Goal: Task Accomplishment & Management: Use online tool/utility

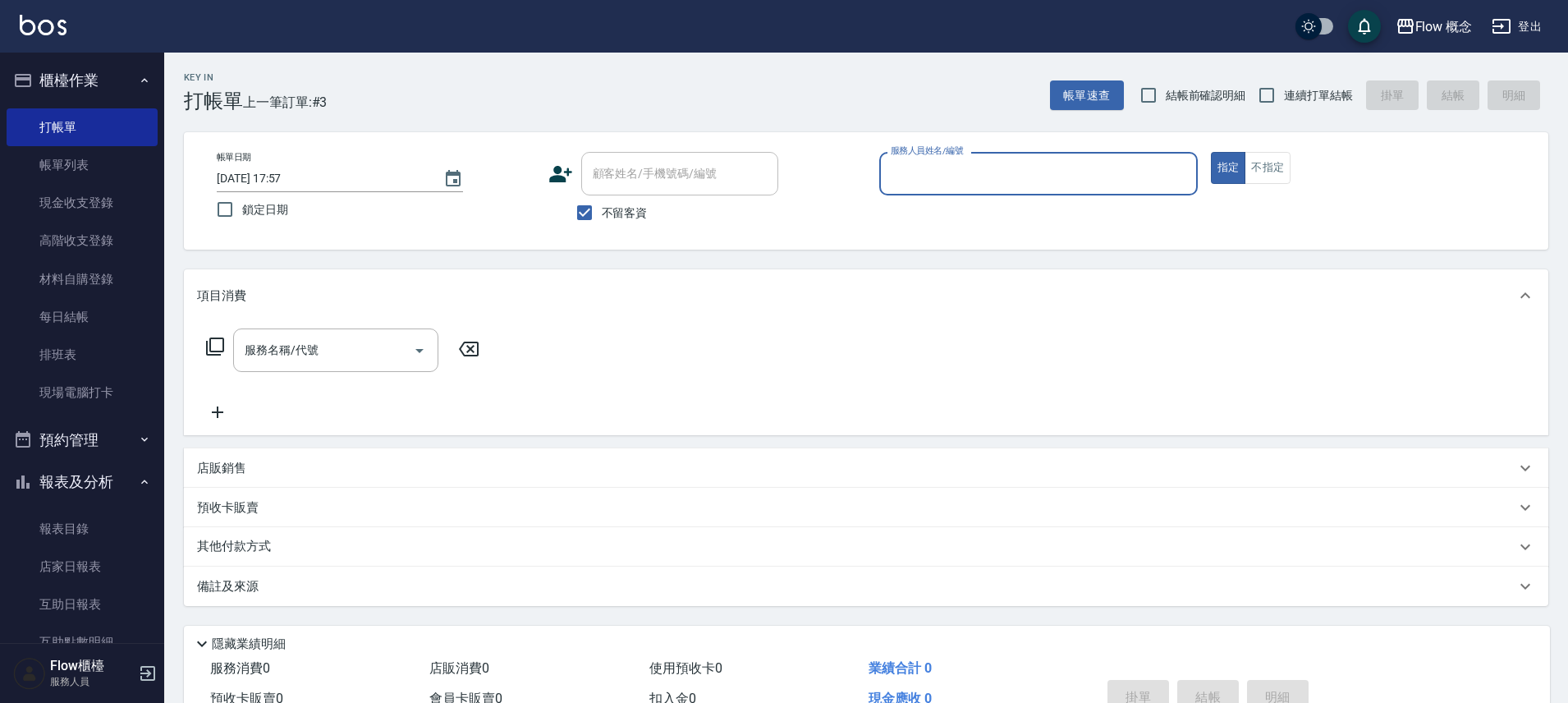
click at [1016, 47] on div "Flow 概念 登出" at bounding box center [784, 26] width 1568 height 53
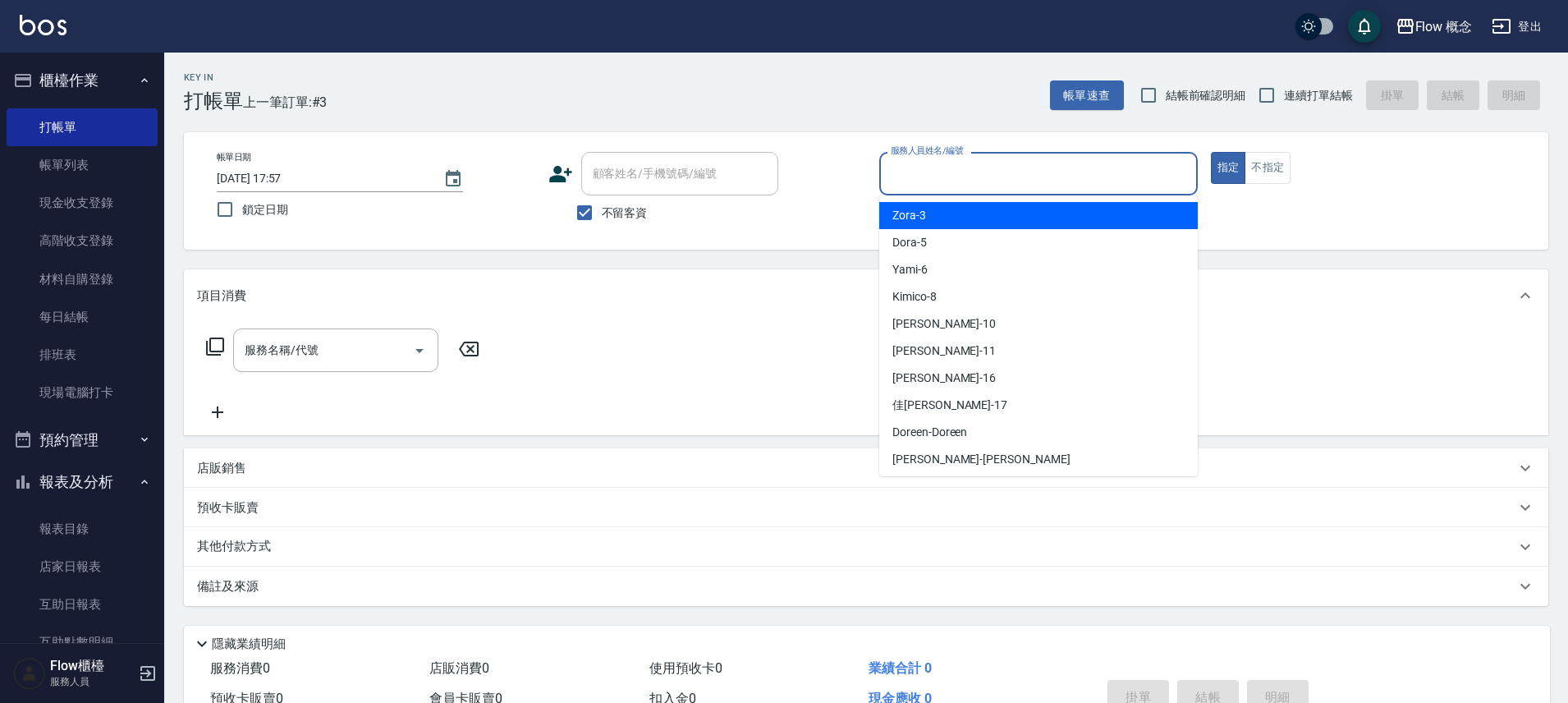
click at [1017, 174] on input "服務人員姓名/編號" at bounding box center [1038, 173] width 304 height 29
drag, startPoint x: 997, startPoint y: 210, endPoint x: 926, endPoint y: 238, distance: 76.3
click at [998, 210] on div "Zora -3" at bounding box center [1039, 215] width 319 height 27
type input "Zora-3"
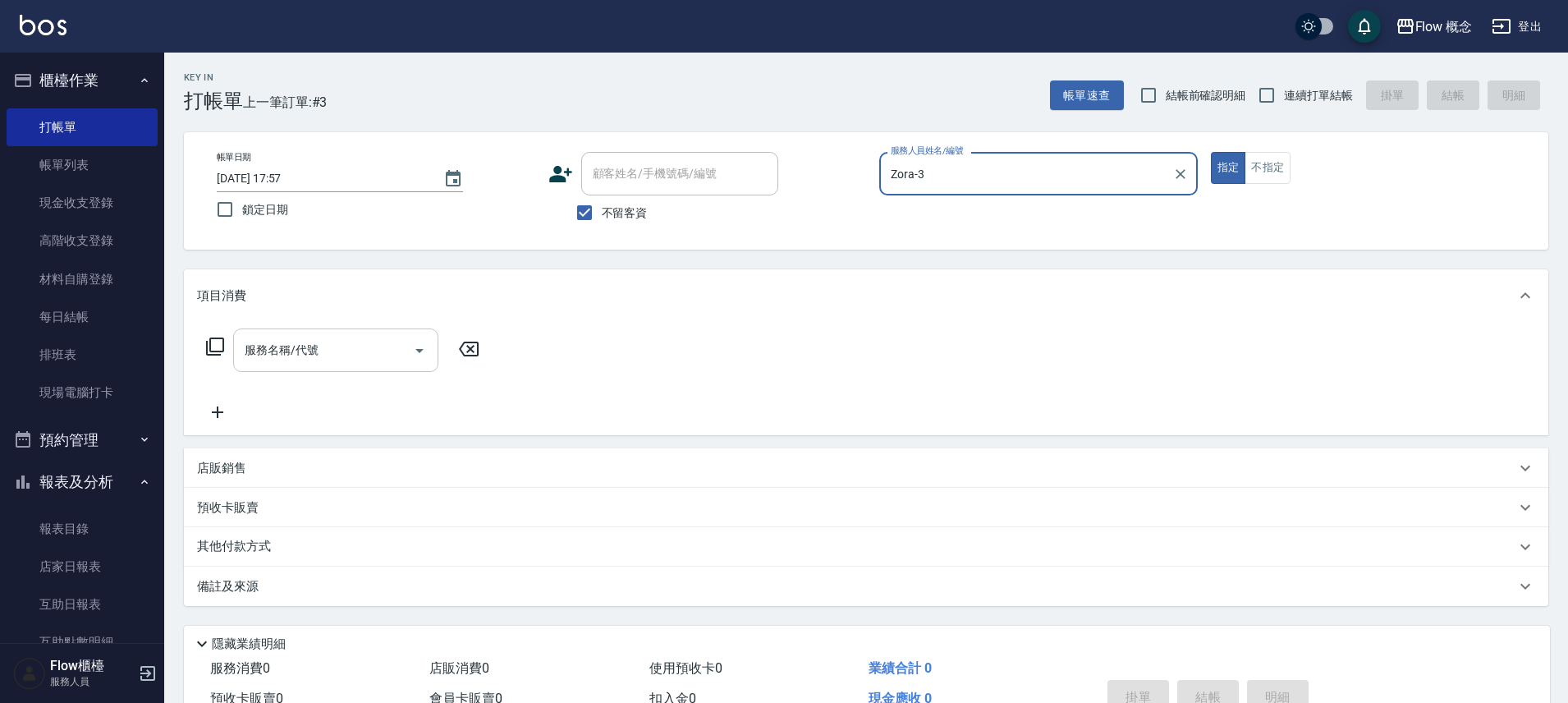
click at [386, 348] on input "服務名稱/代號" at bounding box center [323, 349] width 166 height 29
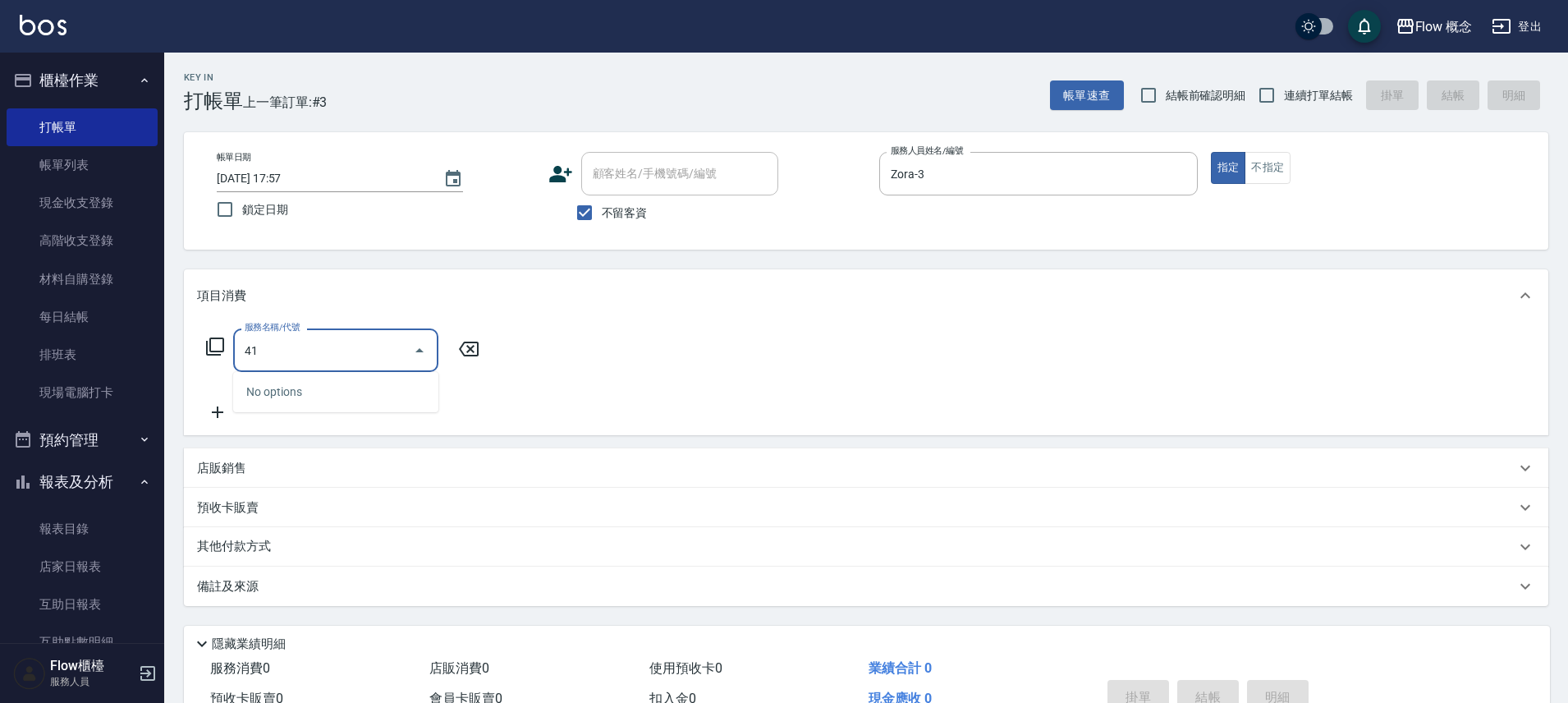
type input "4"
type input "染髮(401)"
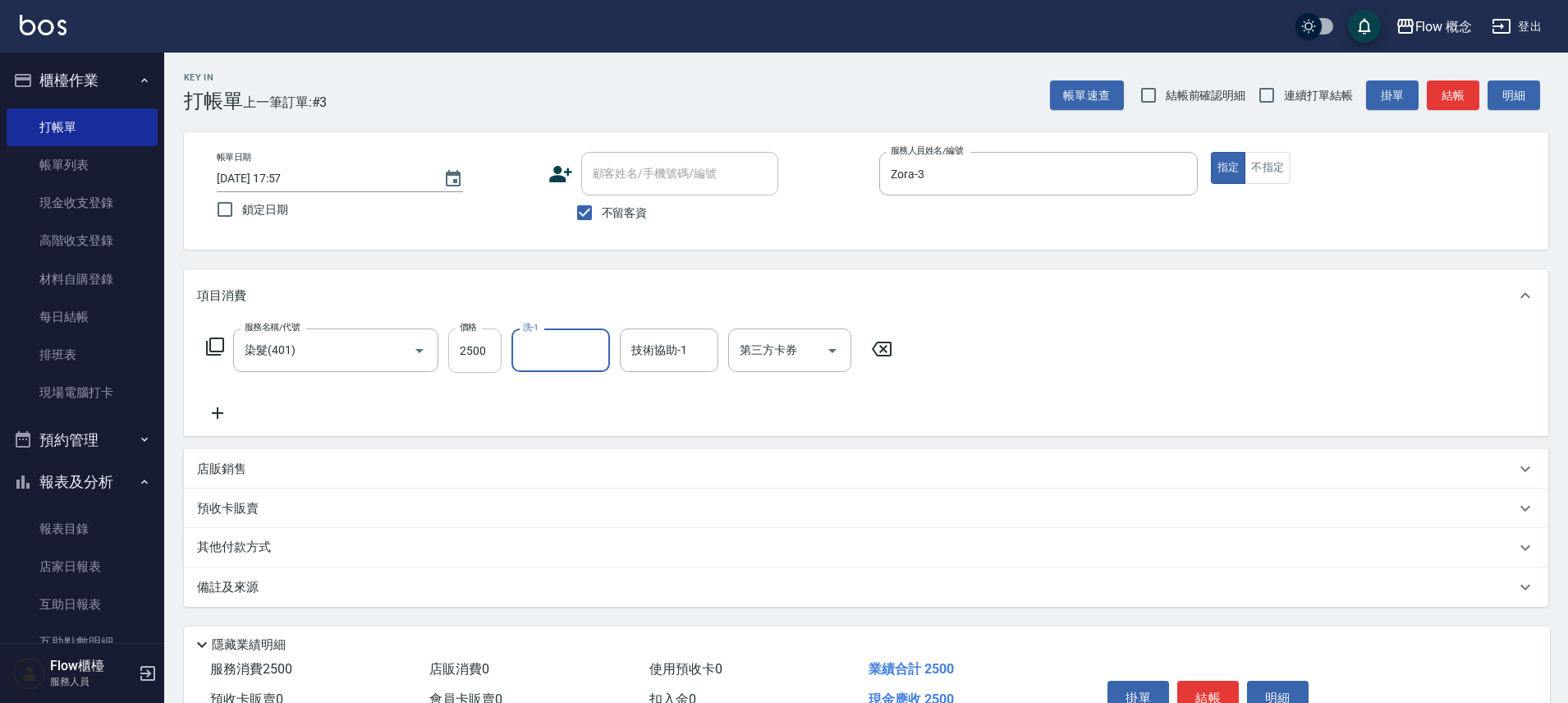
click at [456, 361] on input "2500" at bounding box center [475, 350] width 54 height 44
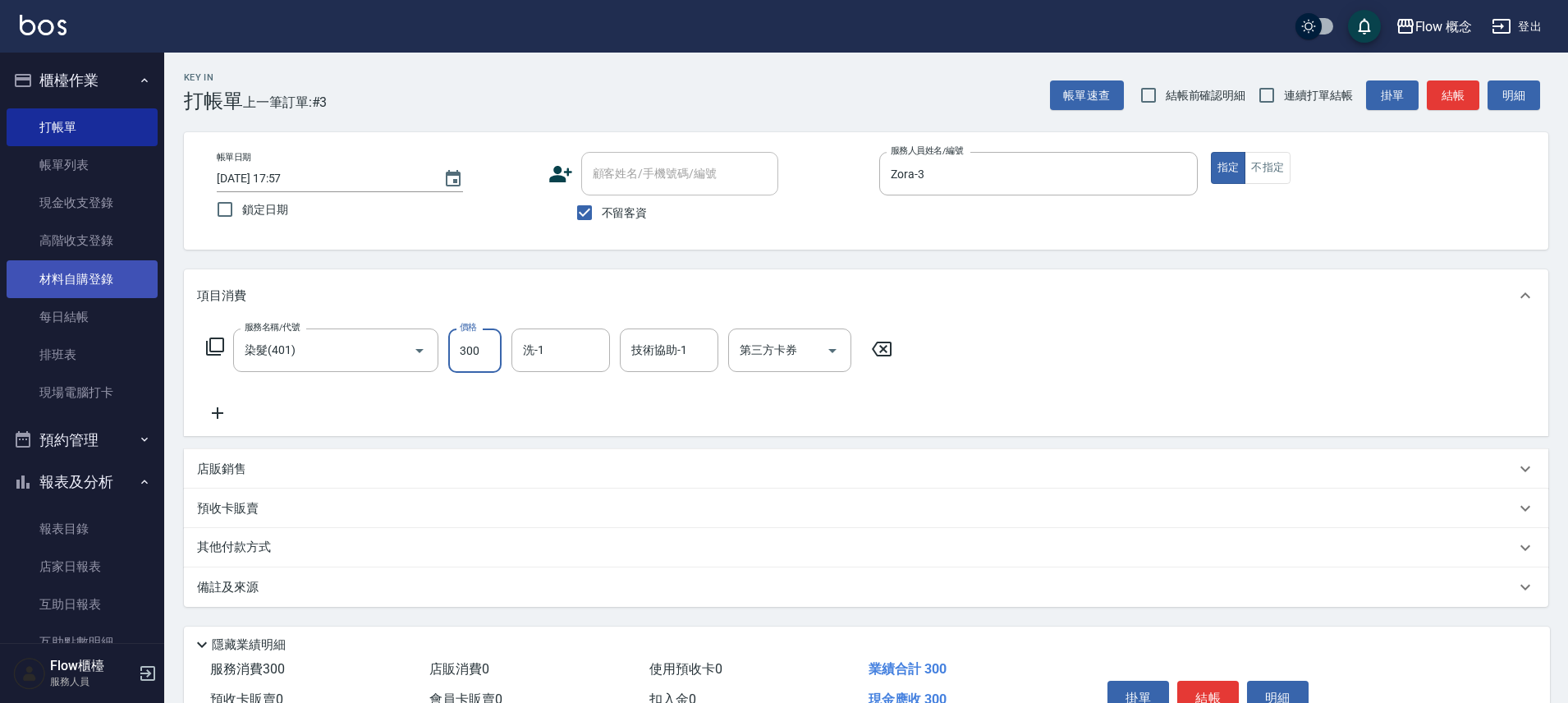
type input "3000"
click at [250, 468] on div "店販銷售" at bounding box center [856, 469] width 1318 height 17
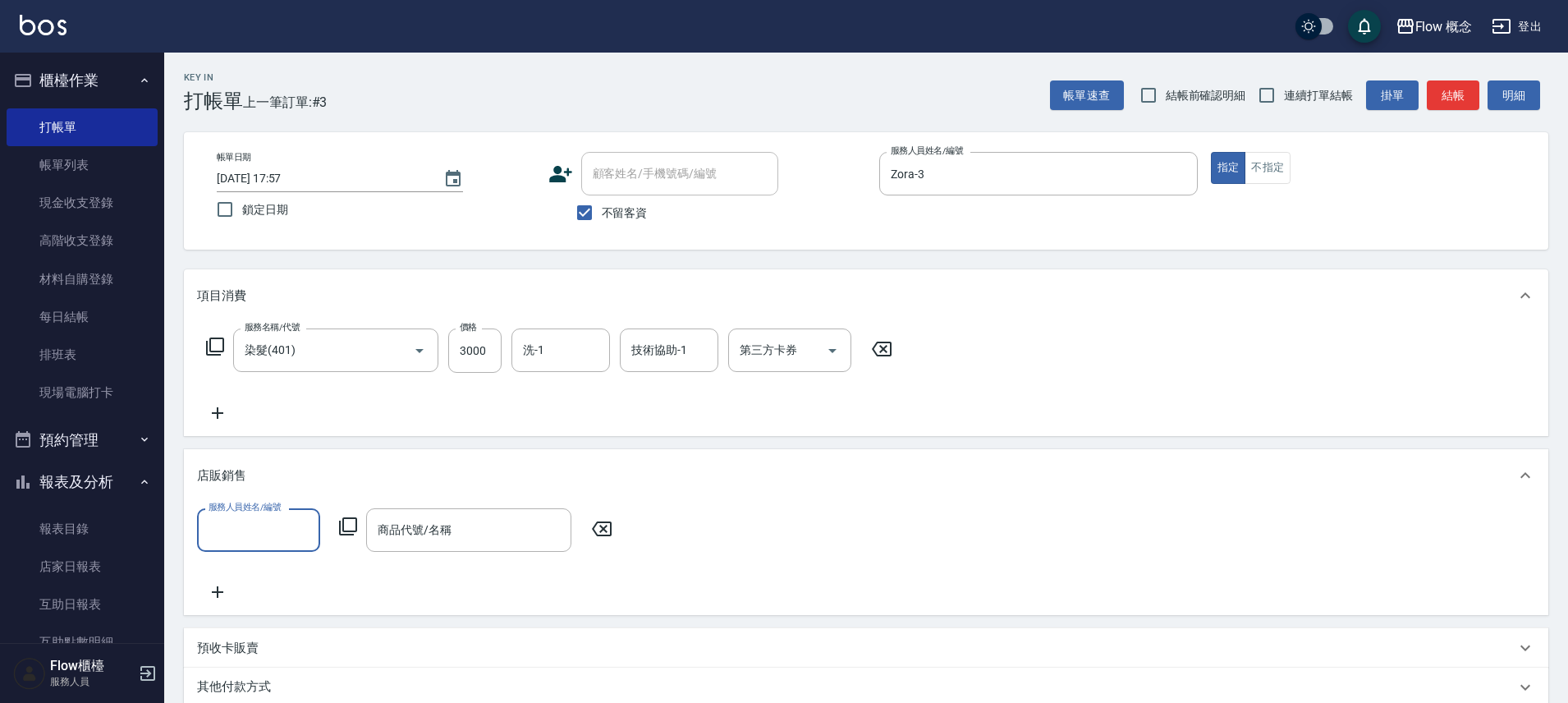
click at [231, 523] on input "服務人員姓名/編號" at bounding box center [258, 530] width 108 height 29
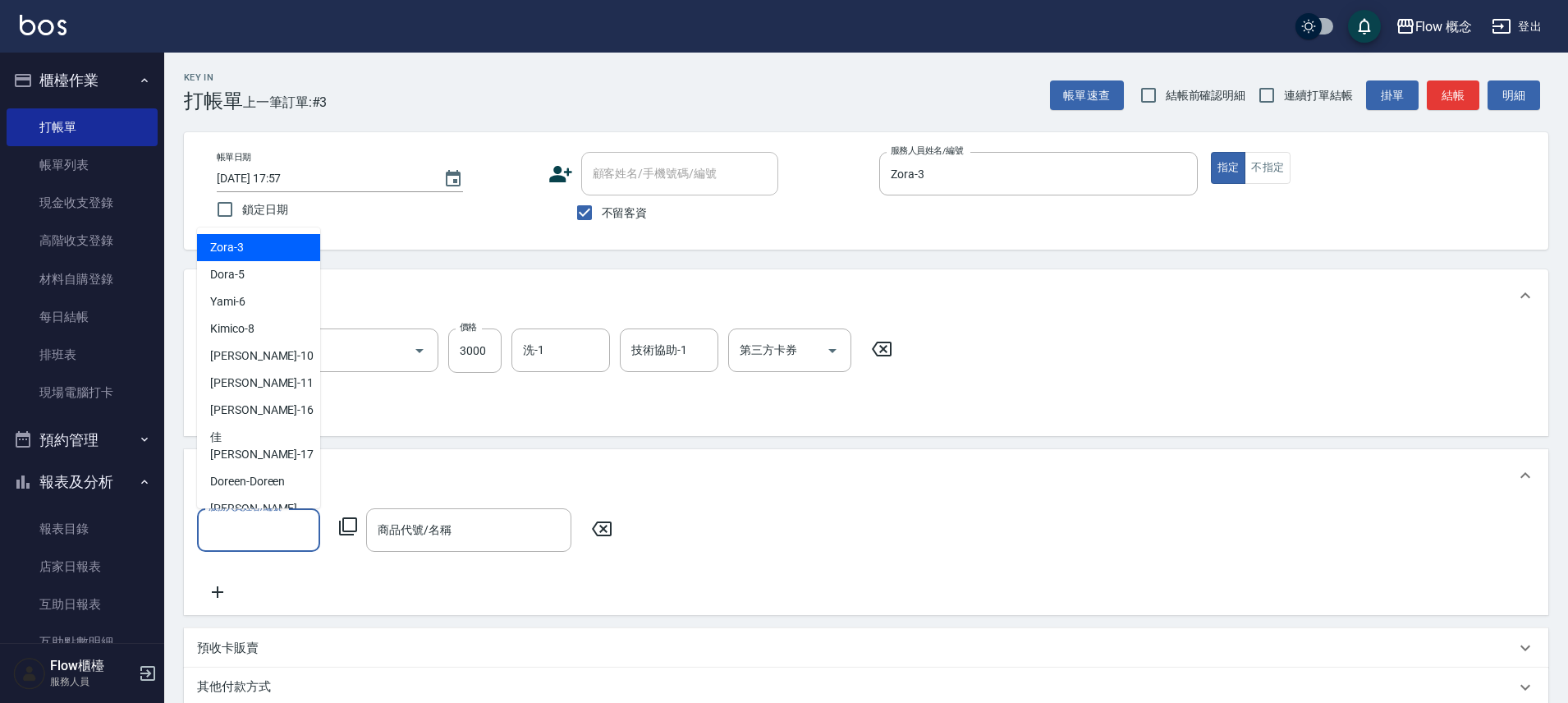
drag, startPoint x: 290, startPoint y: 258, endPoint x: 387, endPoint y: 387, distance: 161.4
click at [290, 258] on div "Zora -3" at bounding box center [258, 247] width 123 height 27
type input "Zora-3"
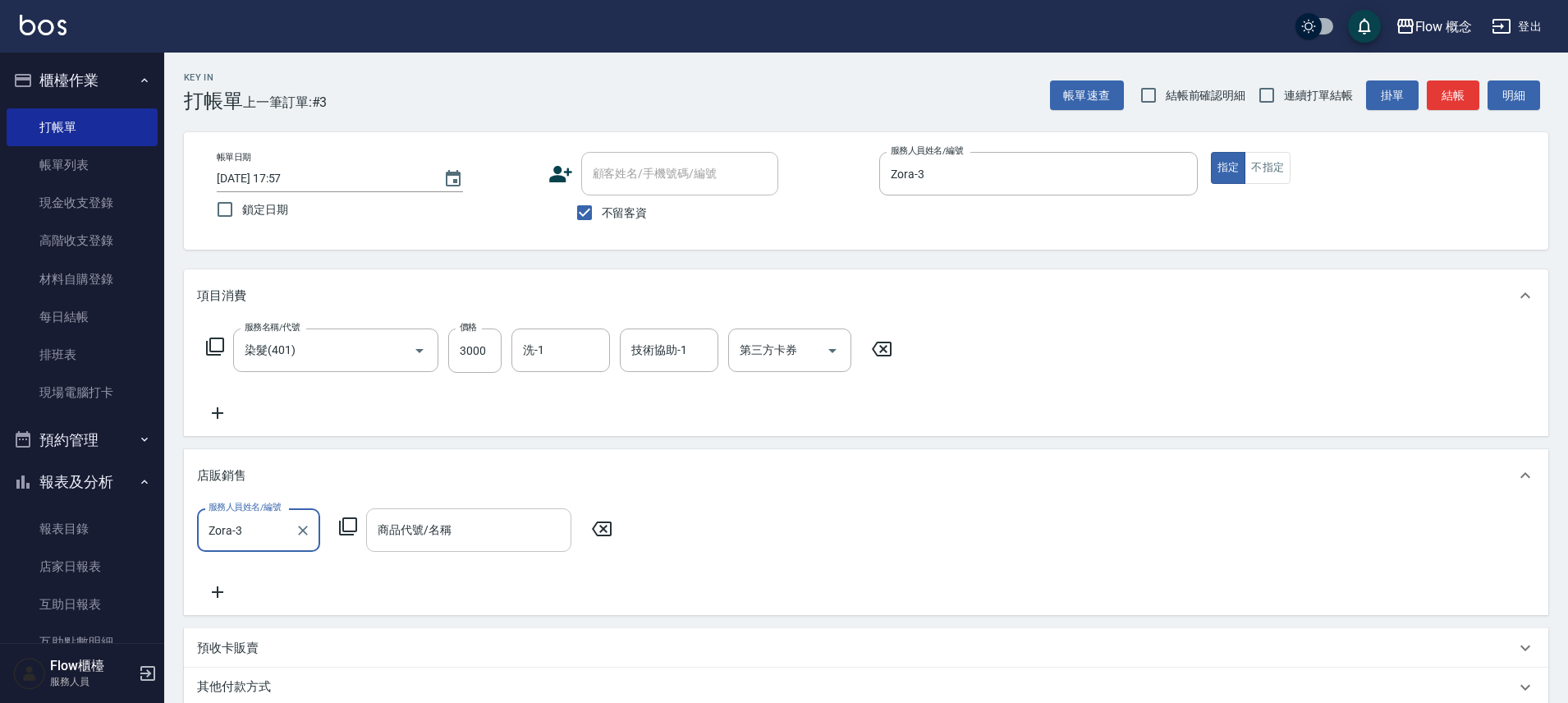
click at [453, 544] on input "商品代號/名稱" at bounding box center [469, 530] width 191 height 29
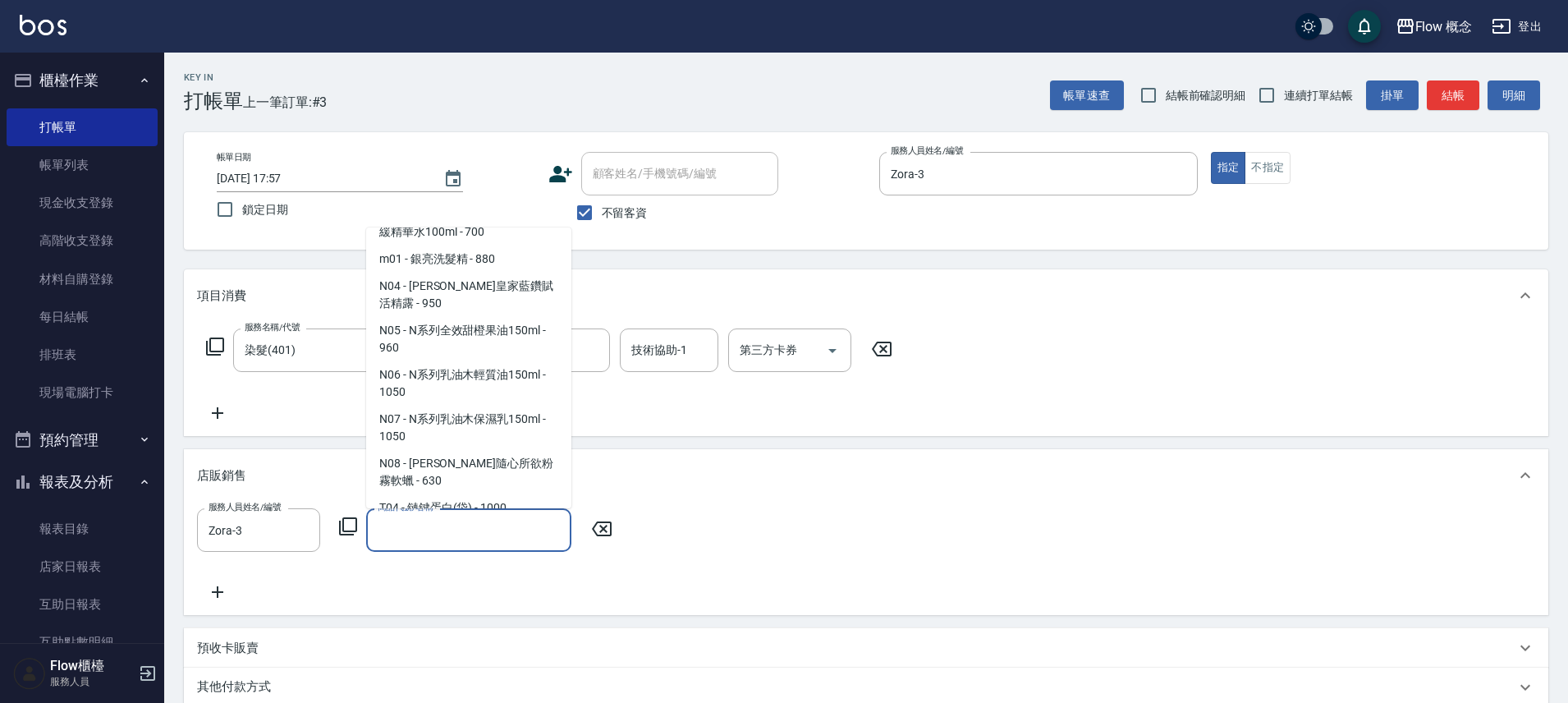
scroll to position [1559, 0]
click at [452, 548] on span "T07 - TKO護色洗(小) - 520" at bounding box center [469, 561] width 205 height 27
type input "TKO護色洗(小)"
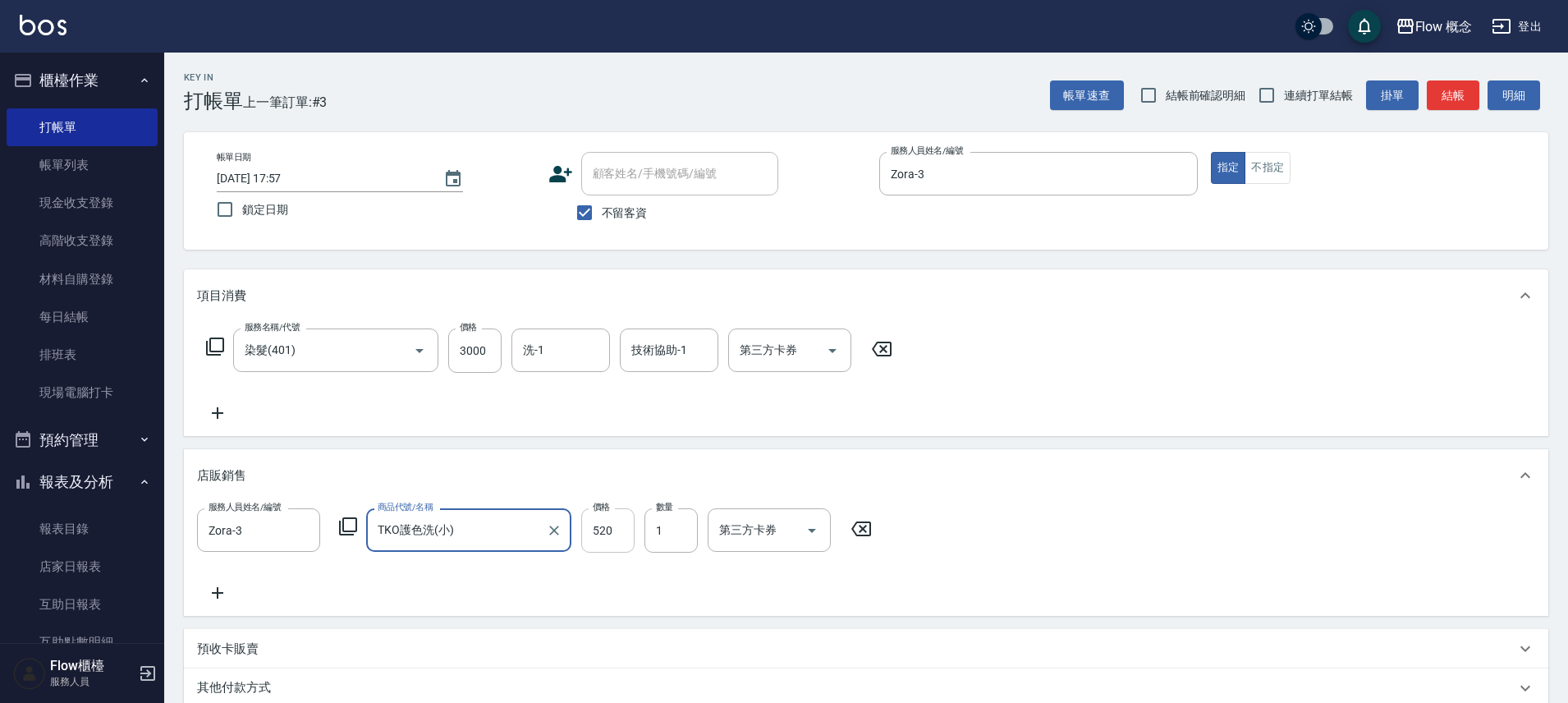
drag, startPoint x: 600, startPoint y: 531, endPoint x: 603, endPoint y: 517, distance: 14.3
click at [600, 531] on input "520" at bounding box center [608, 530] width 54 height 44
type input "500"
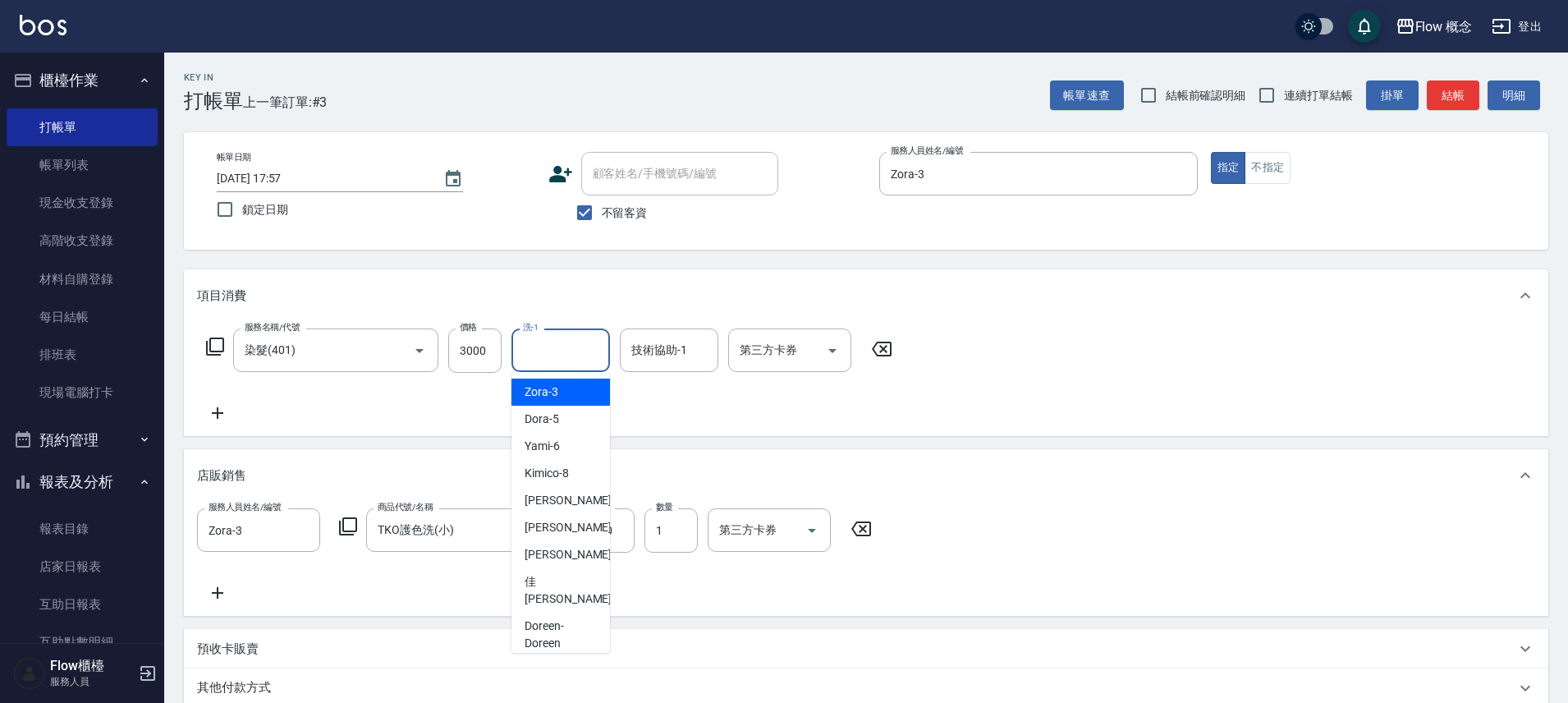
click at [565, 349] on input "洗-1" at bounding box center [561, 349] width 84 height 29
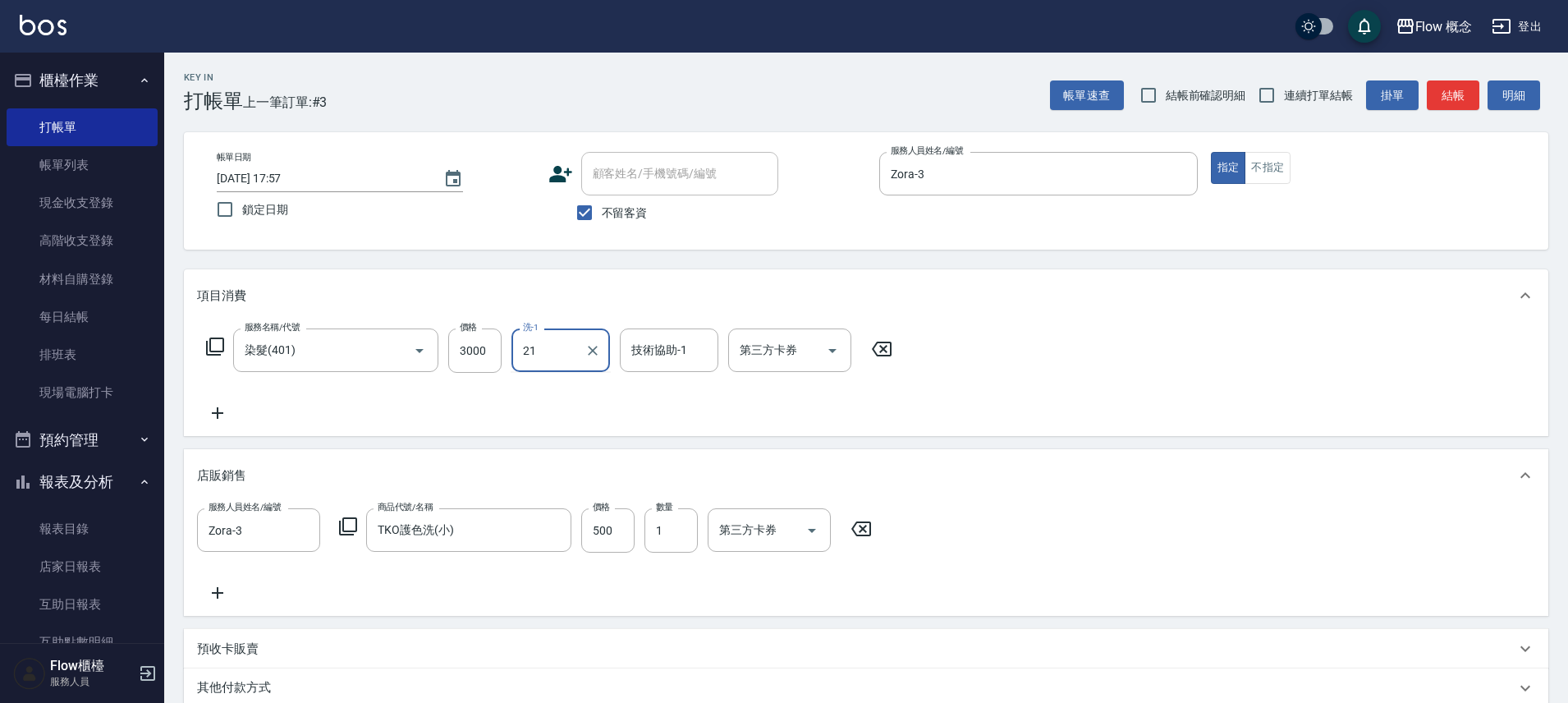
type input "2"
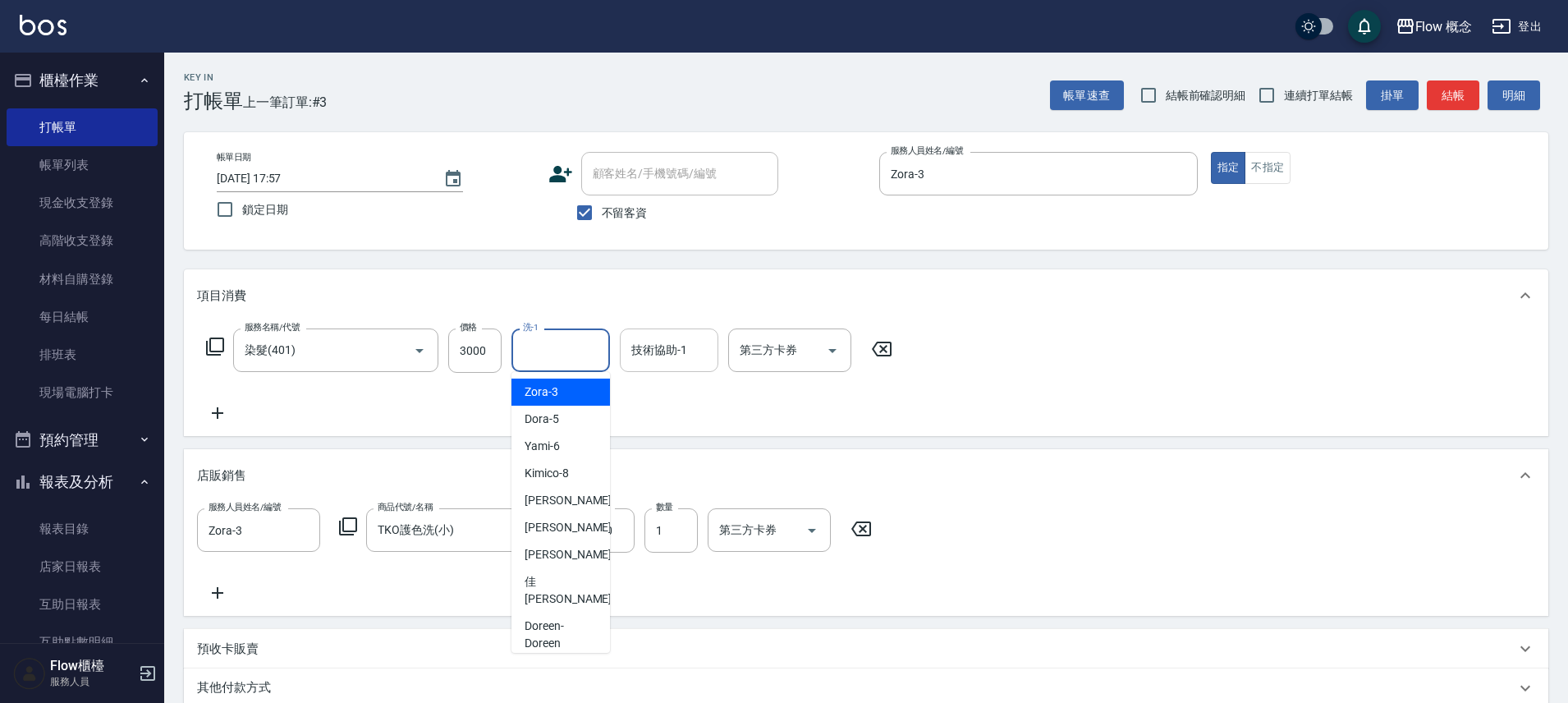
click at [650, 348] on input "技術協助-1" at bounding box center [669, 349] width 84 height 29
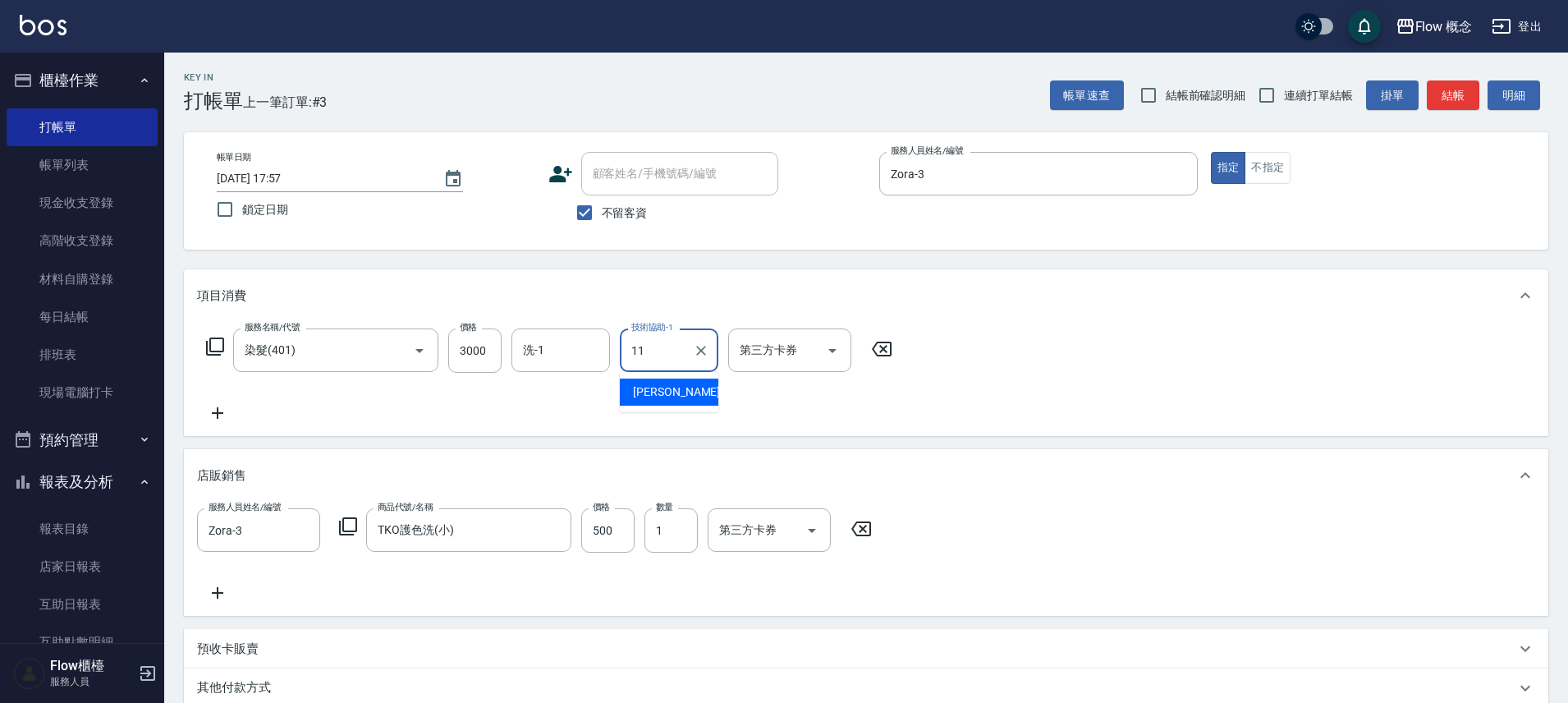
type input "[PERSON_NAME]-11"
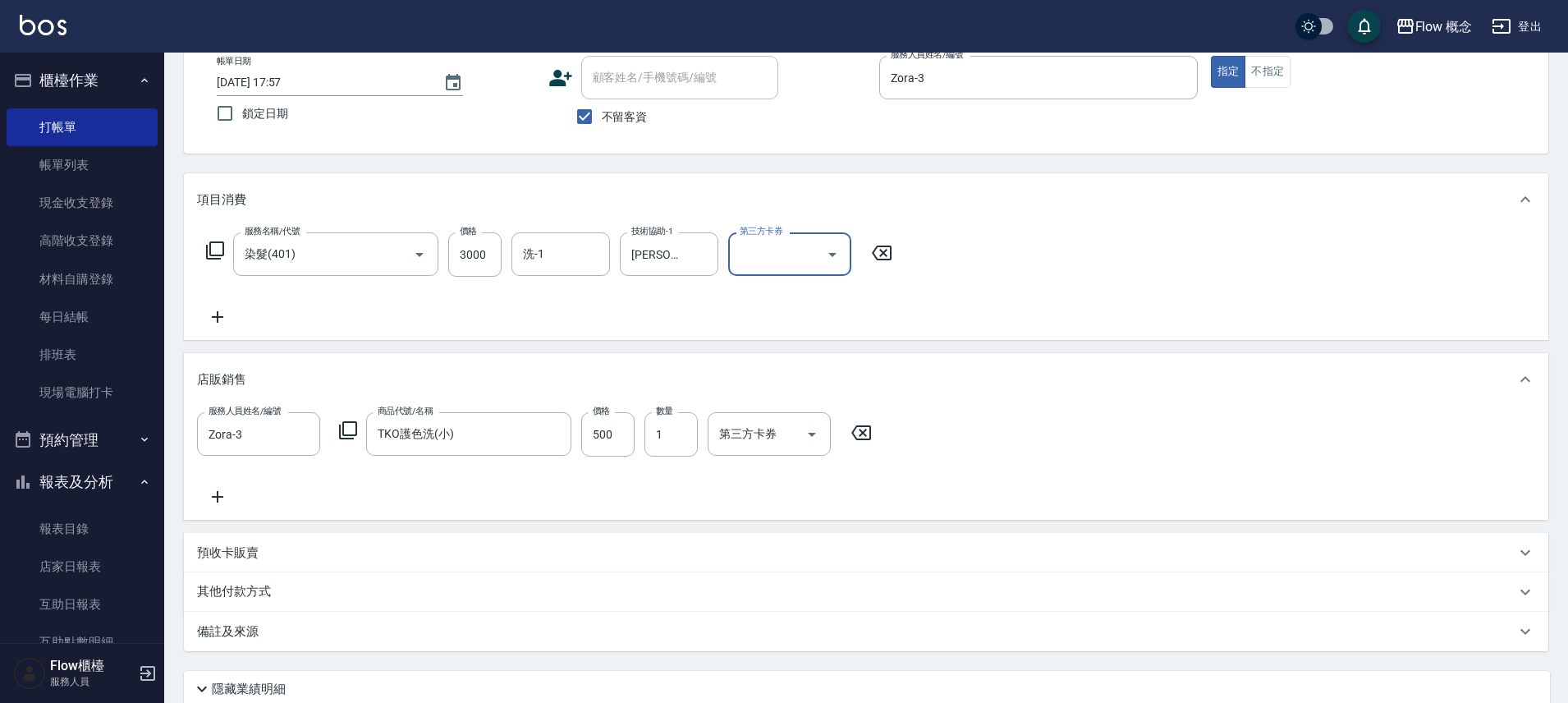
scroll to position [230, 0]
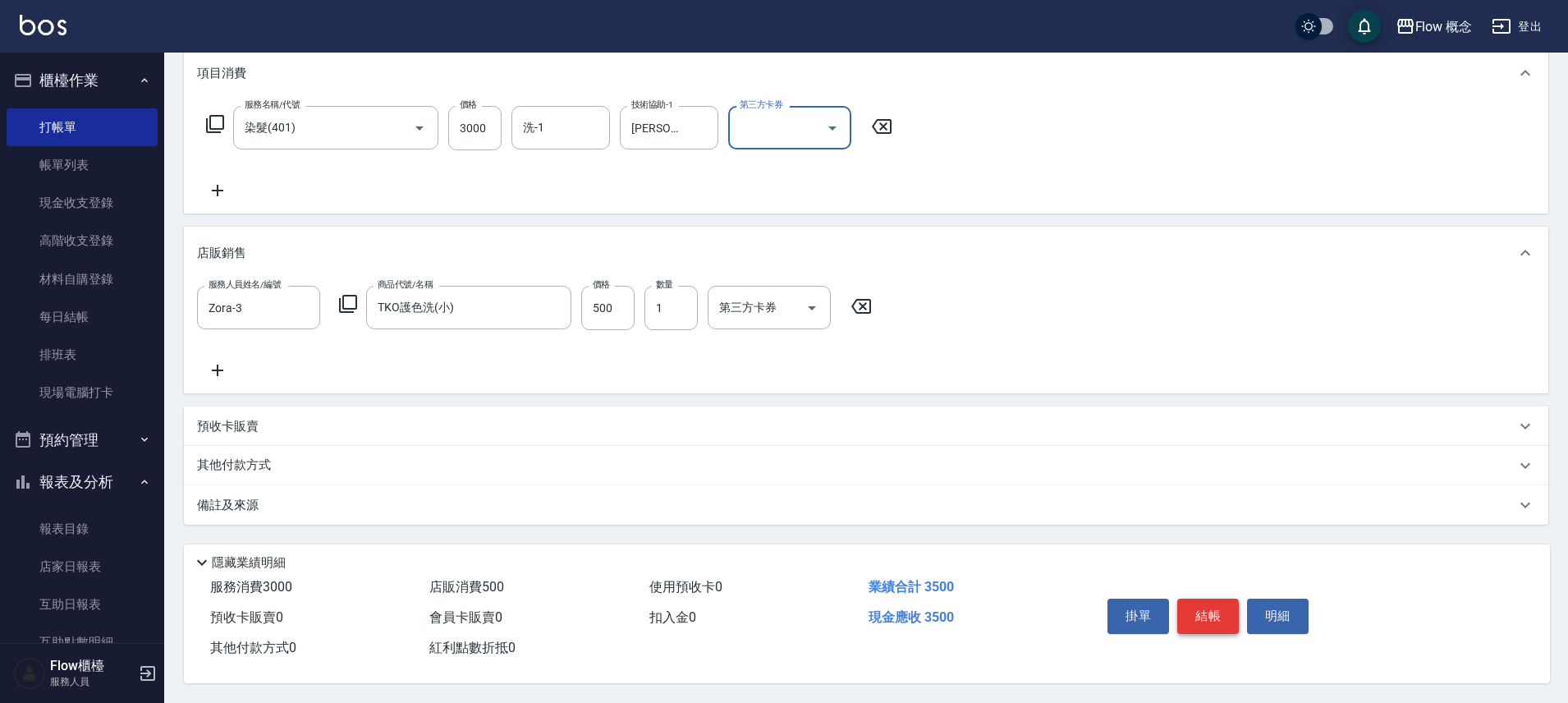
click at [1200, 610] on button "結帳" at bounding box center [1207, 616] width 62 height 35
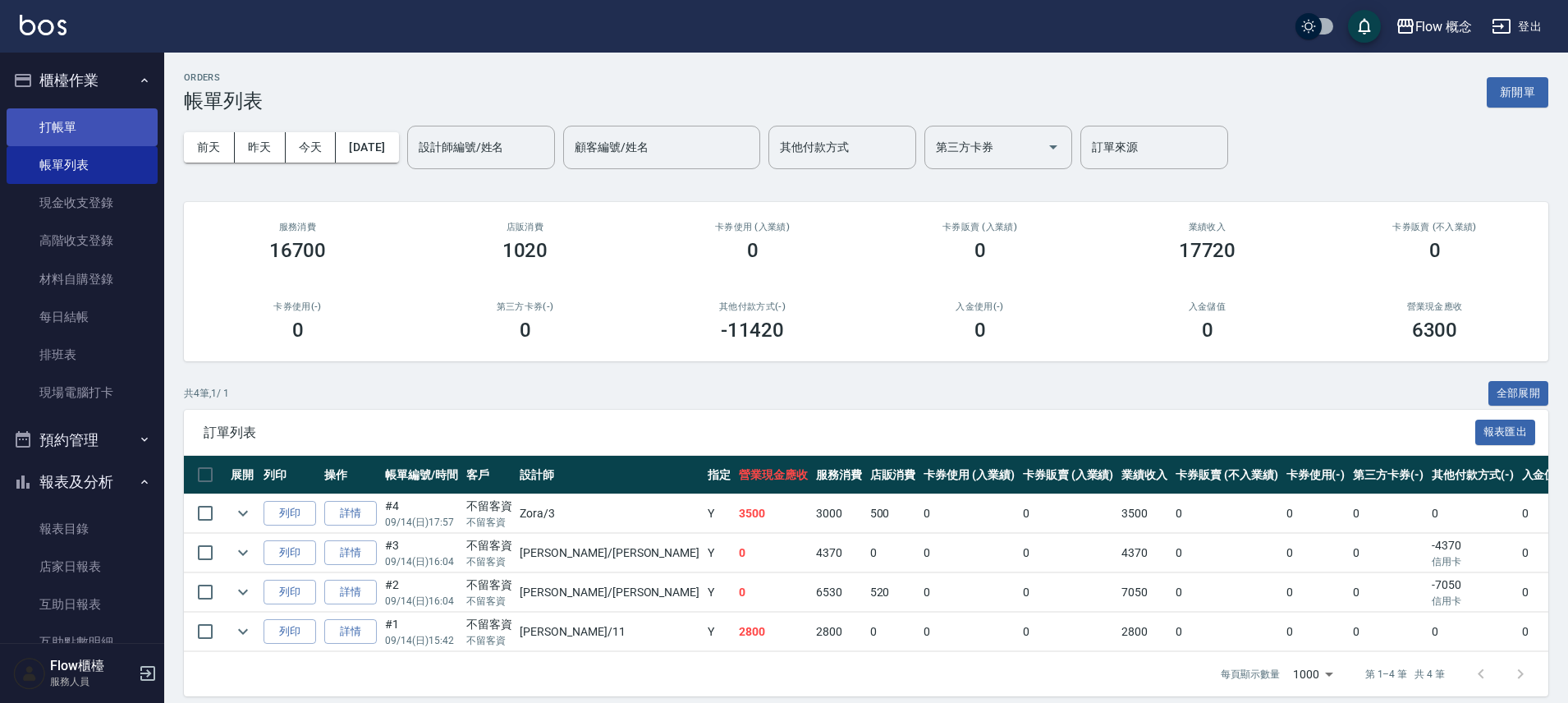
click at [82, 125] on link "打帳單" at bounding box center [82, 127] width 151 height 38
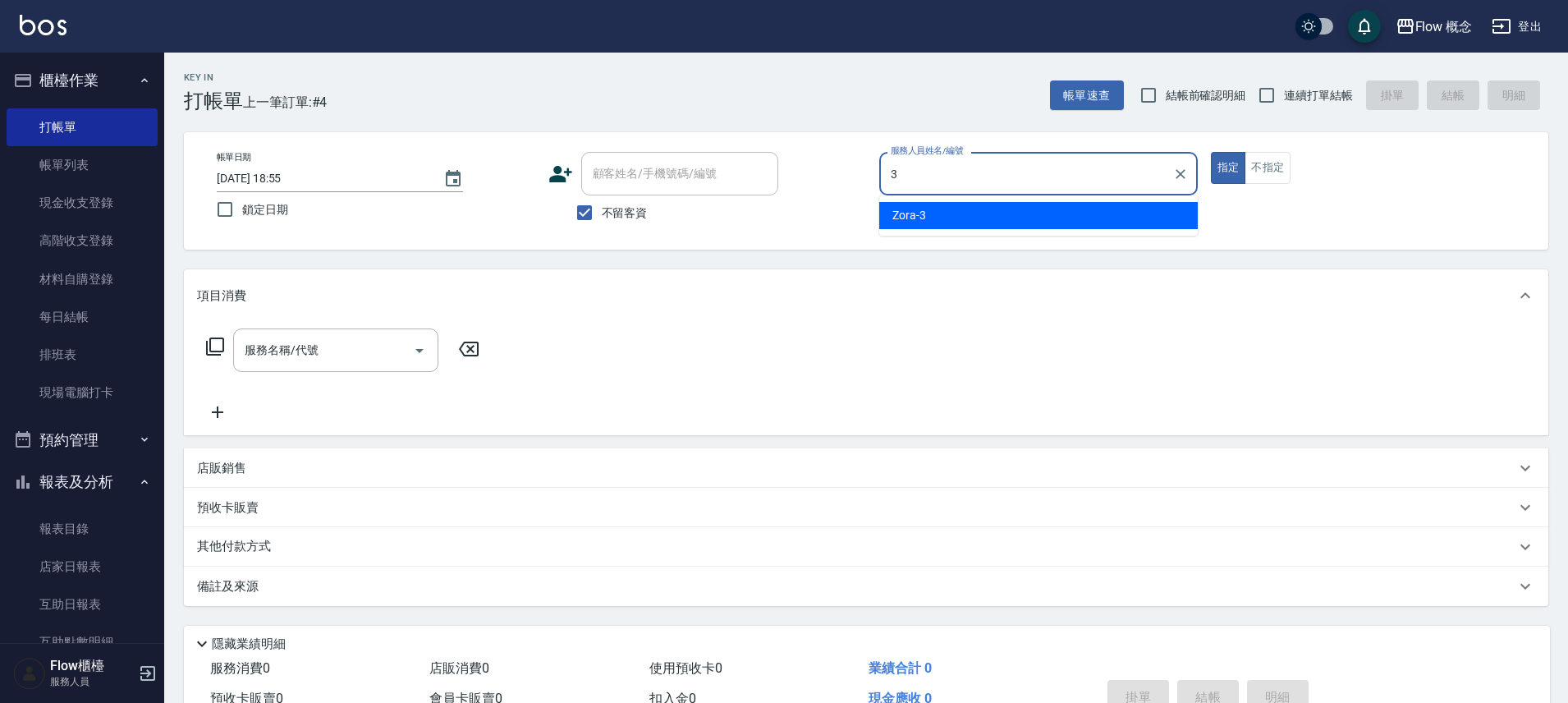
type input "Zora-3"
type button "true"
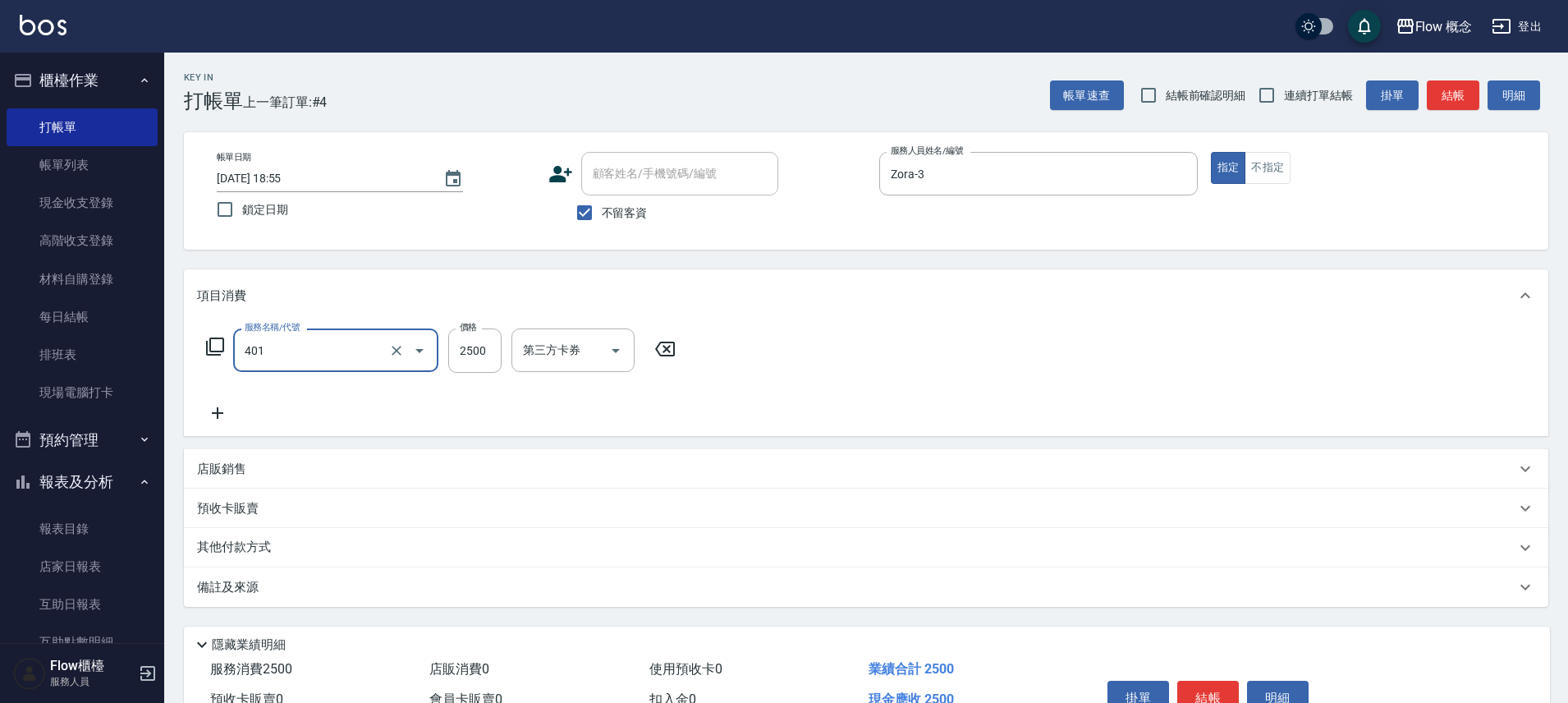
type input "染髮(401)"
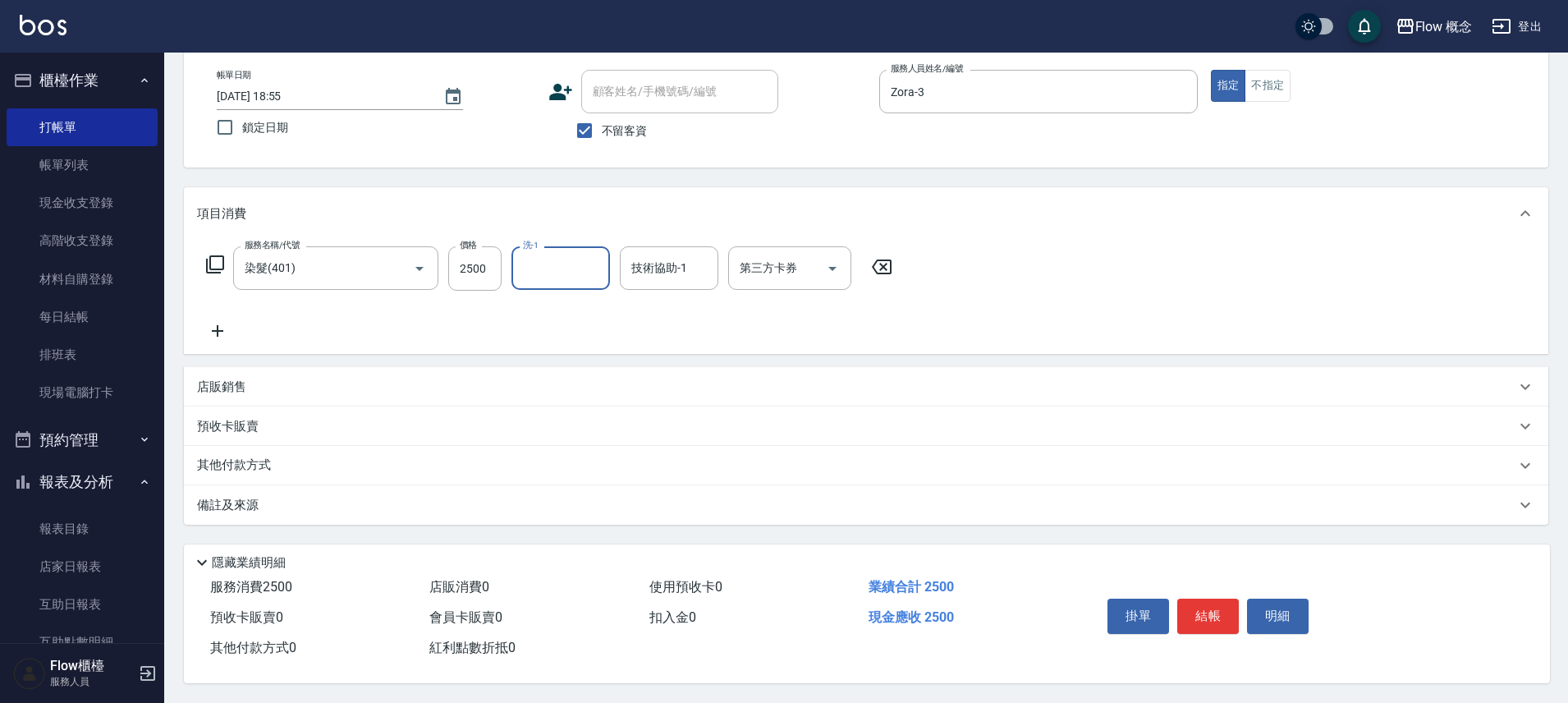
scroll to position [89, 0]
drag, startPoint x: 673, startPoint y: 231, endPoint x: 680, endPoint y: 231, distance: 7.0
click at [673, 233] on div "項目消費 服務名稱/代號 染髮(401) 服務名稱/代號 價格 2500 價格 洗-1 洗-1 技術協助-1 技術協助-1 第三方卡券 第三方卡券" at bounding box center [866, 270] width 1364 height 166
click at [696, 283] on div "技術協助-1 技術協助-1" at bounding box center [669, 268] width 99 height 43
click at [698, 277] on div "技術協助-1" at bounding box center [669, 268] width 99 height 43
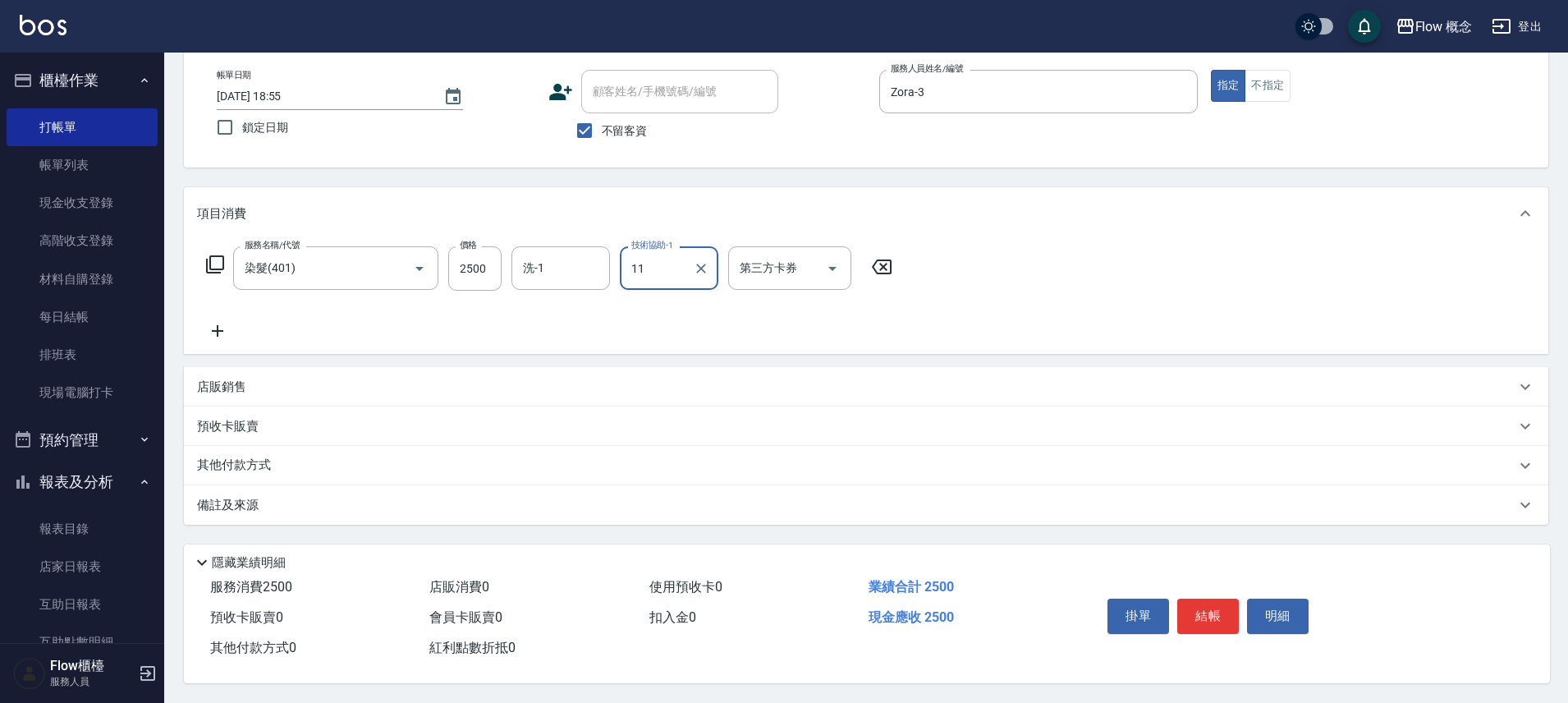
type input "[PERSON_NAME]-11"
click at [1206, 609] on button "結帳" at bounding box center [1207, 616] width 62 height 35
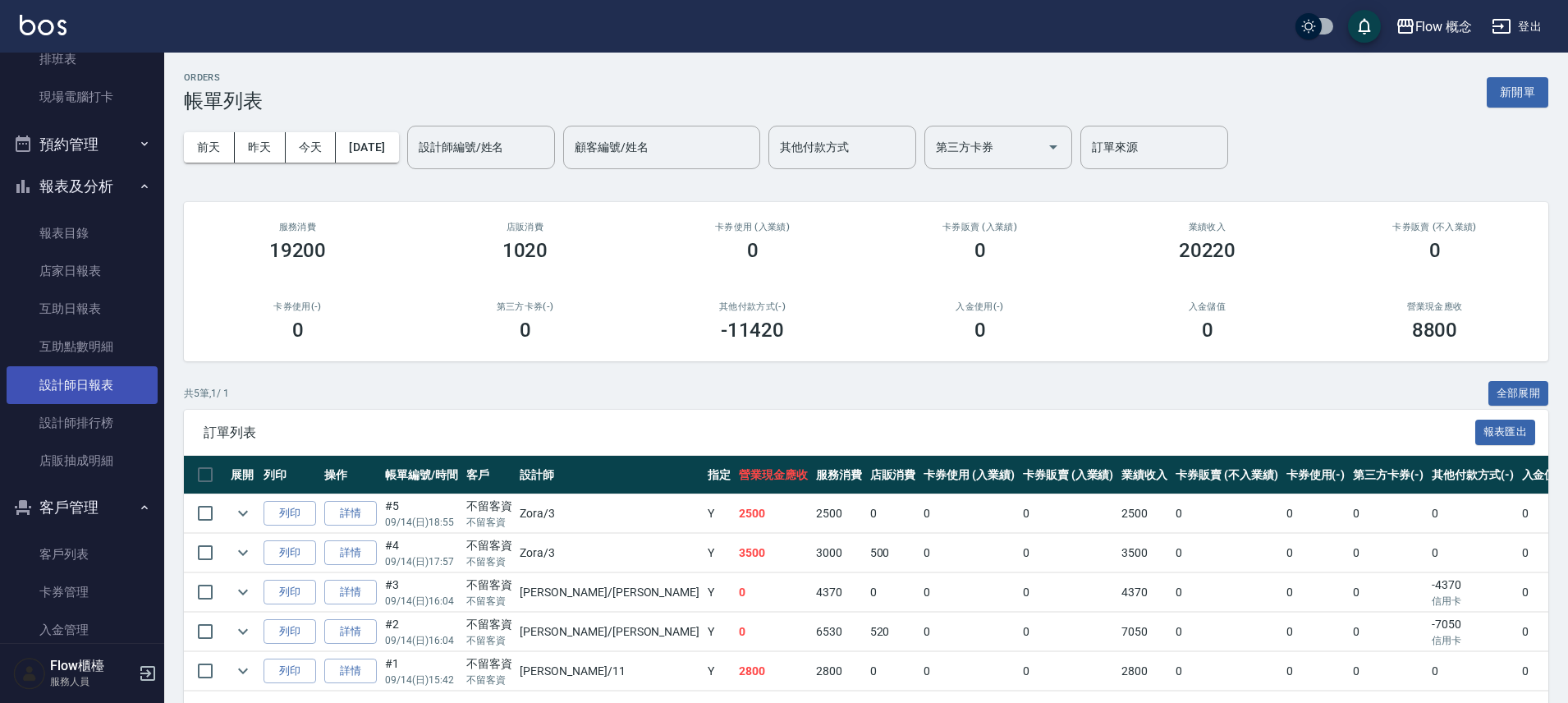
scroll to position [297, 0]
click at [81, 387] on link "設計師日報表" at bounding box center [82, 384] width 151 height 38
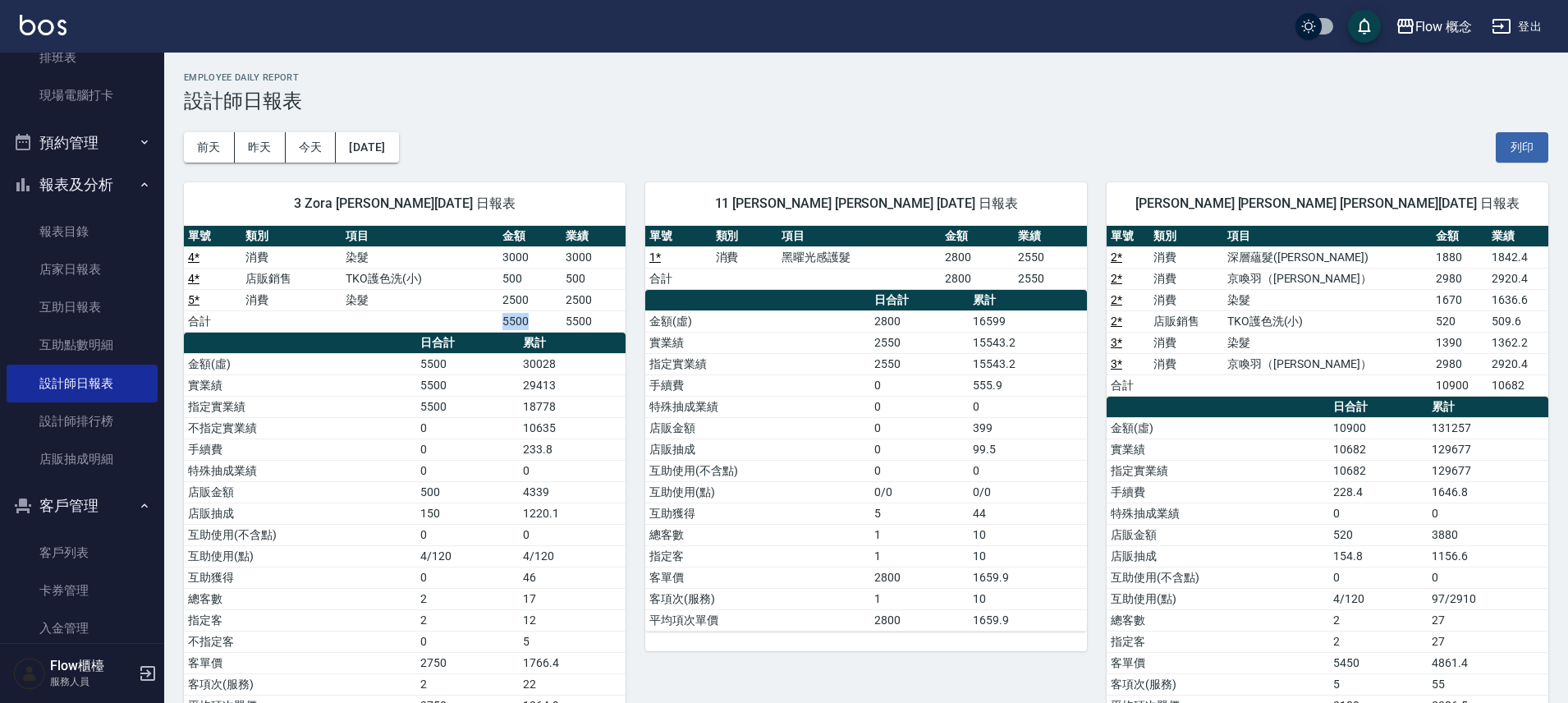
drag, startPoint x: 538, startPoint y: 322, endPoint x: 436, endPoint y: 317, distance: 102.1
click at [436, 317] on tr "合計 5500 5500" at bounding box center [405, 321] width 442 height 22
click at [520, 379] on td "29413" at bounding box center [572, 385] width 107 height 22
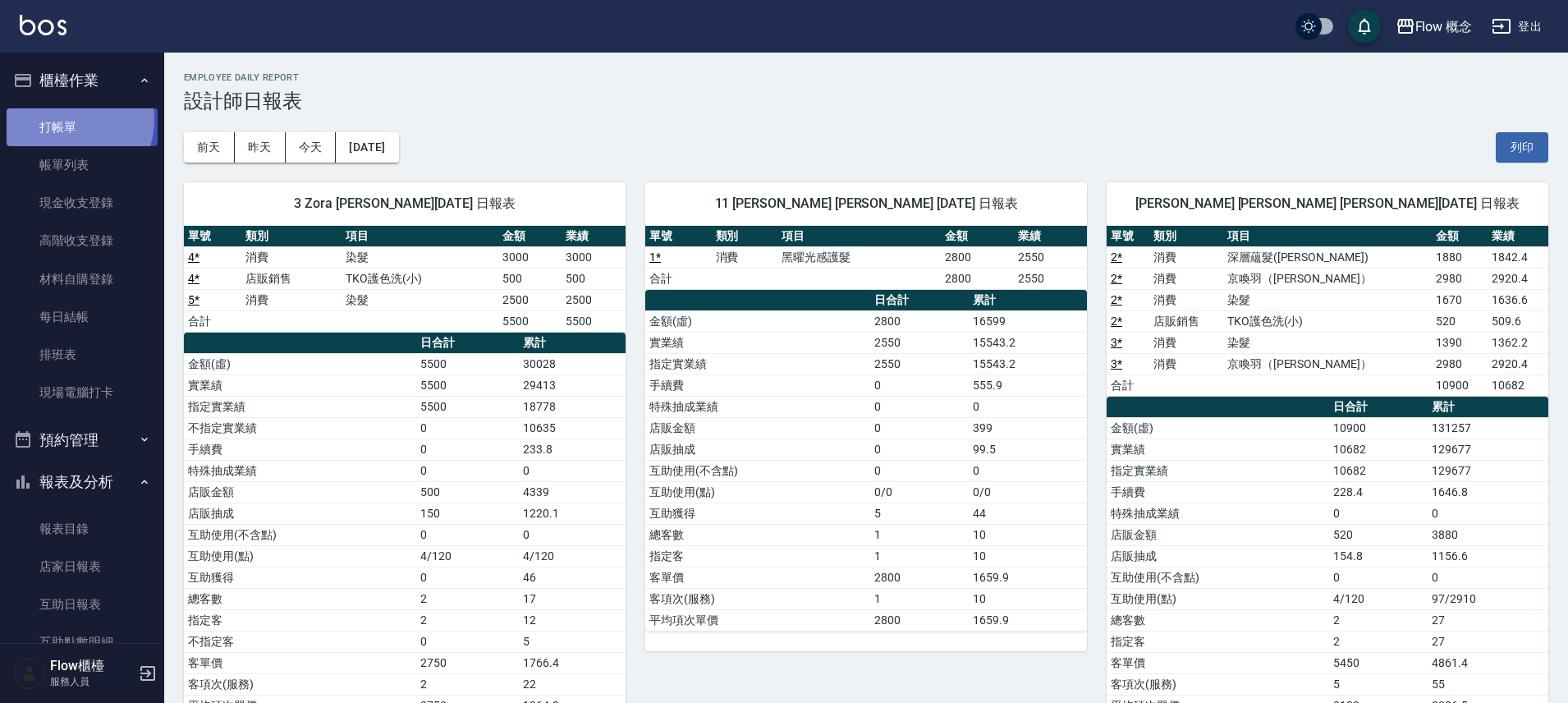
drag, startPoint x: 74, startPoint y: 120, endPoint x: 85, endPoint y: 123, distance: 11.4
click at [74, 120] on link "打帳單" at bounding box center [82, 127] width 151 height 38
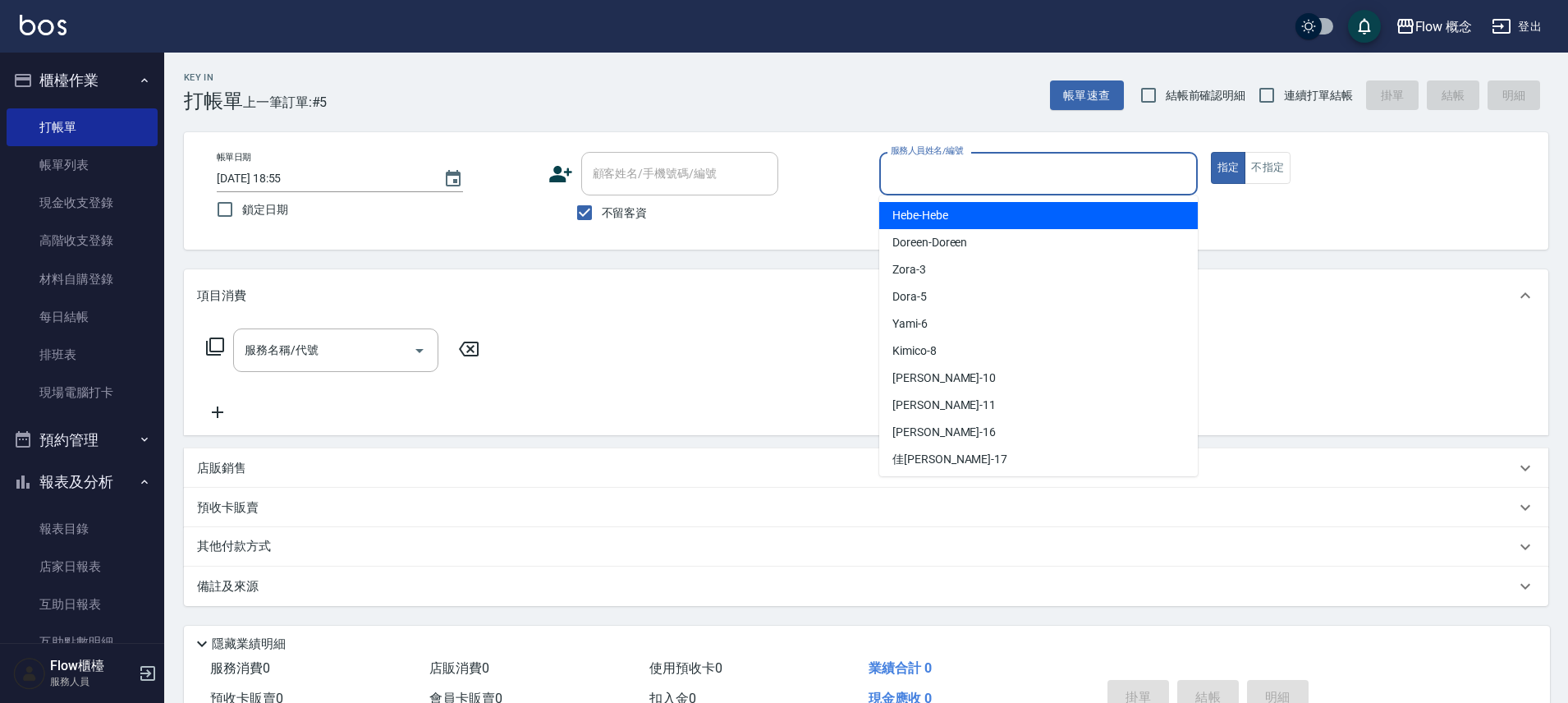
click at [960, 180] on input "服務人員姓名/編號" at bounding box center [1038, 173] width 304 height 29
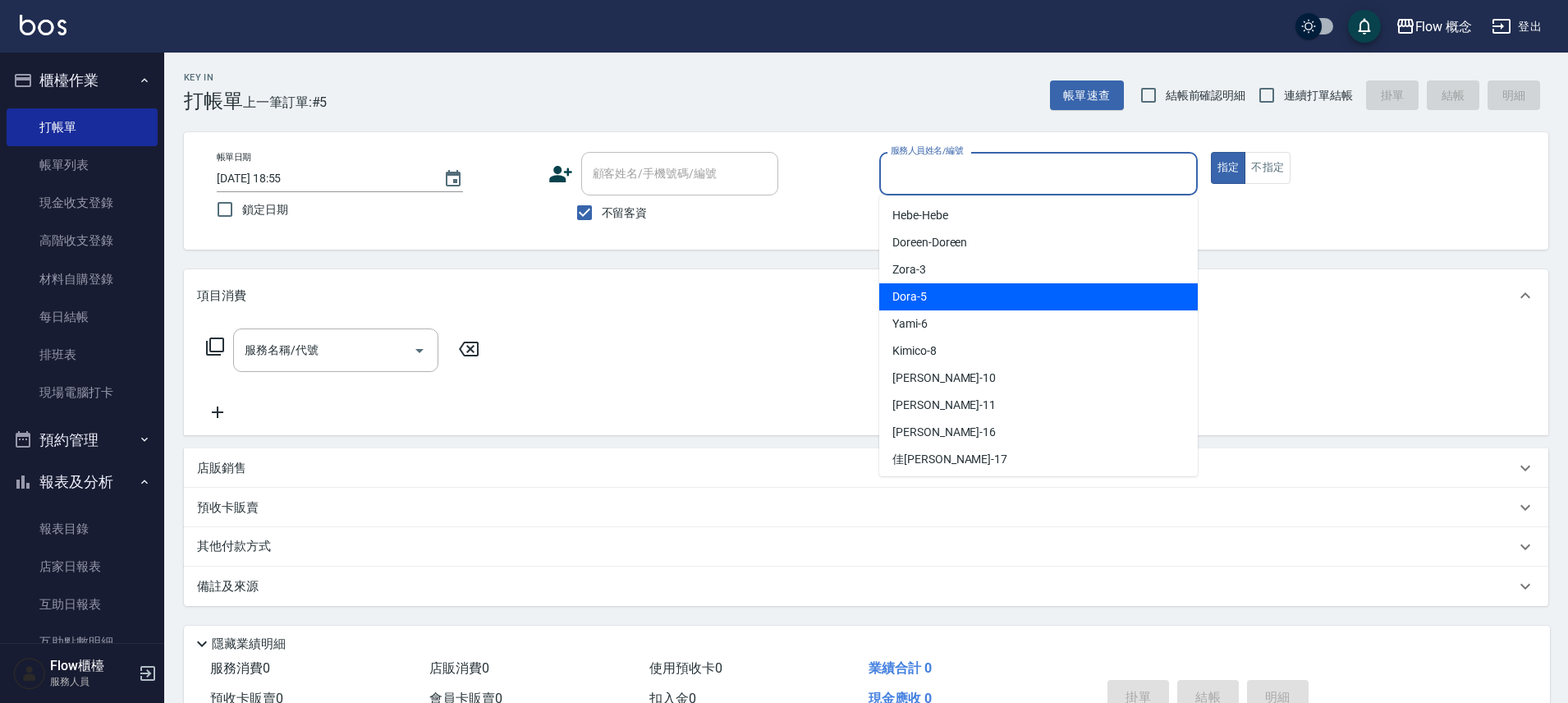
click at [939, 292] on div "Dora -5" at bounding box center [1039, 296] width 319 height 27
type input "Dora-5"
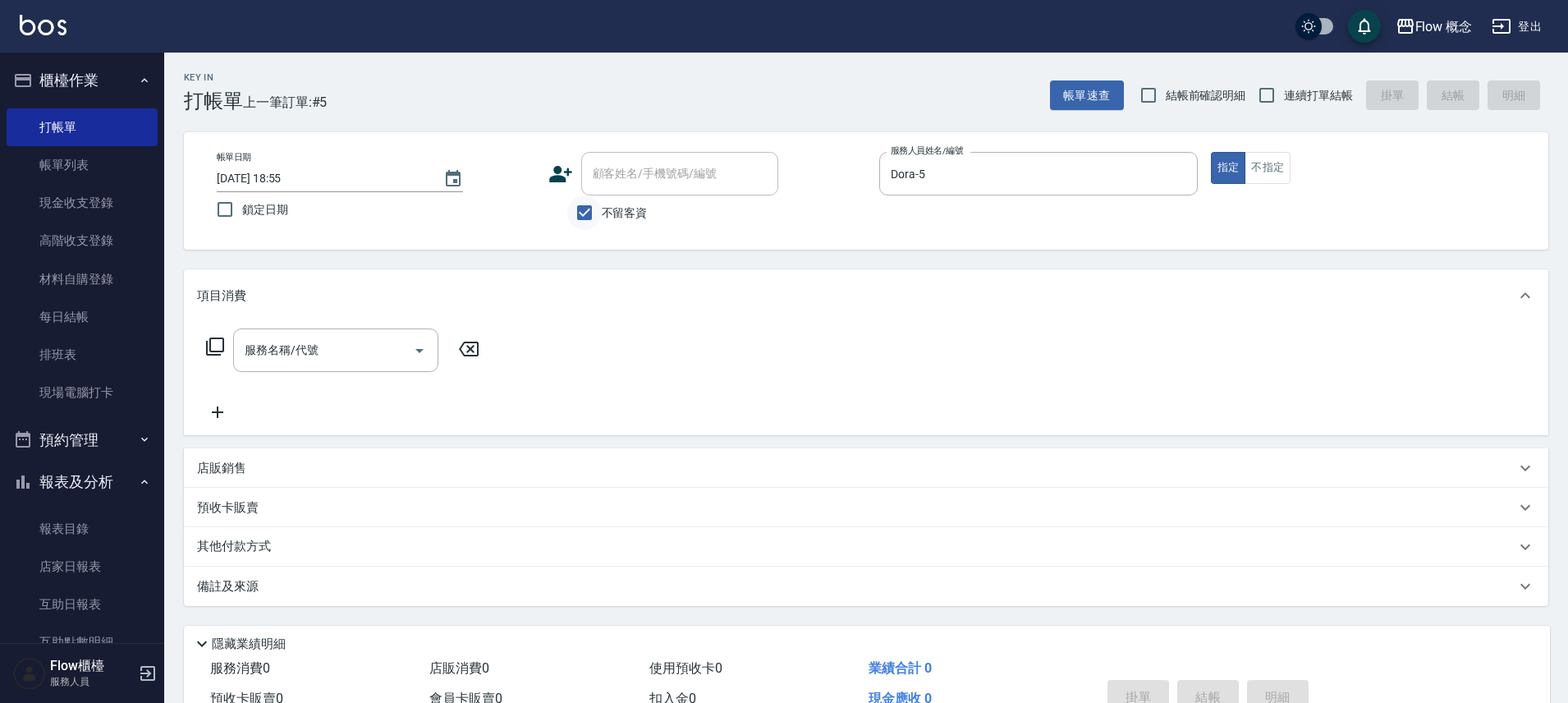
click at [594, 225] on input "不留客資" at bounding box center [585, 212] width 35 height 35
checkbox input "false"
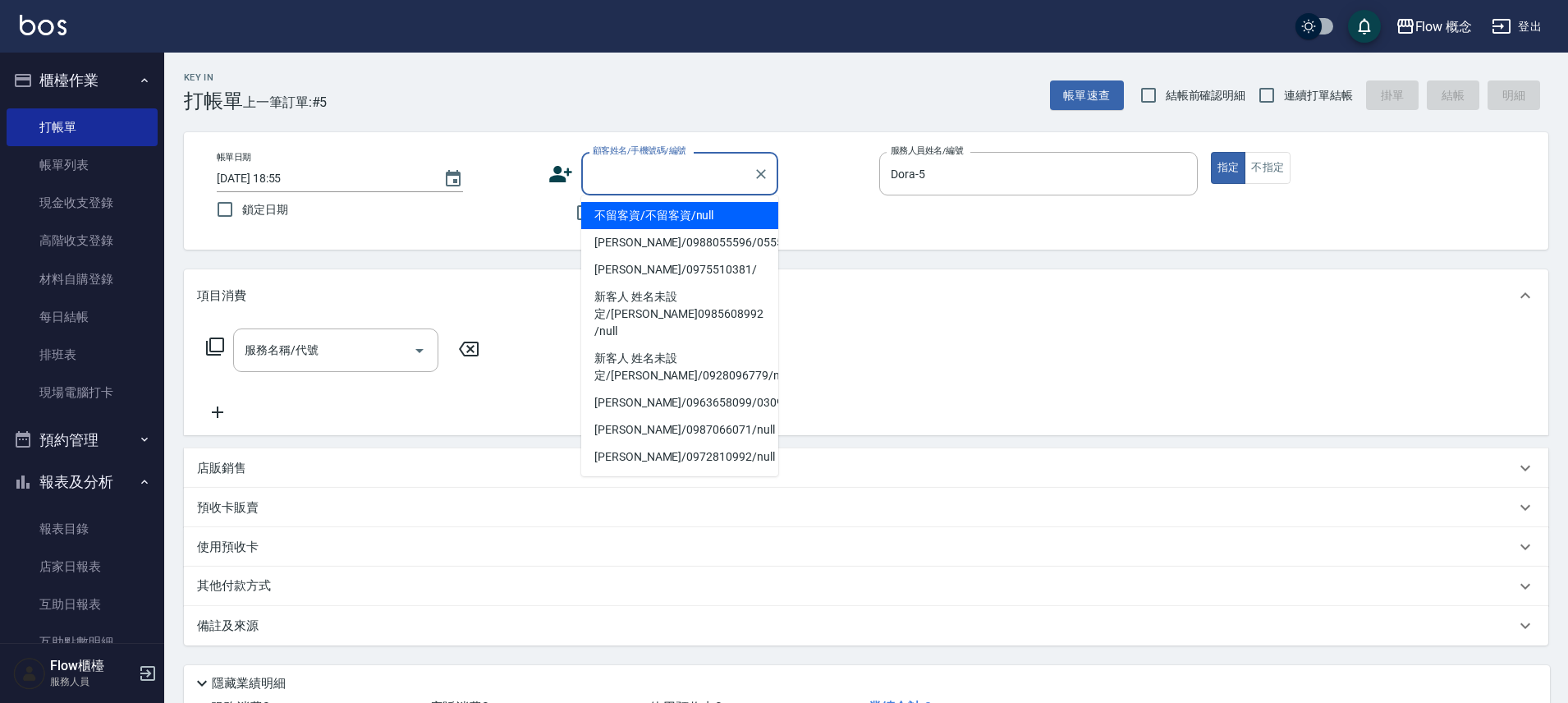
click at [631, 168] on input "顧客姓名/手機號碼/編號" at bounding box center [667, 173] width 158 height 29
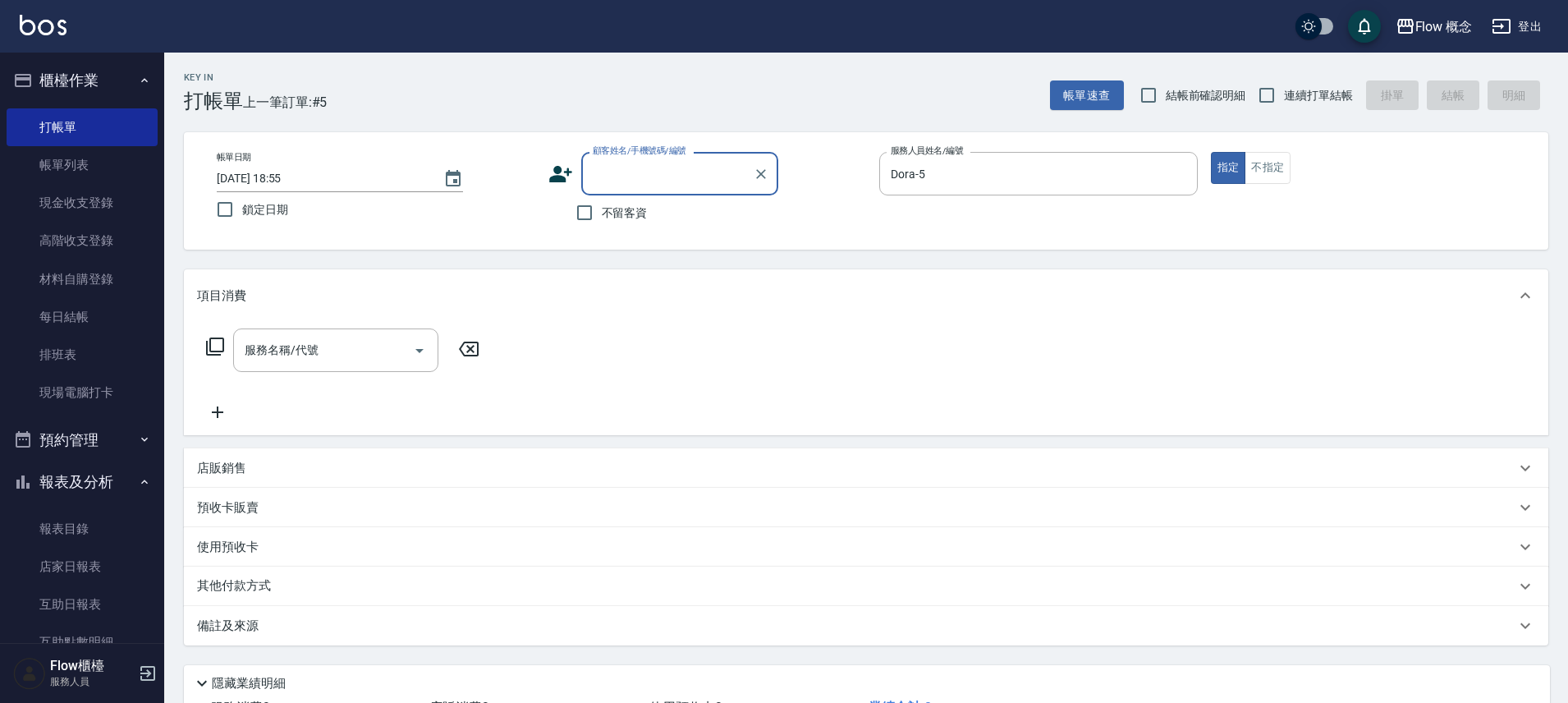
paste input "染*2 [PERSON_NAME]0936612750"
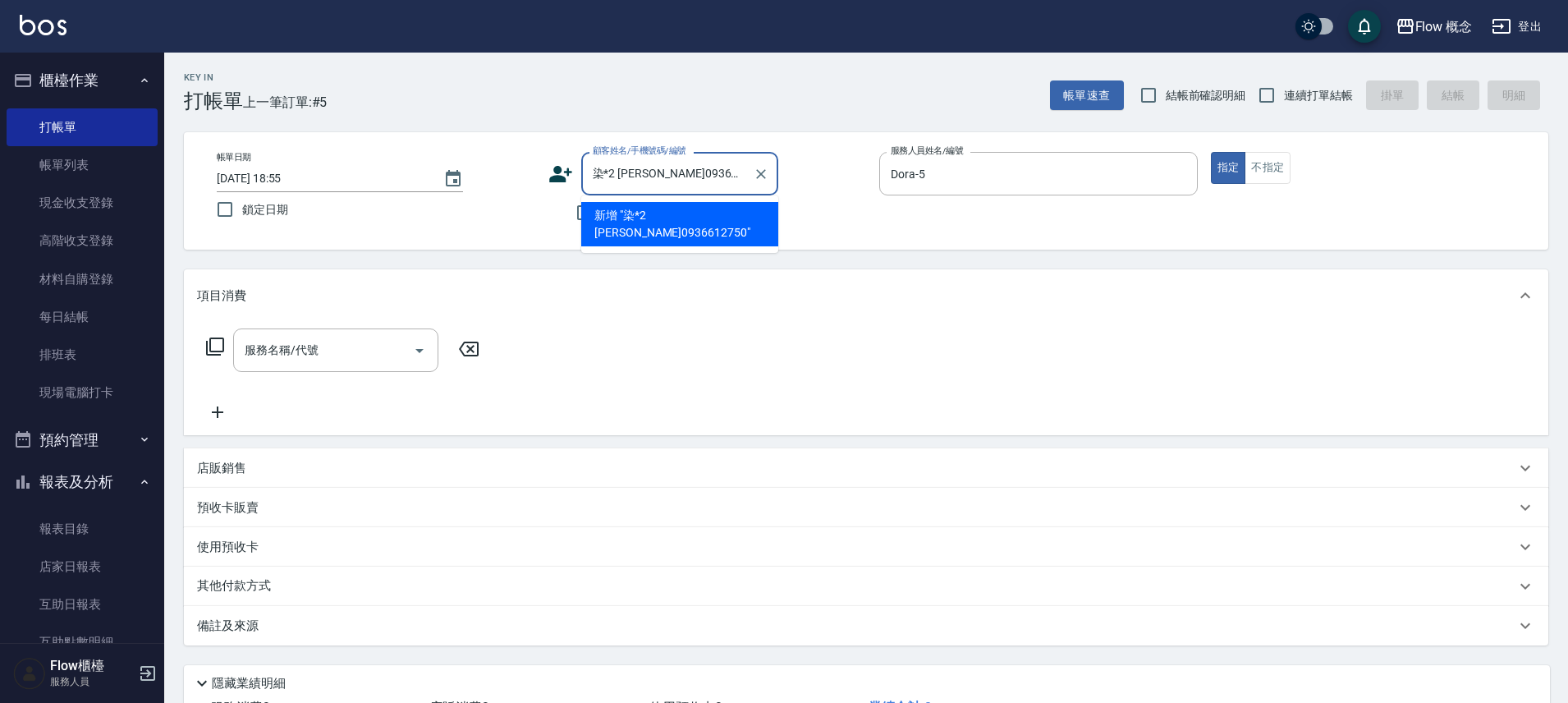
click at [620, 176] on input "染*2 [PERSON_NAME]0936612750" at bounding box center [667, 173] width 158 height 29
type input "[PERSON_NAME]0936612750"
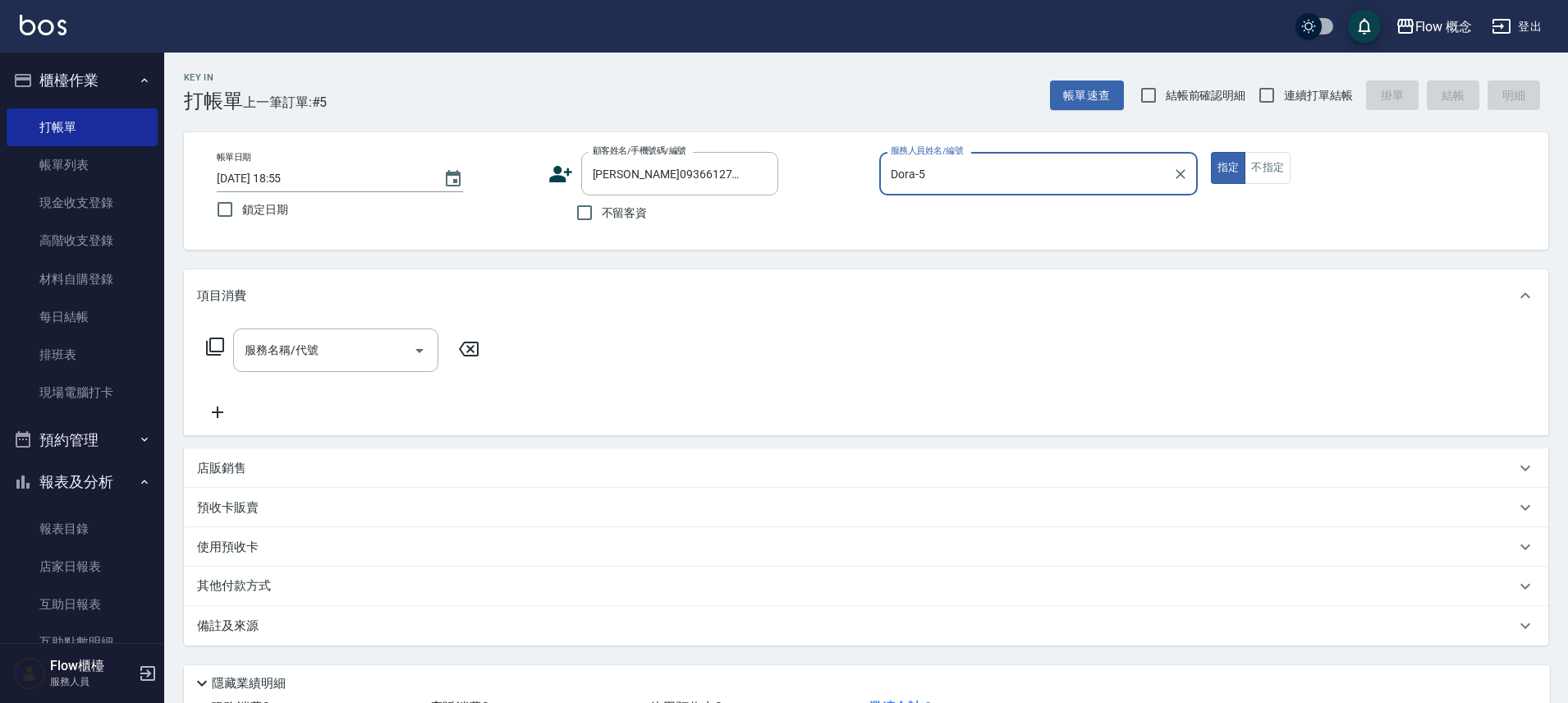
click at [1211, 152] on button "指定" at bounding box center [1228, 167] width 36 height 32
type button "true"
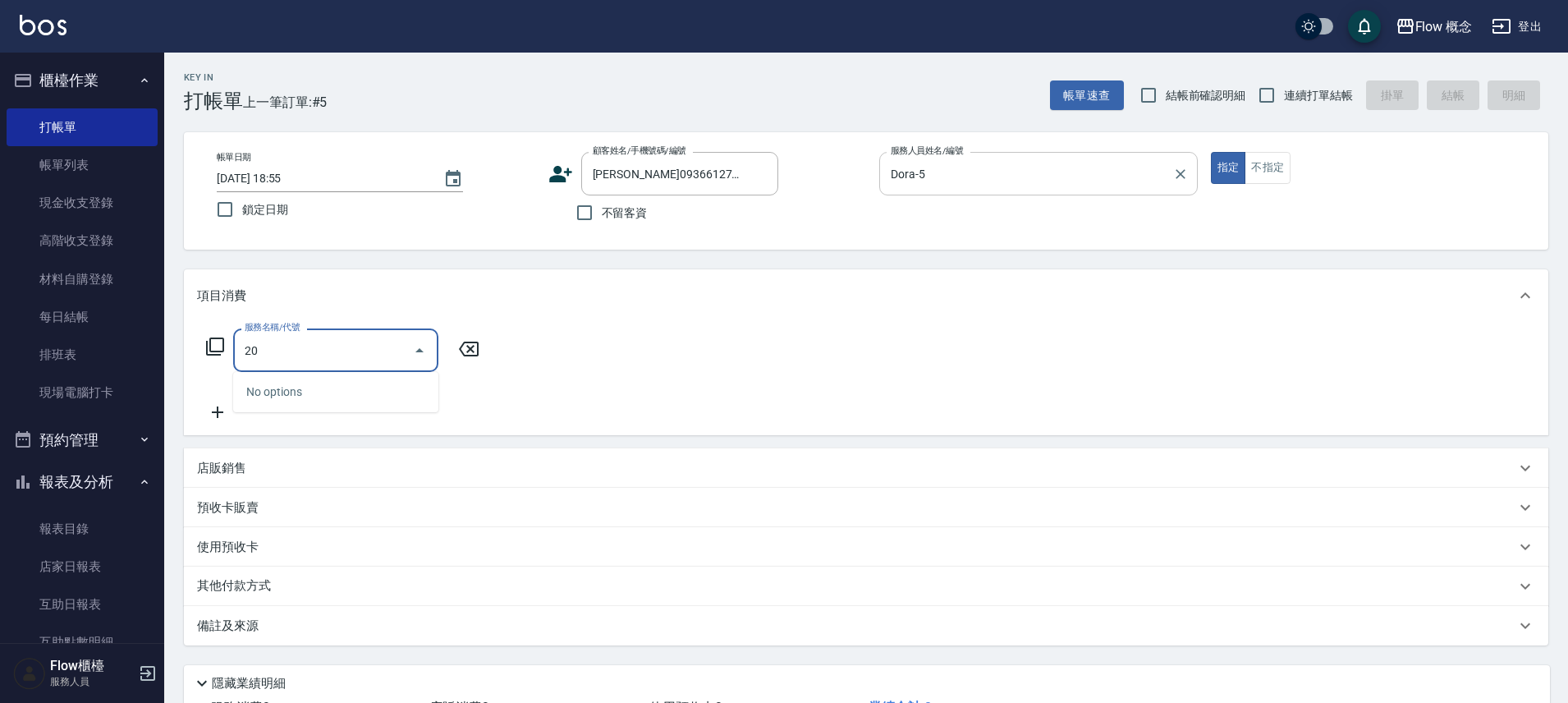
type input "2"
type input "染髮(401)"
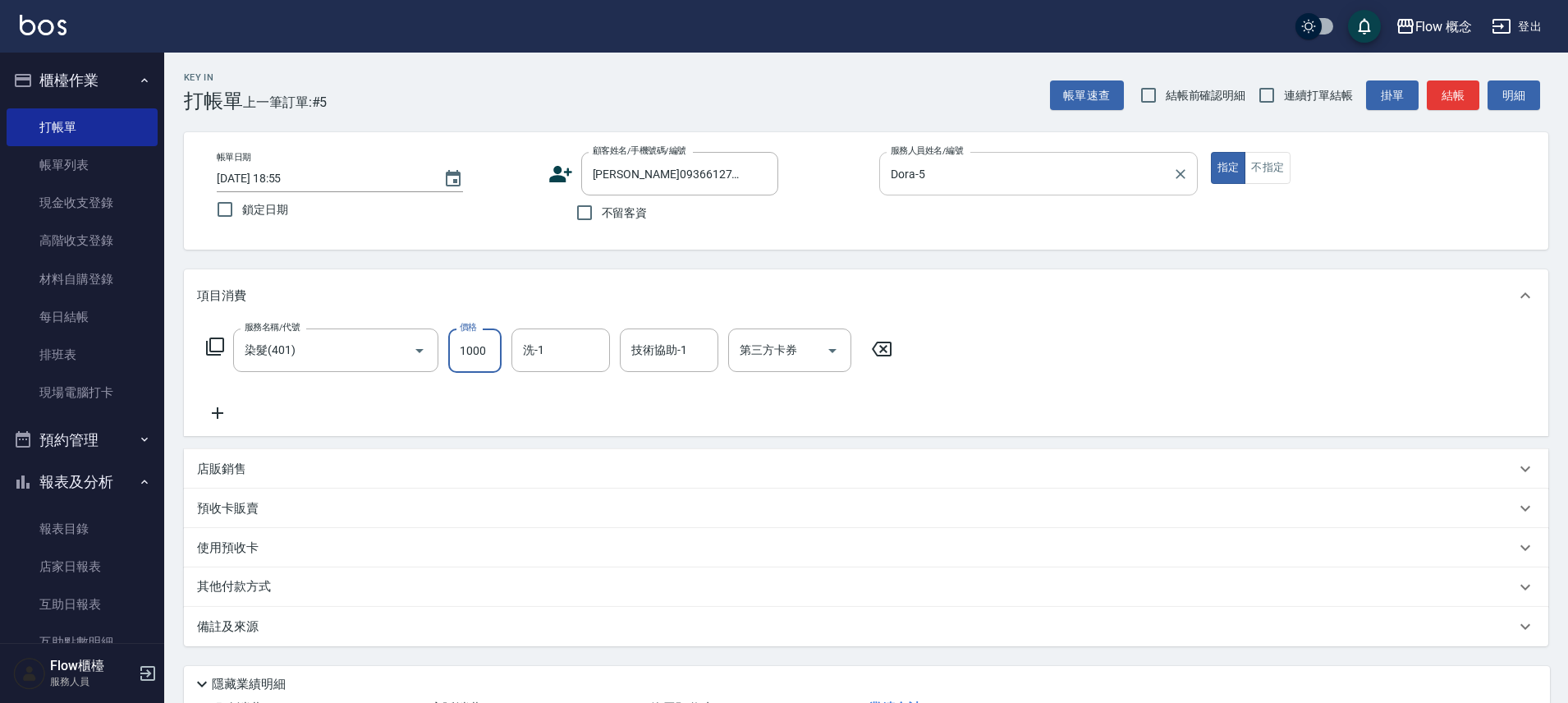
type input "1000"
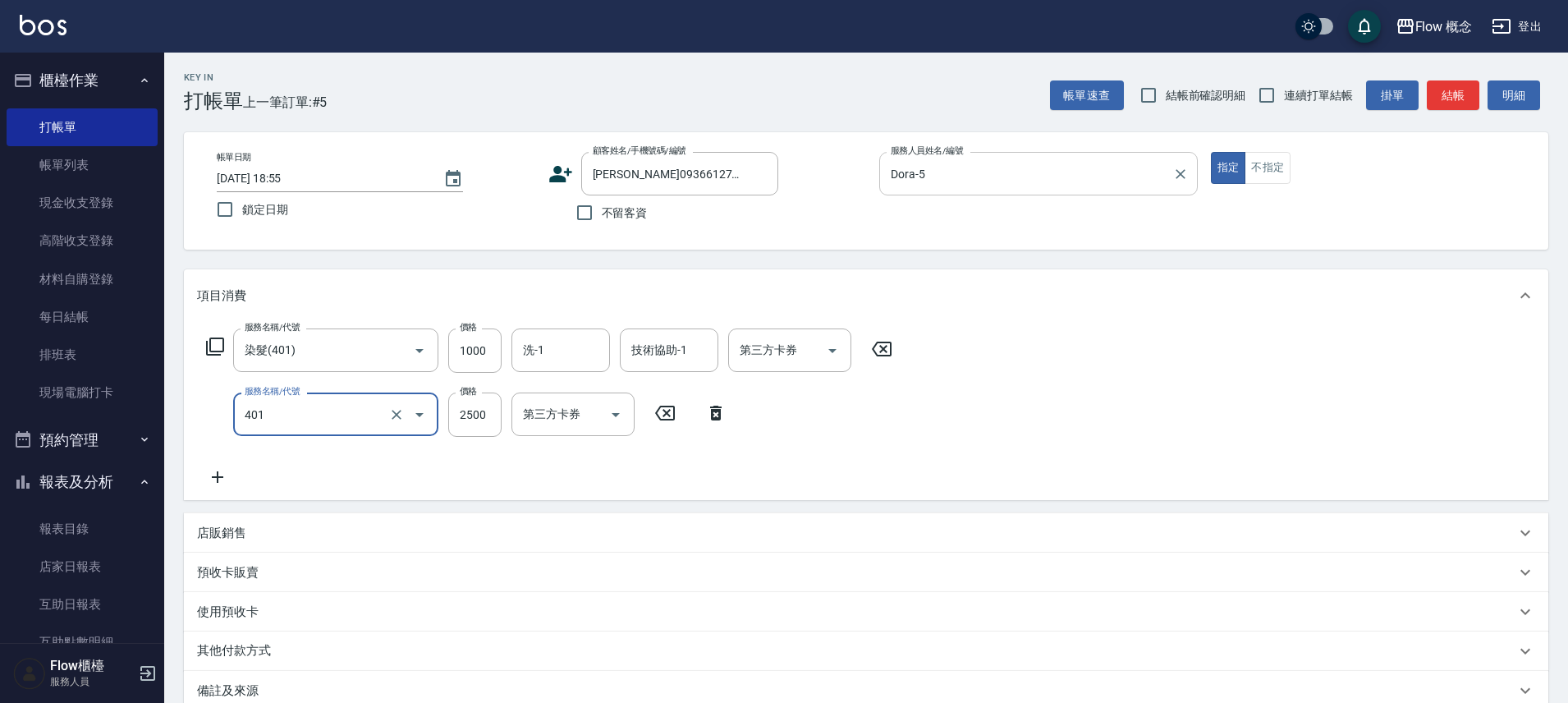
type input "染髮(401)"
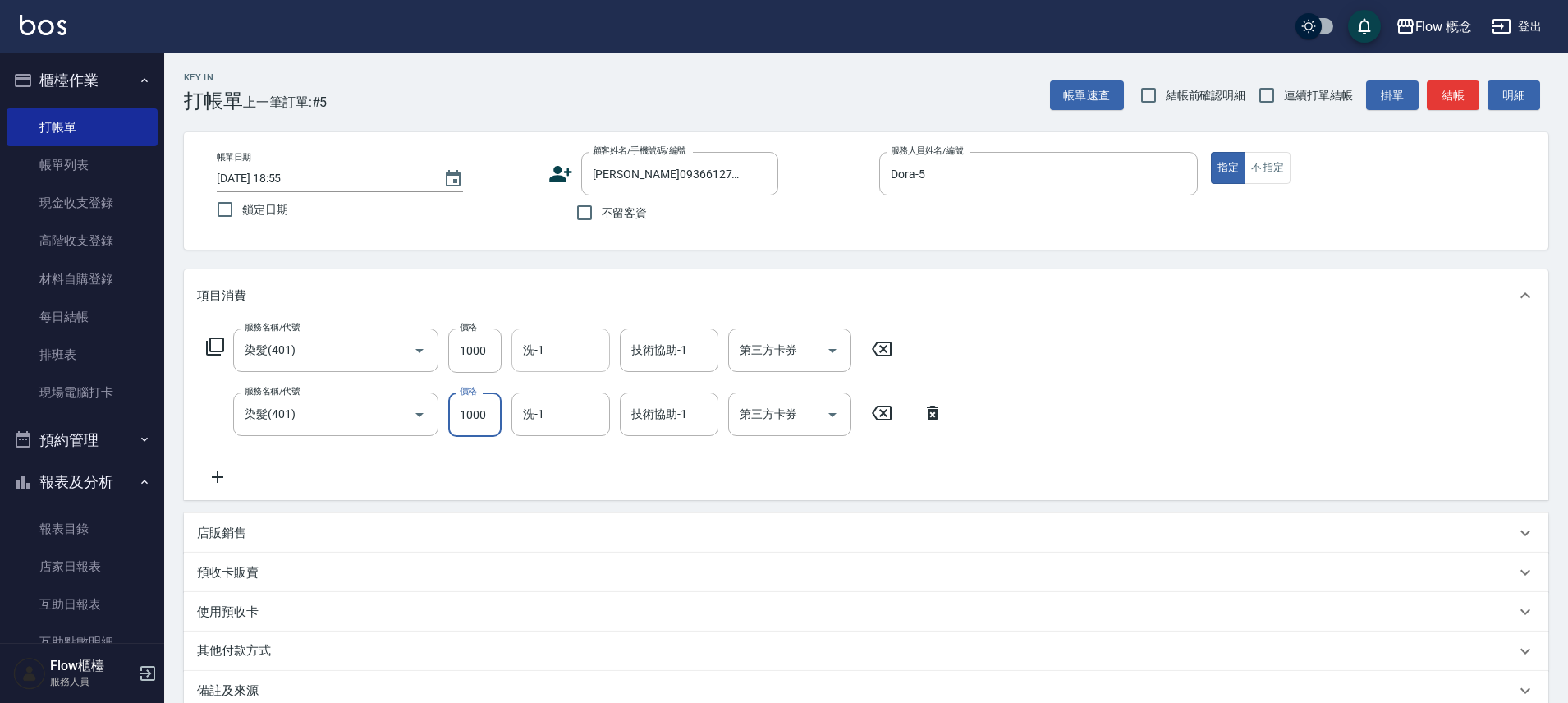
type input "1000"
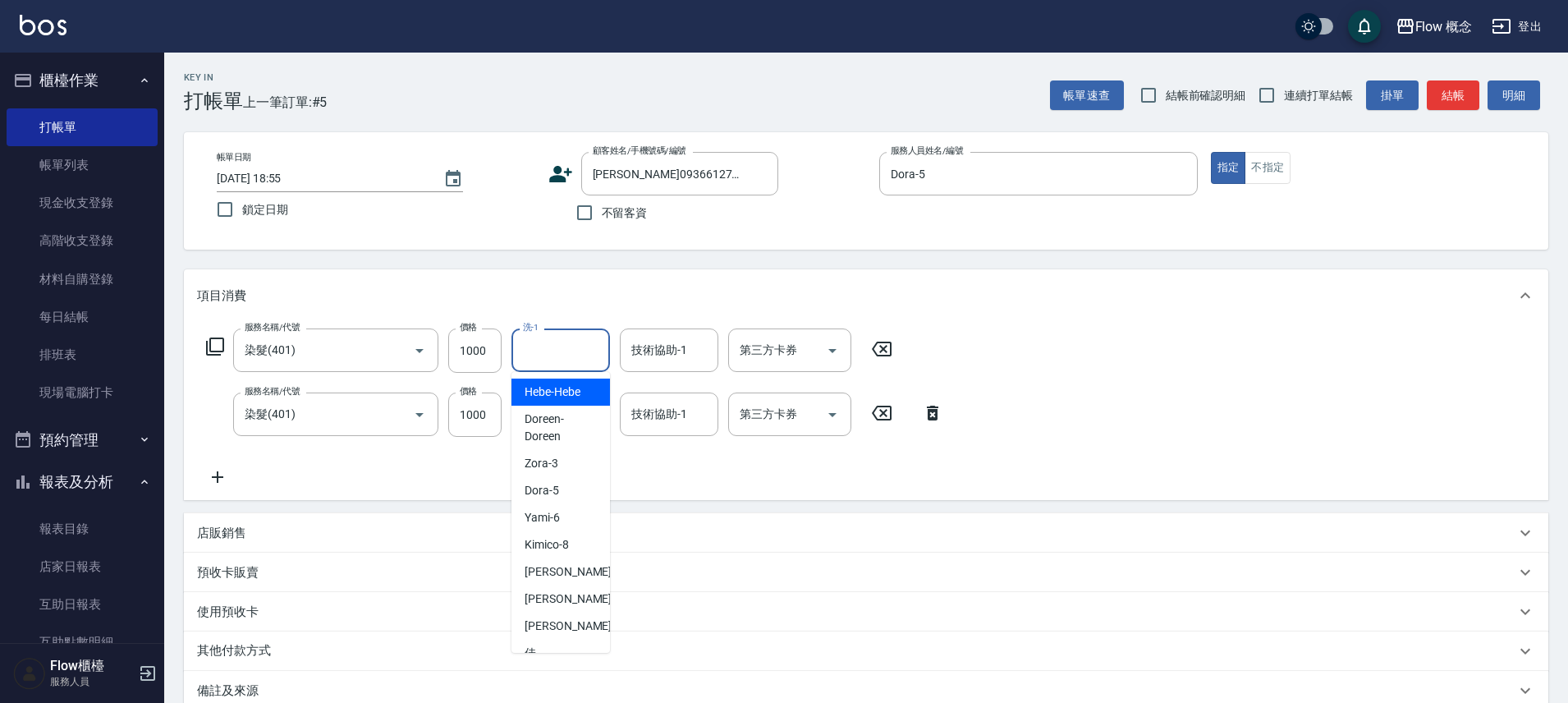
click at [539, 357] on input "洗-1" at bounding box center [561, 349] width 84 height 29
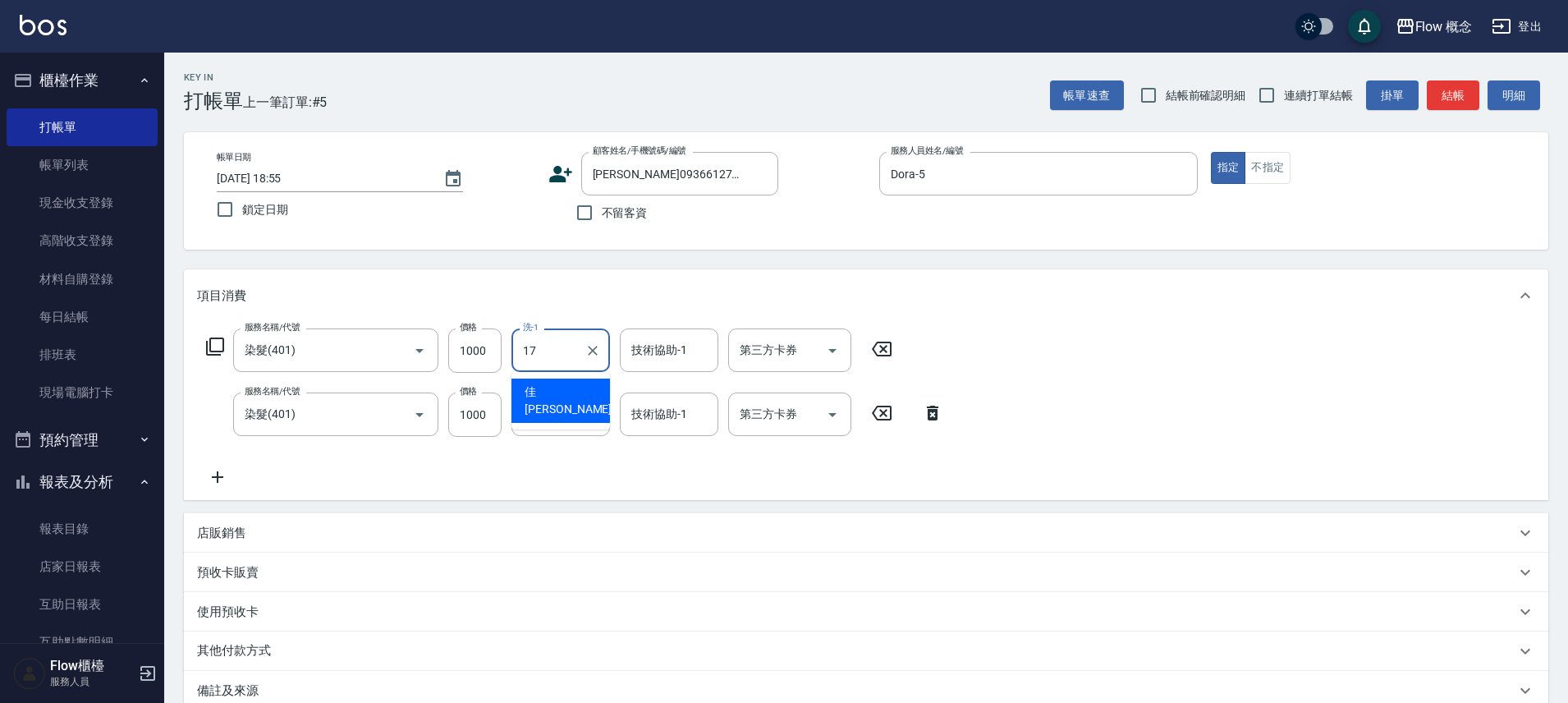
type input "佳[PERSON_NAME]-17"
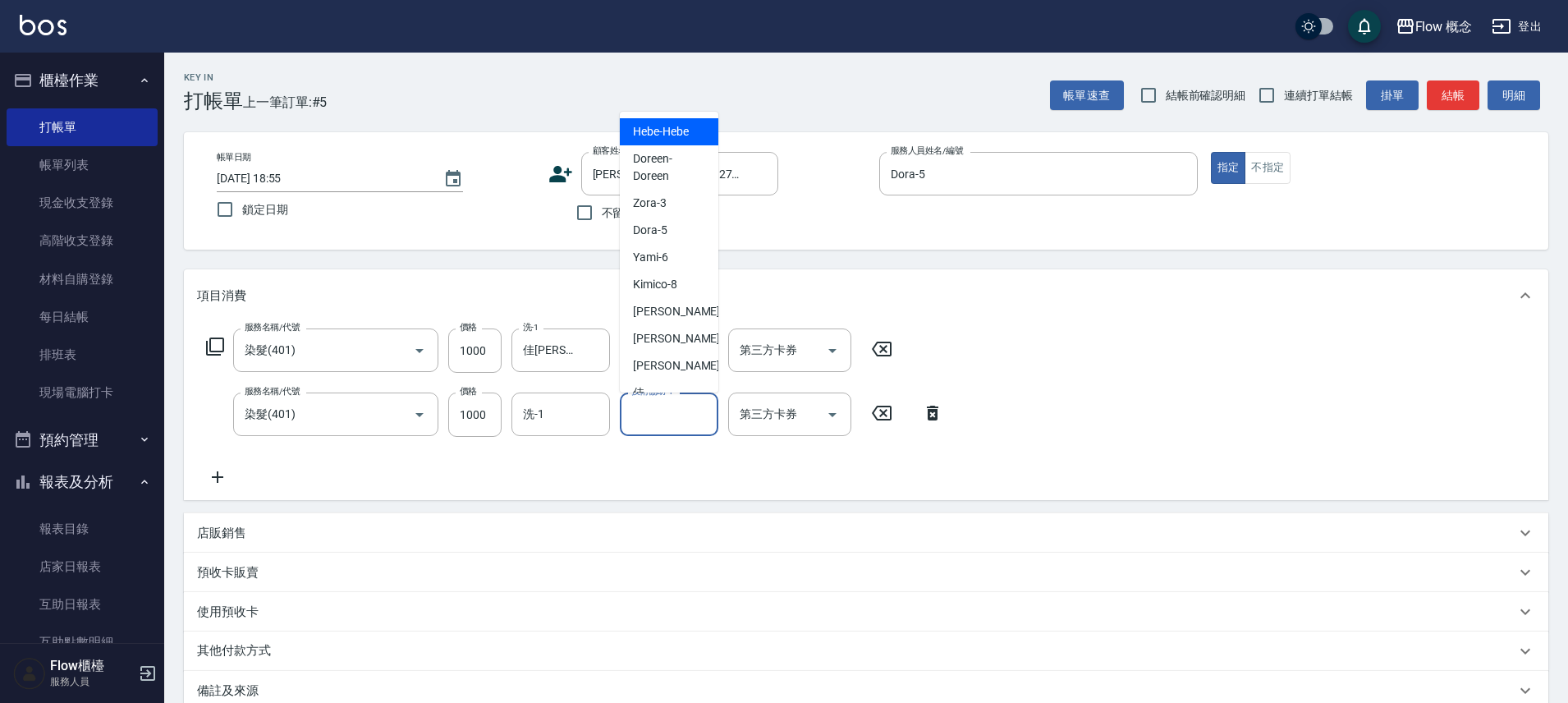
click at [654, 420] on input "技術協助-1" at bounding box center [669, 413] width 84 height 29
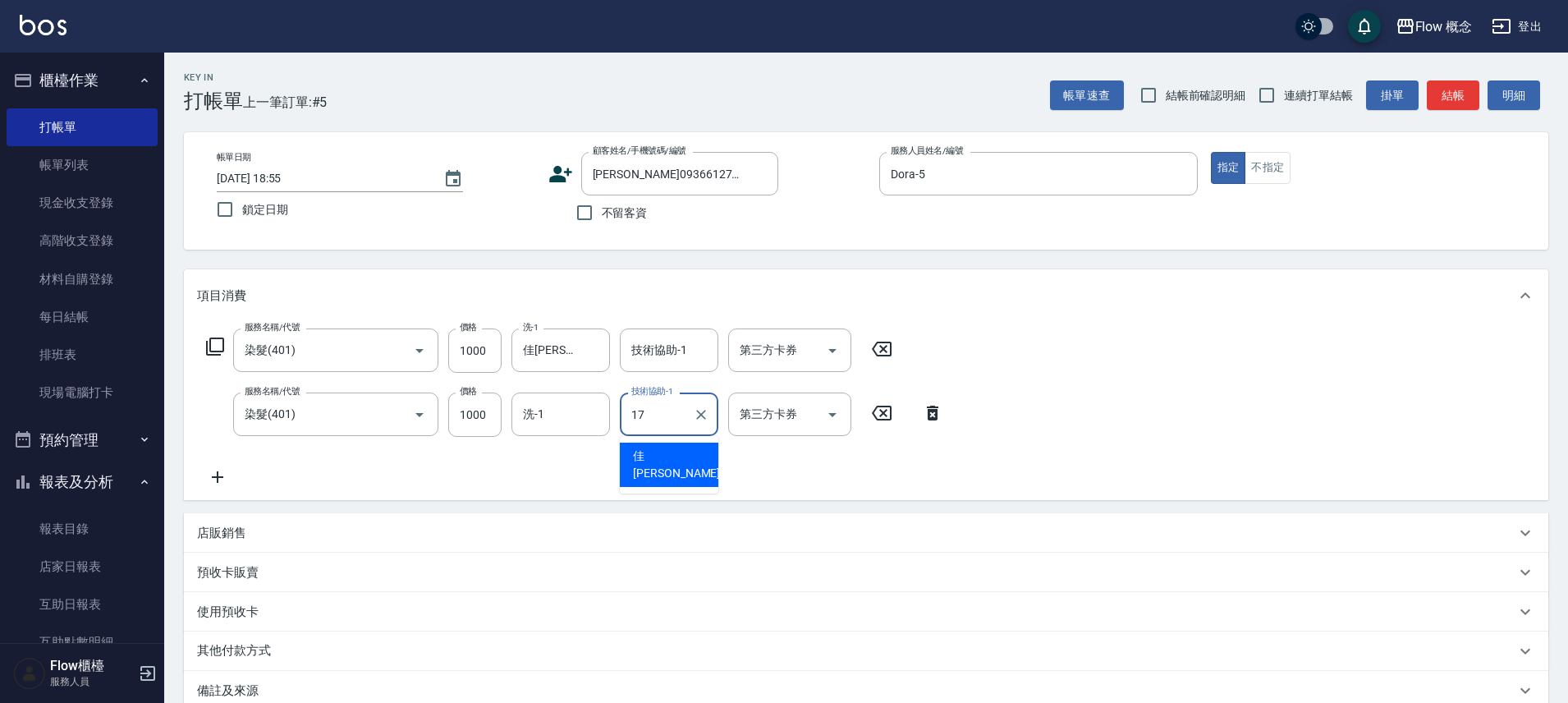
type input "佳[PERSON_NAME]-17"
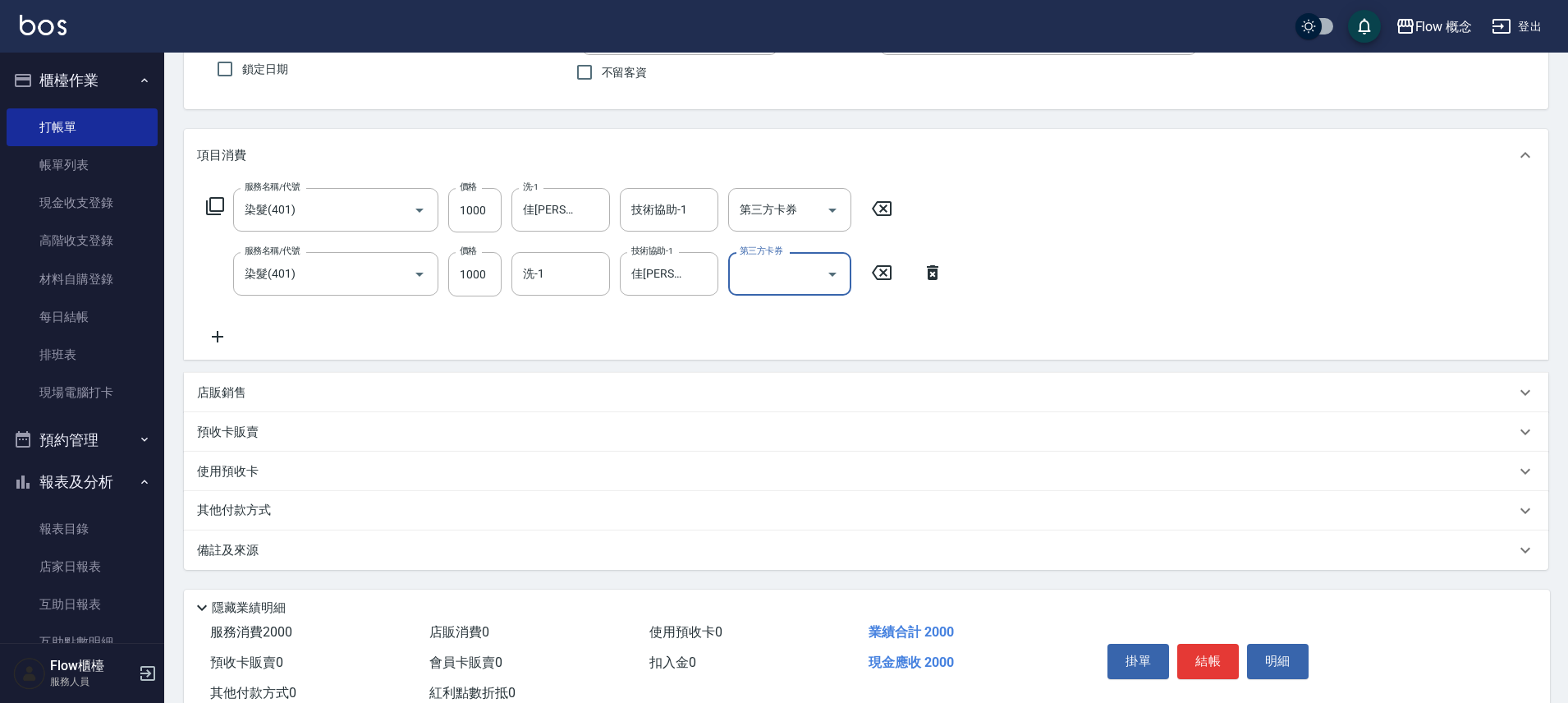
scroll to position [193, 0]
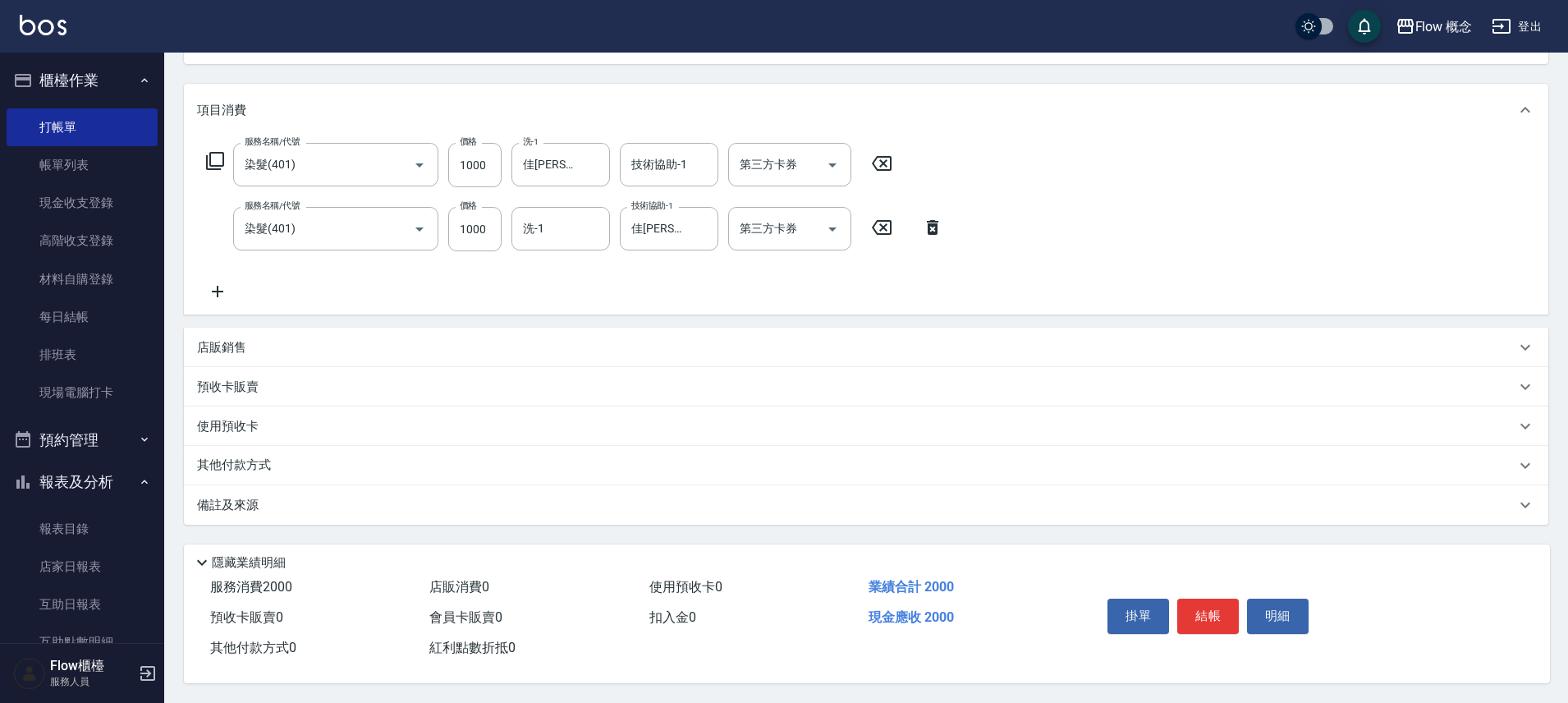
click at [268, 497] on div "備註及來源" at bounding box center [856, 505] width 1318 height 17
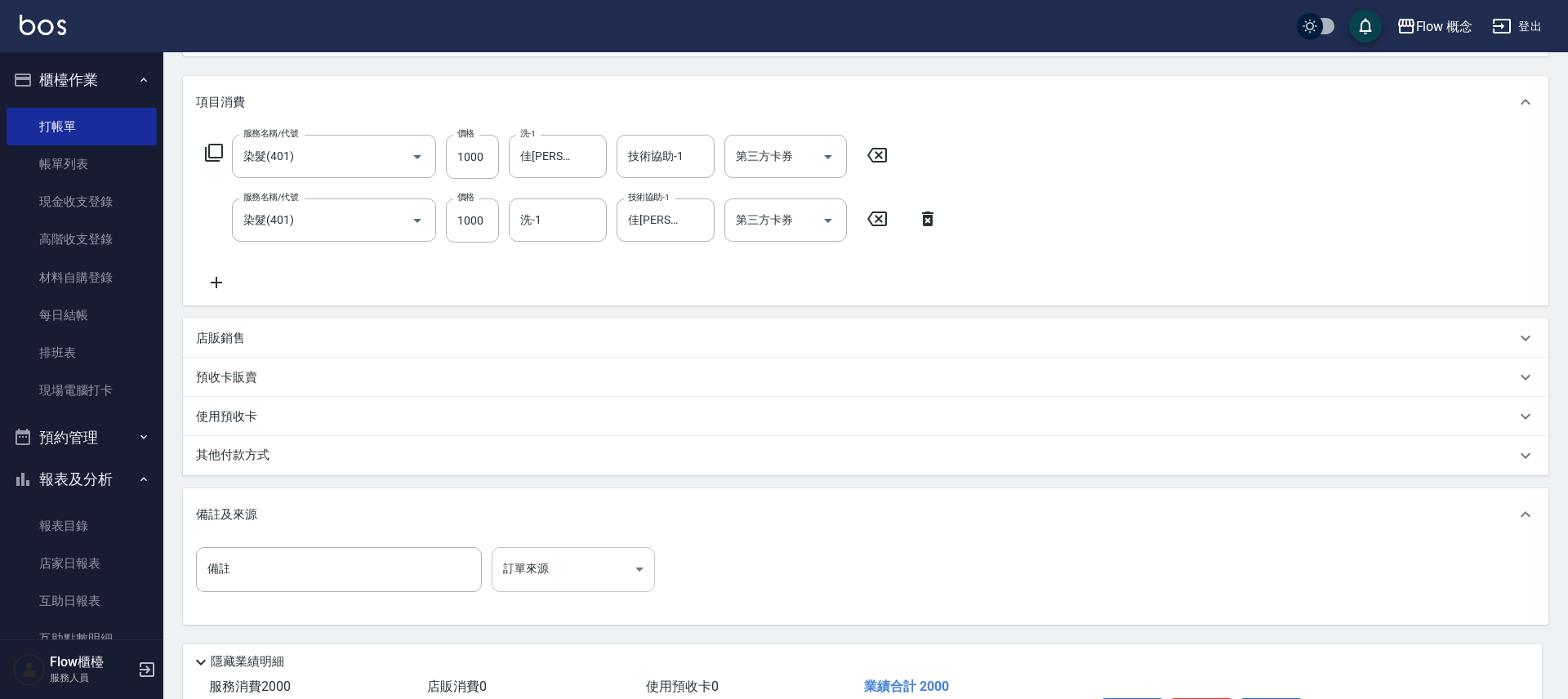
click at [528, 589] on body "Flow 概念 登出 櫃檯作業 打帳單 帳單列表 現金收支登錄 高階收支登錄 材料自購登錄 每日結帳 排班表 現場電腦打卡 預約管理 預約管理 單日預約紀錄 …" at bounding box center [784, 304] width 1568 height 994
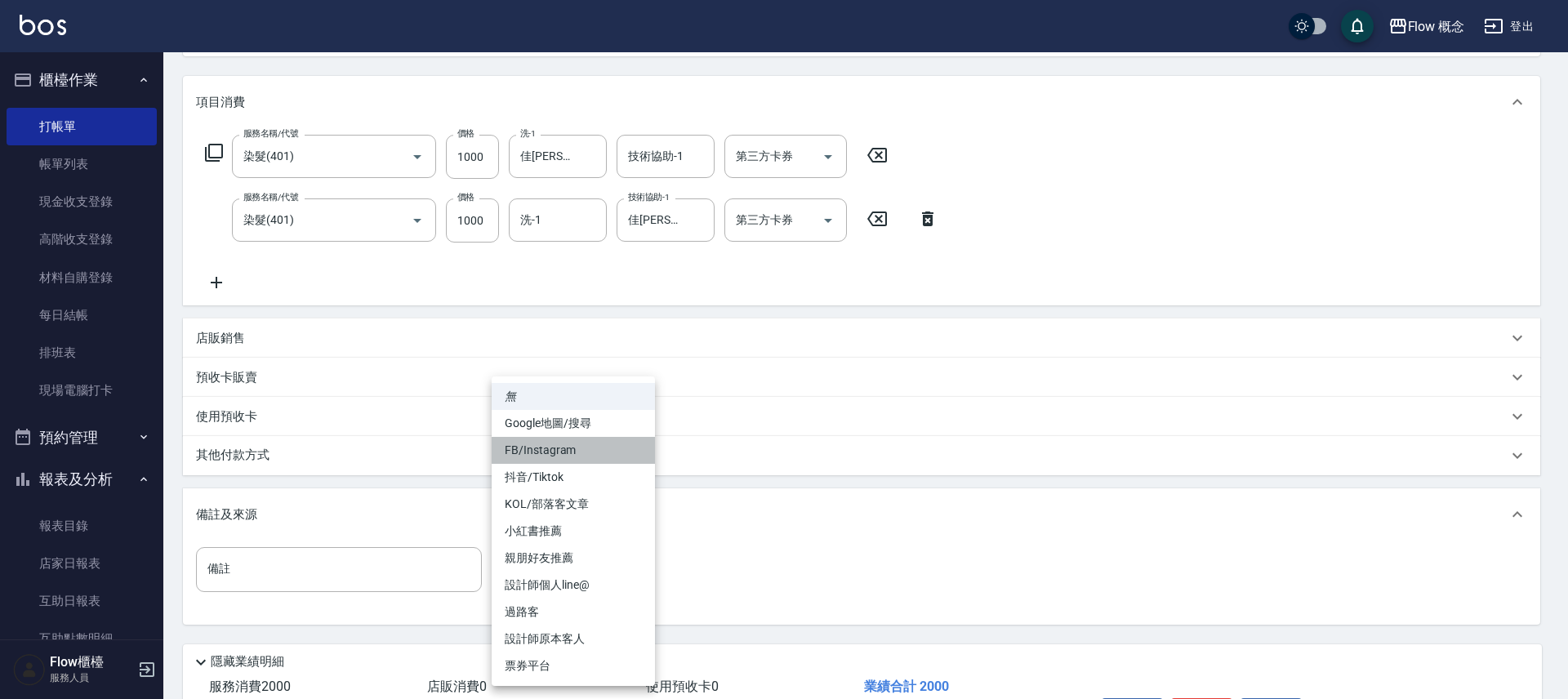
click at [554, 459] on li "FB/Instagram" at bounding box center [572, 450] width 163 height 27
type input "FB/Instagram"
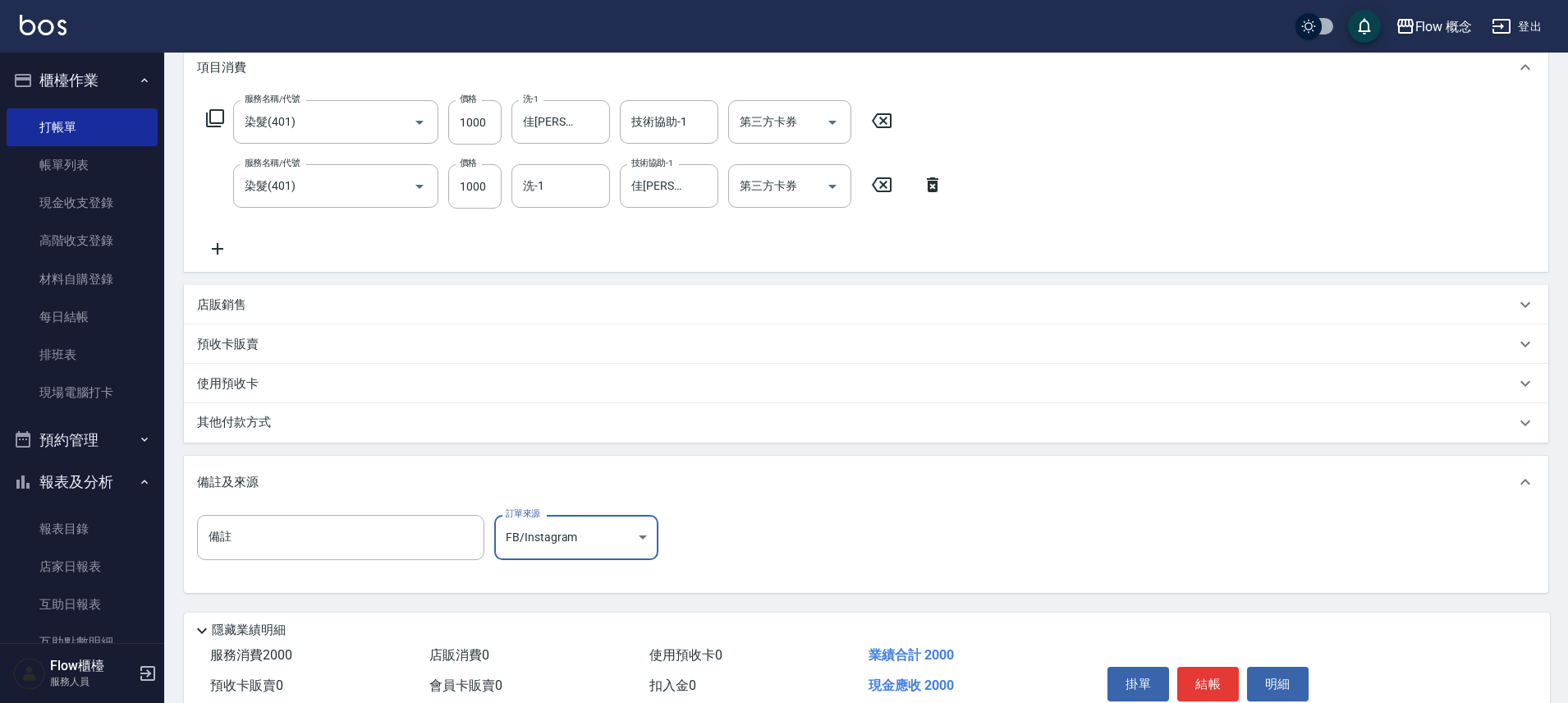
scroll to position [304, 0]
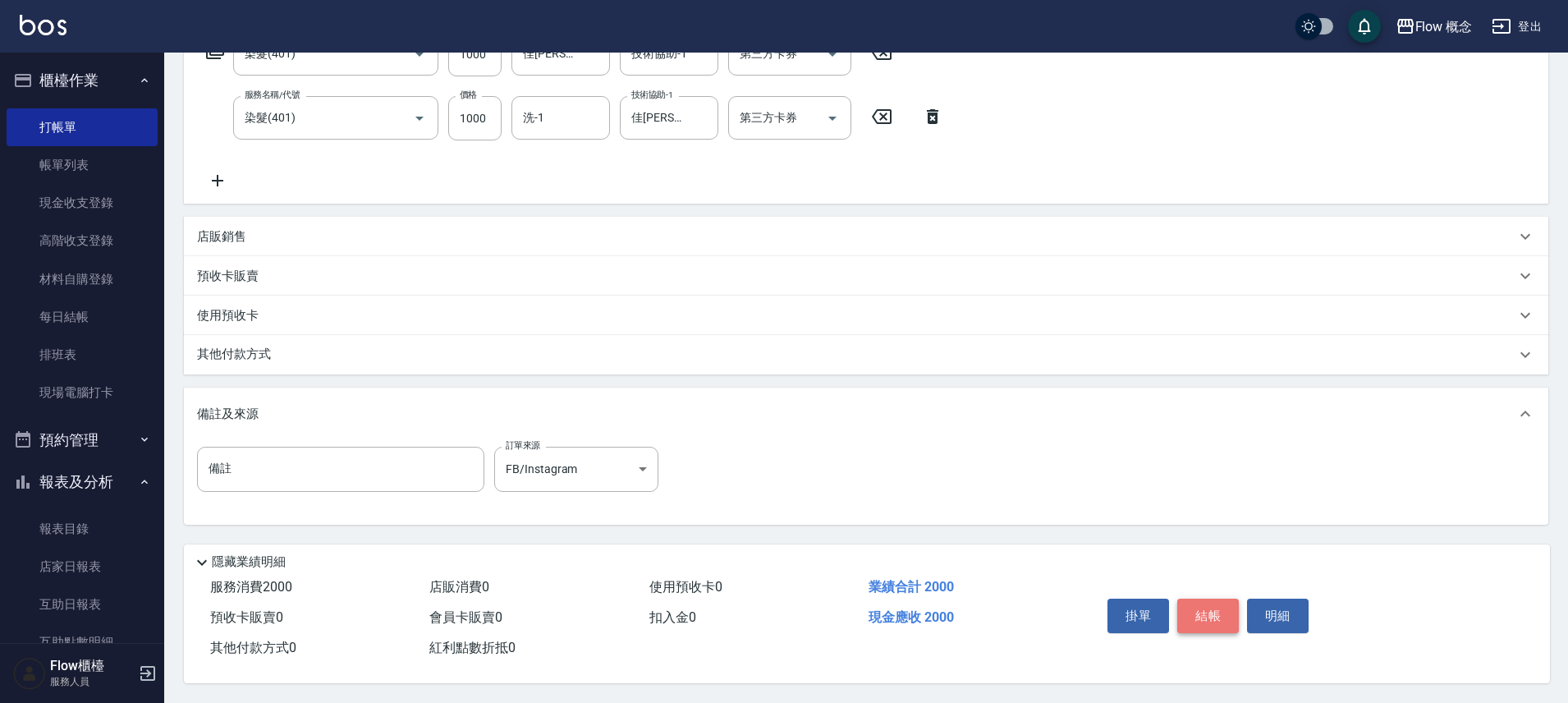
click at [1224, 619] on button "結帳" at bounding box center [1207, 616] width 62 height 35
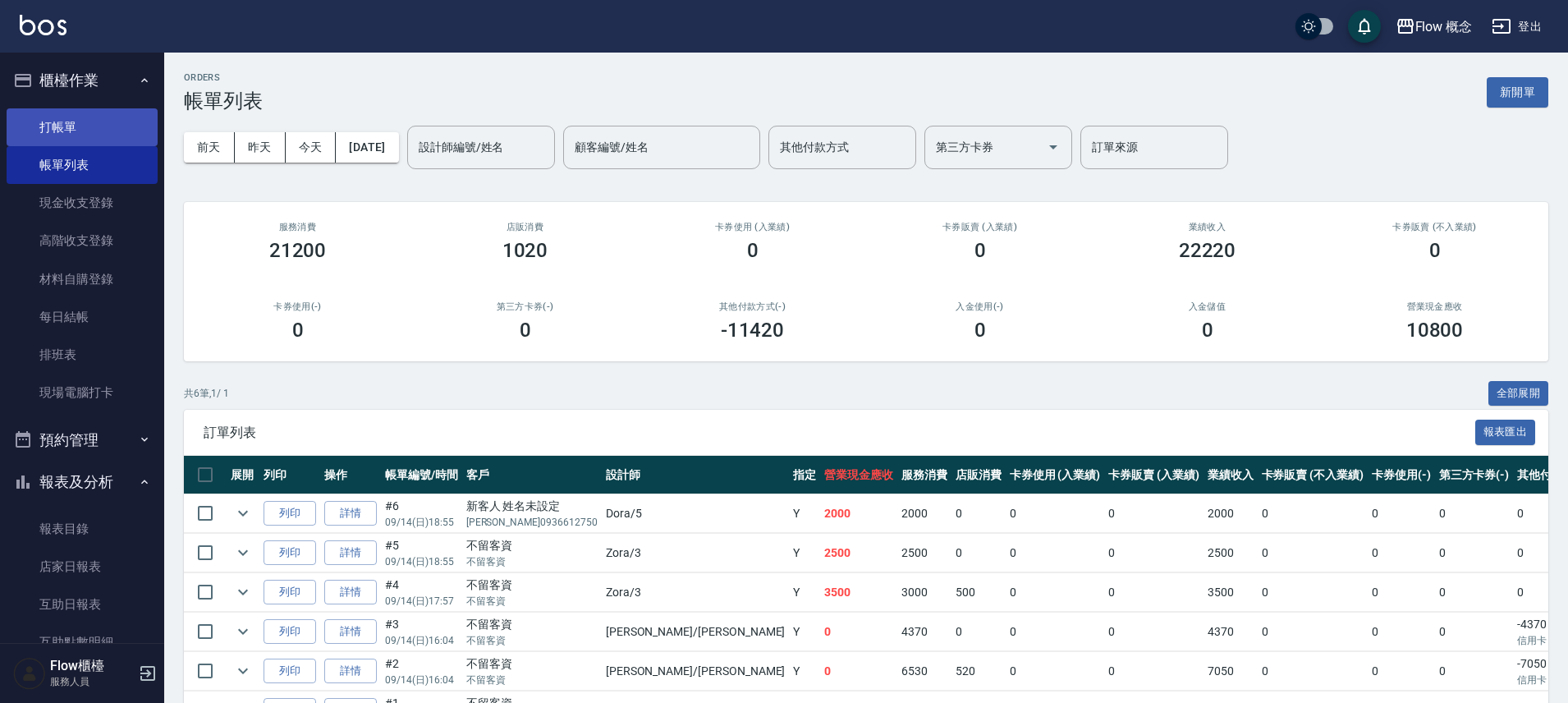
click at [94, 117] on link "打帳單" at bounding box center [82, 127] width 151 height 38
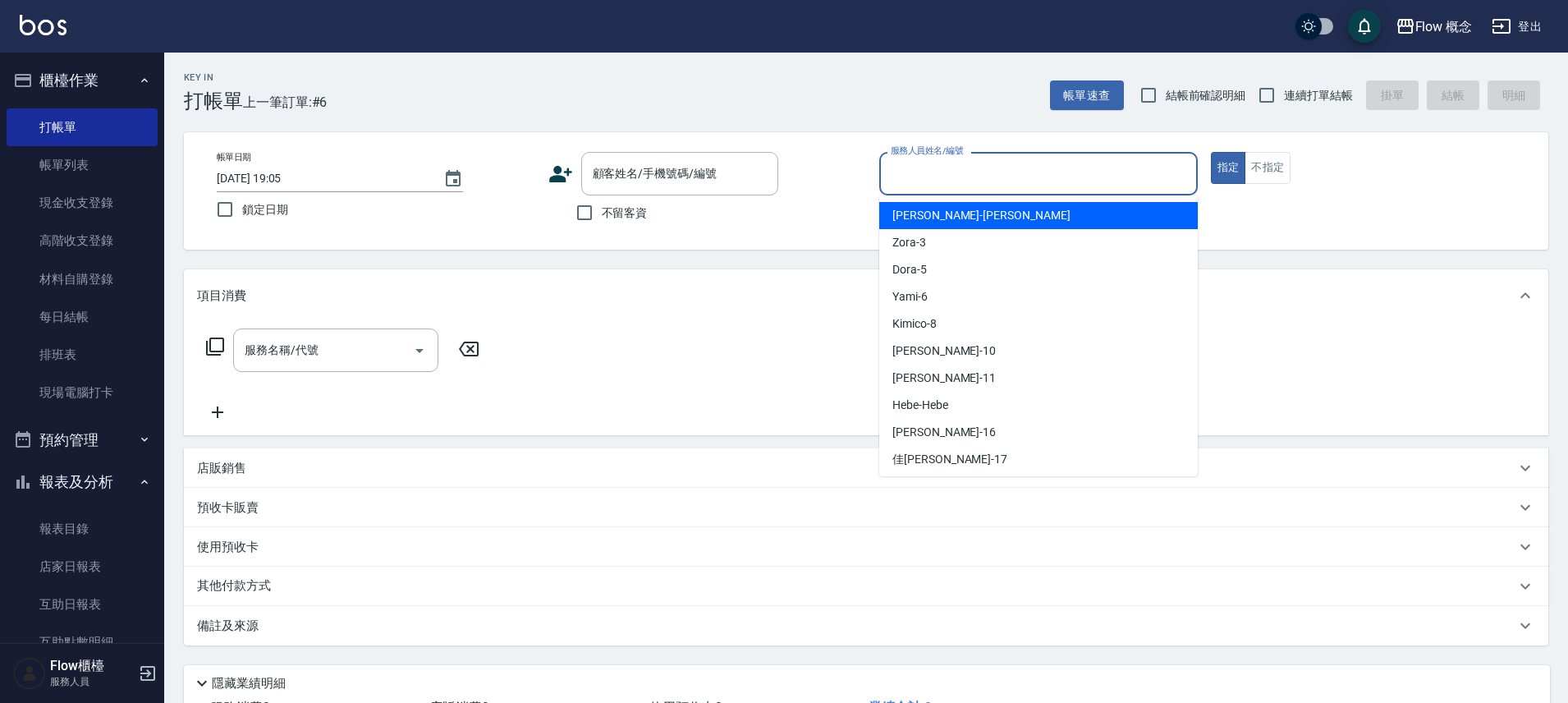
click at [934, 165] on input "服務人員姓名/編號" at bounding box center [1038, 173] width 304 height 29
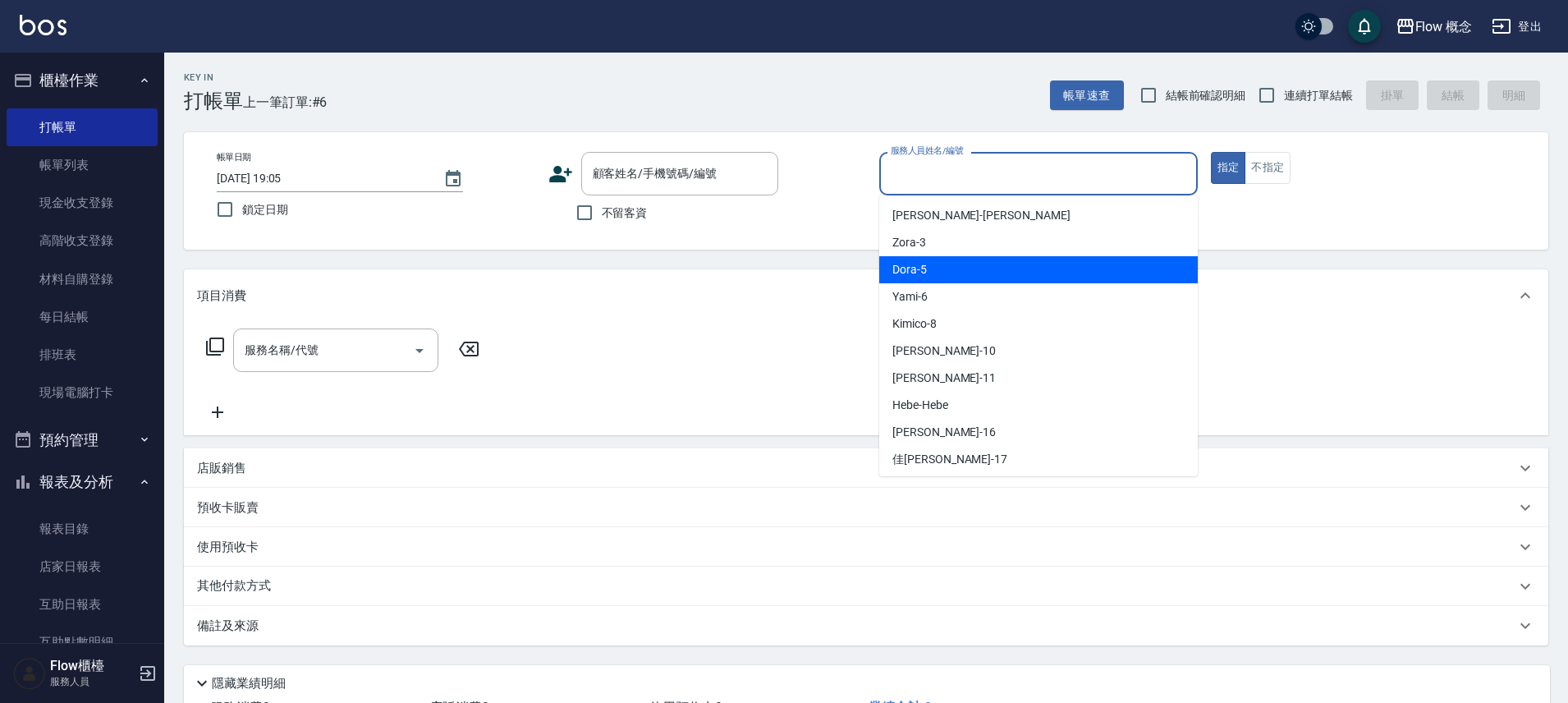
click at [935, 266] on div "Dora -5" at bounding box center [1039, 270] width 319 height 27
type input "Dora-5"
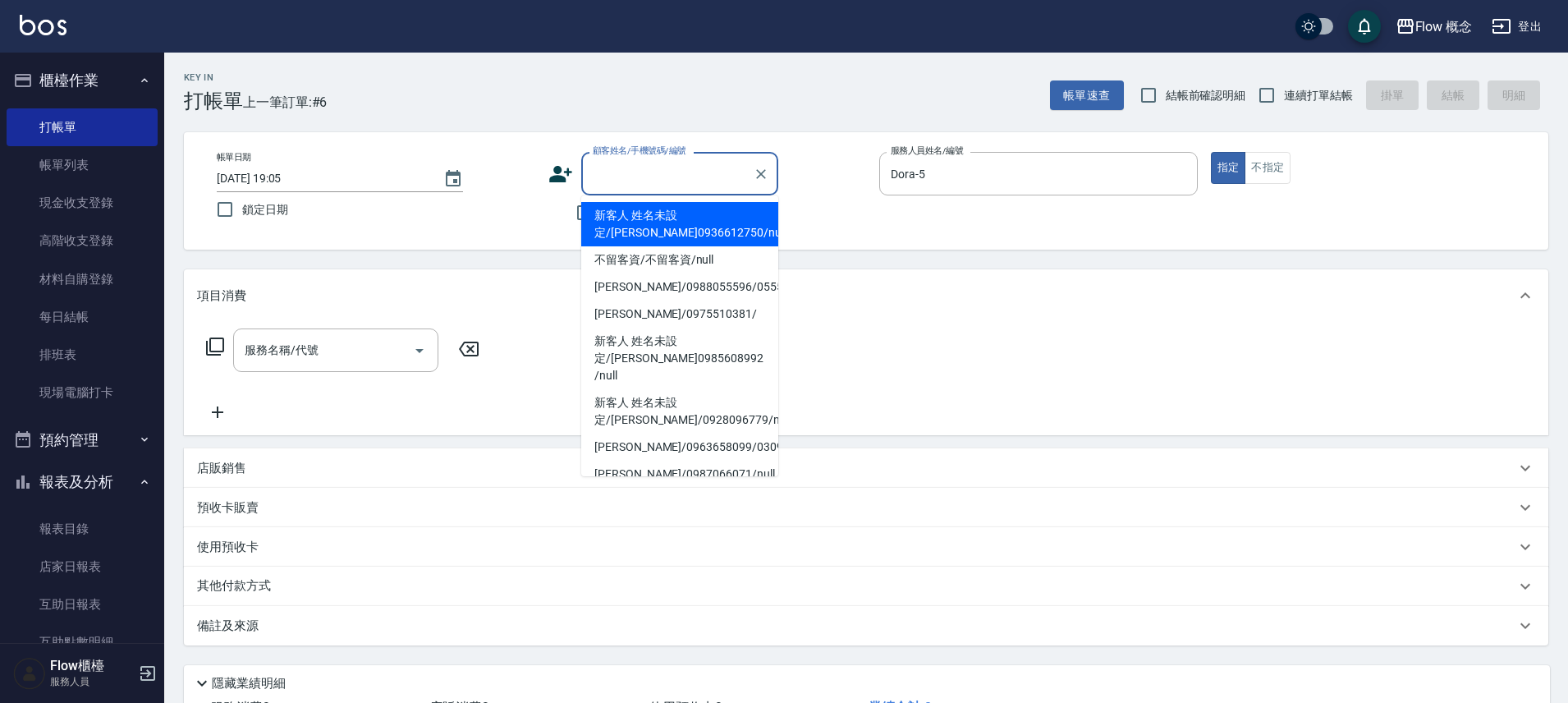
click at [666, 172] on input "顧客姓名/手機號碼/編號" at bounding box center [667, 173] width 158 height 29
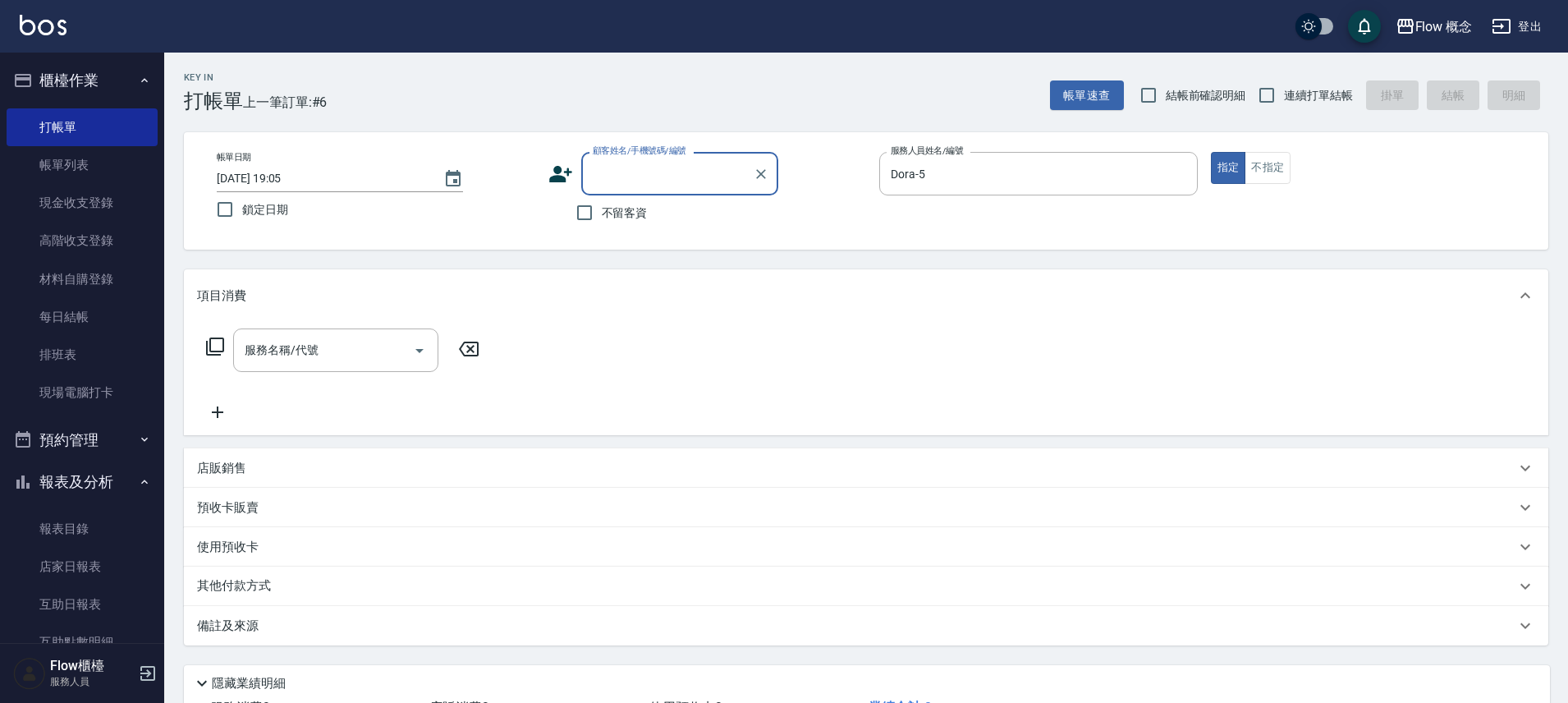
paste input "[DEMOGRAPHIC_DATA][PERSON_NAME]"
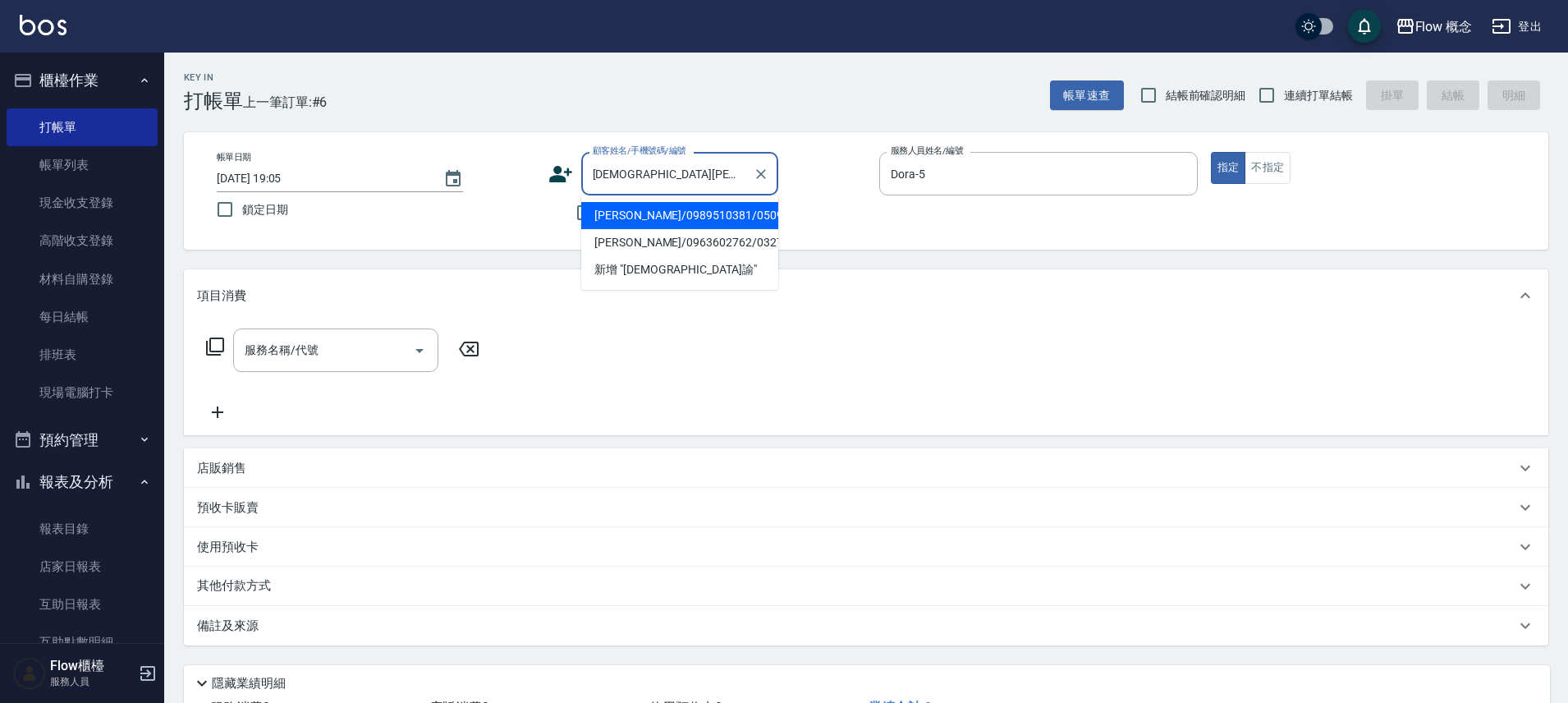
click at [634, 222] on li "[PERSON_NAME]/0989510381/050928" at bounding box center [680, 215] width 197 height 27
type input "[PERSON_NAME]/0989510381/050928"
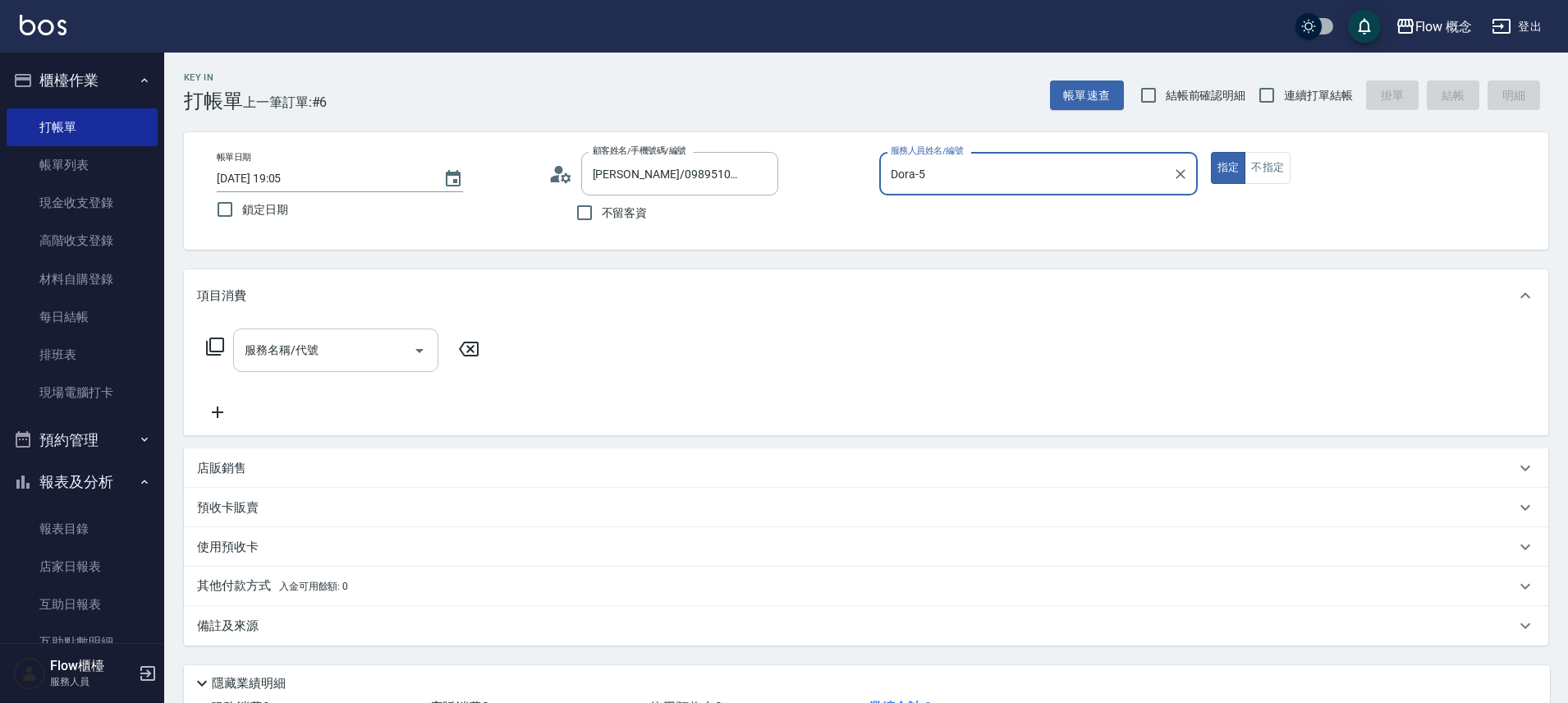
click at [342, 338] on input "服務名稱/代號" at bounding box center [323, 349] width 166 height 29
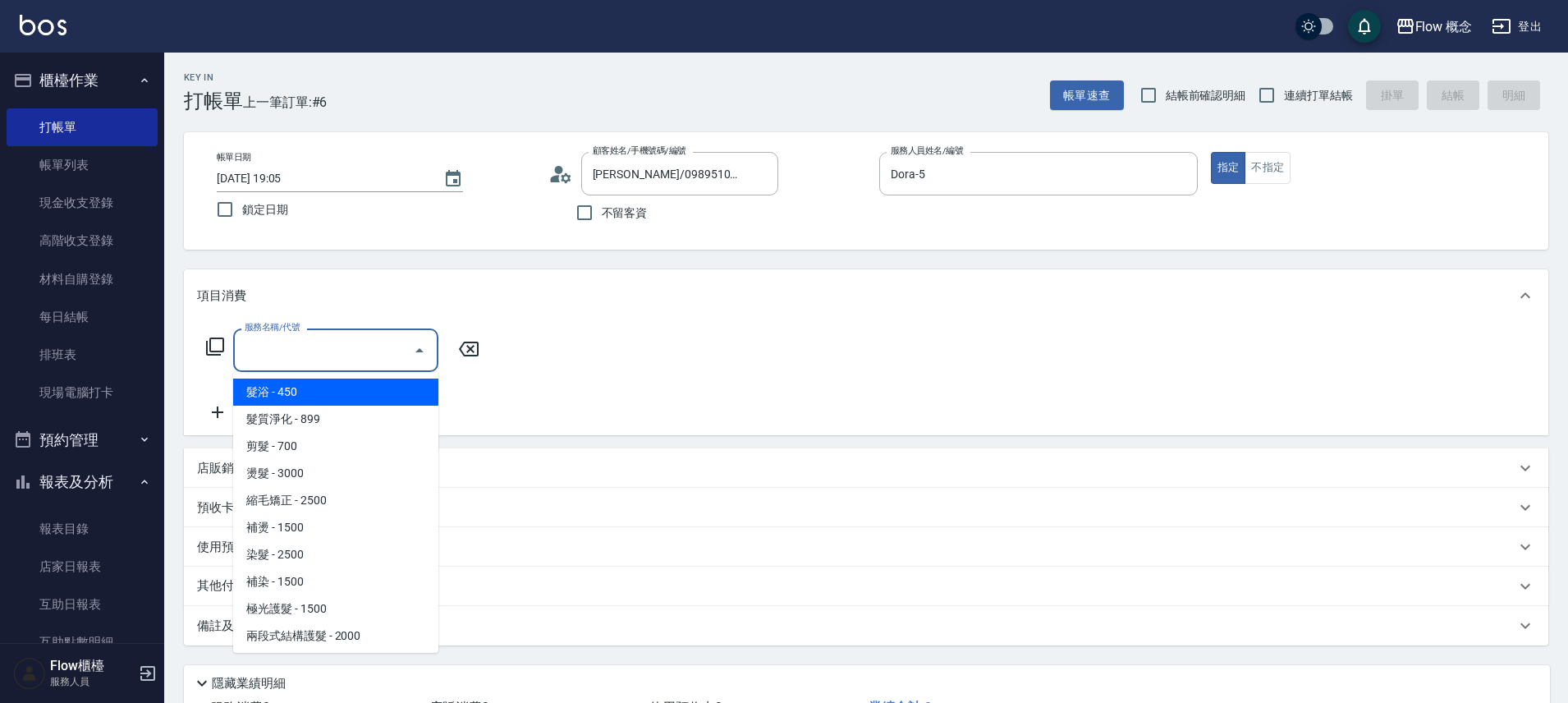
click at [280, 396] on span "髮浴 - 450" at bounding box center [335, 392] width 205 height 27
type input "髮浴 (101)"
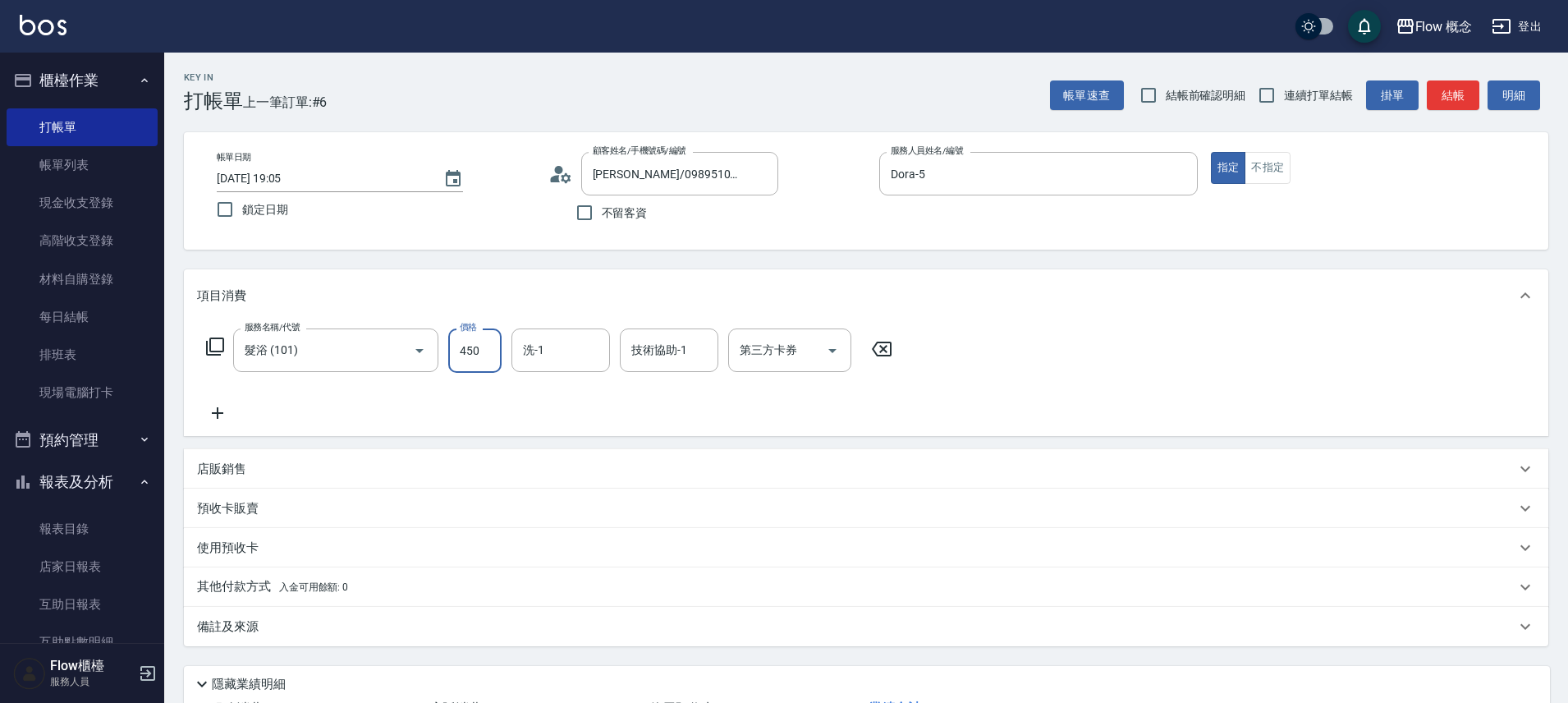
click at [467, 353] on input "450" at bounding box center [475, 350] width 54 height 44
click at [478, 351] on input "450" at bounding box center [475, 350] width 54 height 44
click at [479, 351] on input "450" at bounding box center [475, 350] width 54 height 44
type input "400"
type input "佳[PERSON_NAME]-17"
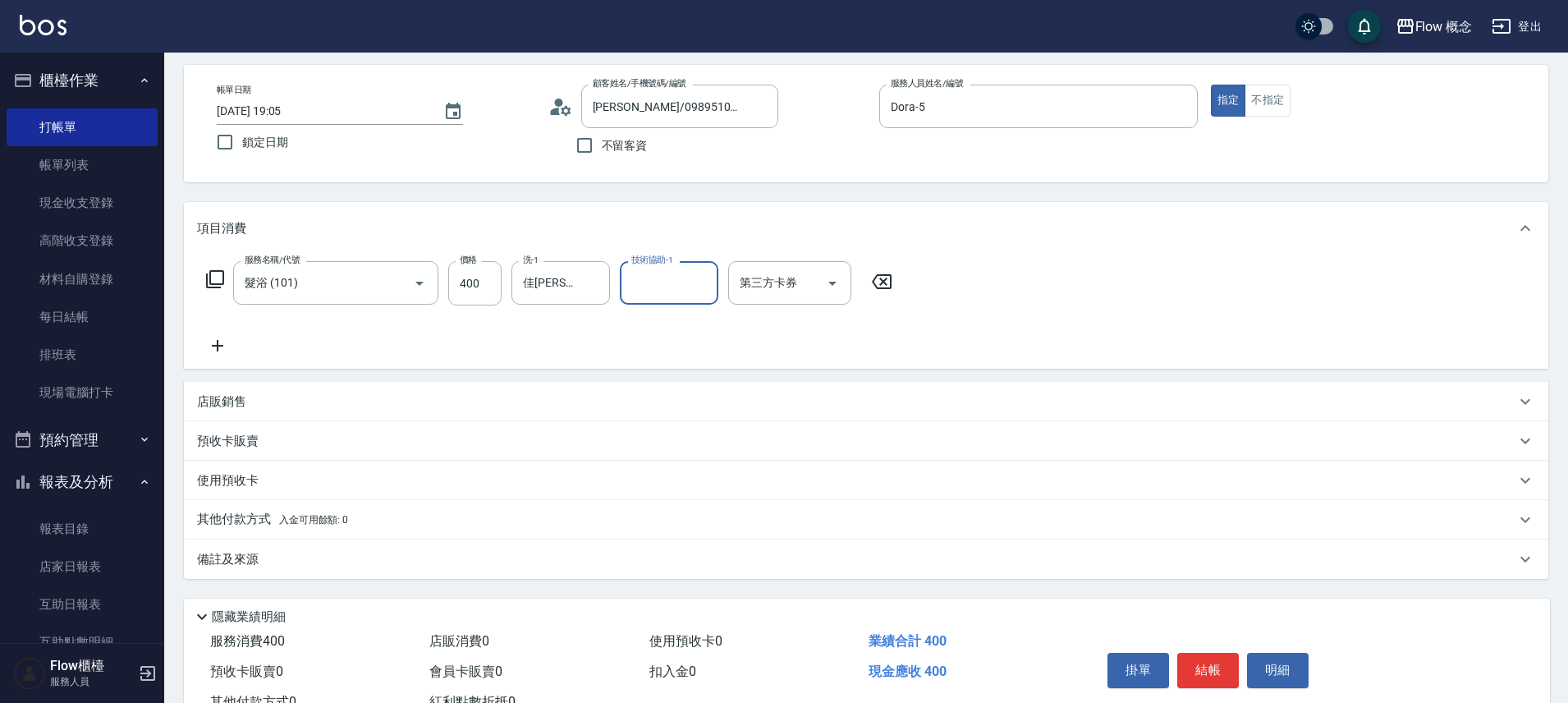
scroll to position [129, 0]
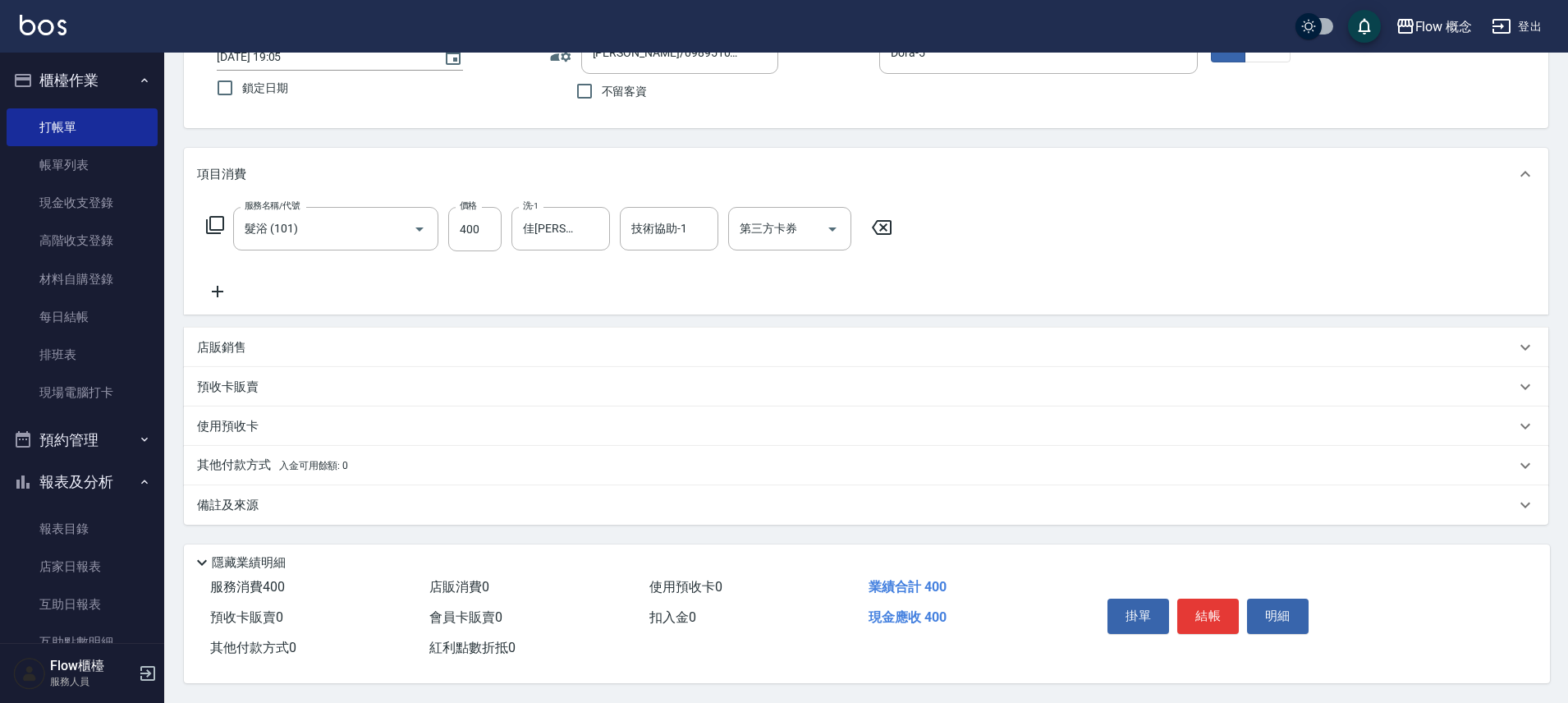
click at [238, 486] on div "備註及來源" at bounding box center [866, 504] width 1364 height 39
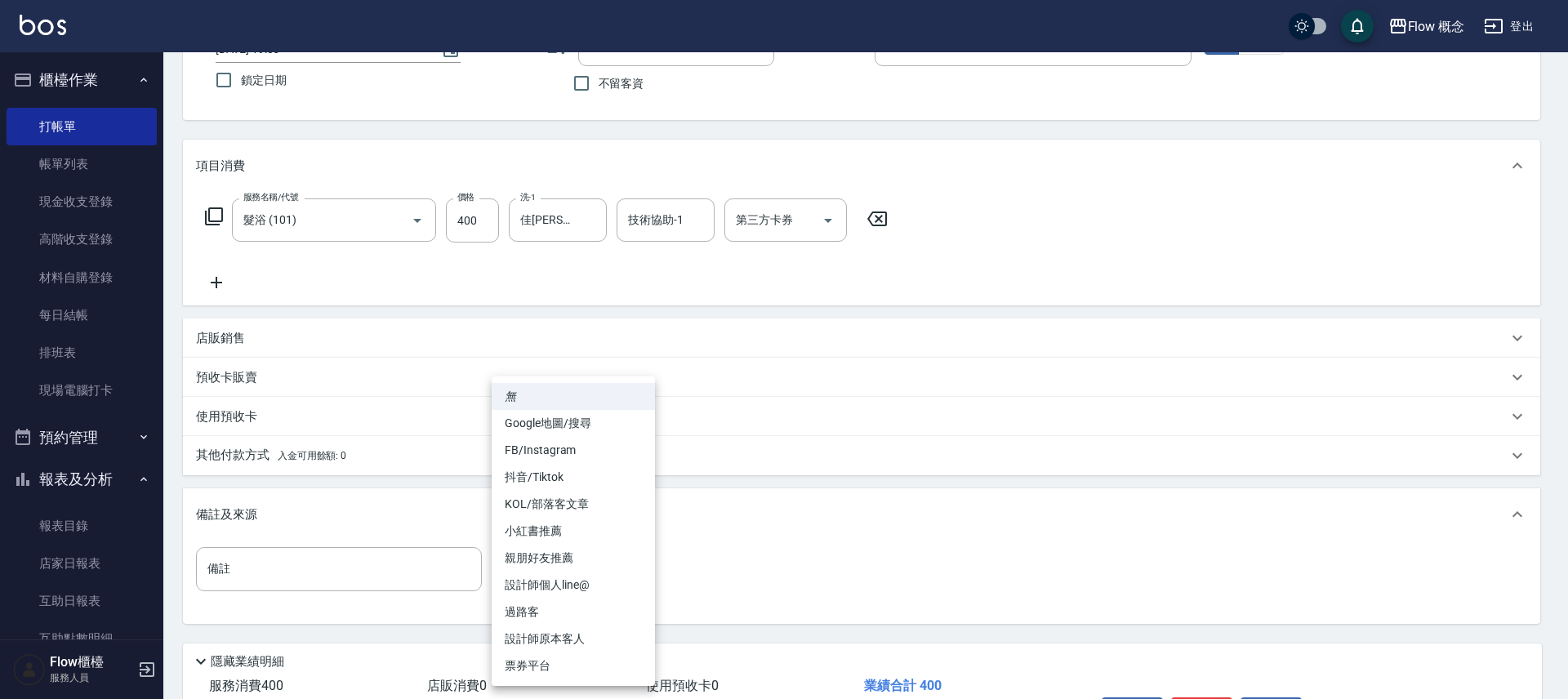
click at [586, 571] on body "Flow 概念 登出 櫃檯作業 打帳單 帳單列表 現金收支登錄 高階收支登錄 材料自購登錄 每日結帳 排班表 現場電腦打卡 預約管理 預約管理 單日預約紀錄 …" at bounding box center [784, 336] width 1568 height 929
click at [582, 640] on li "設計師原本客人" at bounding box center [572, 639] width 163 height 27
type input "設計師原本客人"
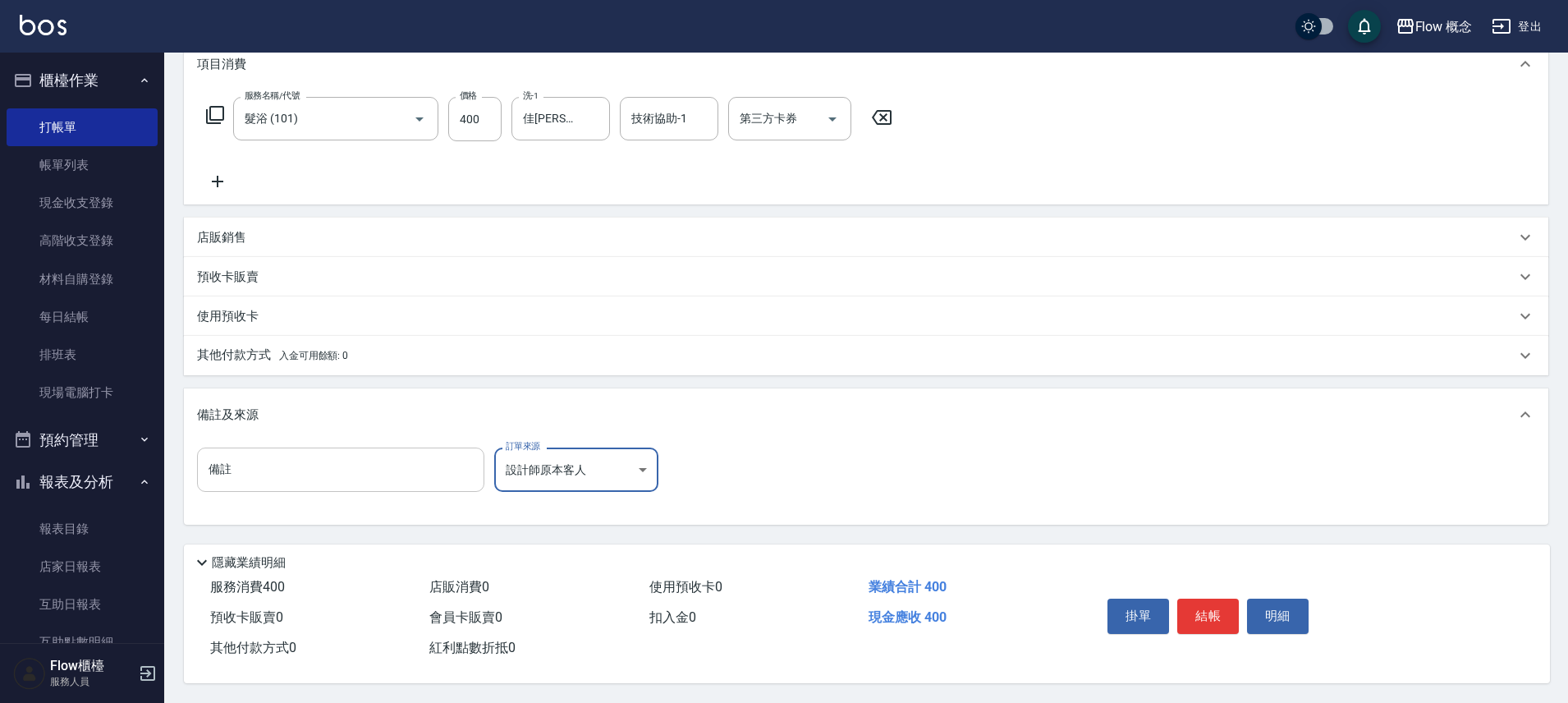
scroll to position [239, 0]
click at [244, 347] on p "其他付款方式 入金可用餘額: 0" at bounding box center [272, 355] width 151 height 18
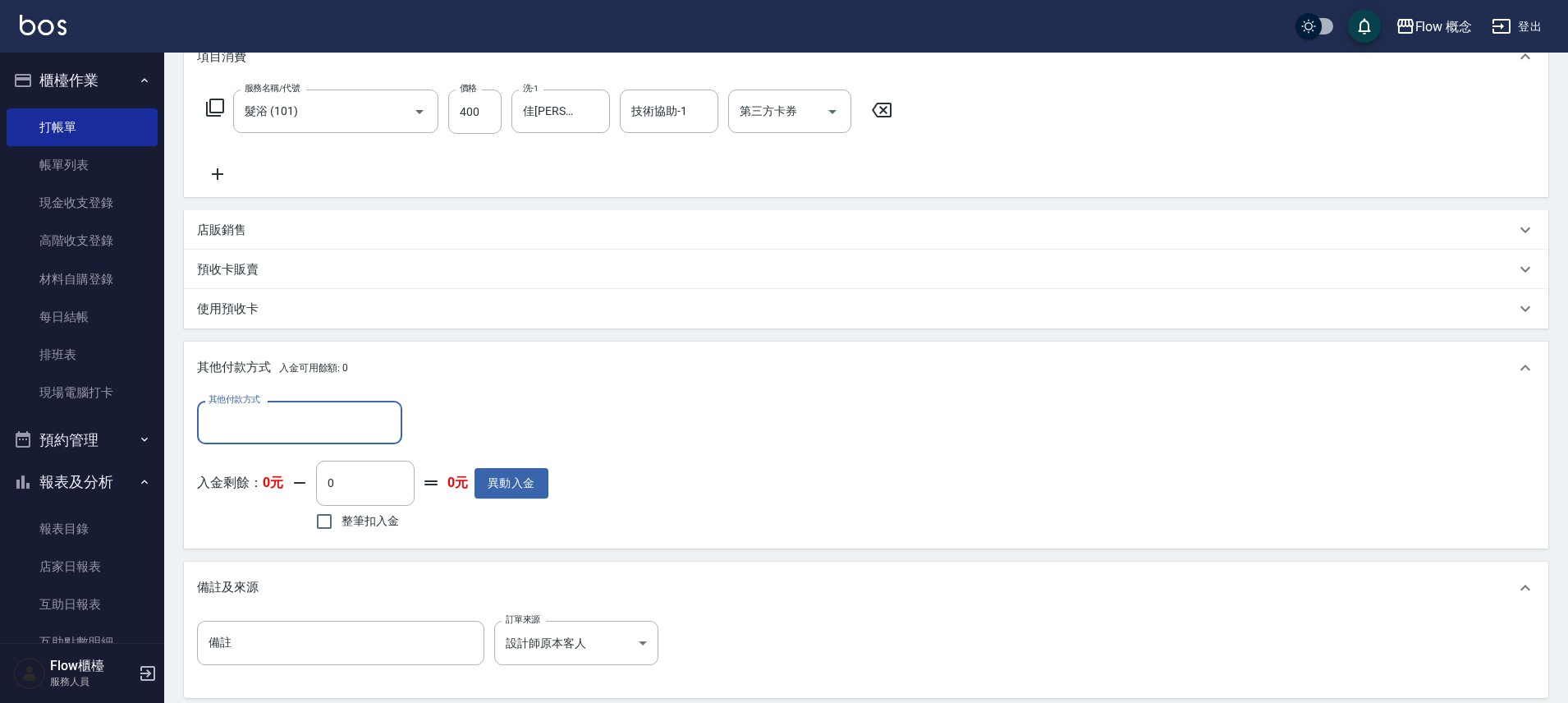
scroll to position [0, 0]
click at [241, 443] on div "其他付款方式" at bounding box center [299, 422] width 205 height 43
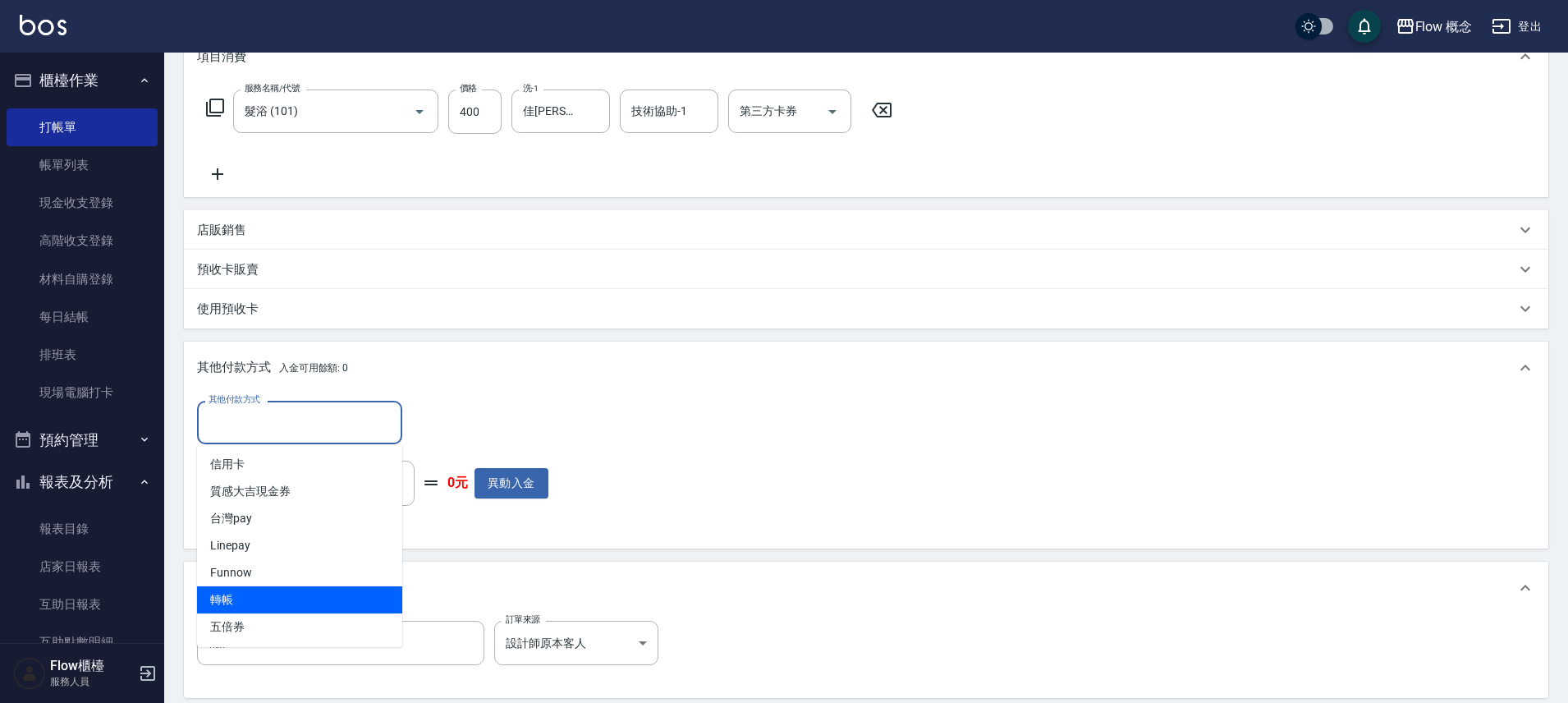
click at [227, 600] on span "轉帳" at bounding box center [299, 599] width 205 height 27
type input "轉帳"
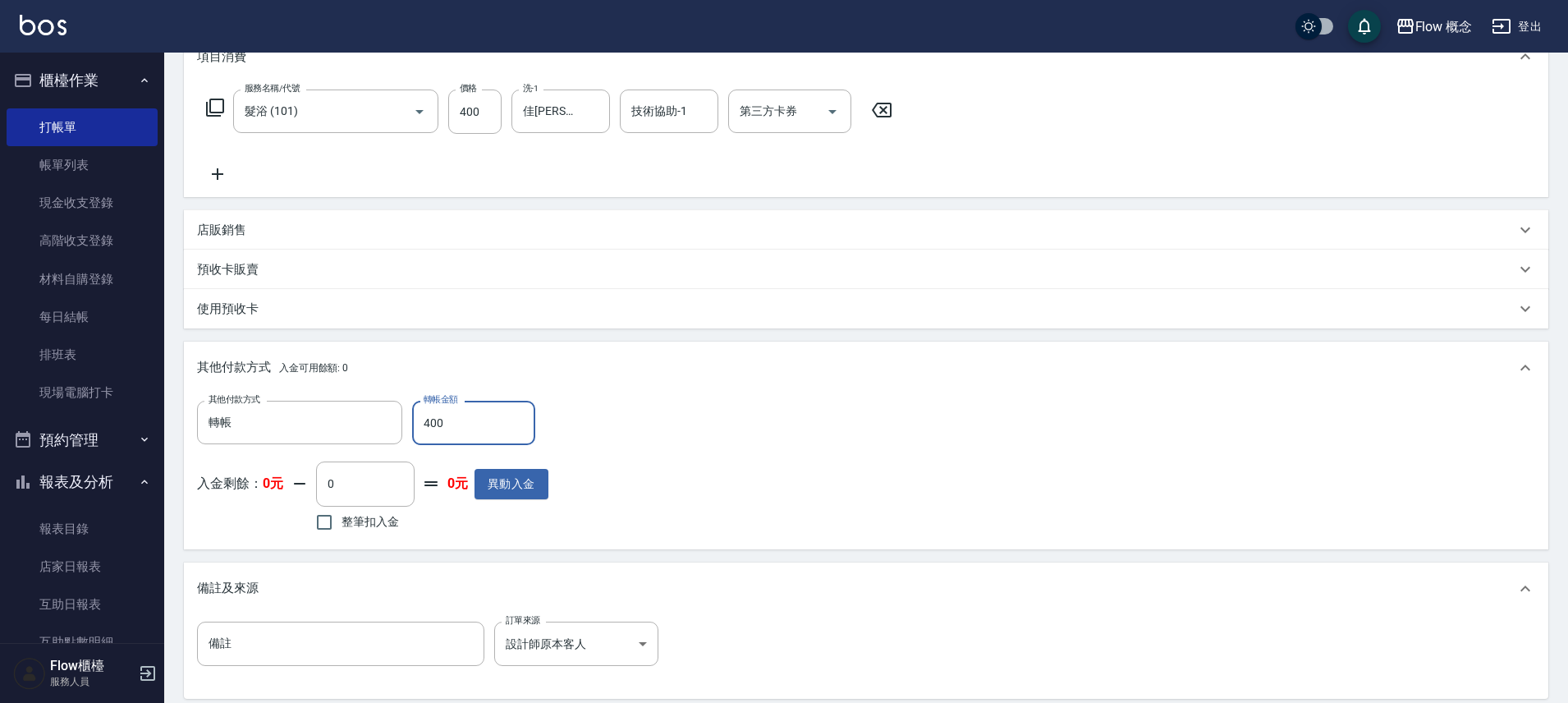
type input "400"
click at [1011, 644] on div "備註 備註 訂單來源 設計師原本客人 設計師原本客人 訂單來源" at bounding box center [866, 654] width 1338 height 64
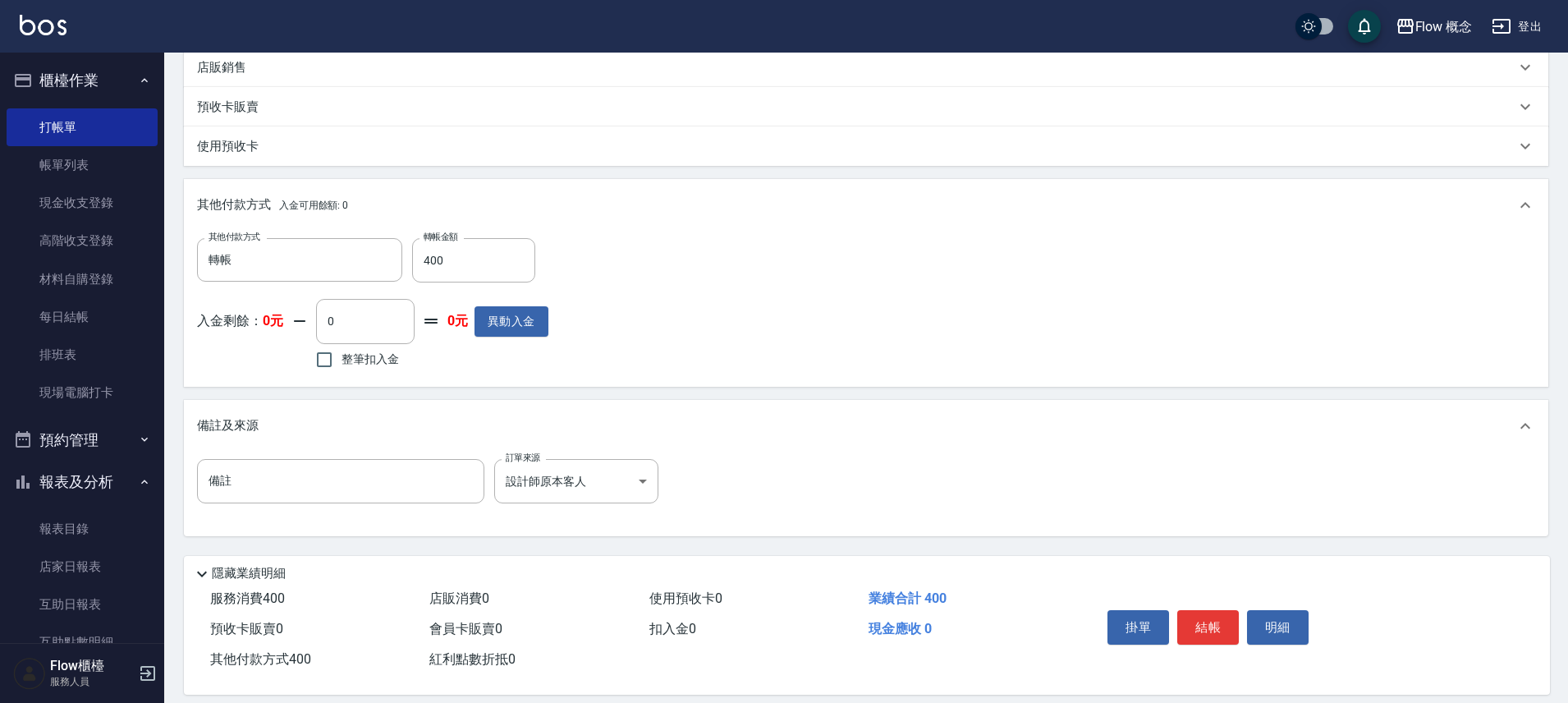
scroll to position [420, 0]
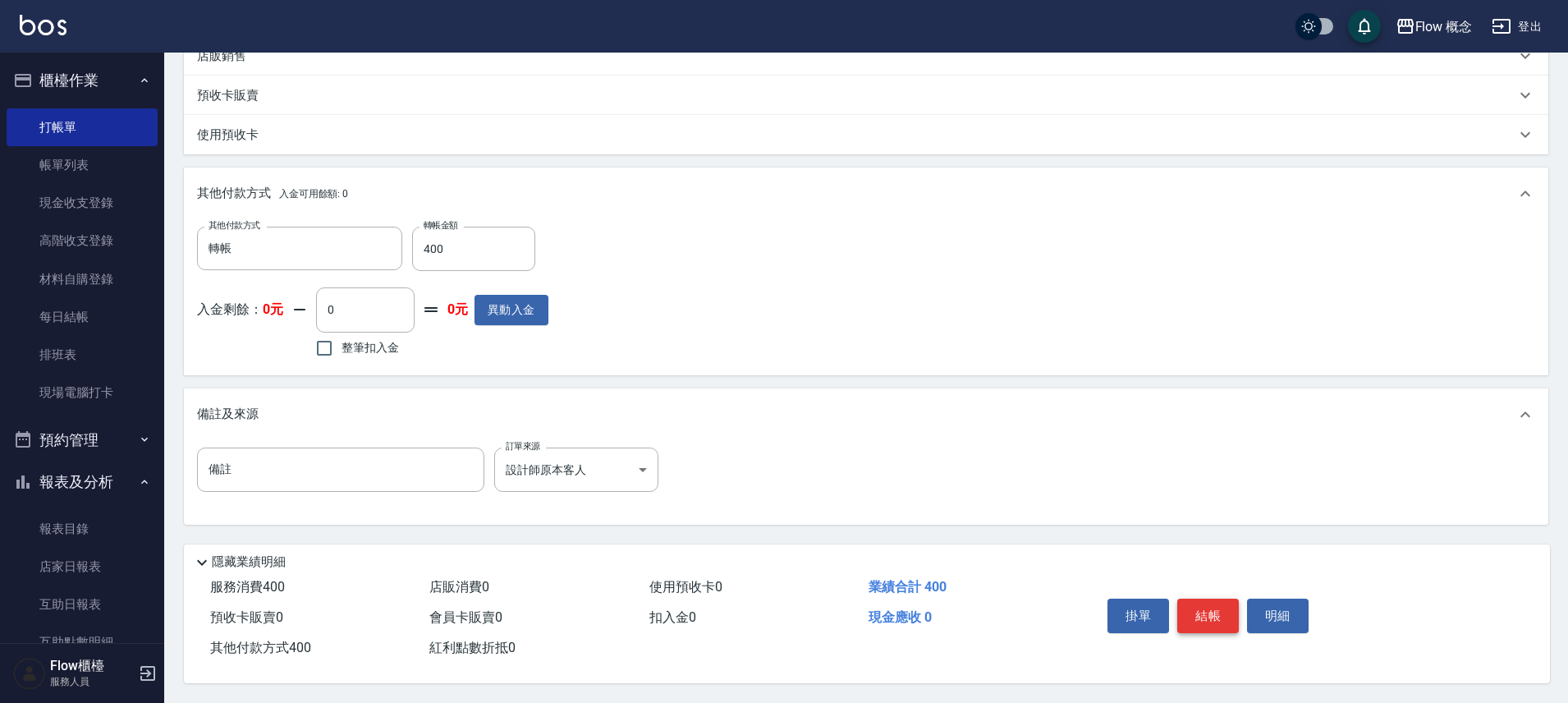
click at [1214, 611] on button "結帳" at bounding box center [1207, 616] width 62 height 35
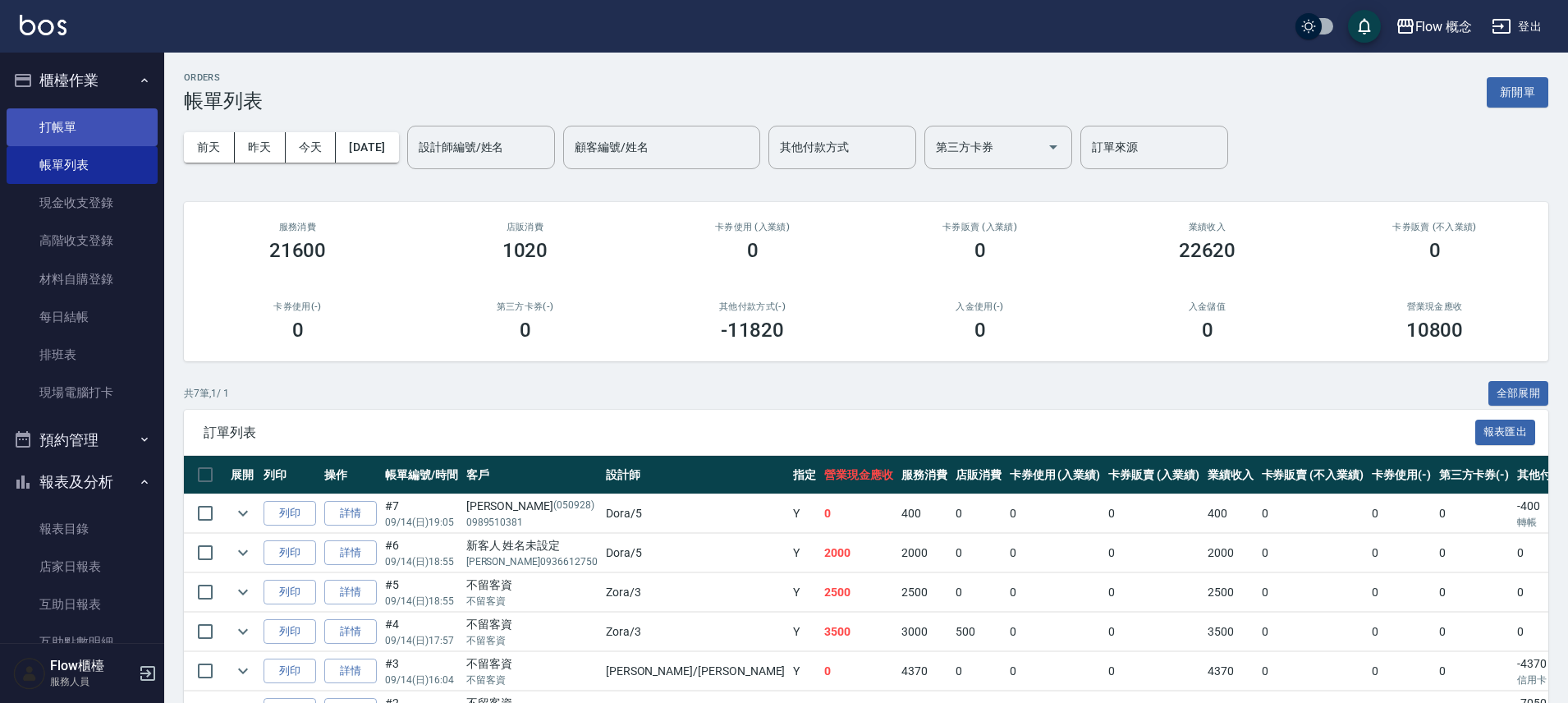
click at [82, 133] on link "打帳單" at bounding box center [82, 127] width 151 height 38
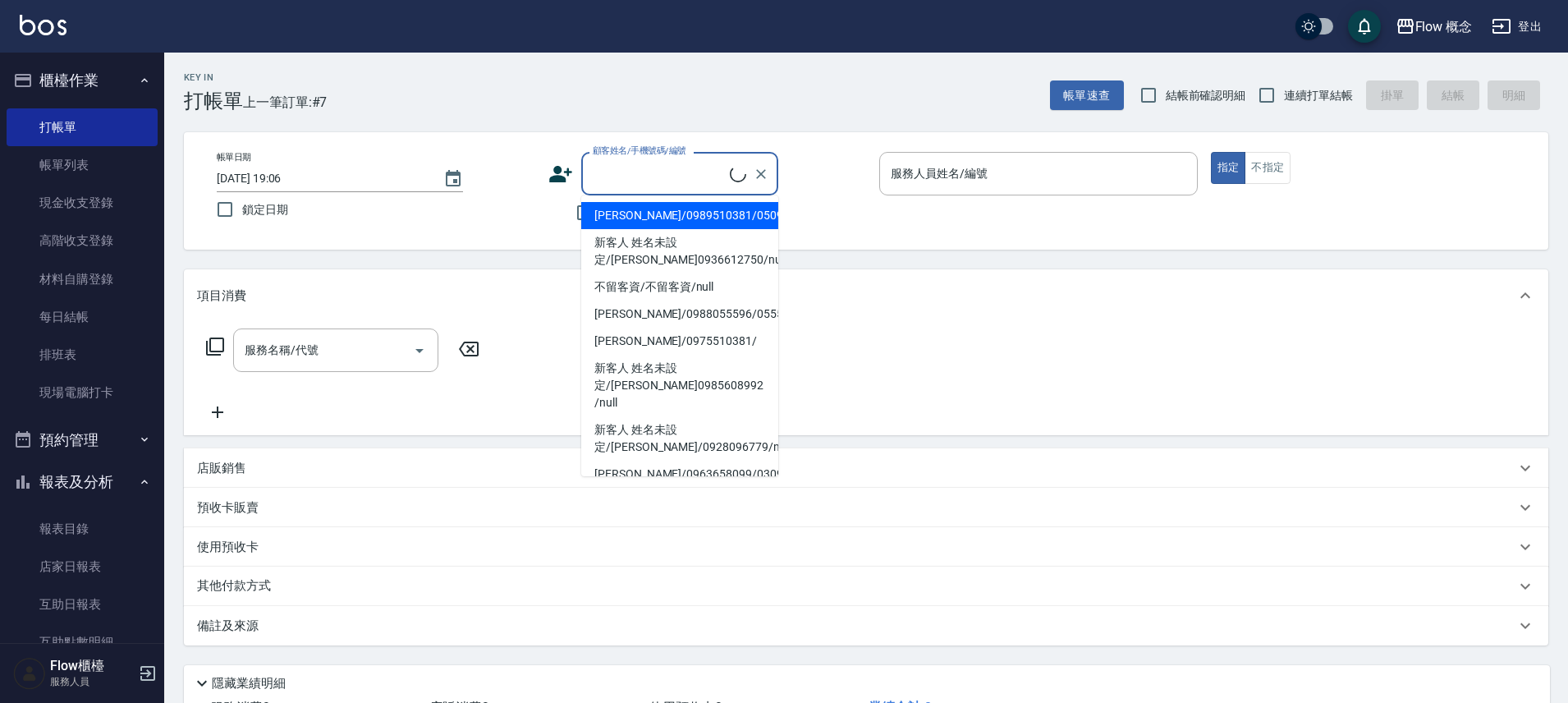
click at [634, 178] on input "顧客姓名/手機號碼/編號" at bounding box center [659, 173] width 141 height 29
type input "v"
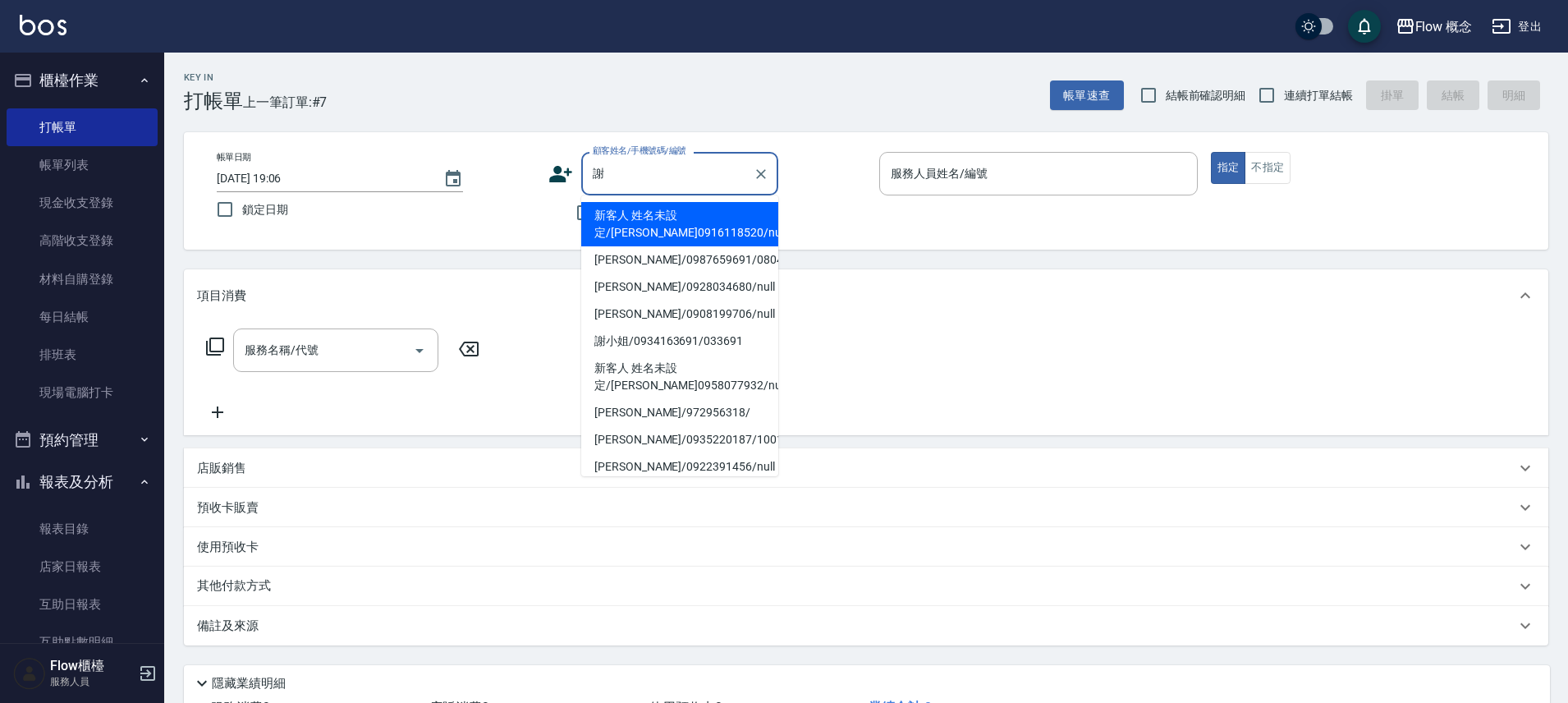
drag, startPoint x: 625, startPoint y: 175, endPoint x: 588, endPoint y: 173, distance: 37.1
click at [589, 173] on input "謝" at bounding box center [667, 173] width 158 height 29
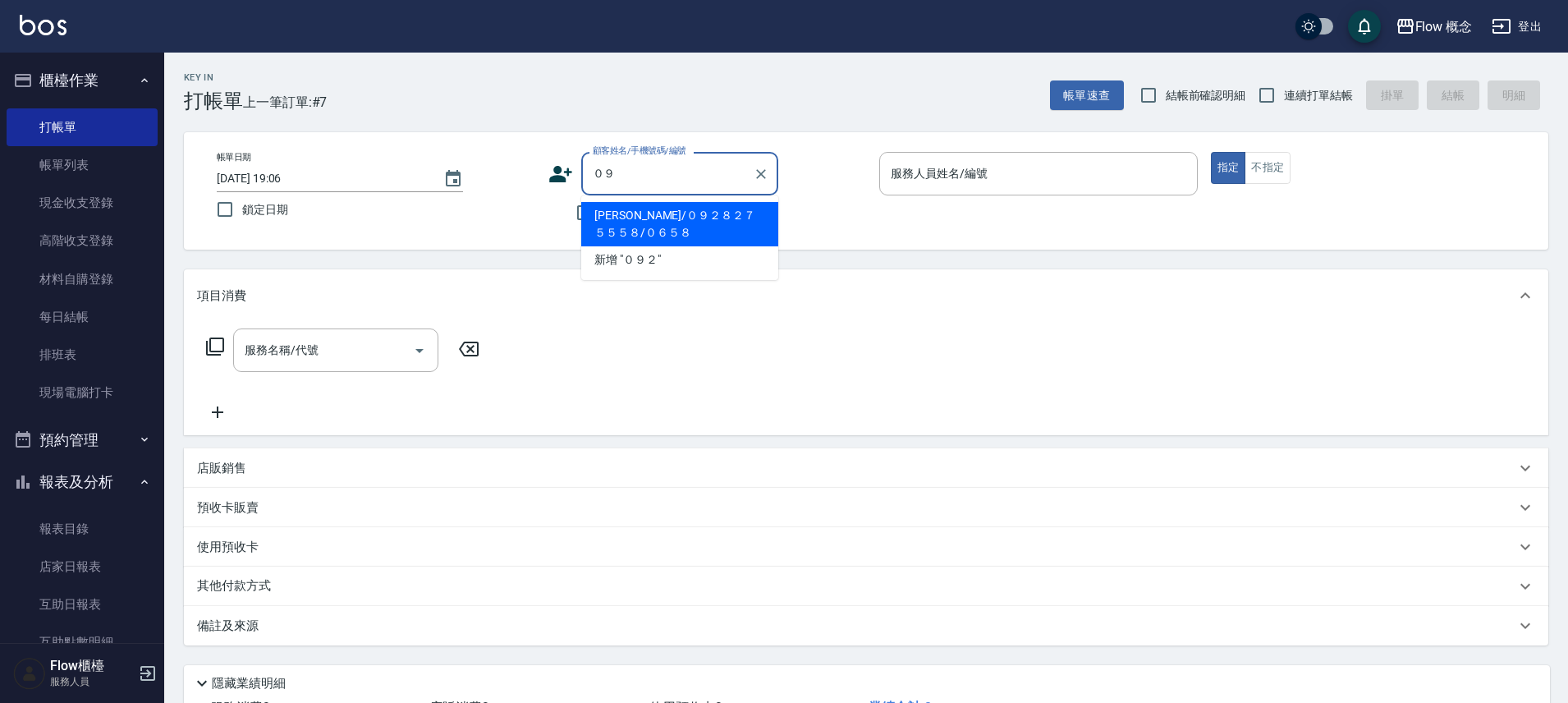
type input "０"
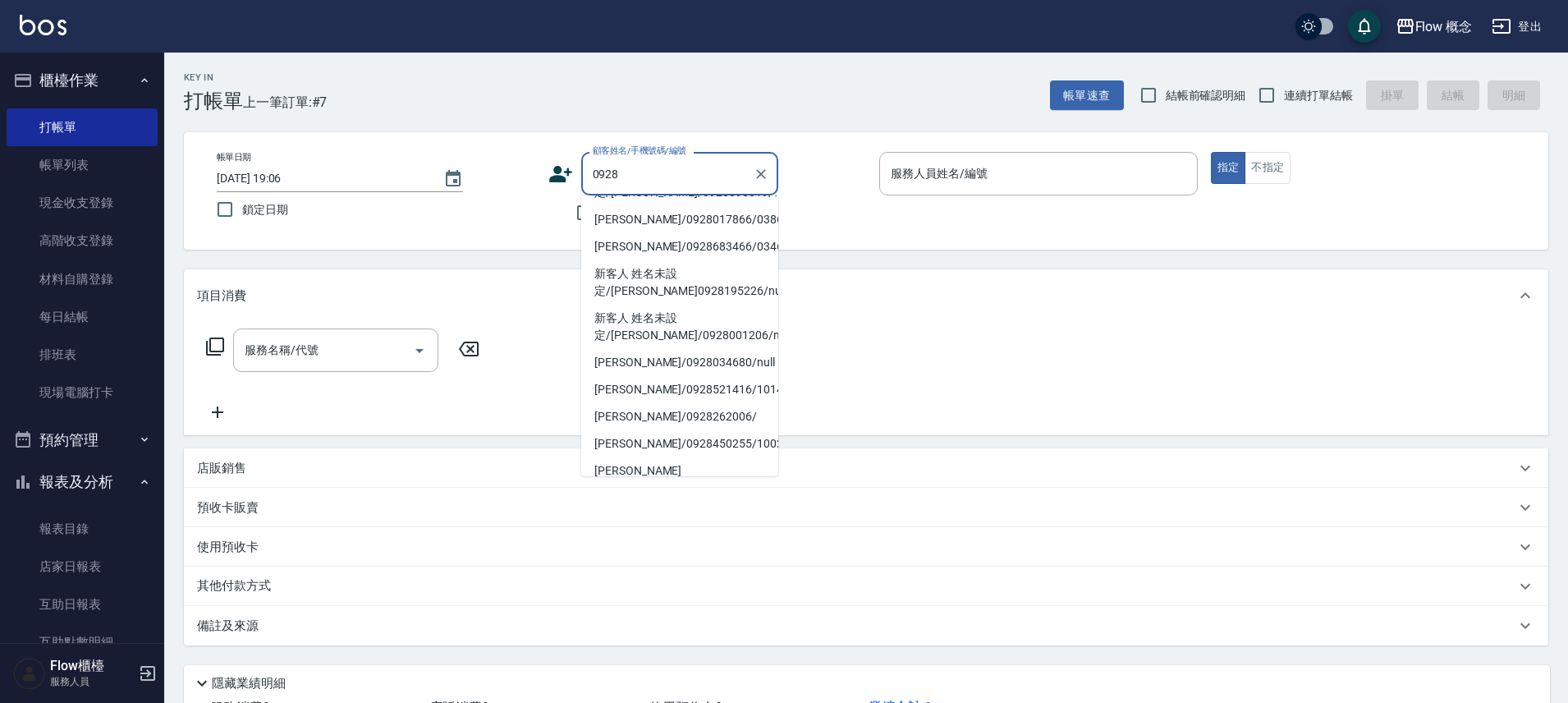
scroll to position [321, 0]
click at [709, 363] on li "[PERSON_NAME]/0928034680/null" at bounding box center [680, 360] width 197 height 27
type input "[PERSON_NAME]/0928034680/null"
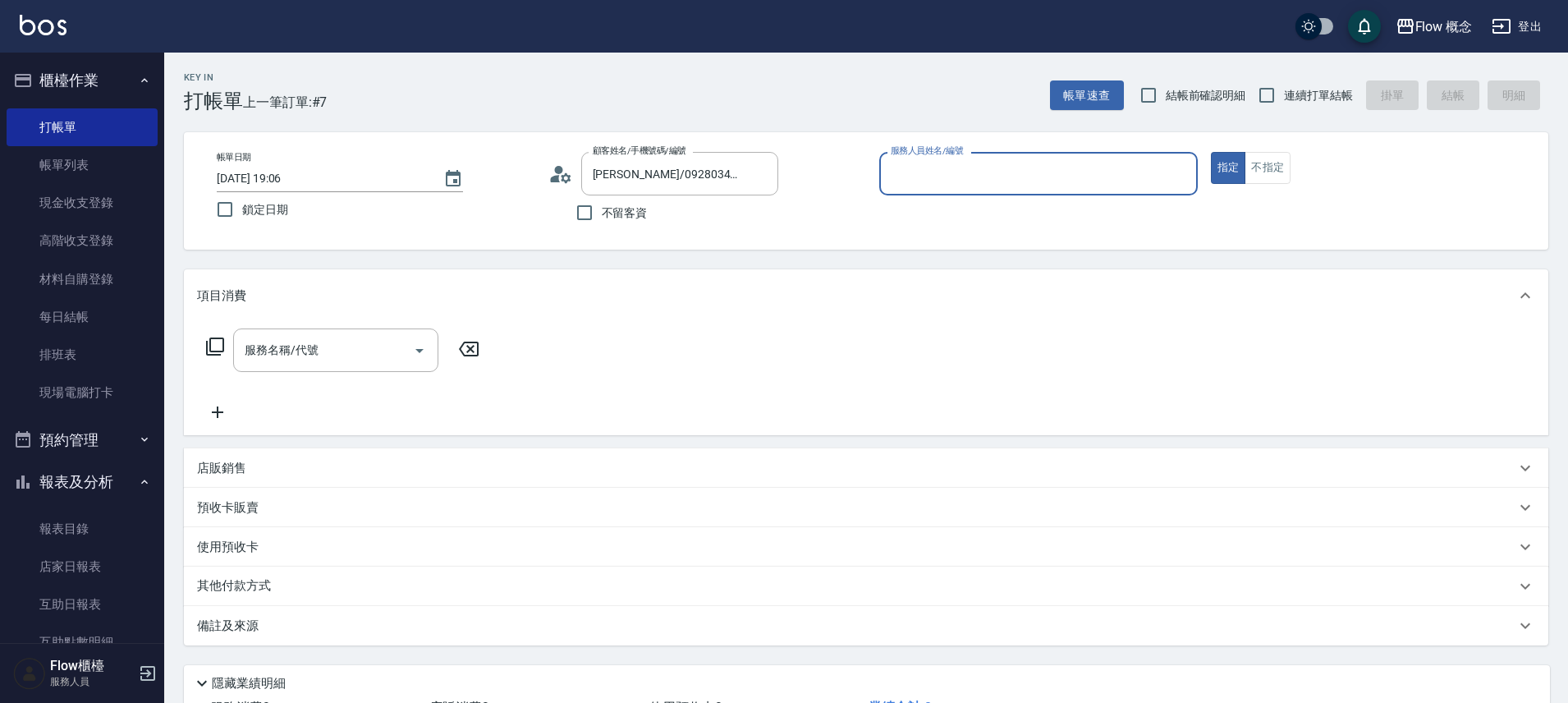
type input "Dora-5"
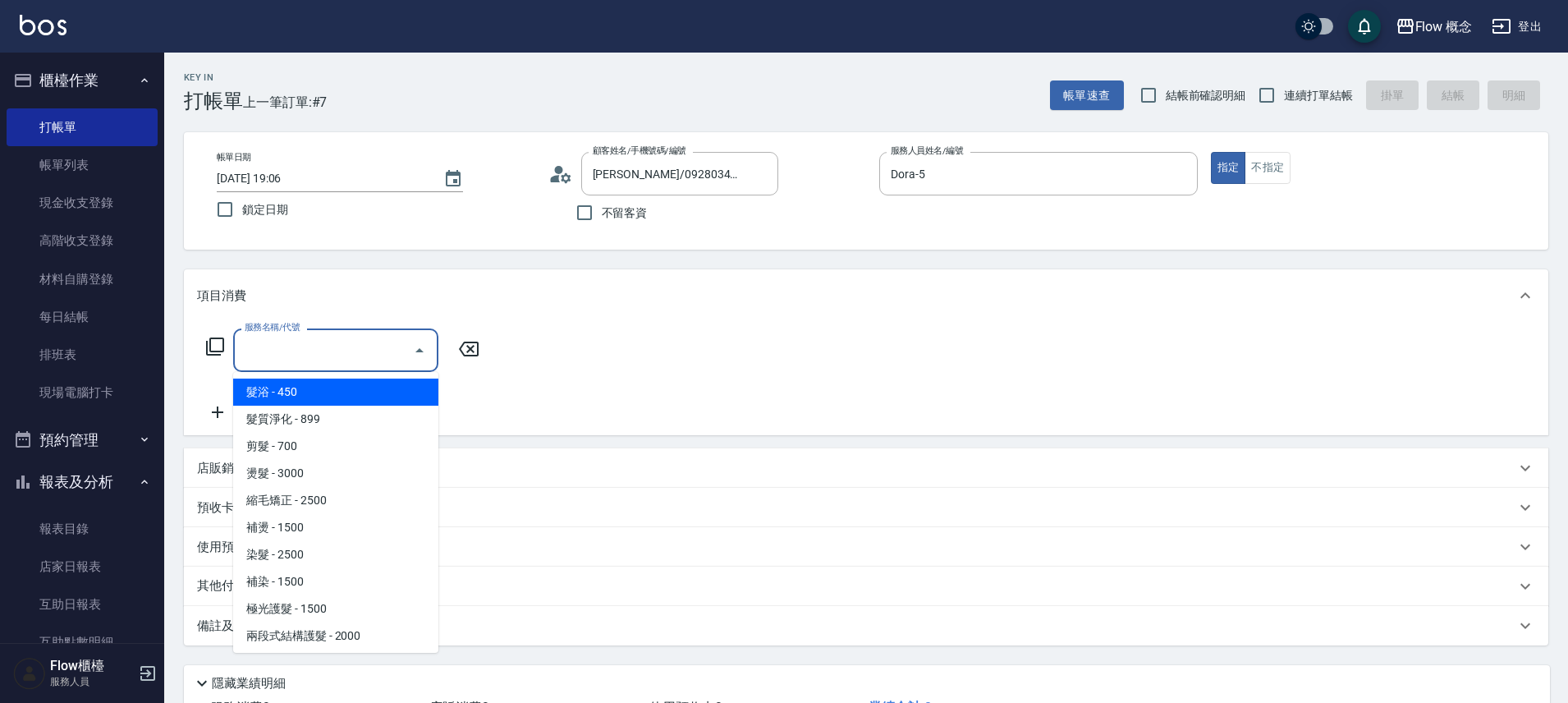
click at [302, 340] on input "服務名稱/代號" at bounding box center [323, 349] width 166 height 29
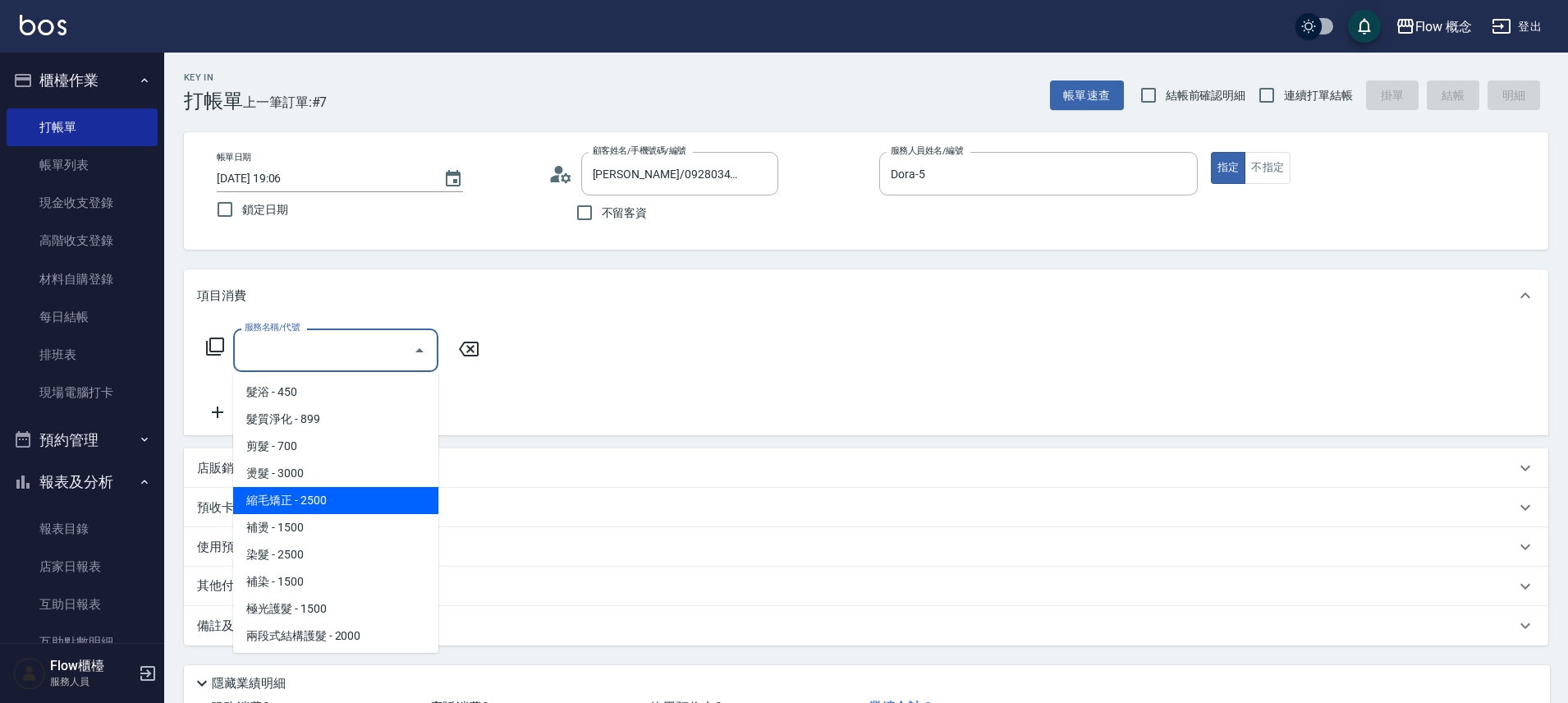
click at [290, 501] on span "縮毛矯正 - 2500" at bounding box center [335, 500] width 205 height 27
type input "縮毛矯正 (302)"
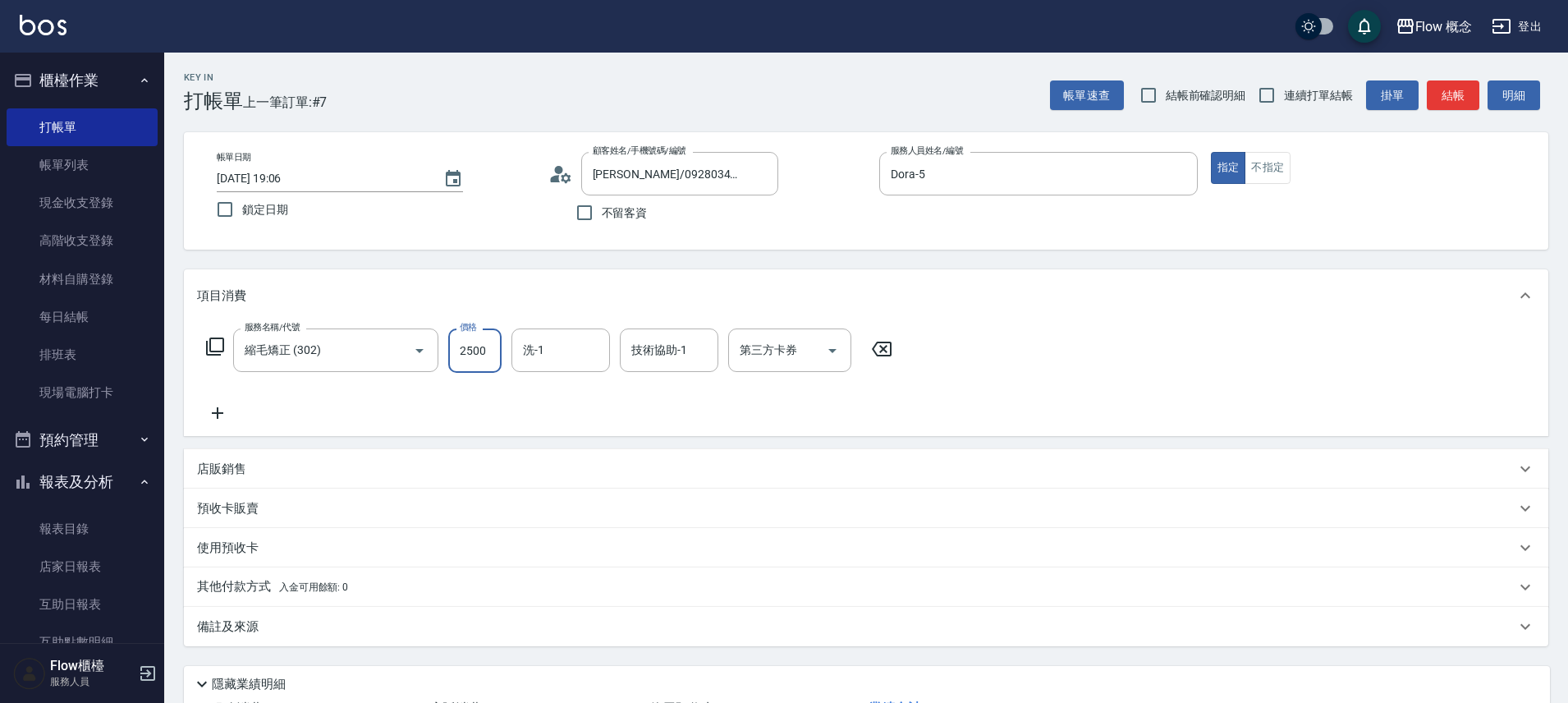
click at [491, 351] on input "2500" at bounding box center [475, 350] width 54 height 44
type input "2500"
click at [545, 370] on div "洗-1" at bounding box center [561, 350] width 99 height 43
type input "佳[PERSON_NAME]-17"
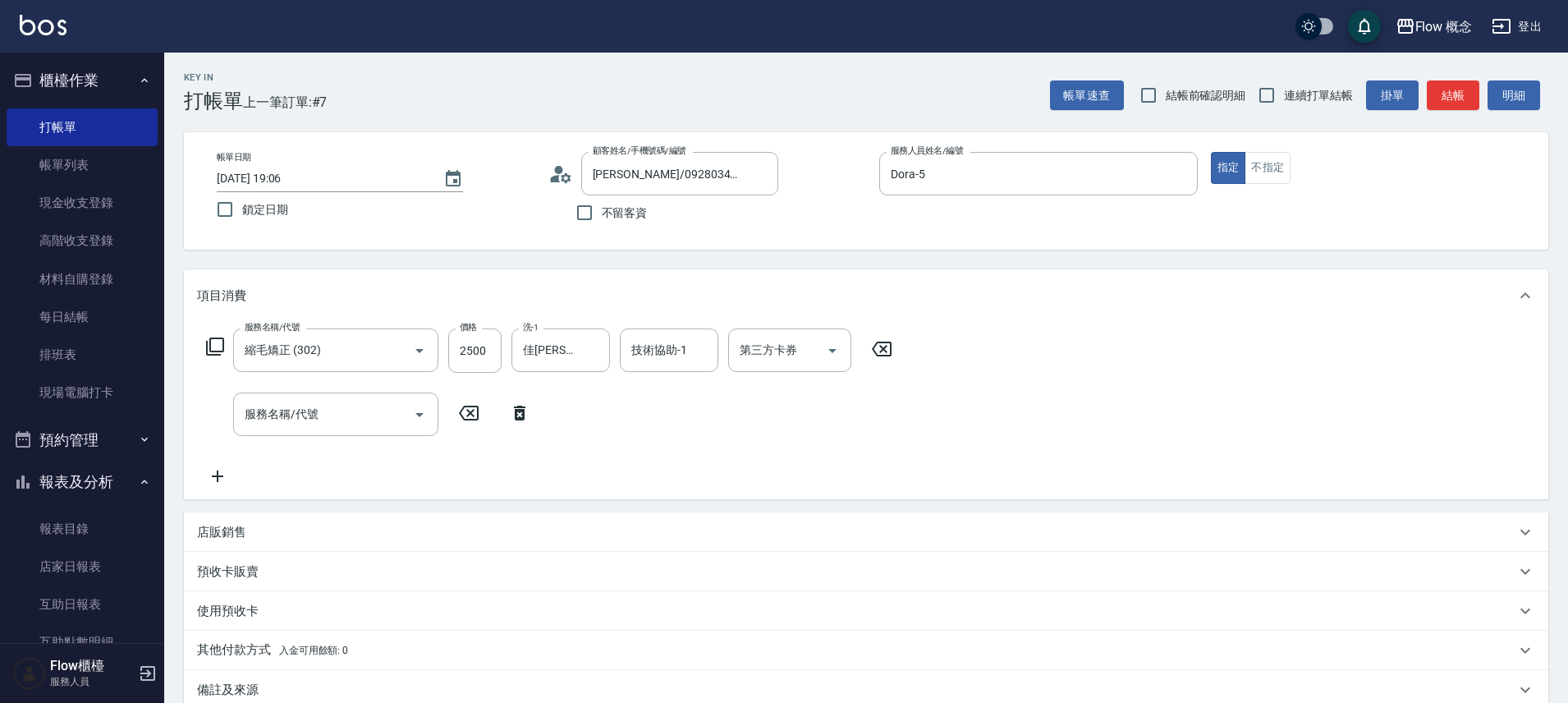
click at [265, 521] on div "店販銷售" at bounding box center [866, 531] width 1364 height 39
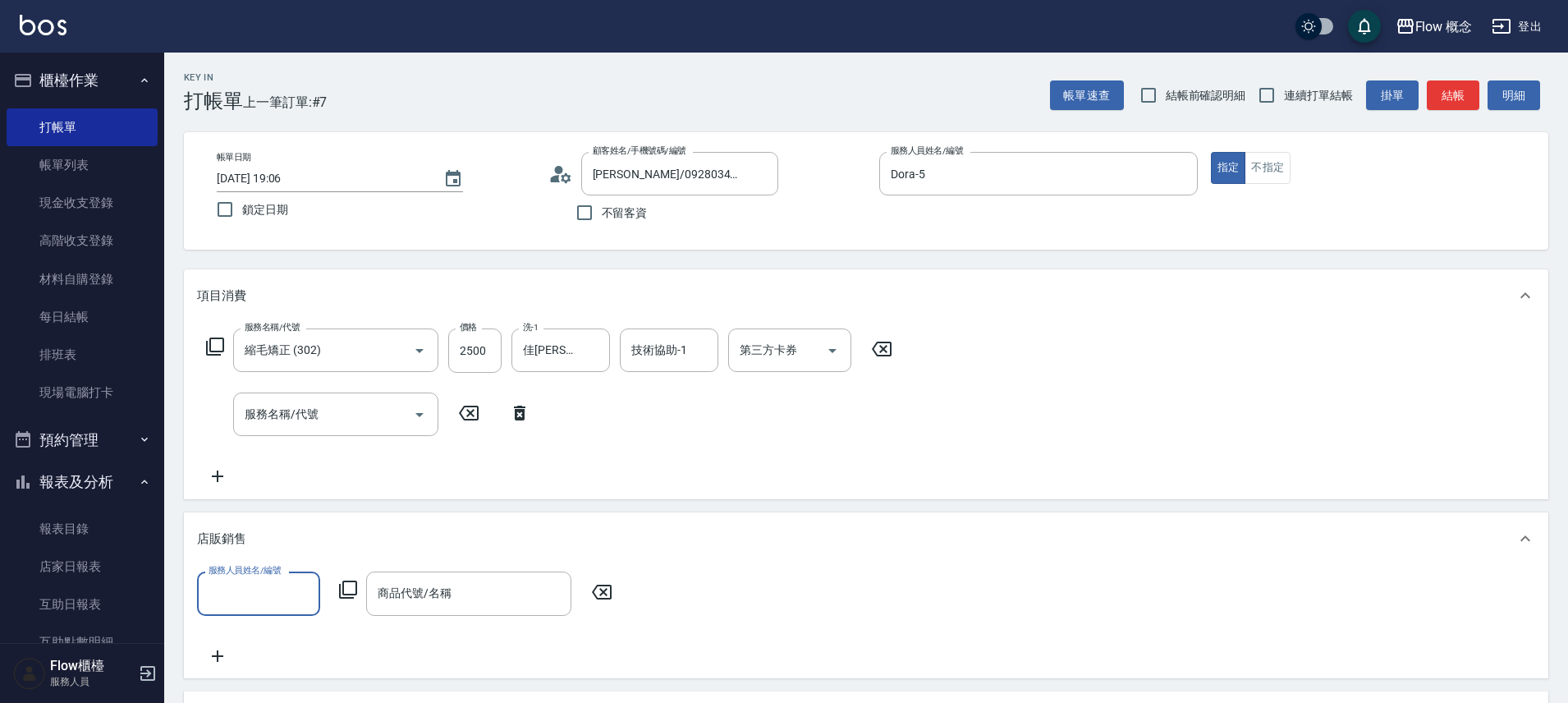
scroll to position [0, 0]
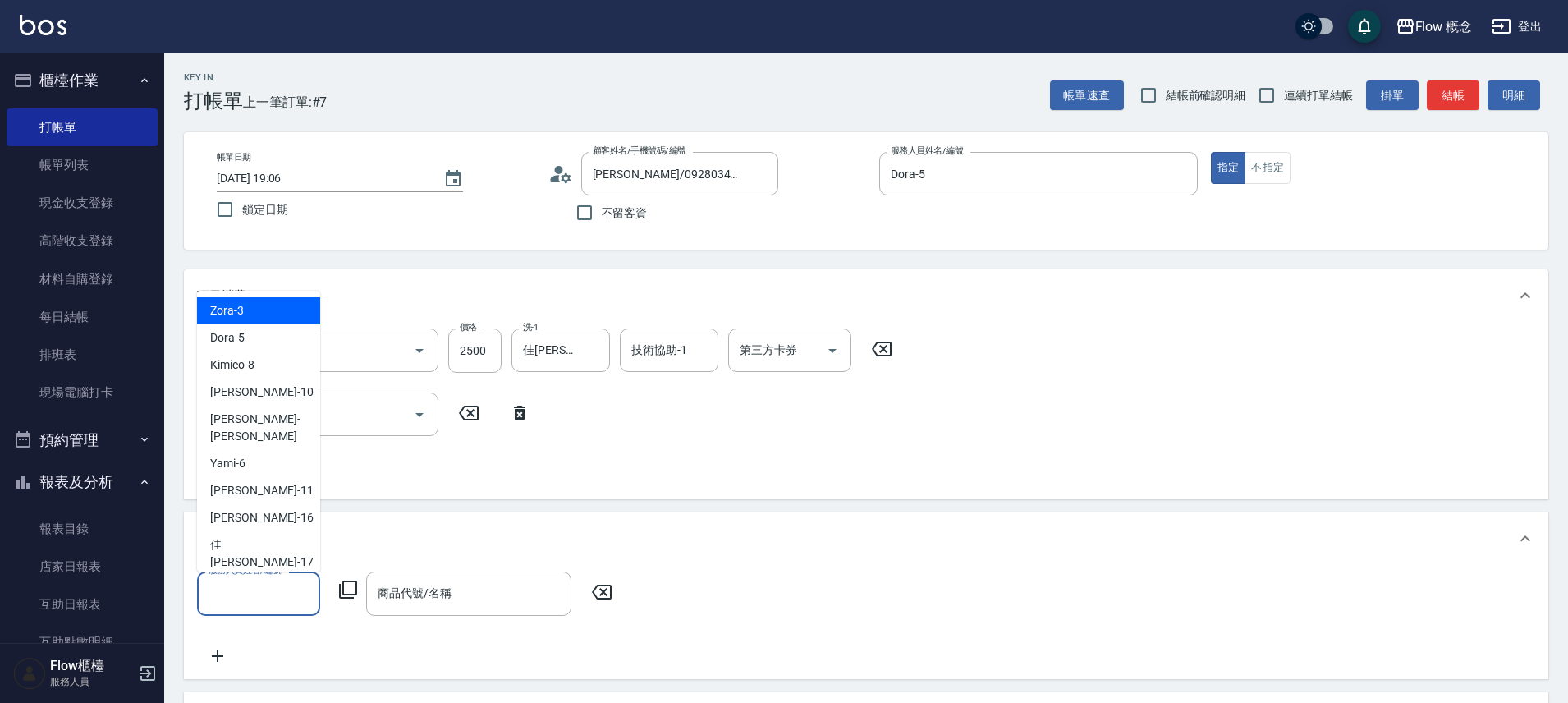
click at [241, 583] on input "服務人員姓名/編號" at bounding box center [258, 593] width 108 height 29
click at [224, 336] on span "Dora -5" at bounding box center [228, 338] width 35 height 17
type input "Dora-5"
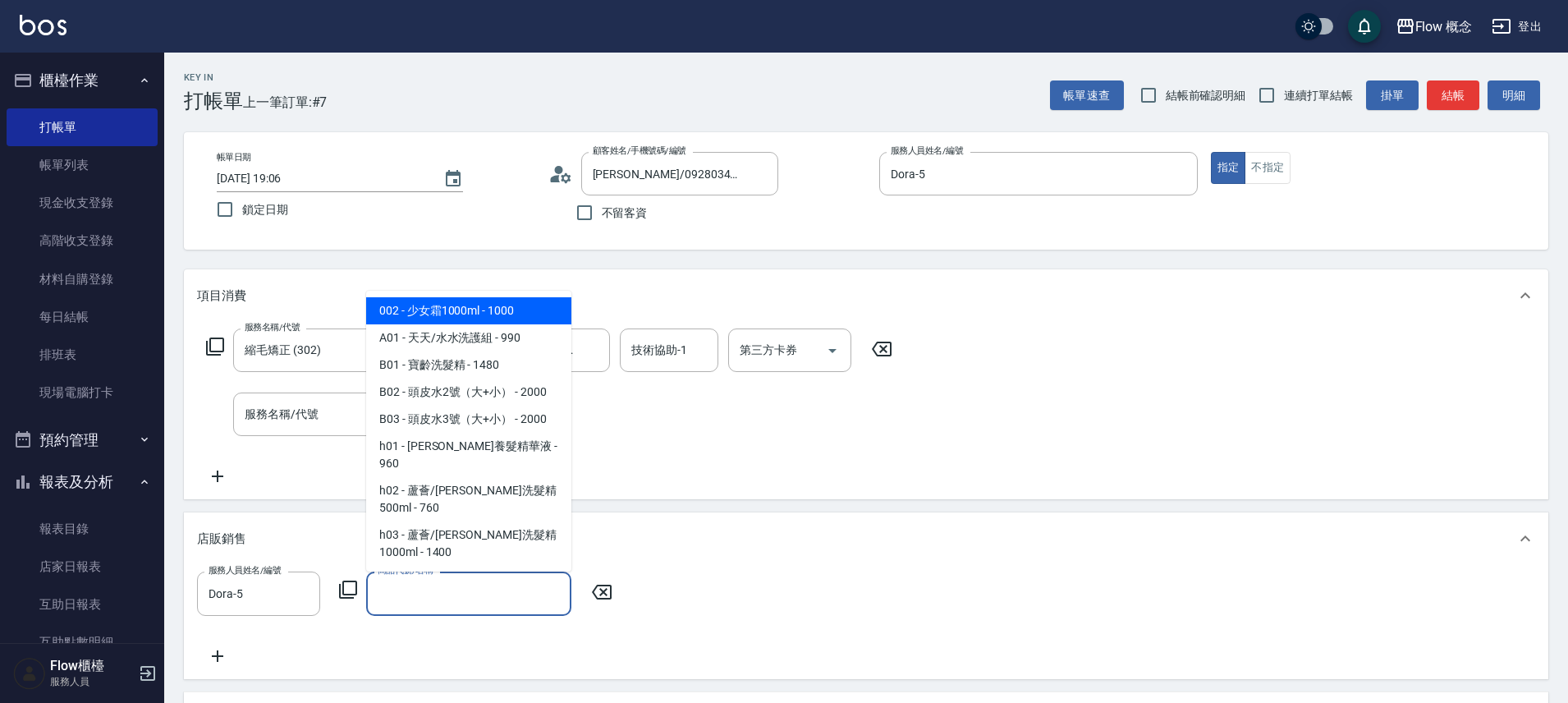
click at [480, 592] on input "商品代號/名稱" at bounding box center [469, 593] width 191 height 29
type input "e"
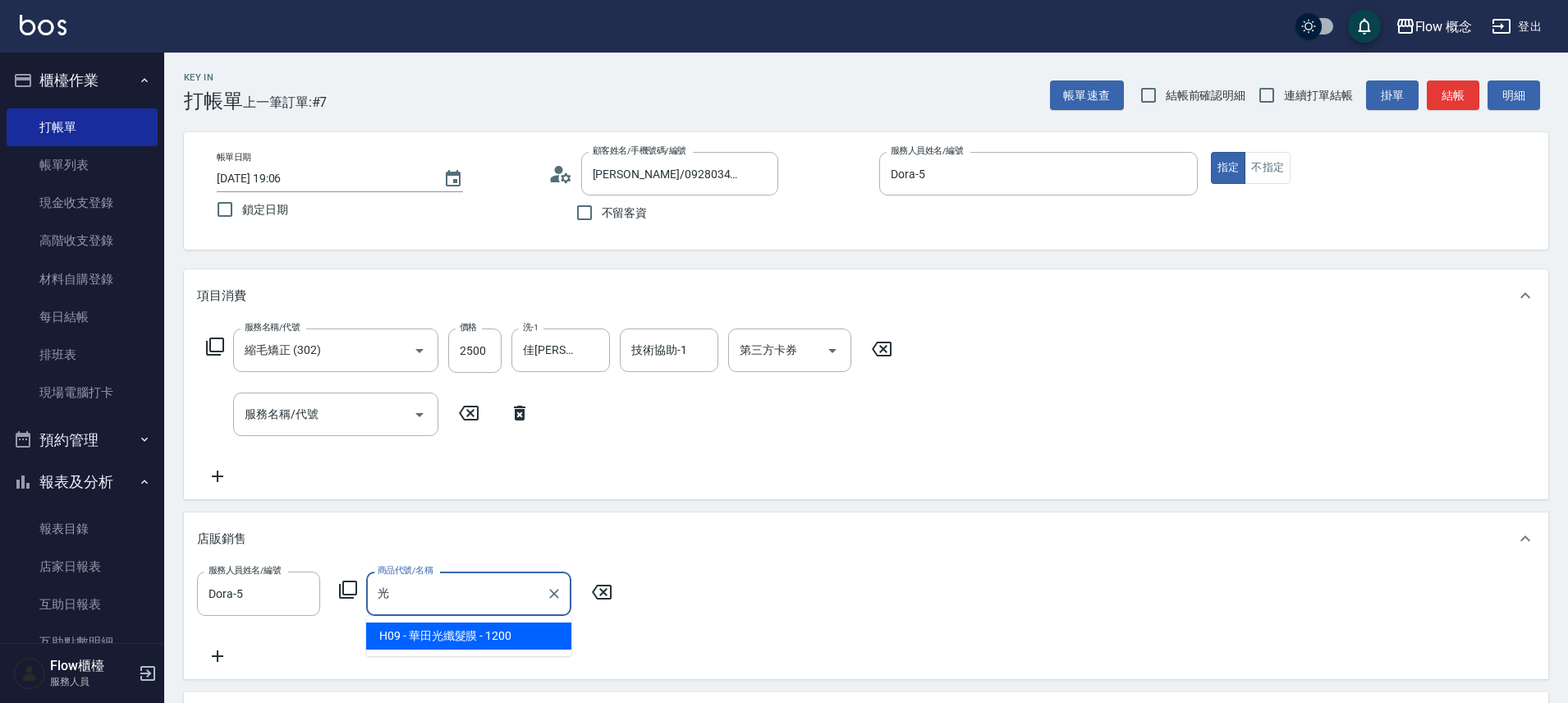
click at [473, 627] on span "H09 - 華田光纖髮膜 - 1200" at bounding box center [469, 635] width 205 height 27
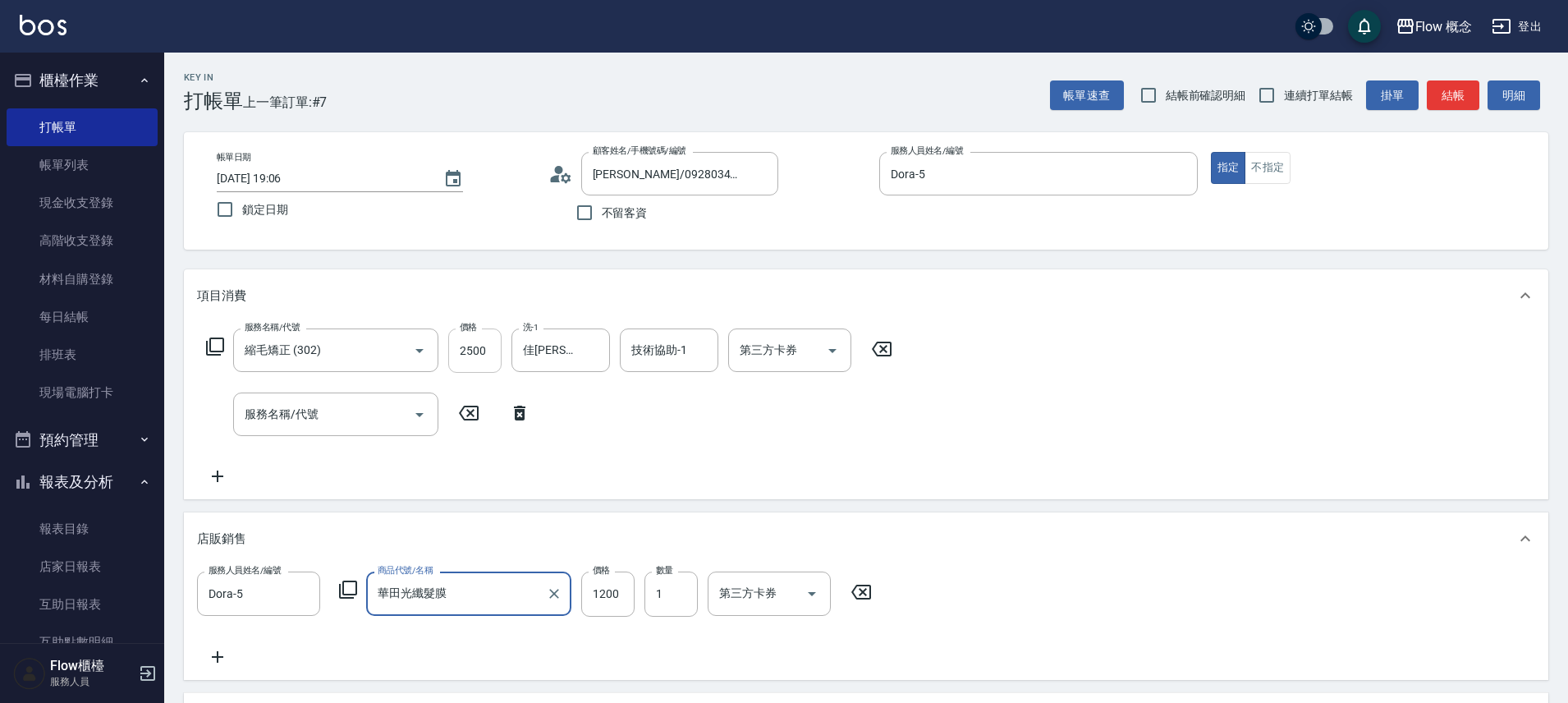
type input "華田光纖髮膜"
click at [491, 350] on input "2500" at bounding box center [475, 350] width 54 height 44
type input "2499"
click at [1096, 576] on div "服務人員姓名/編號 [PERSON_NAME]-5 服務人員姓名/編號 商品代號/名稱 華田光纖髮膜 商品代號/名稱 價格 1200 價格 數量 1 數量 第…" at bounding box center [866, 618] width 1338 height 94
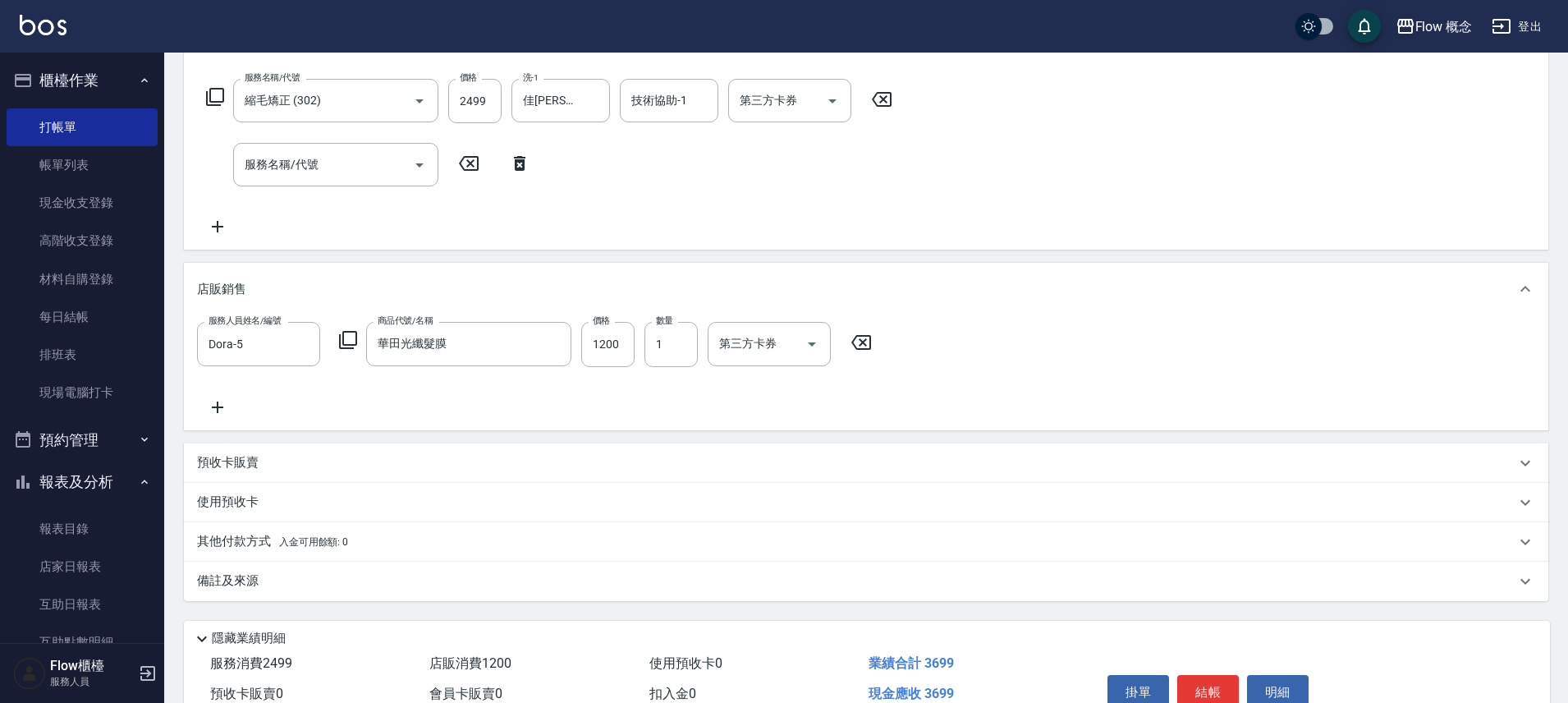
scroll to position [300, 0]
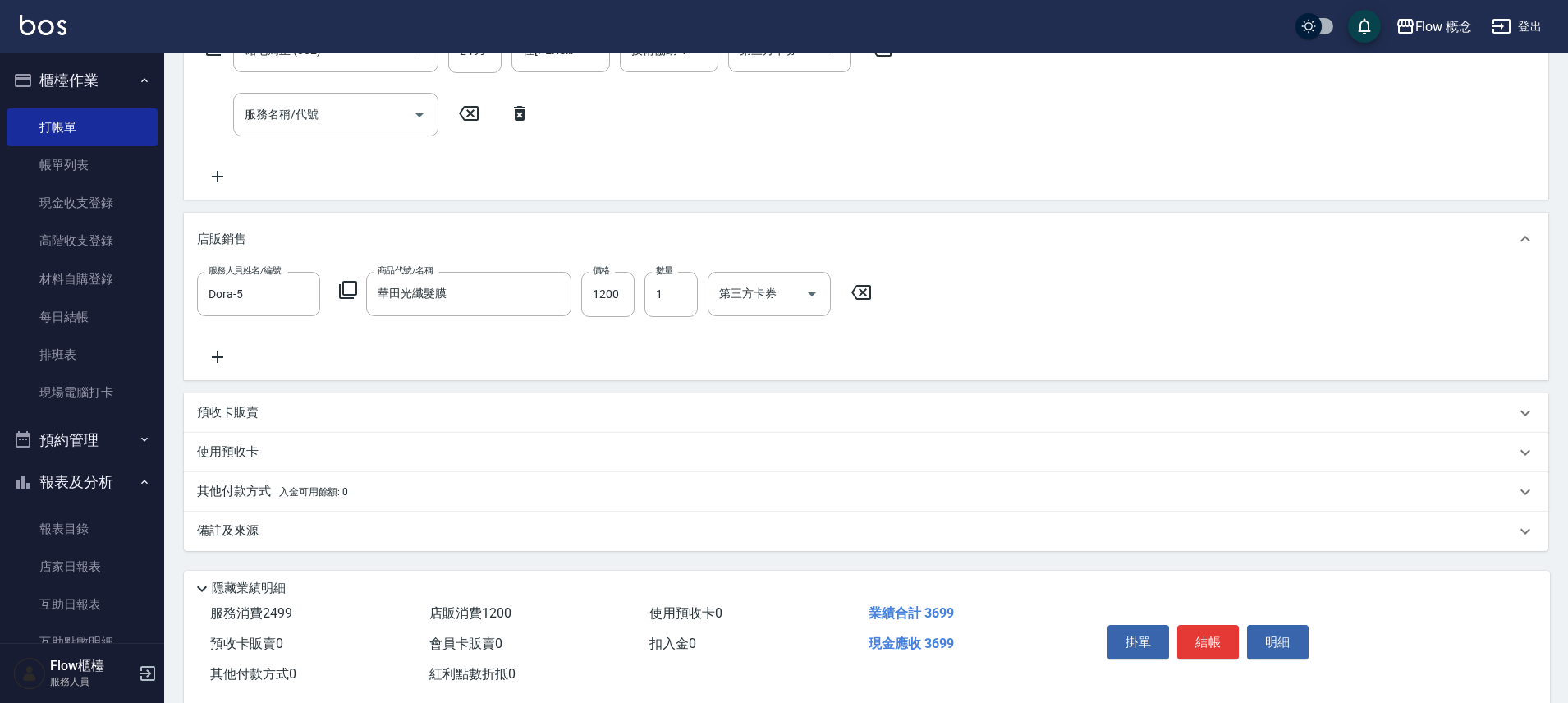
click at [351, 523] on div "備註及來源" at bounding box center [866, 531] width 1364 height 39
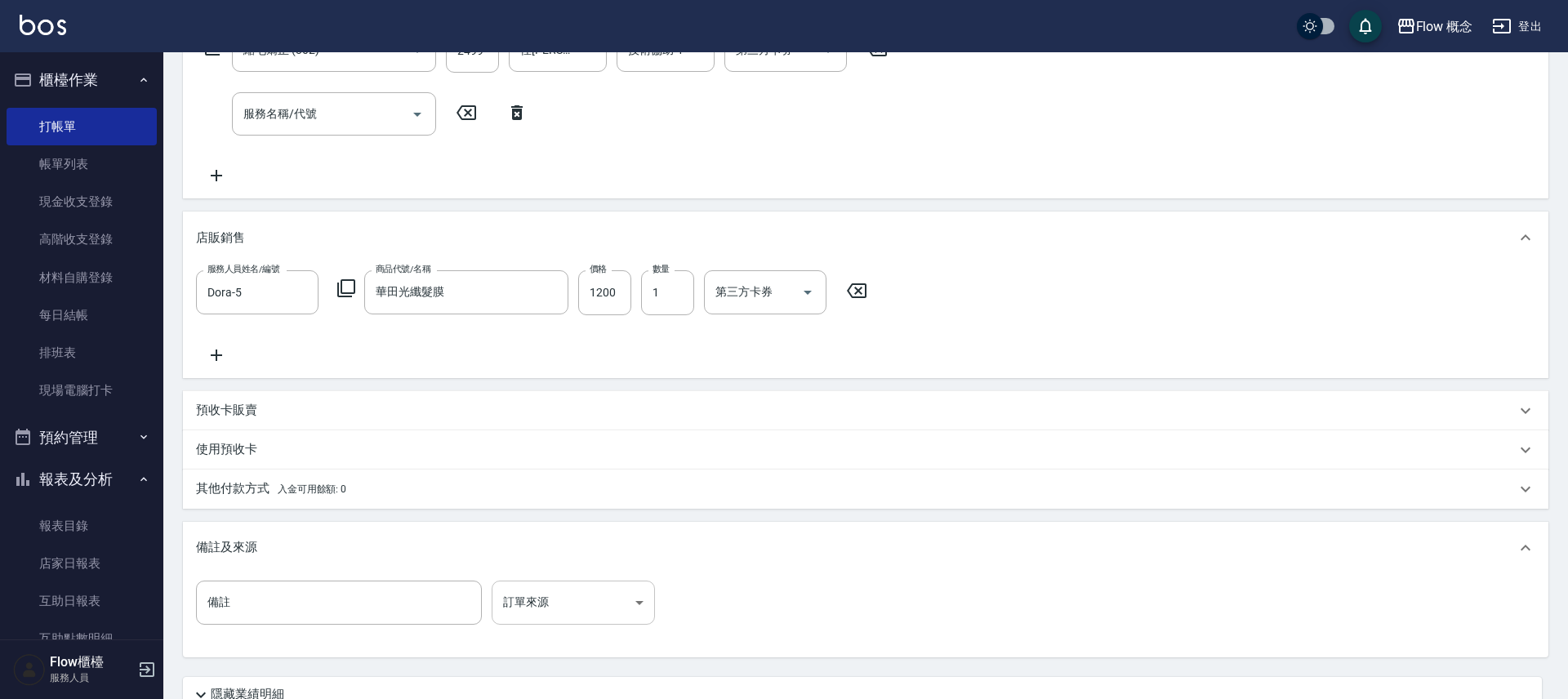
click at [530, 621] on body "Flow 概念 登出 櫃檯作業 打帳單 帳單列表 現金收支登錄 高階收支登錄 材料自購登錄 每日結帳 排班表 現場電腦打卡 預約管理 預約管理 單日預約紀錄 …" at bounding box center [784, 268] width 1568 height 1133
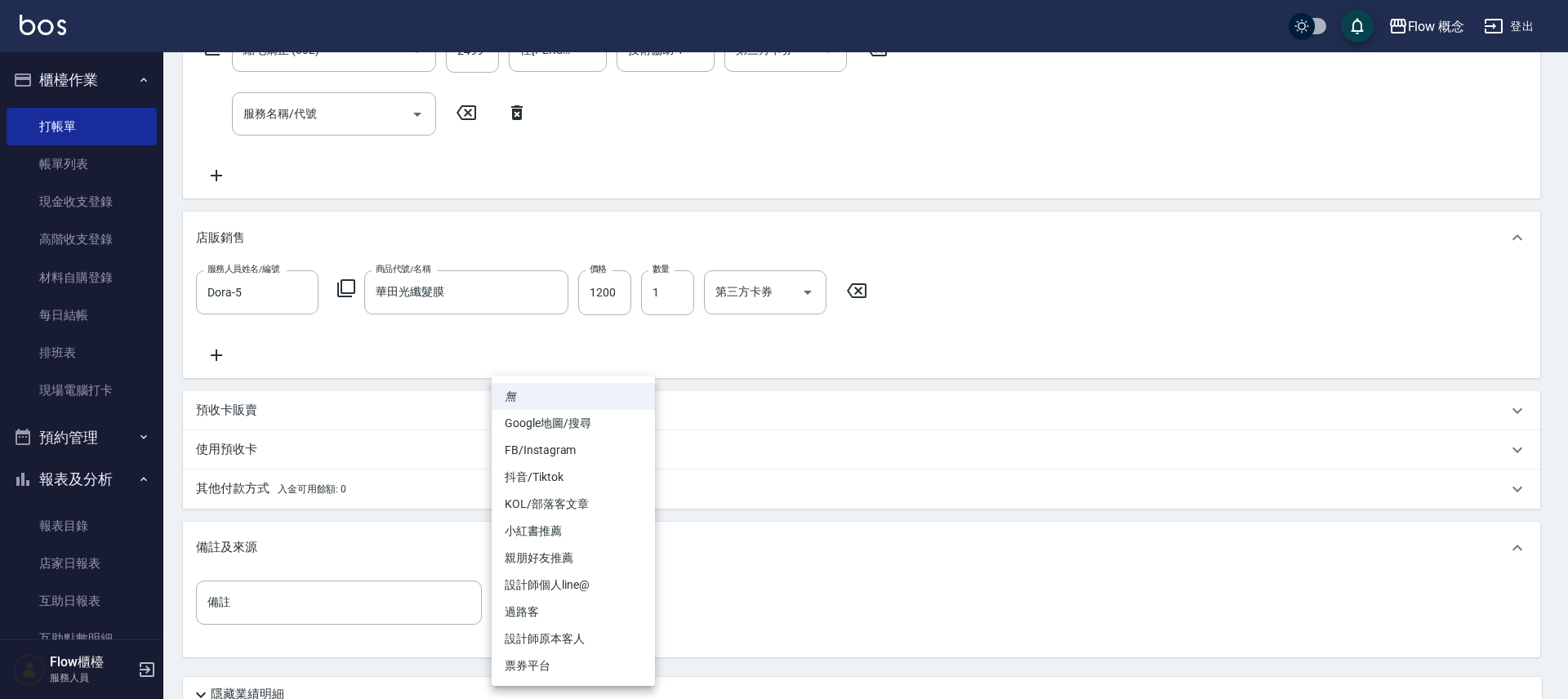
click at [545, 643] on li "設計師原本客人" at bounding box center [572, 639] width 163 height 27
type input "設計師原本客人"
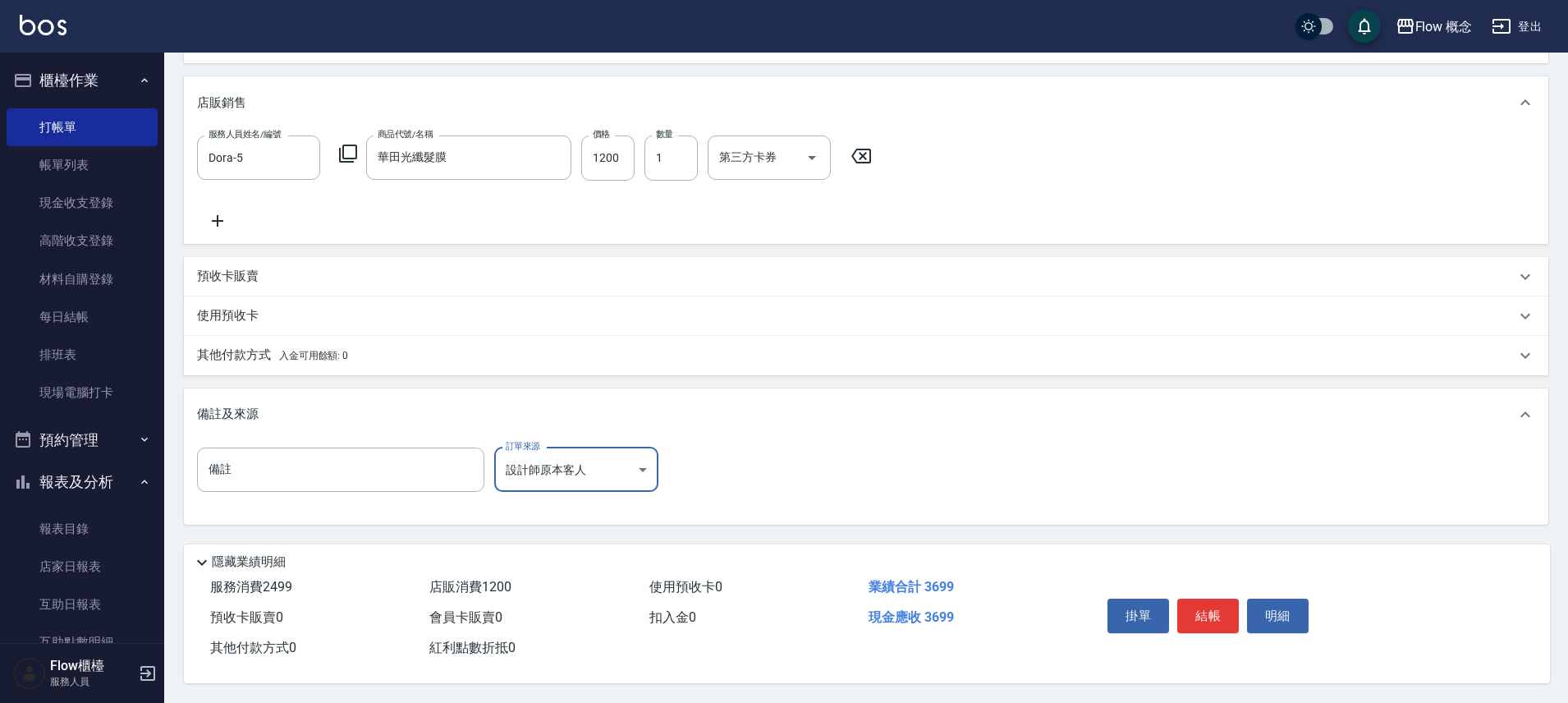
scroll to position [439, 0]
click at [257, 347] on p "其他付款方式 入金可用餘額: 0" at bounding box center [272, 355] width 151 height 18
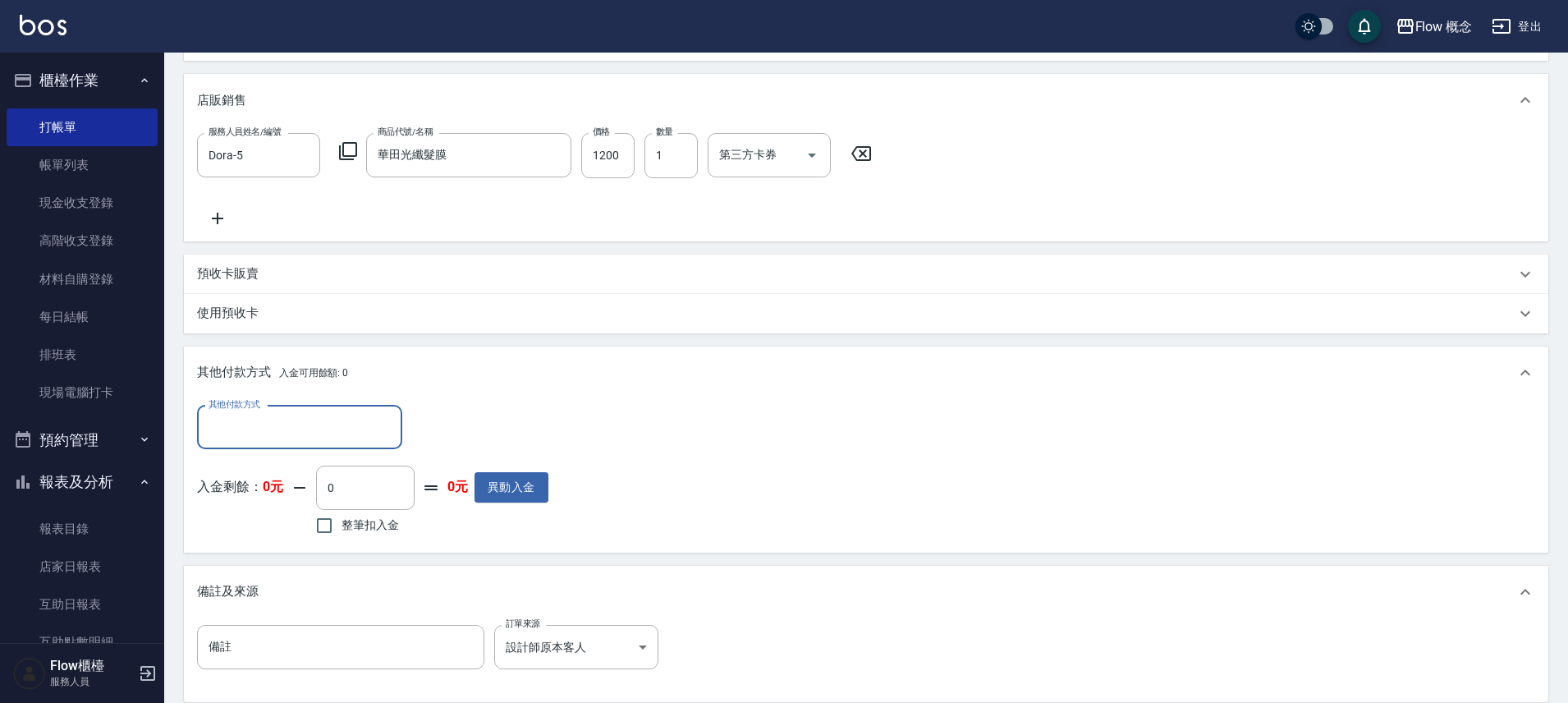
scroll to position [0, 0]
click at [252, 435] on input "其他付款方式" at bounding box center [300, 427] width 191 height 29
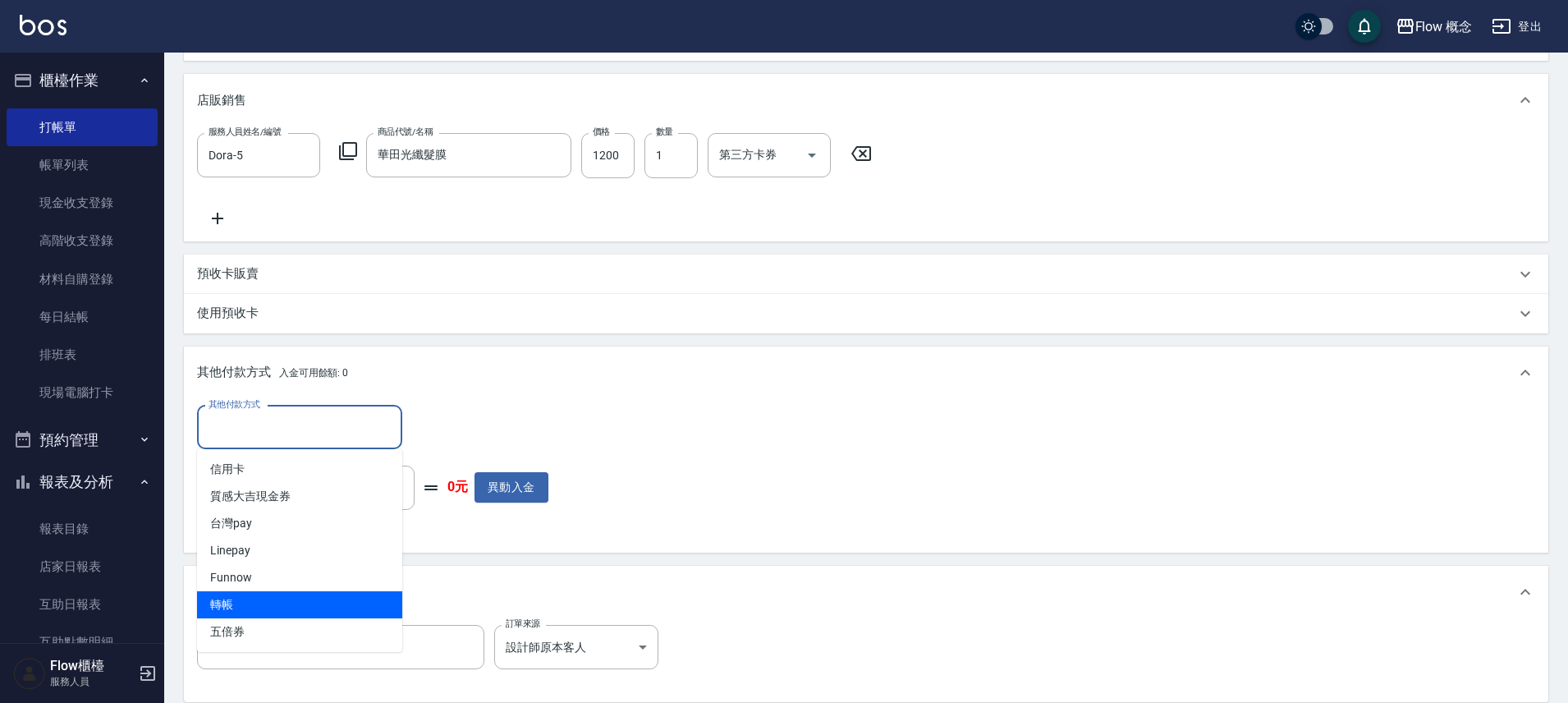
click at [252, 615] on span "轉帳" at bounding box center [299, 604] width 205 height 27
type input "轉帳"
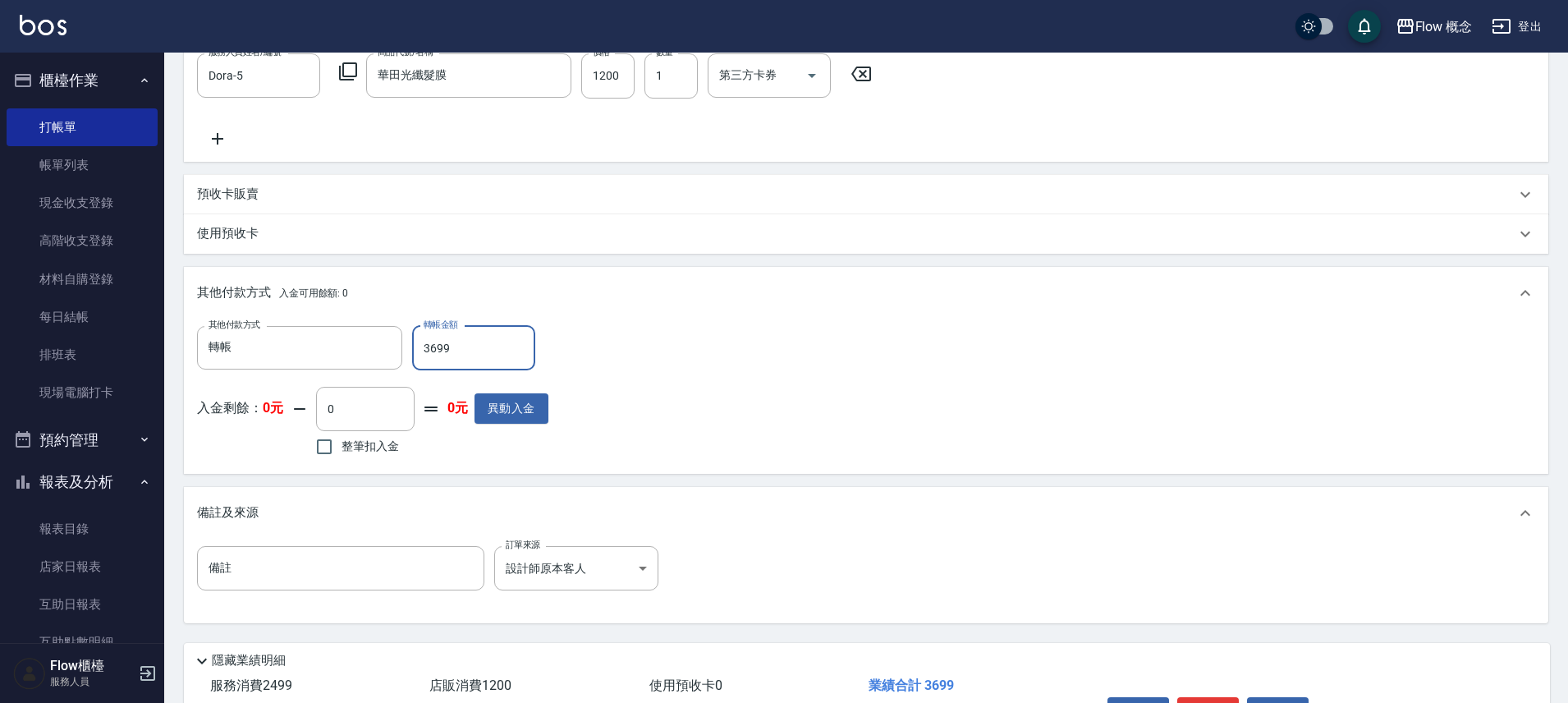
scroll to position [624, 0]
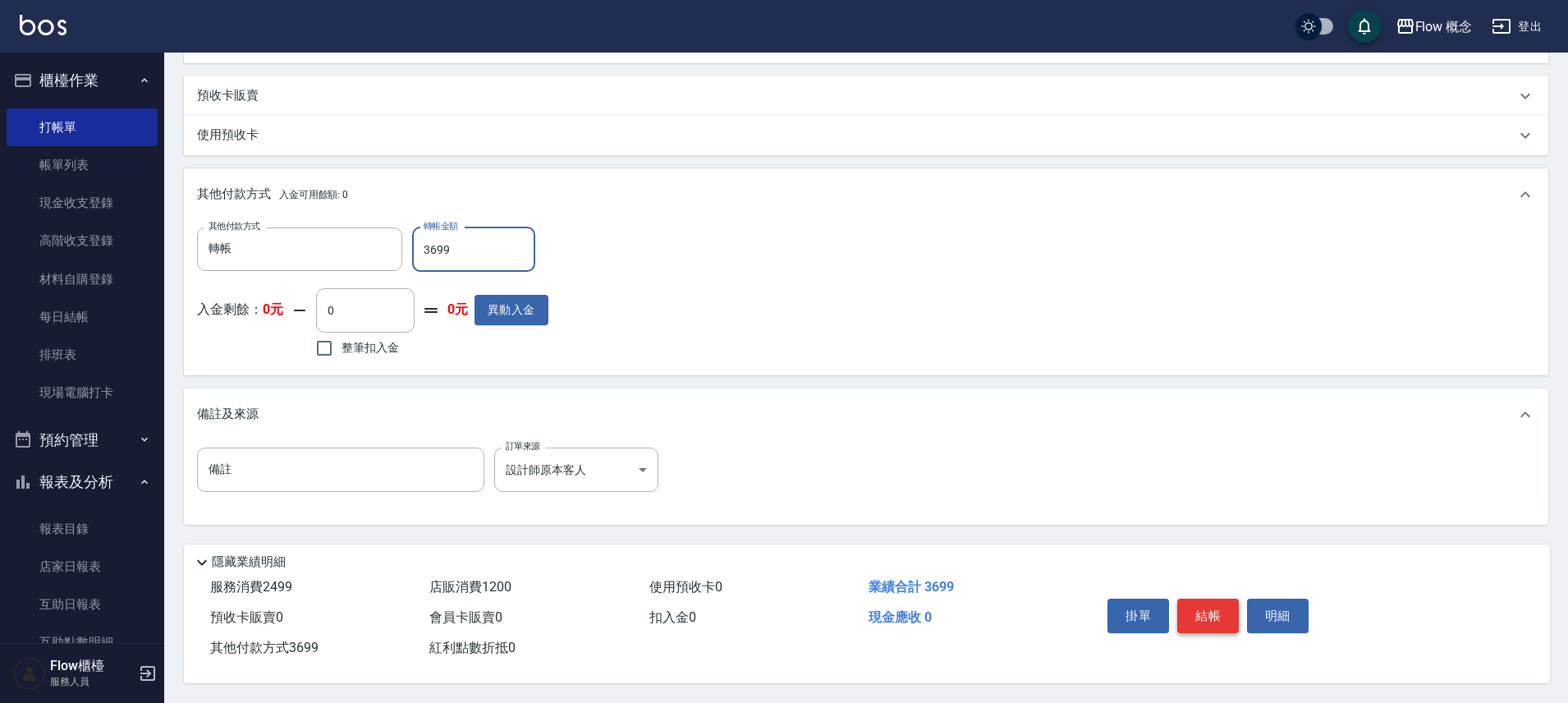
type input "3699"
click at [1224, 615] on button "結帳" at bounding box center [1207, 616] width 62 height 35
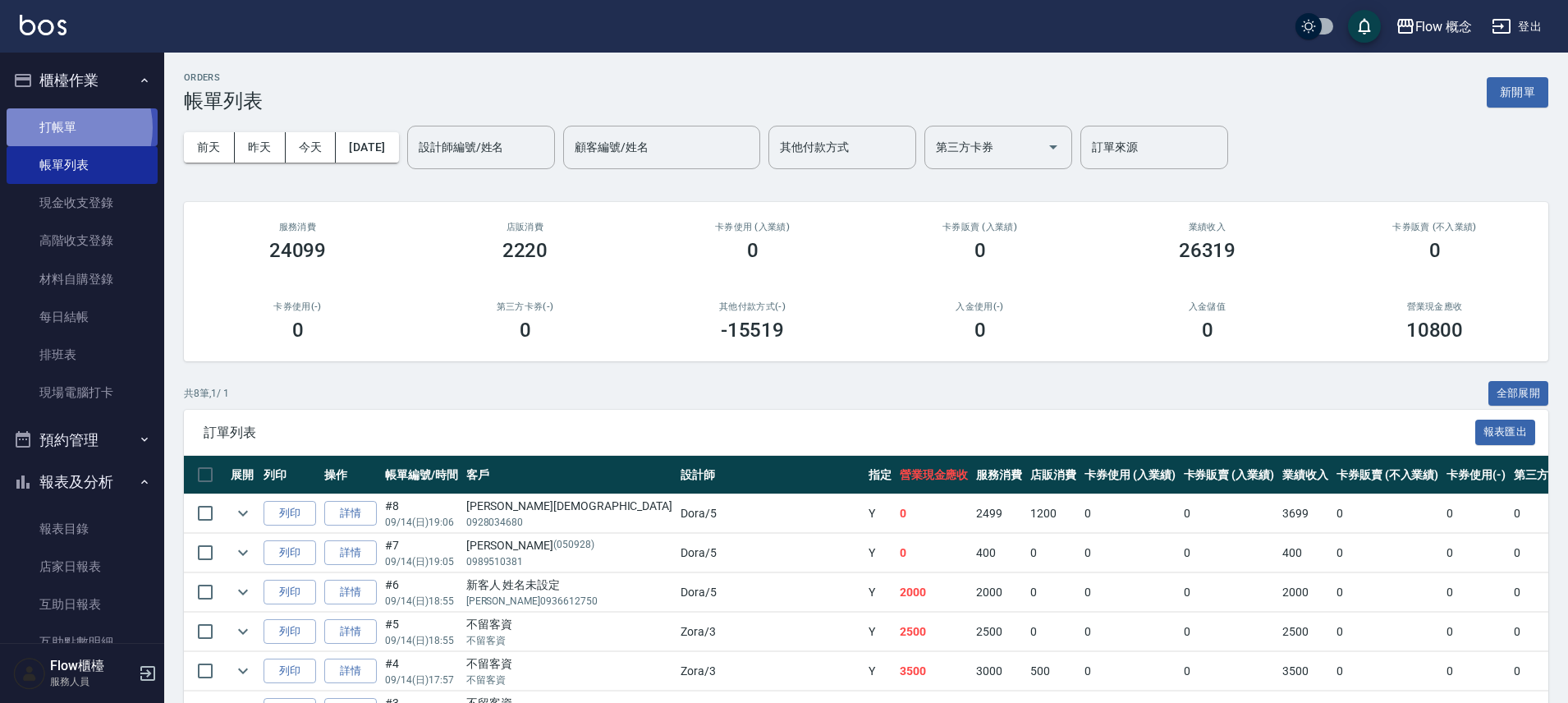
click at [63, 127] on link "打帳單" at bounding box center [82, 127] width 151 height 38
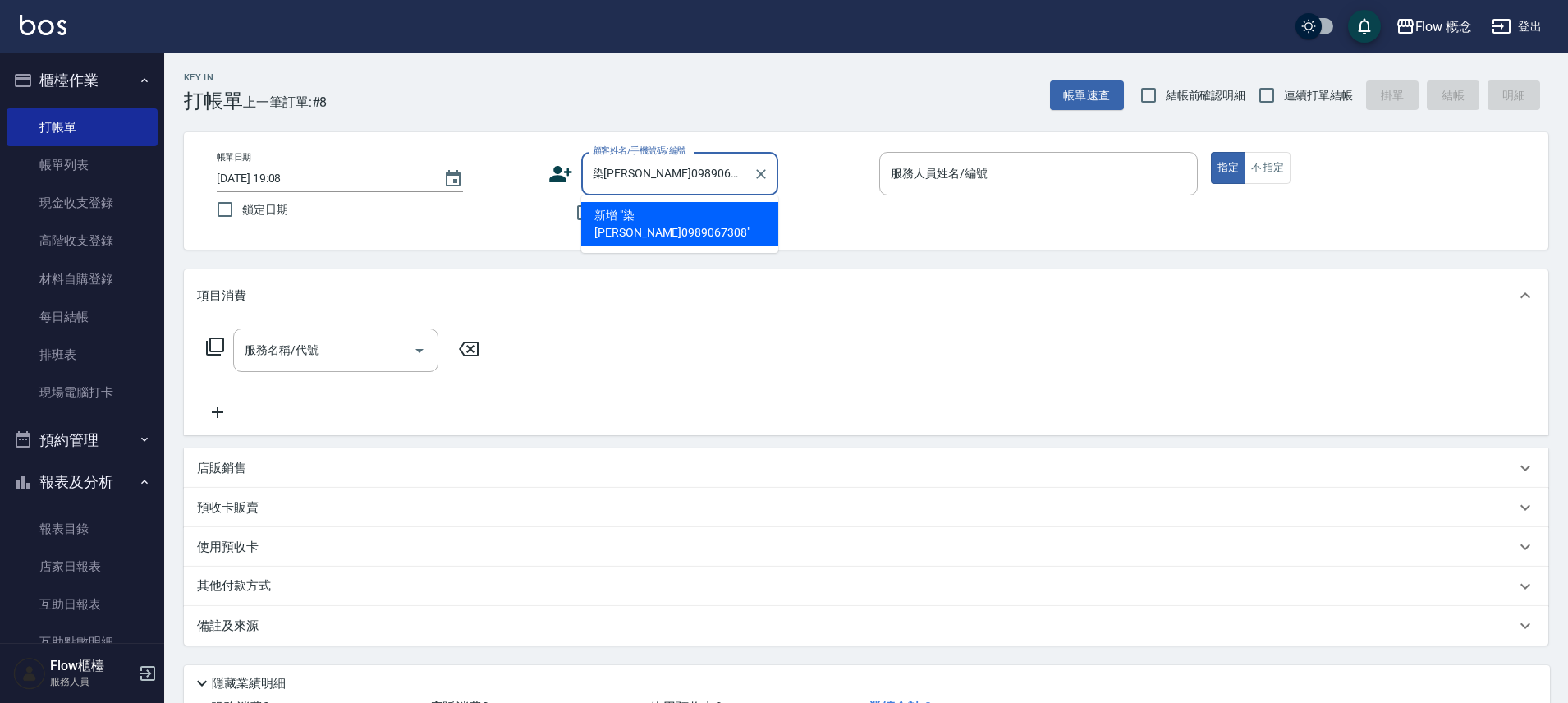
click at [603, 179] on input "染[PERSON_NAME]0989067308" at bounding box center [667, 173] width 158 height 29
type input "[PERSON_NAME]小姐0989067308"
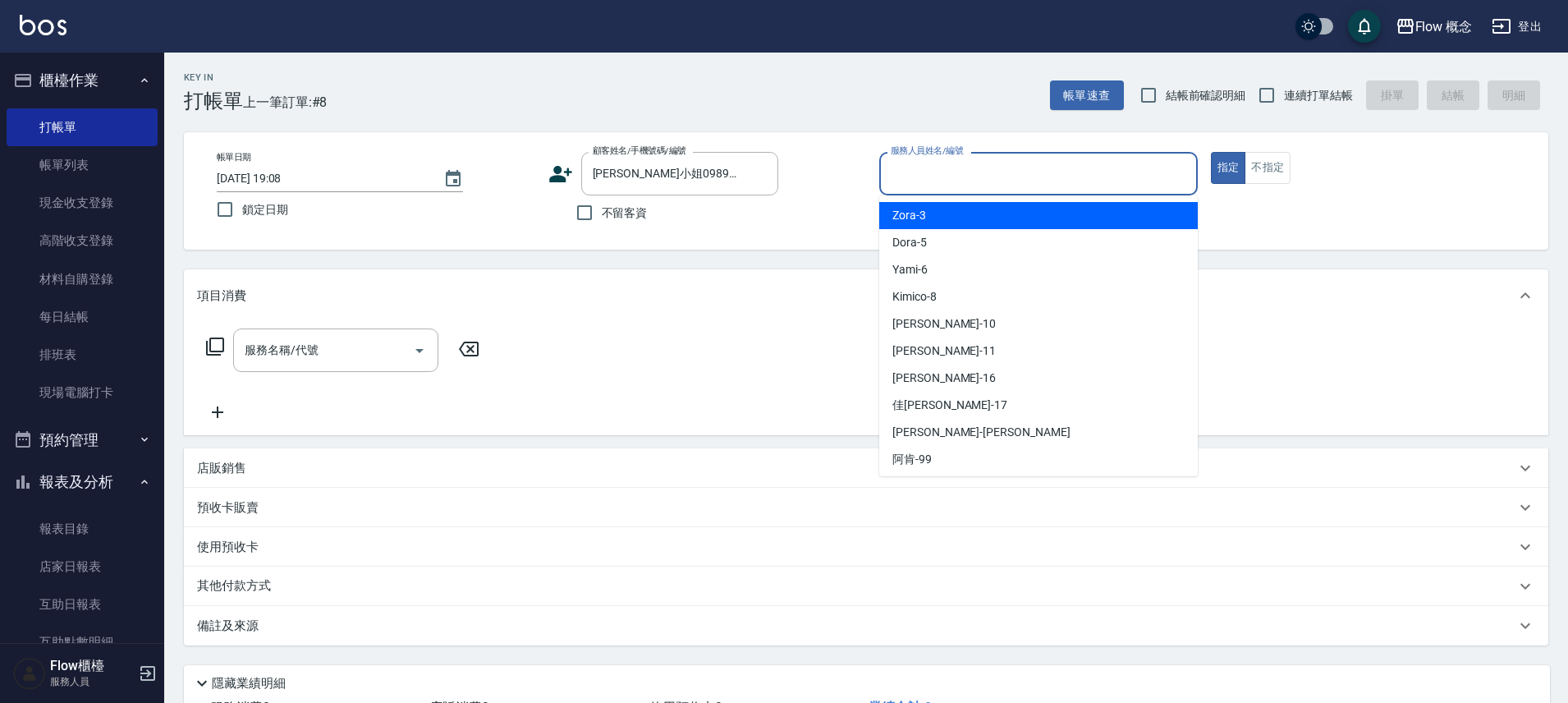
click at [951, 172] on input "服務人員姓名/編號" at bounding box center [1038, 173] width 304 height 29
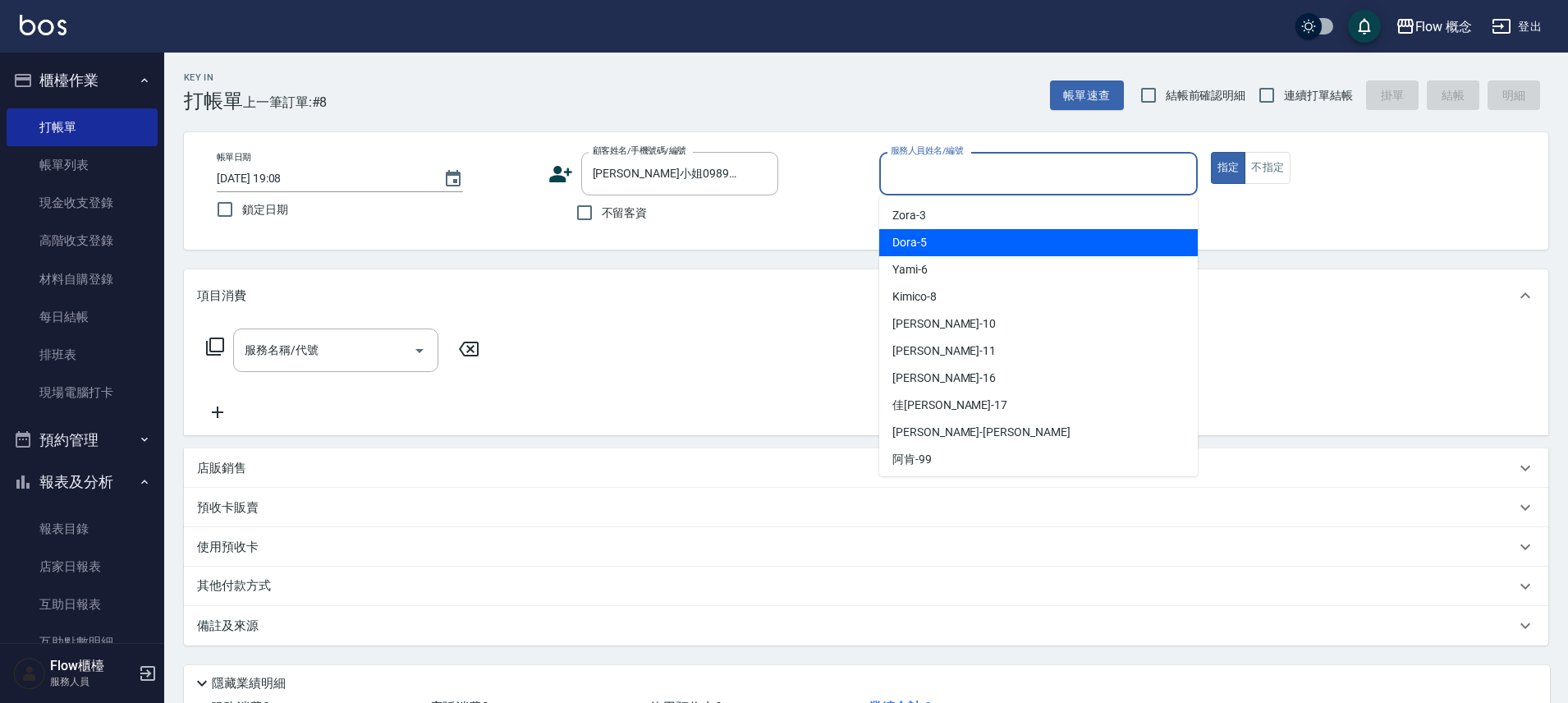
click at [922, 231] on div "Dora -5" at bounding box center [1039, 242] width 319 height 27
type input "Dora-5"
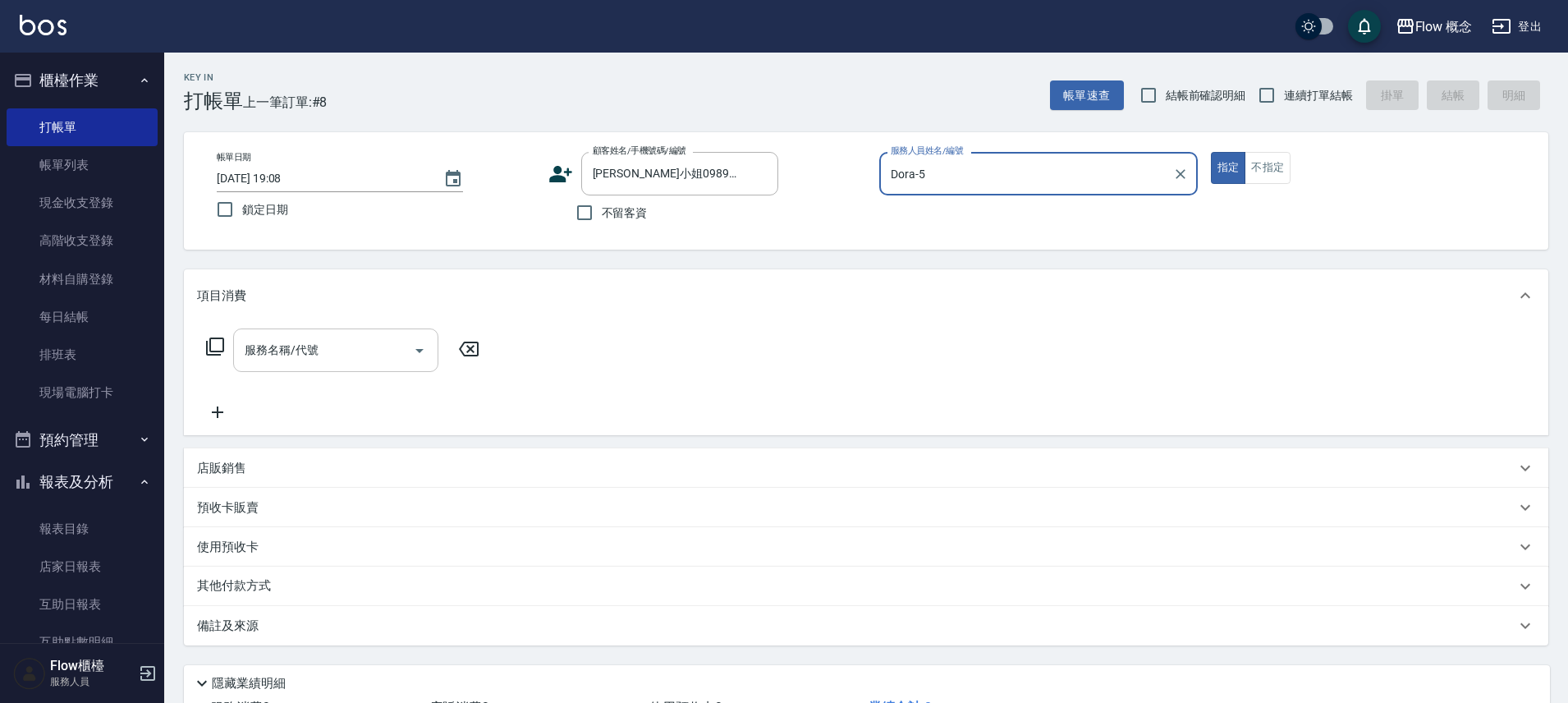
click at [329, 354] on input "服務名稱/代號" at bounding box center [323, 349] width 166 height 29
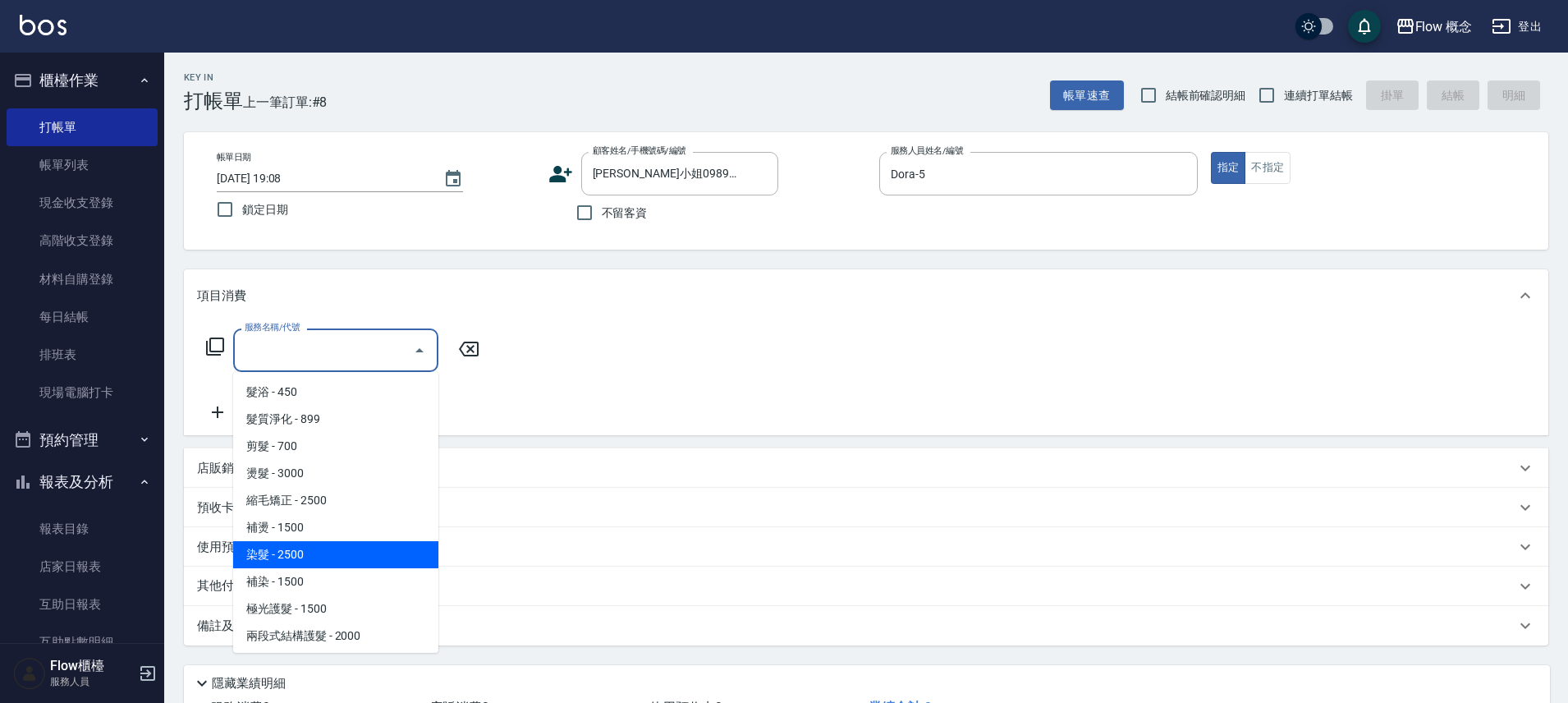
click at [285, 544] on span "染髮 - 2500" at bounding box center [335, 554] width 205 height 27
type input "染髮(401)"
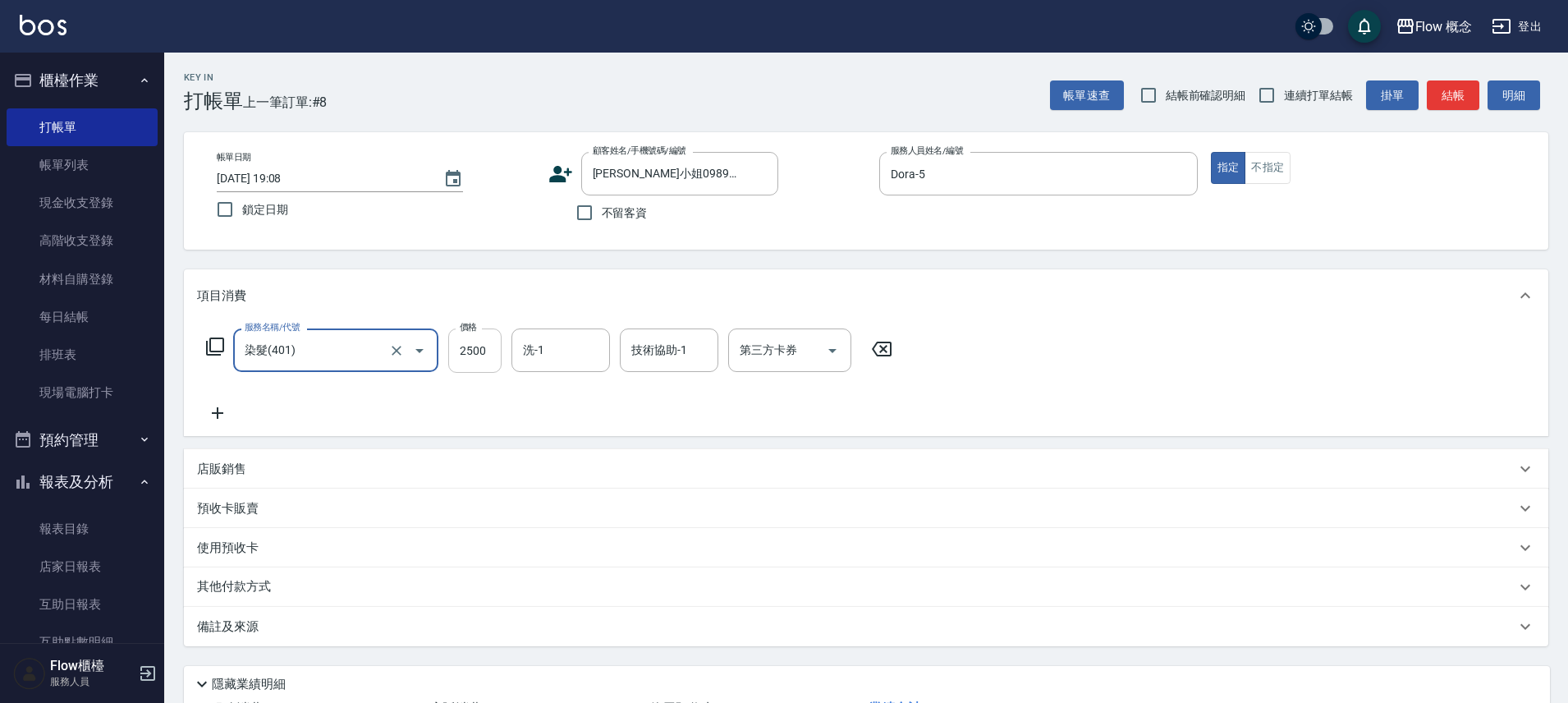
click at [482, 356] on input "2500" at bounding box center [475, 350] width 54 height 44
type input "1000"
click at [685, 418] on div "服務名稱/代號 染髮(401) 服務名稱/代號 價格 1000 價格 洗-1 洗-1 技術協助-1 技術協助-1 第三方卡券 第三方卡券" at bounding box center [550, 375] width 706 height 94
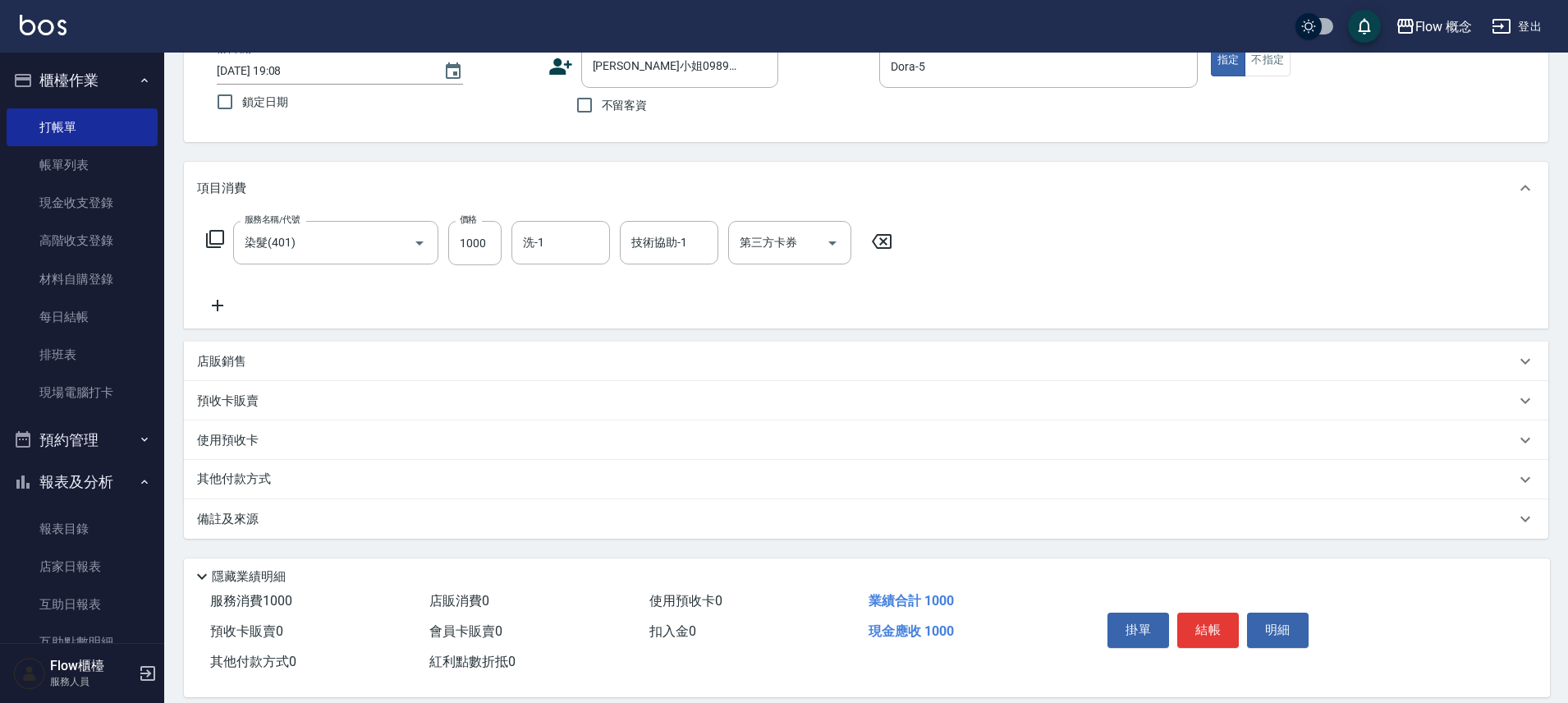
scroll to position [129, 0]
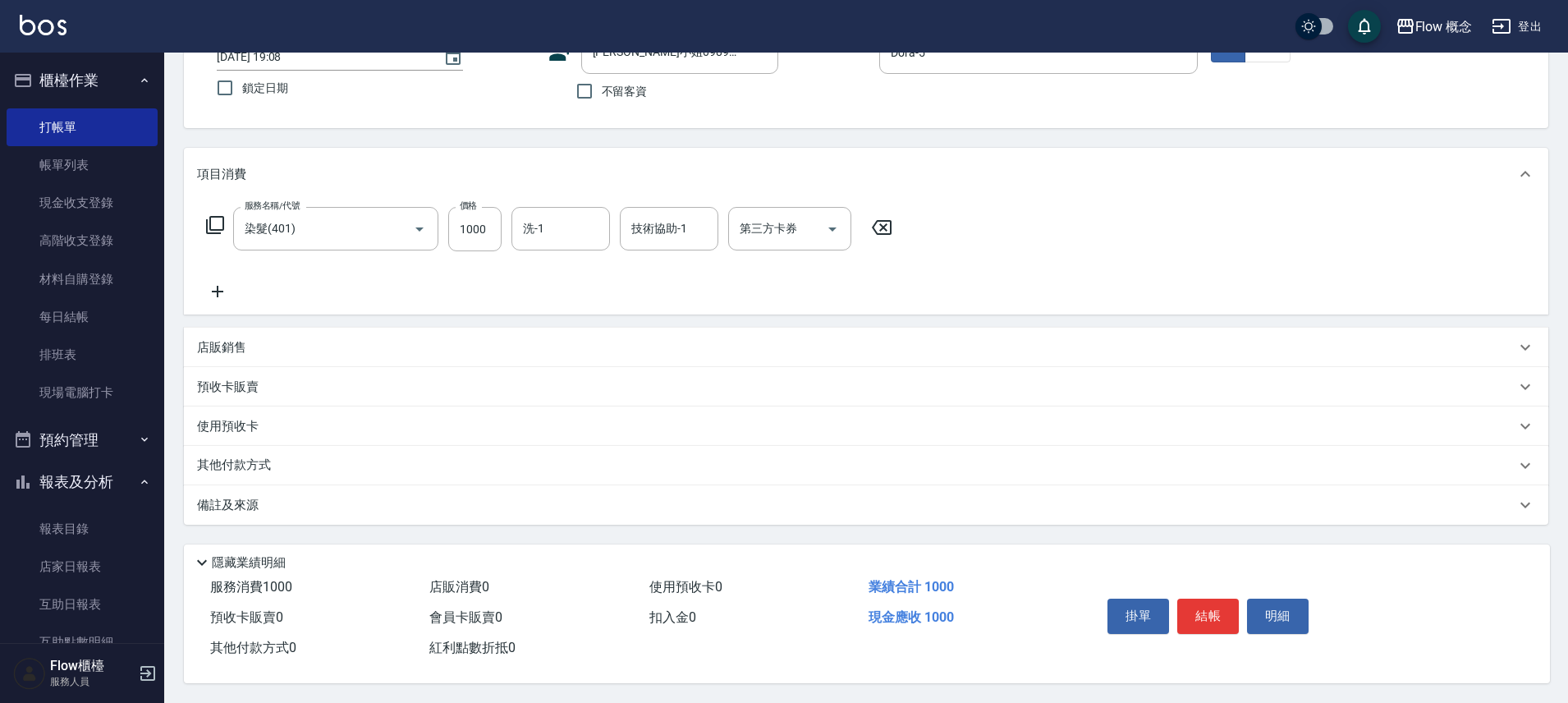
click at [331, 487] on div "備註及來源" at bounding box center [866, 504] width 1364 height 39
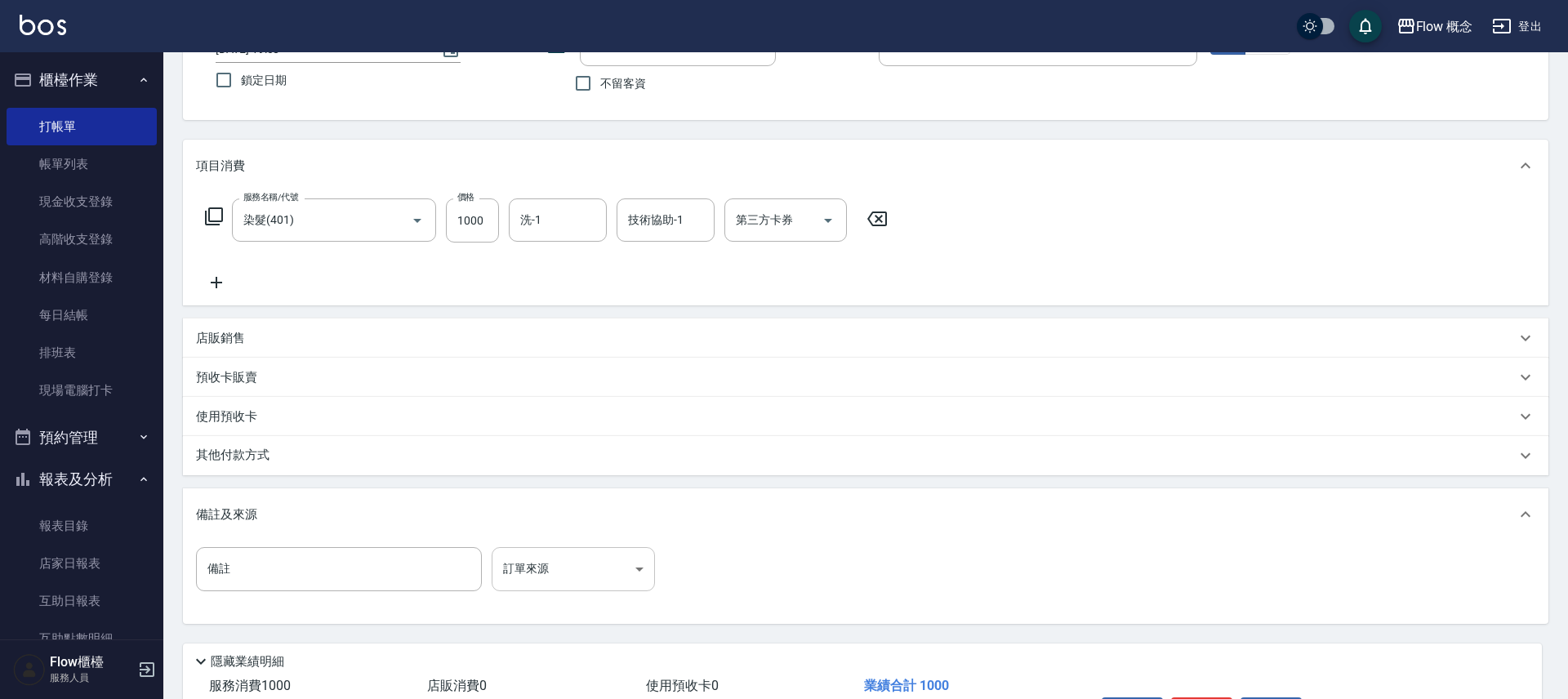
click at [533, 564] on body "Flow 概念 登出 櫃檯作業 打帳單 帳單列表 現金收支登錄 高階收支登錄 材料自購登錄 每日結帳 排班表 現場電腦打卡 預約管理 預約管理 單日預約紀錄 …" at bounding box center [784, 336] width 1568 height 929
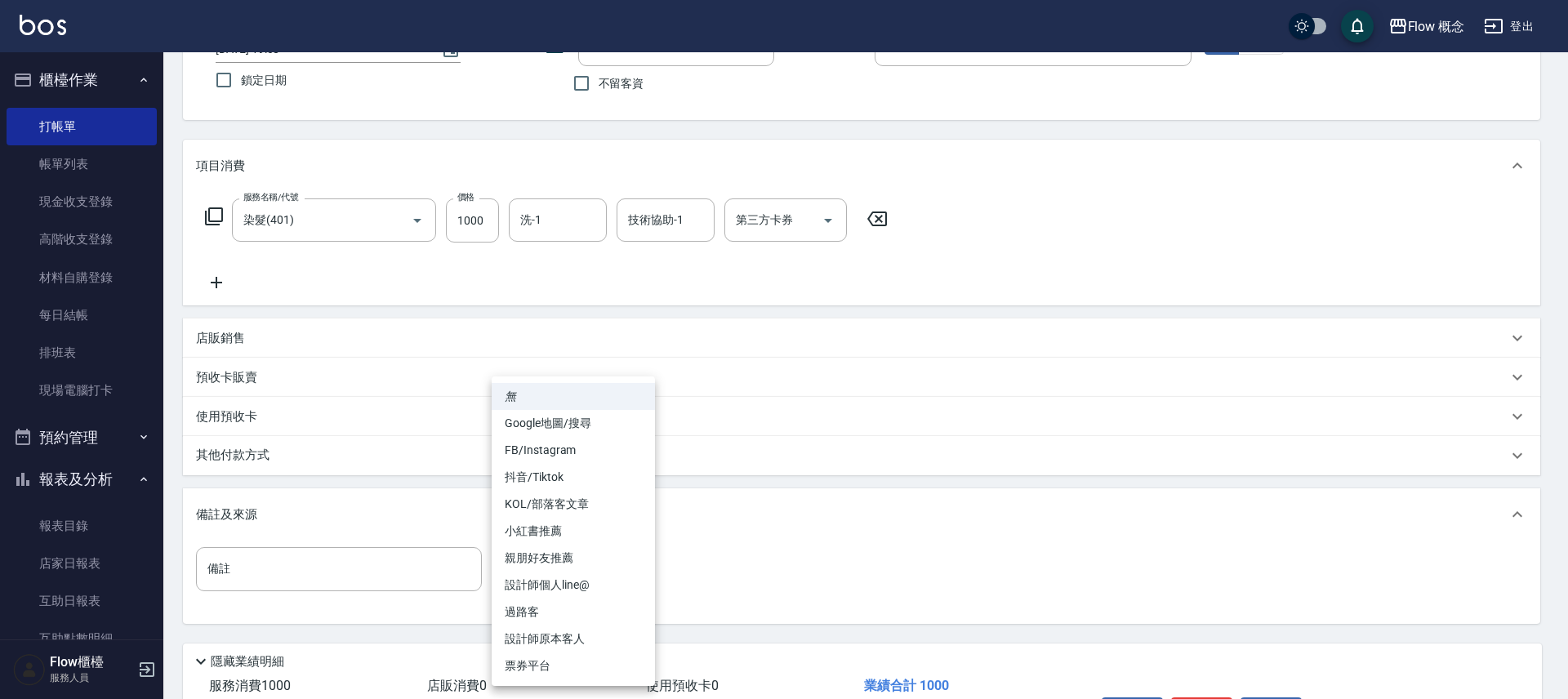
click at [559, 445] on li "FB/Instagram" at bounding box center [572, 450] width 163 height 27
type input "FB/Instagram"
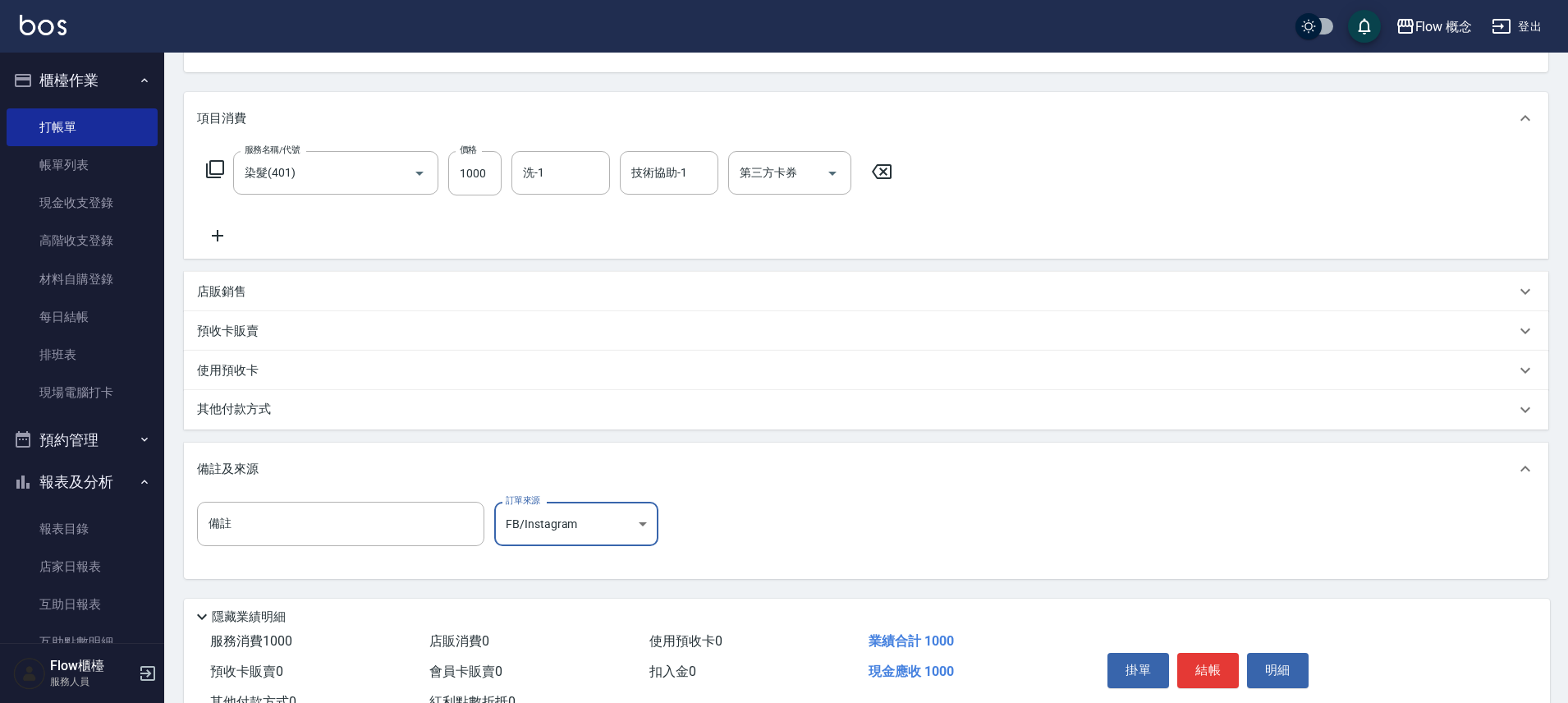
scroll to position [239, 0]
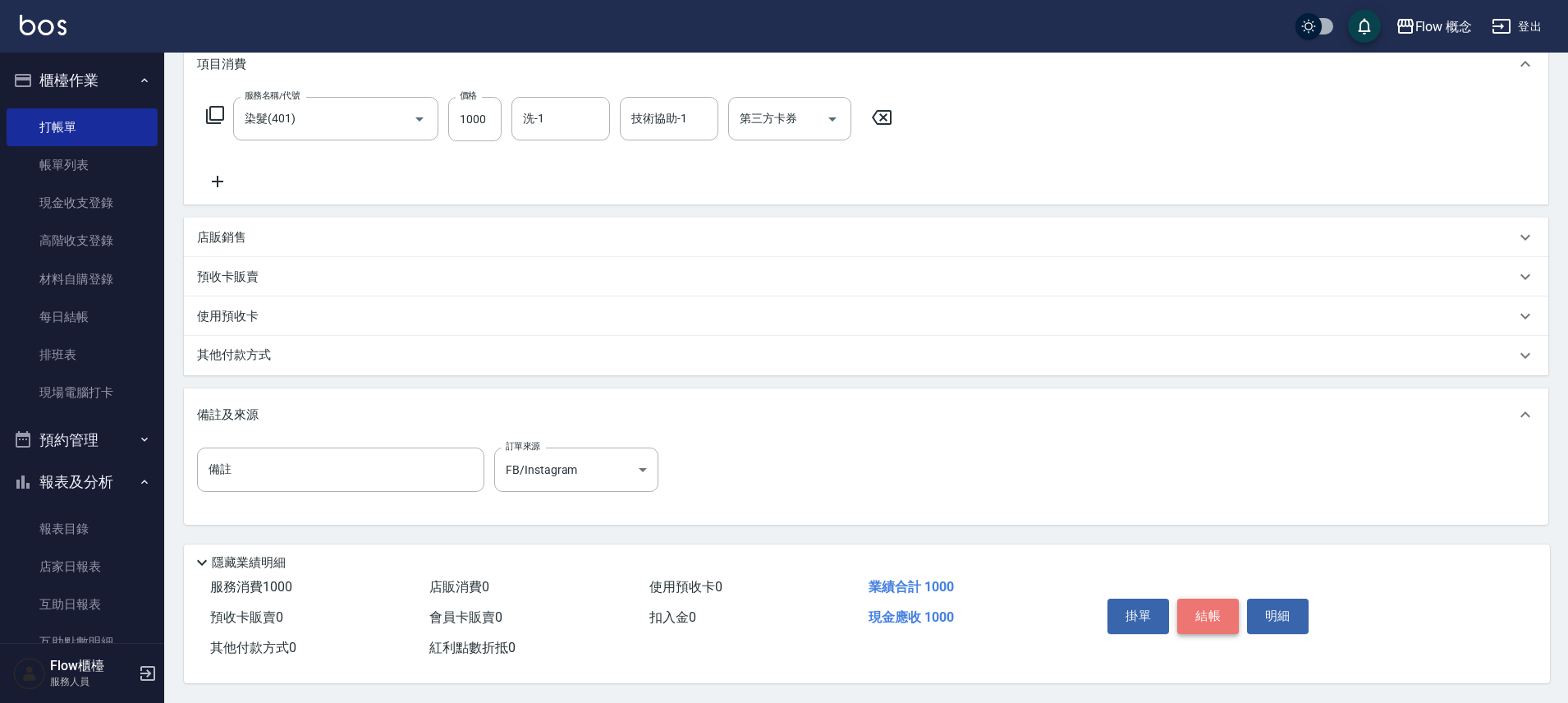
click at [1195, 607] on button "結帳" at bounding box center [1207, 616] width 62 height 35
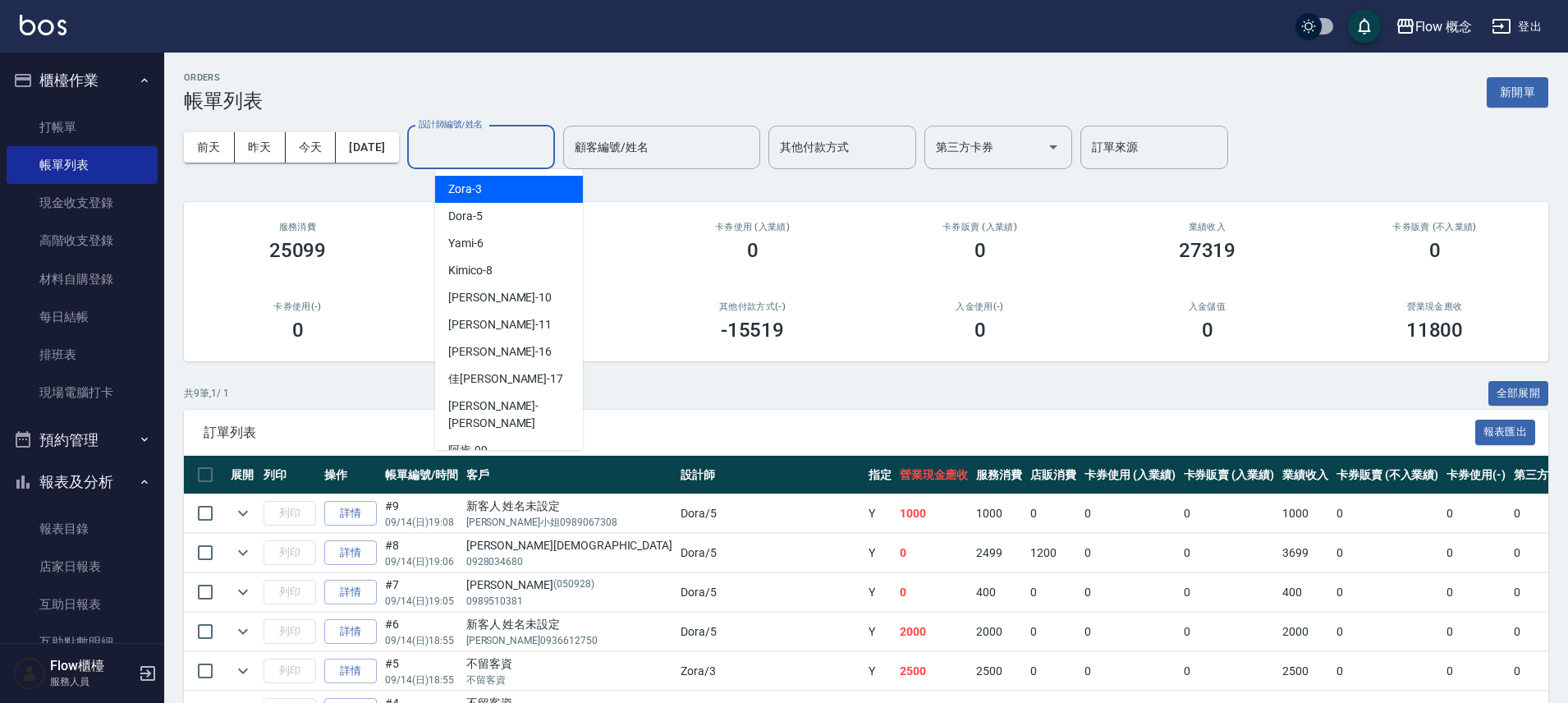
click at [500, 153] on input "設計師編號/姓名" at bounding box center [480, 146] width 133 height 29
click at [487, 216] on div "Dora -5" at bounding box center [509, 216] width 148 height 27
type input "Dora-5"
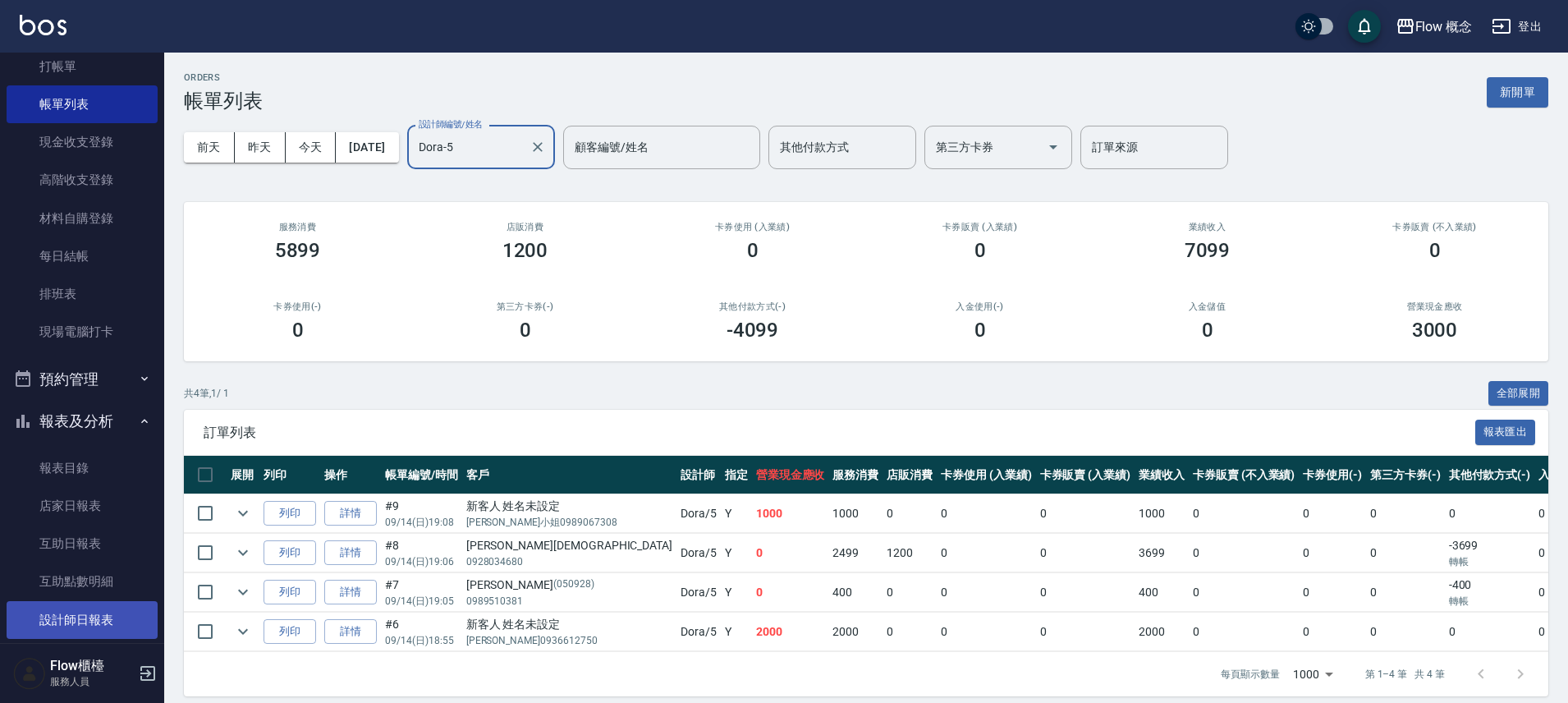
scroll to position [133, 0]
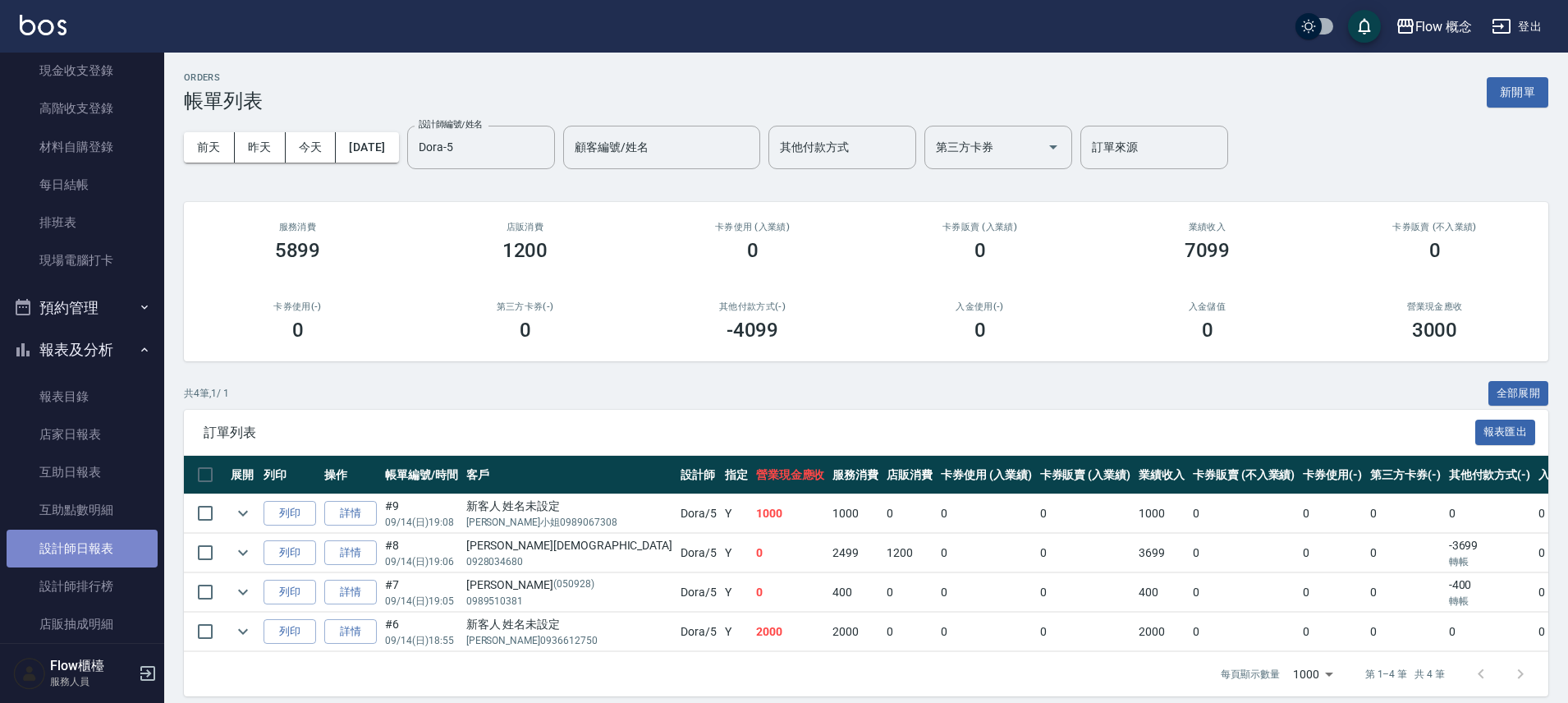
click at [100, 539] on link "設計師日報表" at bounding box center [82, 549] width 151 height 38
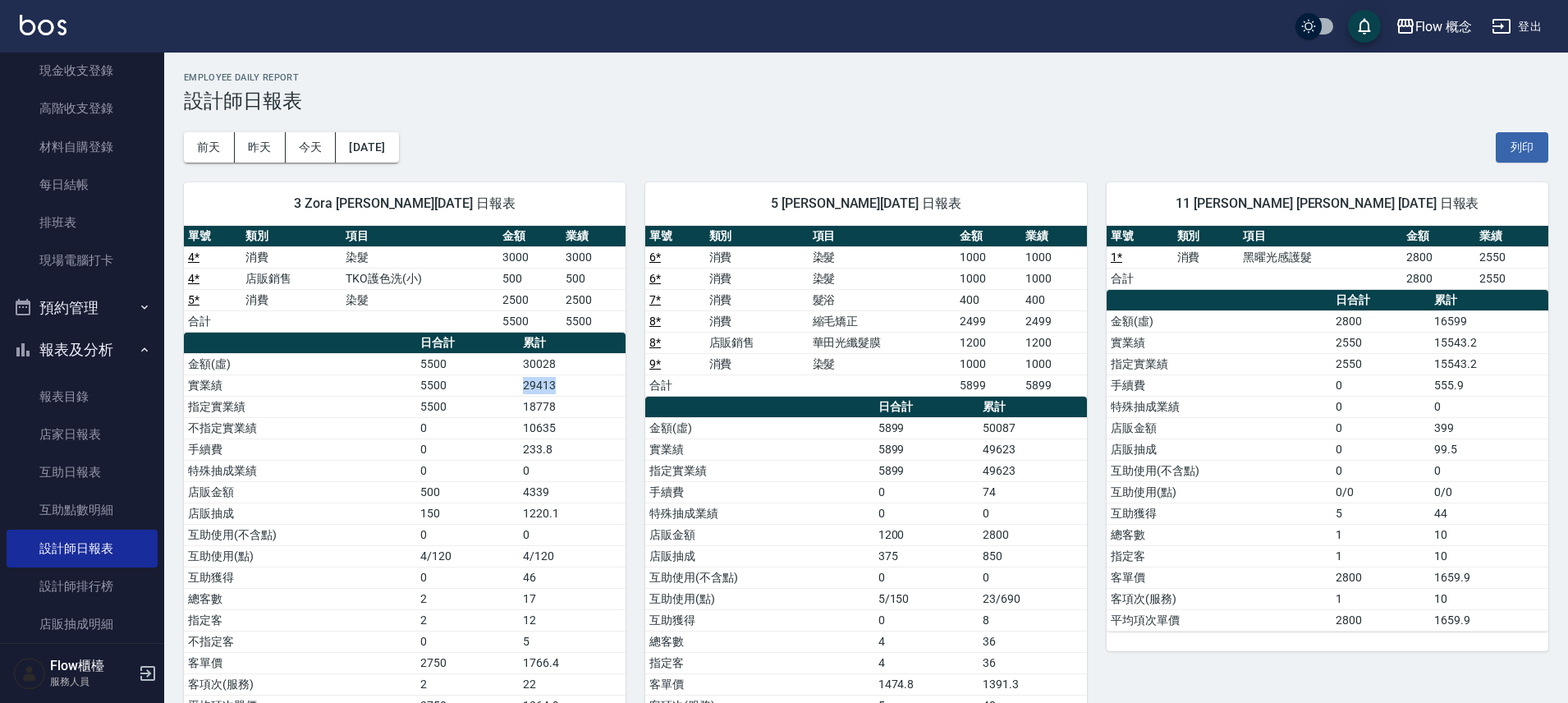
drag, startPoint x: 556, startPoint y: 388, endPoint x: 511, endPoint y: 388, distance: 45.0
click at [511, 388] on tr "實業績 5500 29413" at bounding box center [405, 385] width 442 height 22
click at [613, 387] on td "29413" at bounding box center [572, 385] width 107 height 22
drag, startPoint x: 571, startPoint y: 381, endPoint x: 511, endPoint y: 388, distance: 60.4
click at [511, 385] on tr "實業績 5500 29413" at bounding box center [405, 385] width 442 height 22
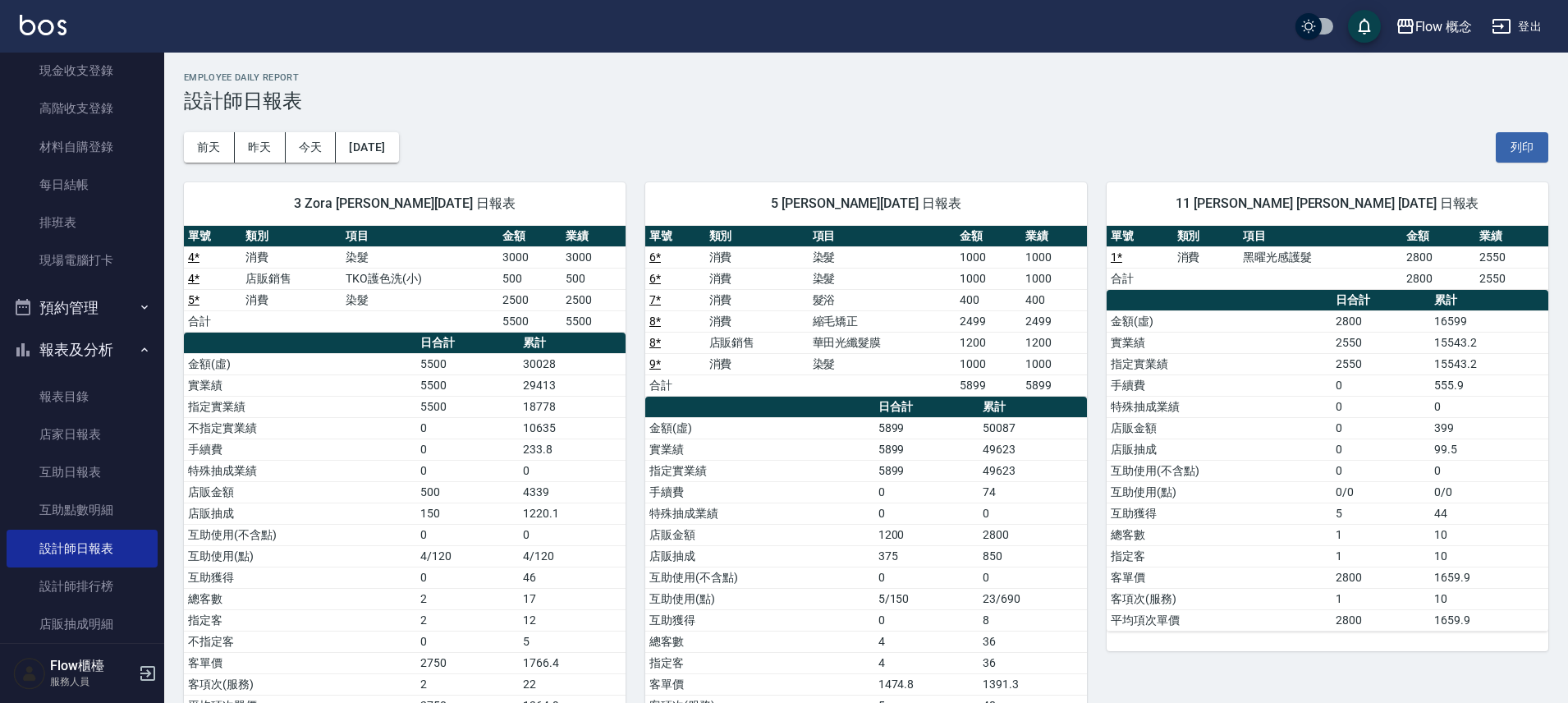
click at [599, 396] on td "18778" at bounding box center [572, 407] width 107 height 22
drag, startPoint x: 578, startPoint y: 389, endPoint x: 491, endPoint y: 388, distance: 87.0
click at [491, 388] on tr "實業績 5500 29413" at bounding box center [405, 385] width 442 height 22
drag, startPoint x: 1032, startPoint y: 447, endPoint x: 962, endPoint y: 447, distance: 70.0
click at [962, 447] on tr "實業績 5899 49623" at bounding box center [867, 449] width 442 height 22
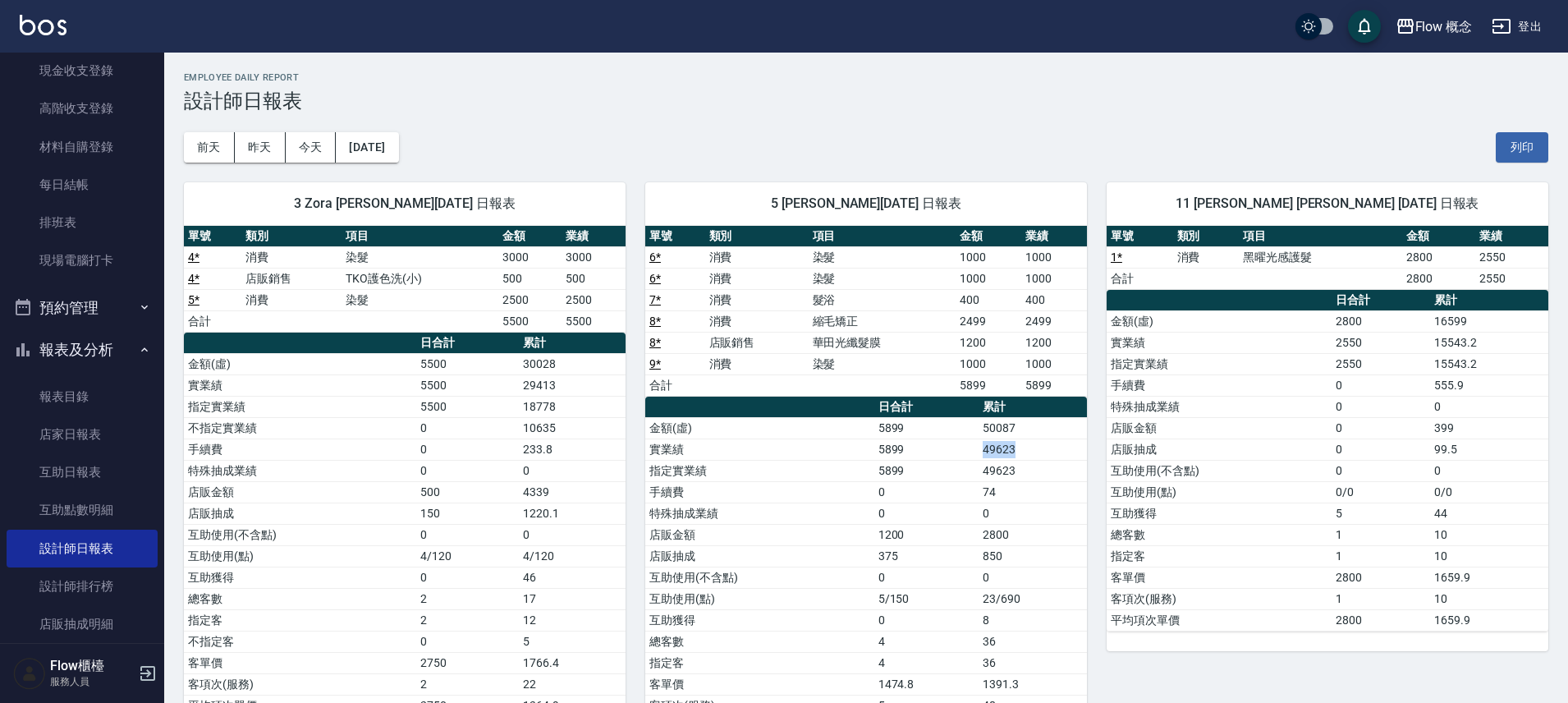
click at [961, 447] on td "5899" at bounding box center [927, 449] width 104 height 22
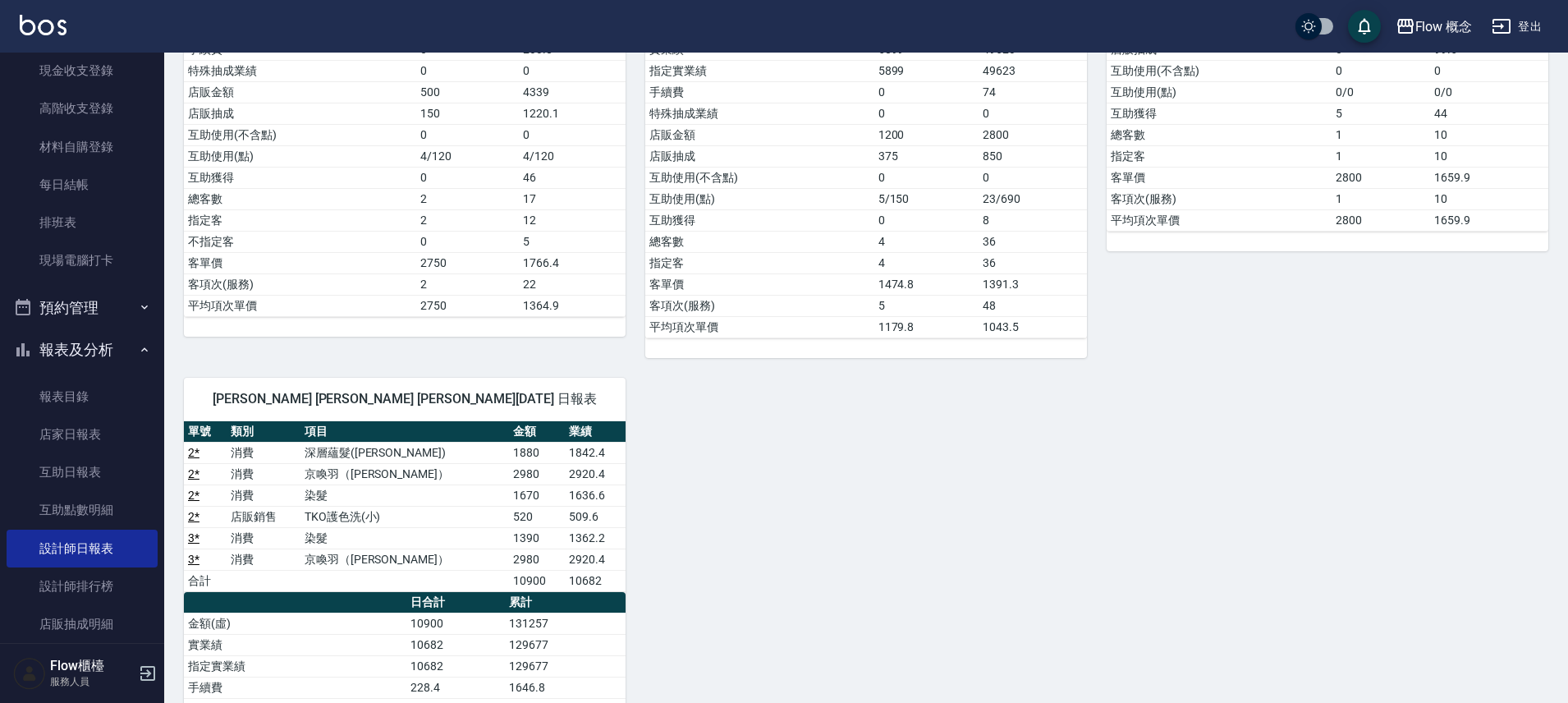
scroll to position [524, 0]
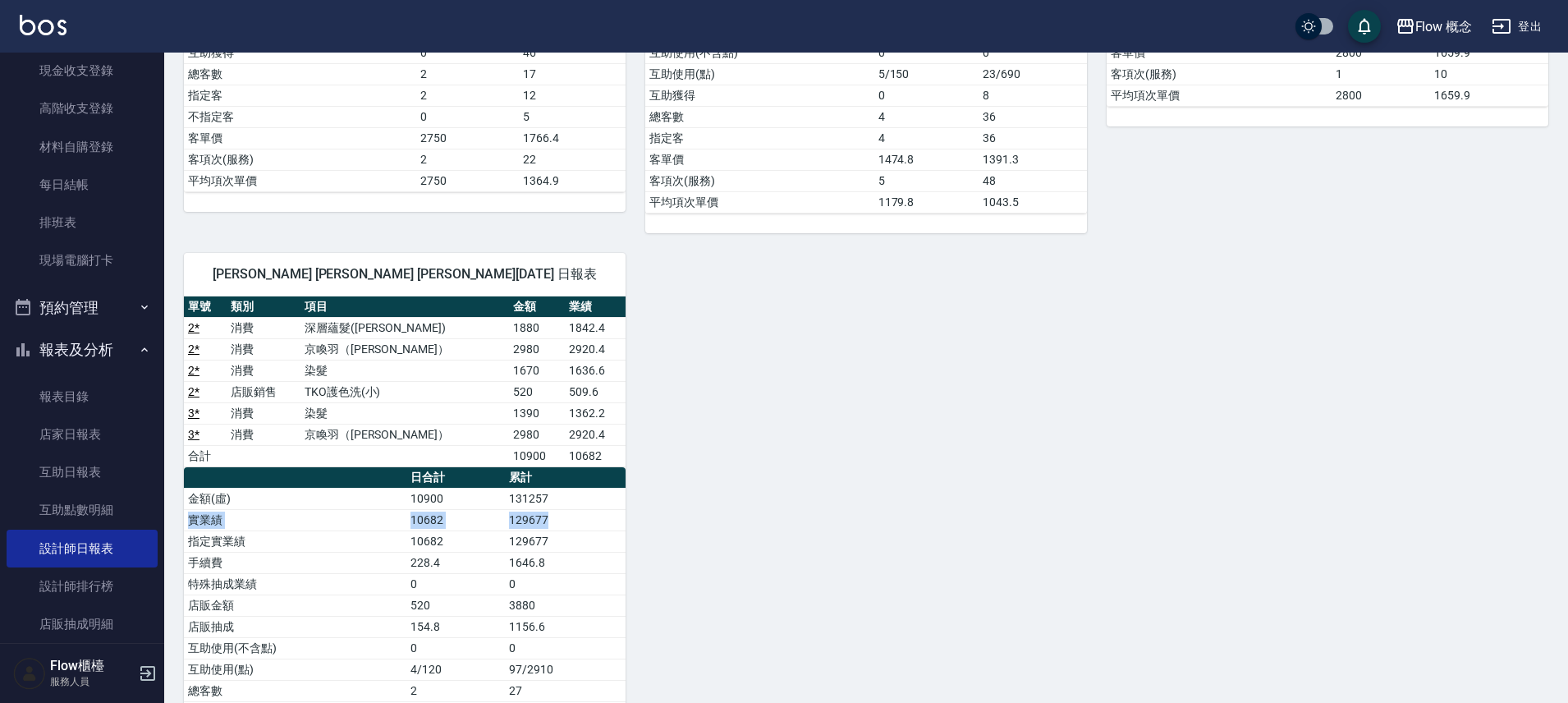
drag, startPoint x: 606, startPoint y: 507, endPoint x: 602, endPoint y: 526, distance: 19.4
click at [552, 520] on tbody "金額(虛) 10900 131257 實業績 10682 129677 指定實業績 10682 129677 手續費 228.4 1646.8 特殊抽成業績 …" at bounding box center [405, 637] width 442 height 299
click at [923, 450] on div "3 Zora [PERSON_NAME][DATE] 日報表 單號 類別 項目 金額 業績 4 * 消費 染髮 3000 3000 4 * 店販銷售 TKO護…" at bounding box center [856, 222] width 1384 height 1169
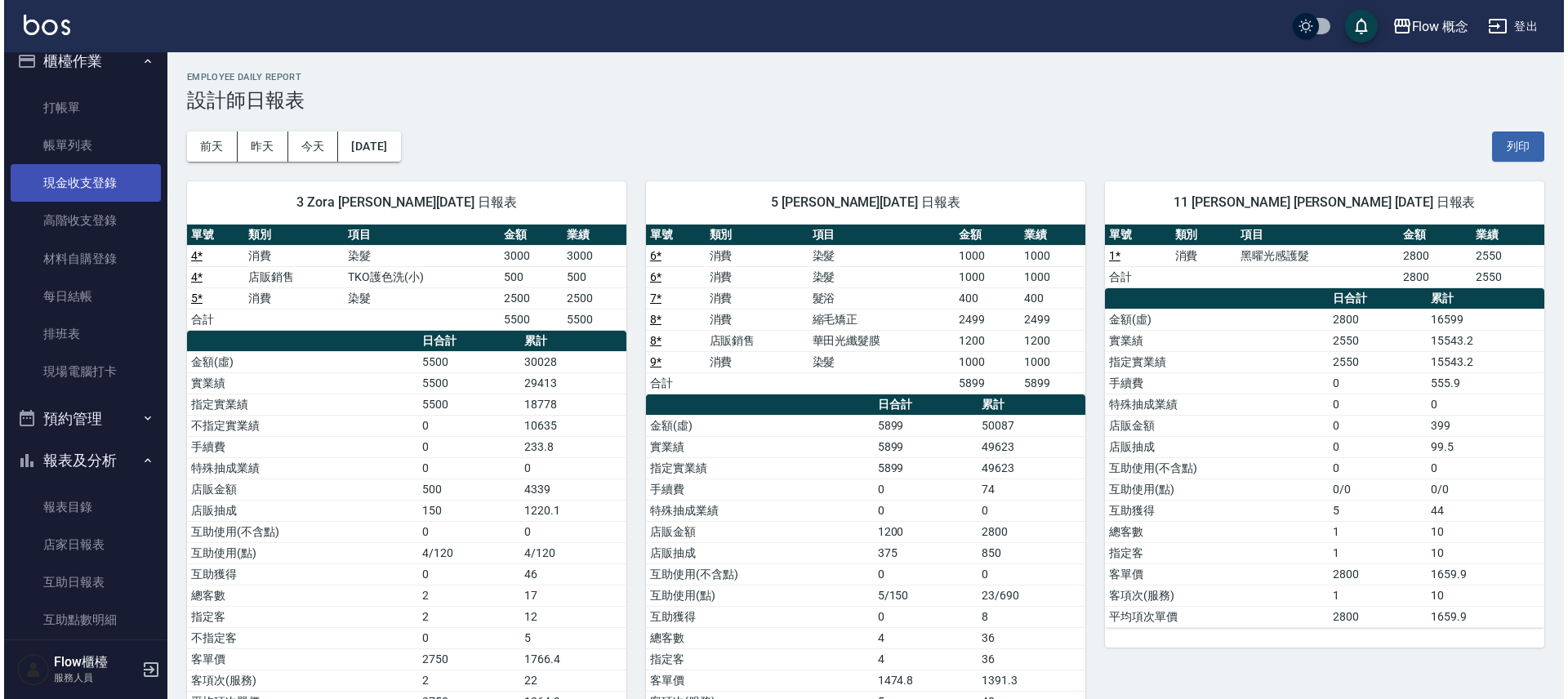
scroll to position [0, 0]
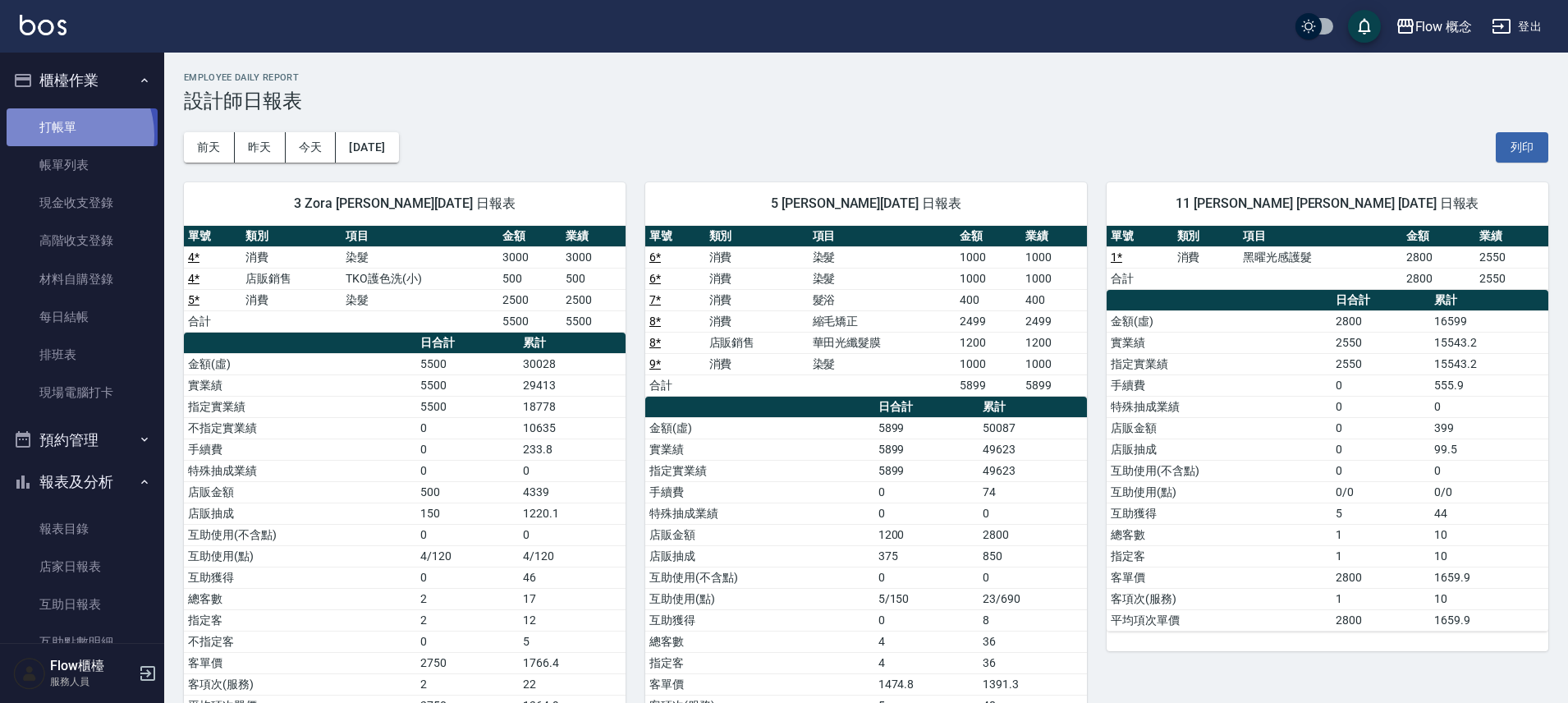
click at [65, 134] on link "打帳單" at bounding box center [82, 127] width 151 height 38
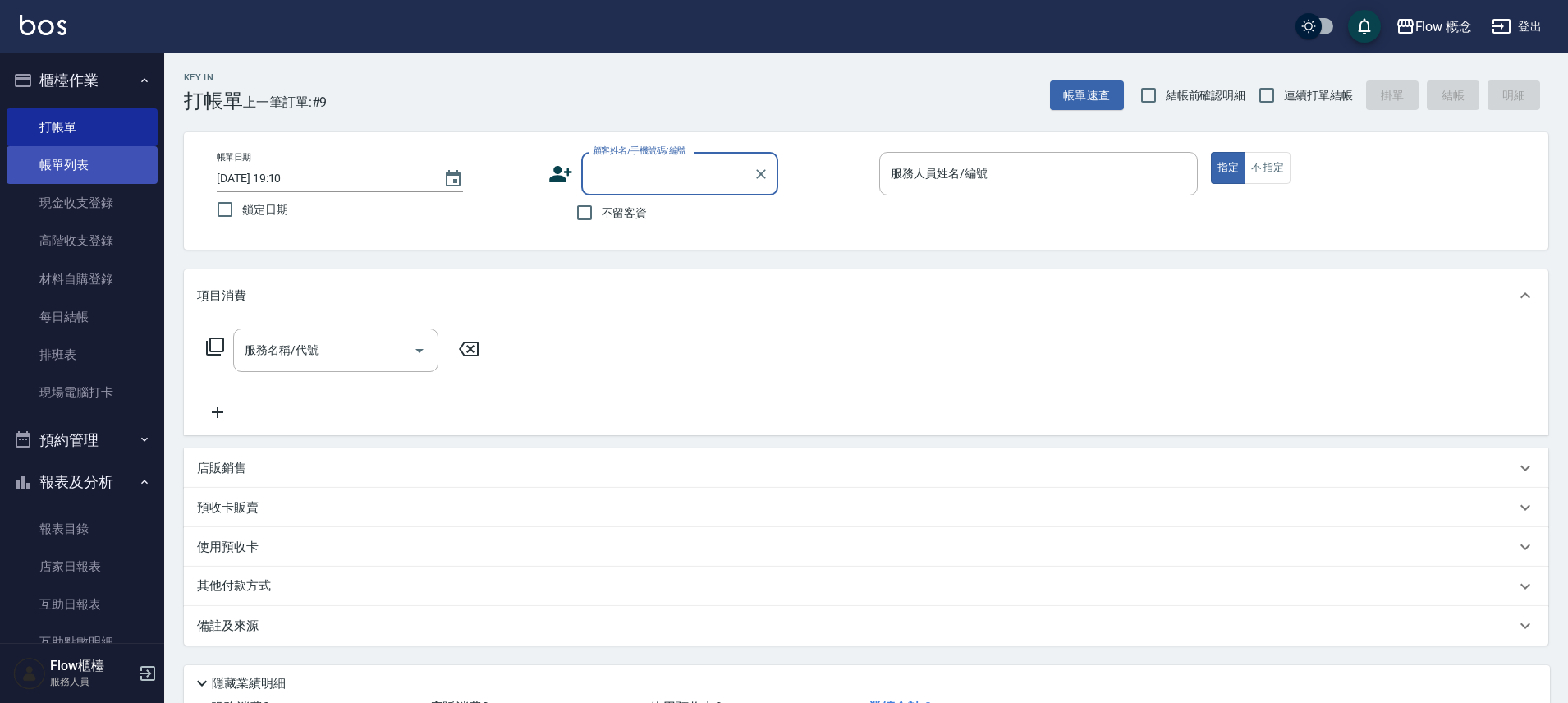
click at [94, 146] on link "帳單列表" at bounding box center [82, 166] width 151 height 38
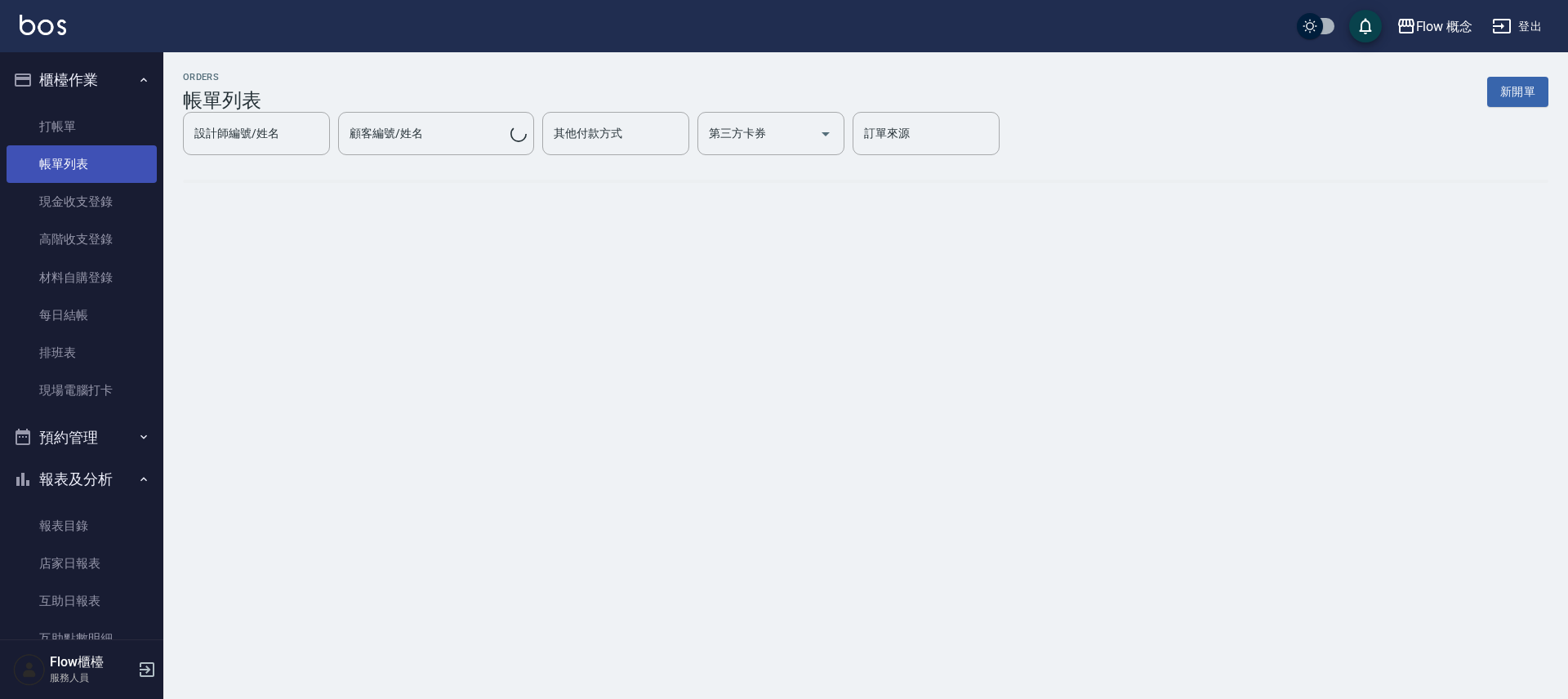
click at [91, 163] on link "帳單列表" at bounding box center [82, 165] width 150 height 38
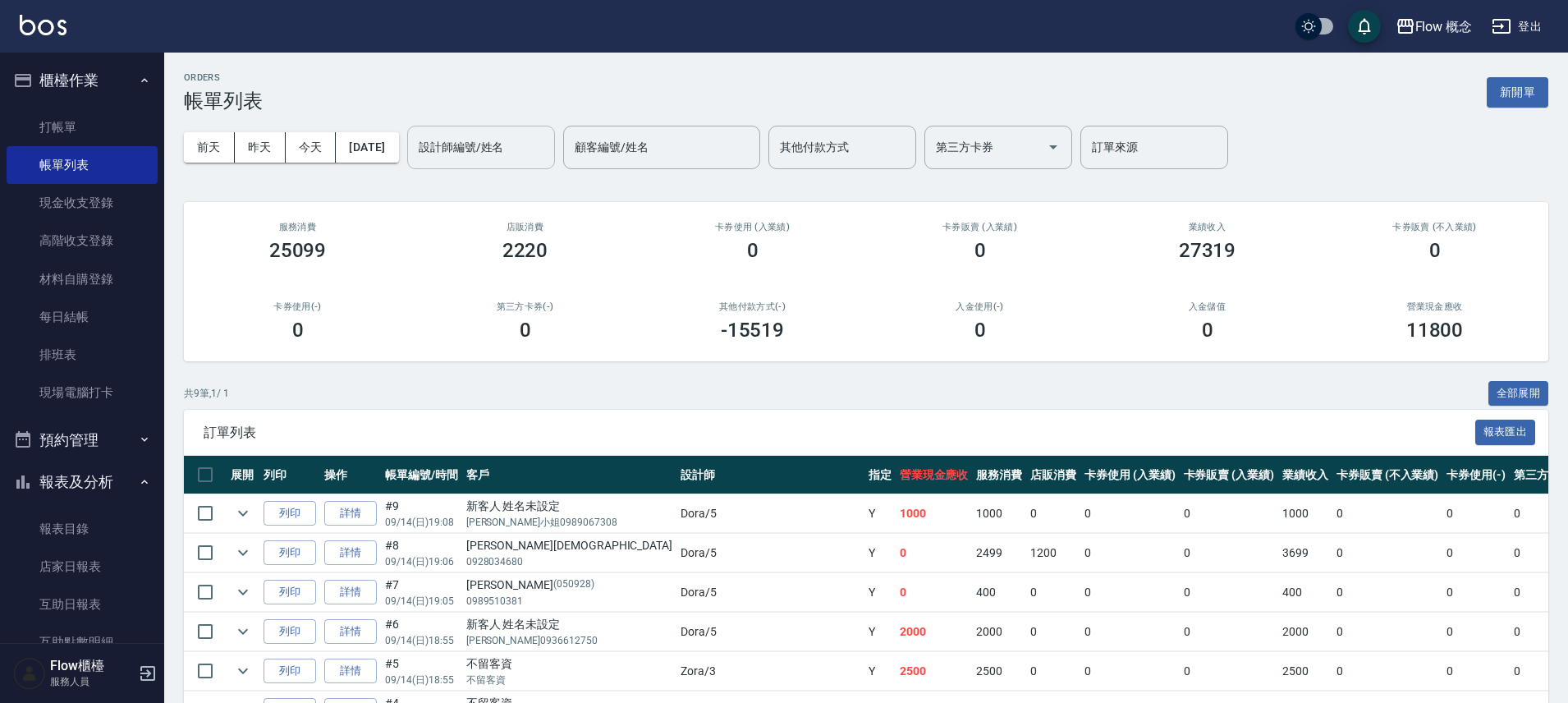
click at [495, 146] on input "設計師編號/姓名" at bounding box center [480, 146] width 133 height 29
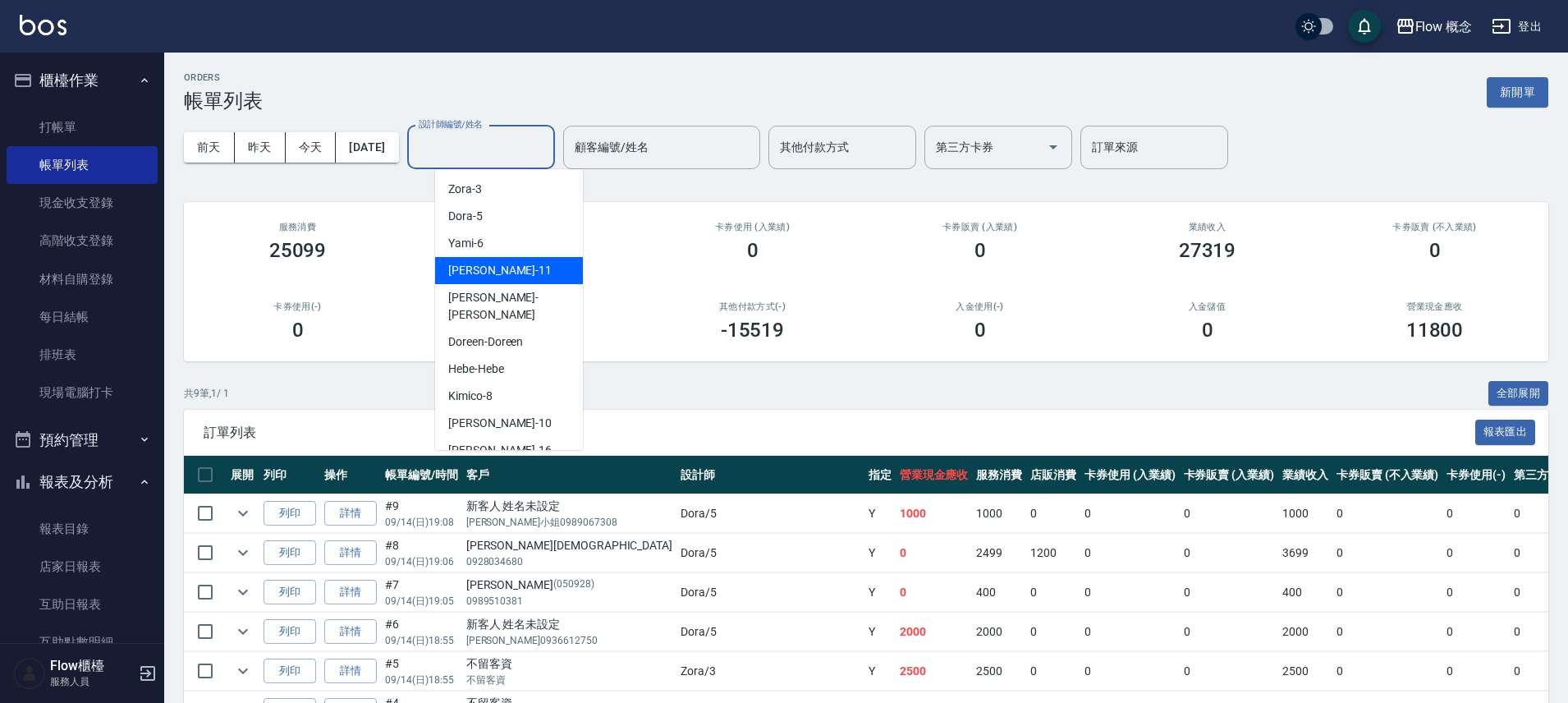
click at [478, 273] on span "[PERSON_NAME] -11" at bounding box center [499, 270] width 103 height 17
type input "[PERSON_NAME]-11"
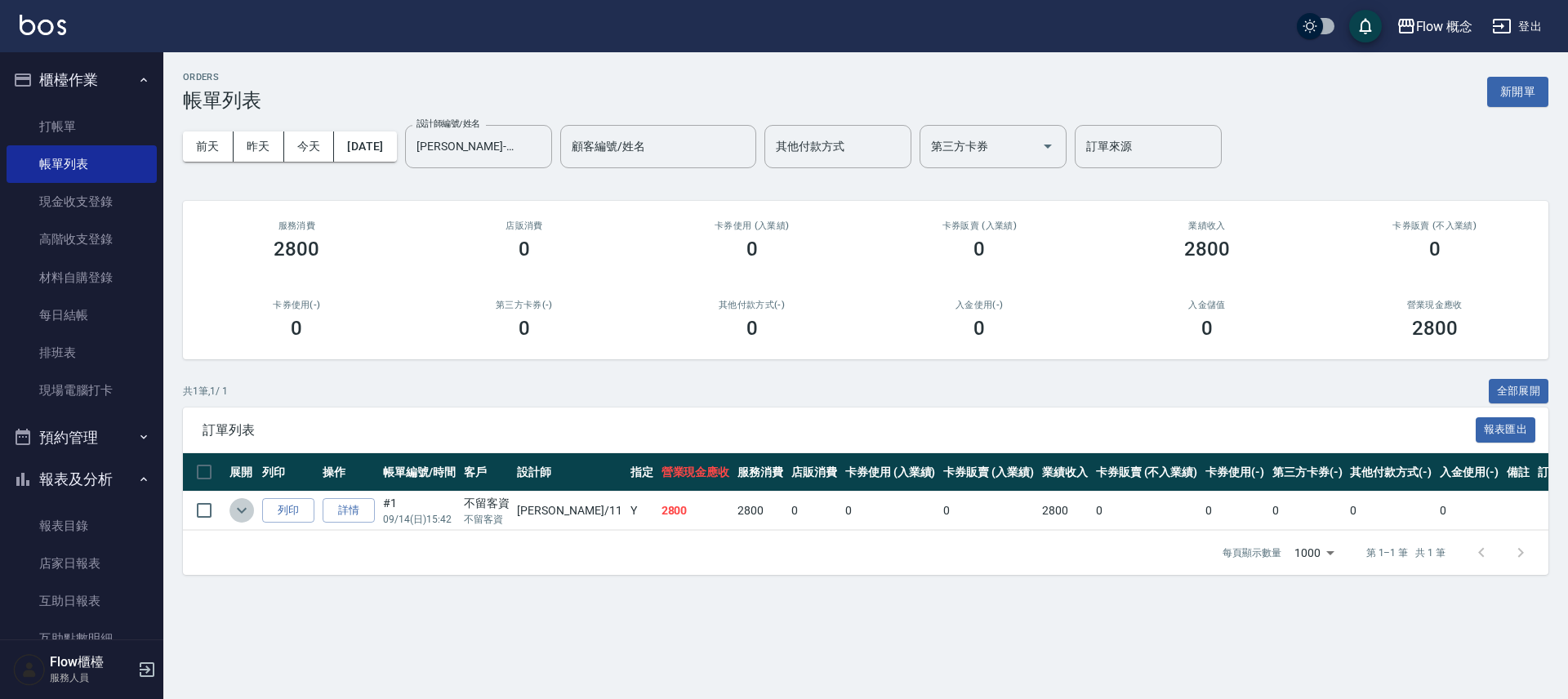
click at [237, 520] on icon "expand row" at bounding box center [241, 510] width 20 height 20
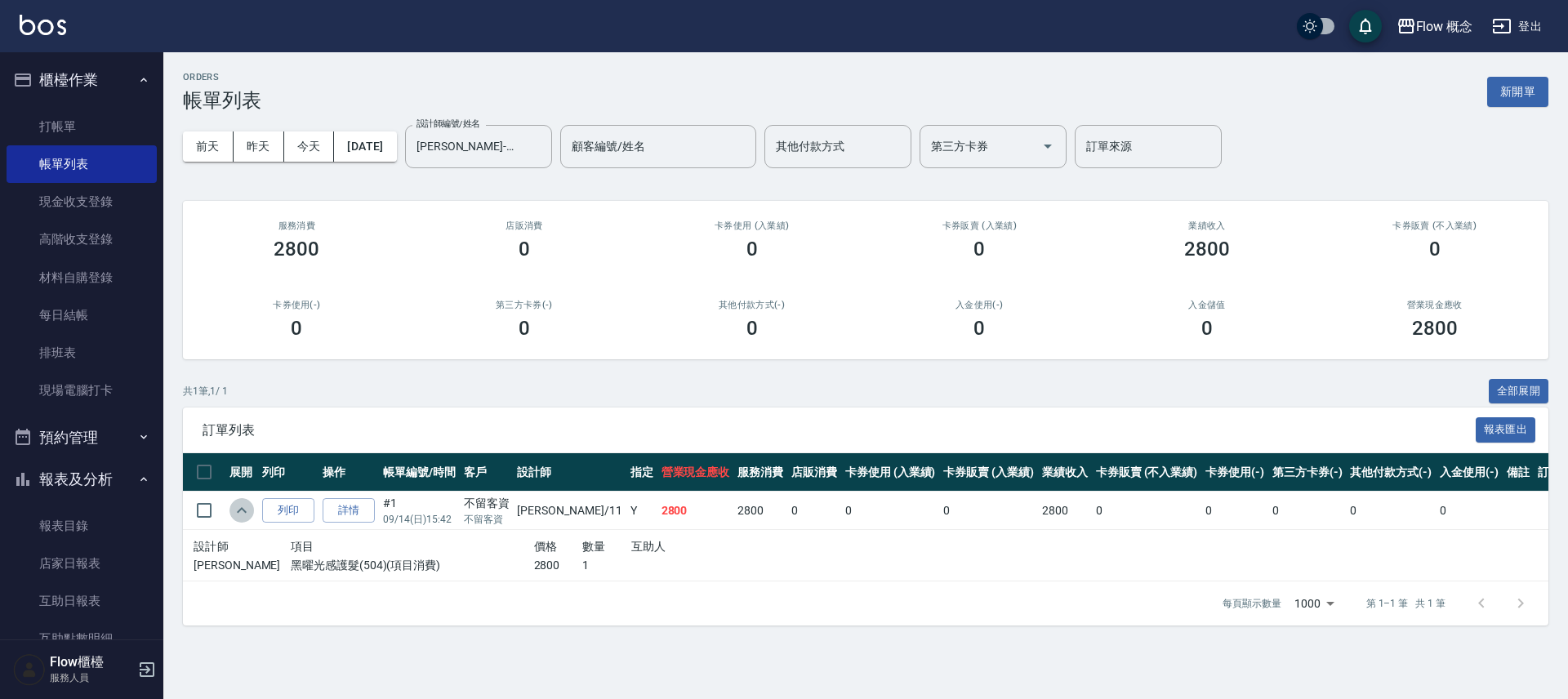
click at [239, 520] on icon "expand row" at bounding box center [241, 510] width 20 height 20
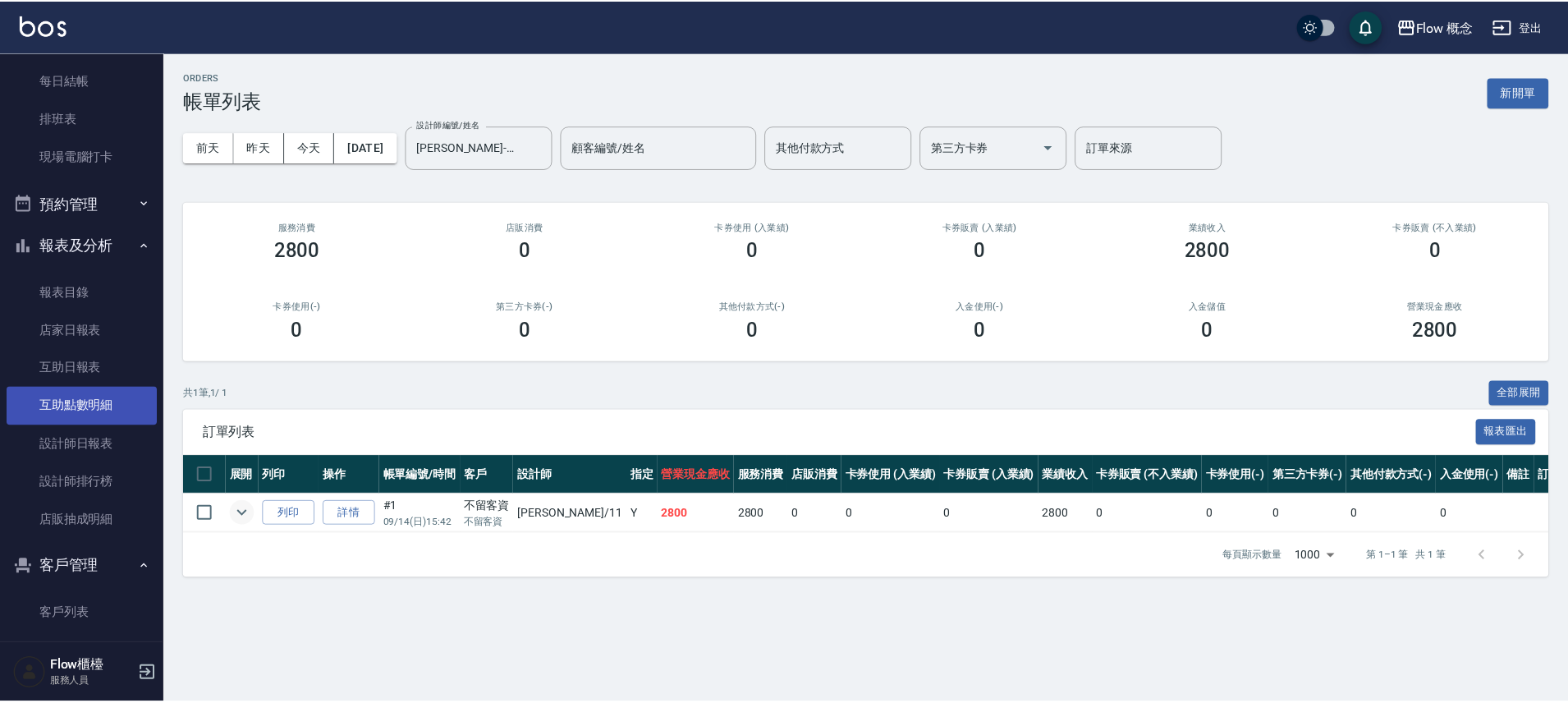
scroll to position [238, 0]
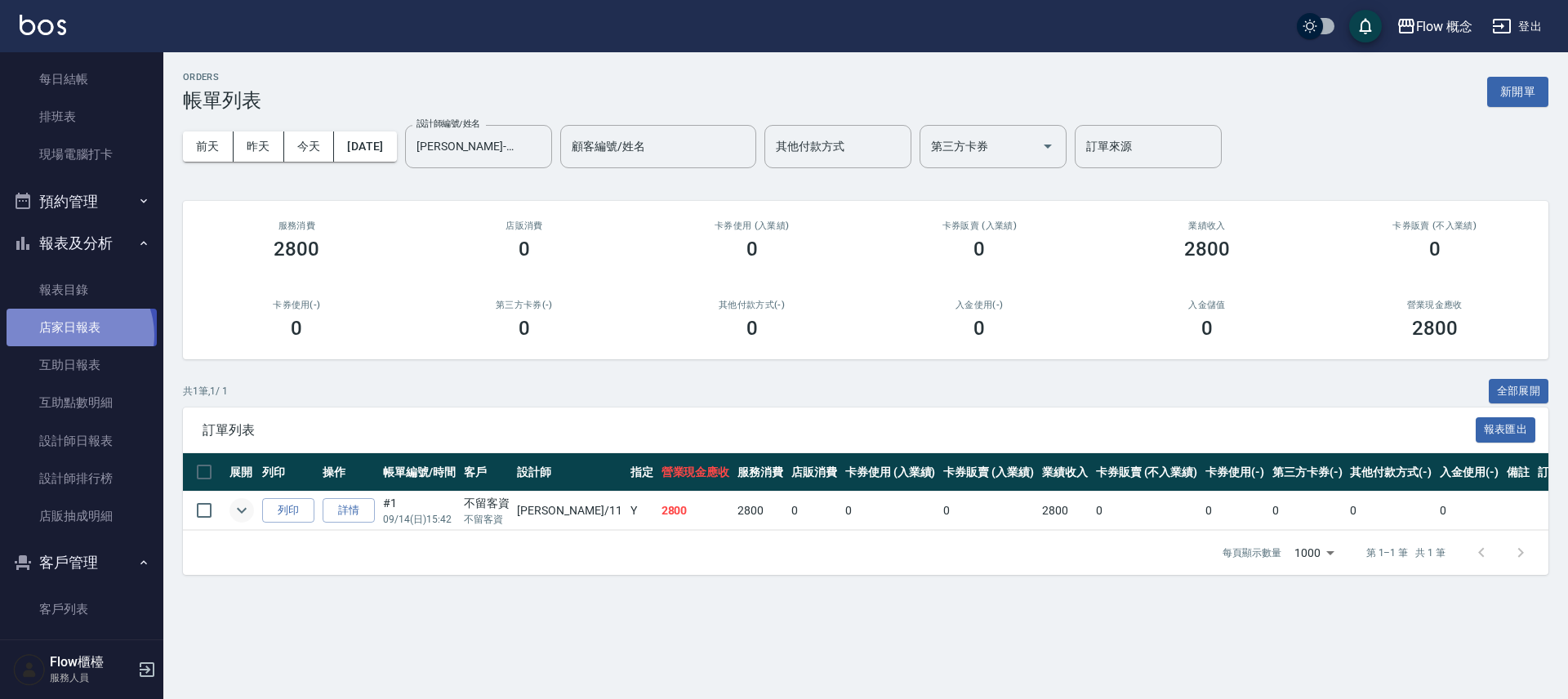
click at [70, 335] on link "店家日報表" at bounding box center [82, 328] width 150 height 38
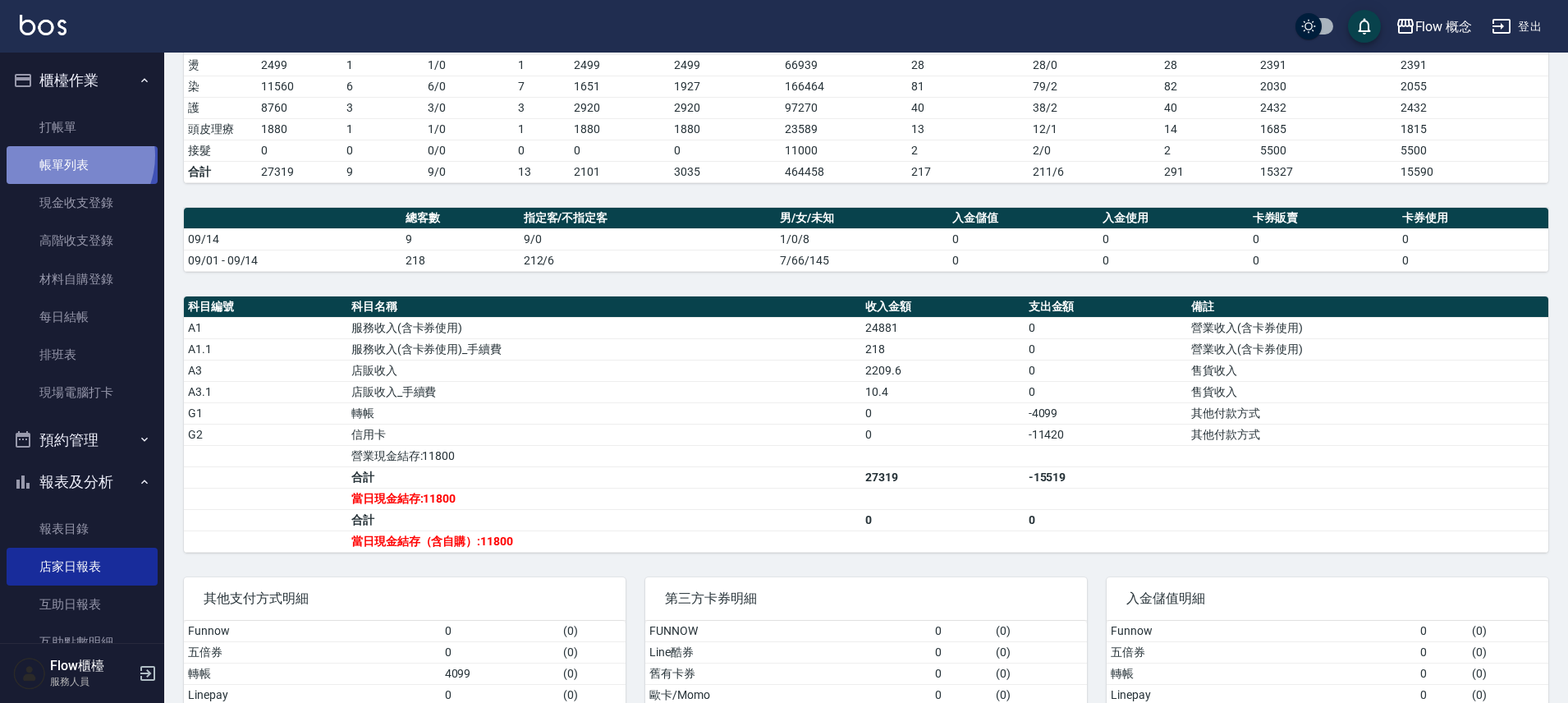
click at [70, 158] on link "帳單列表" at bounding box center [82, 166] width 151 height 38
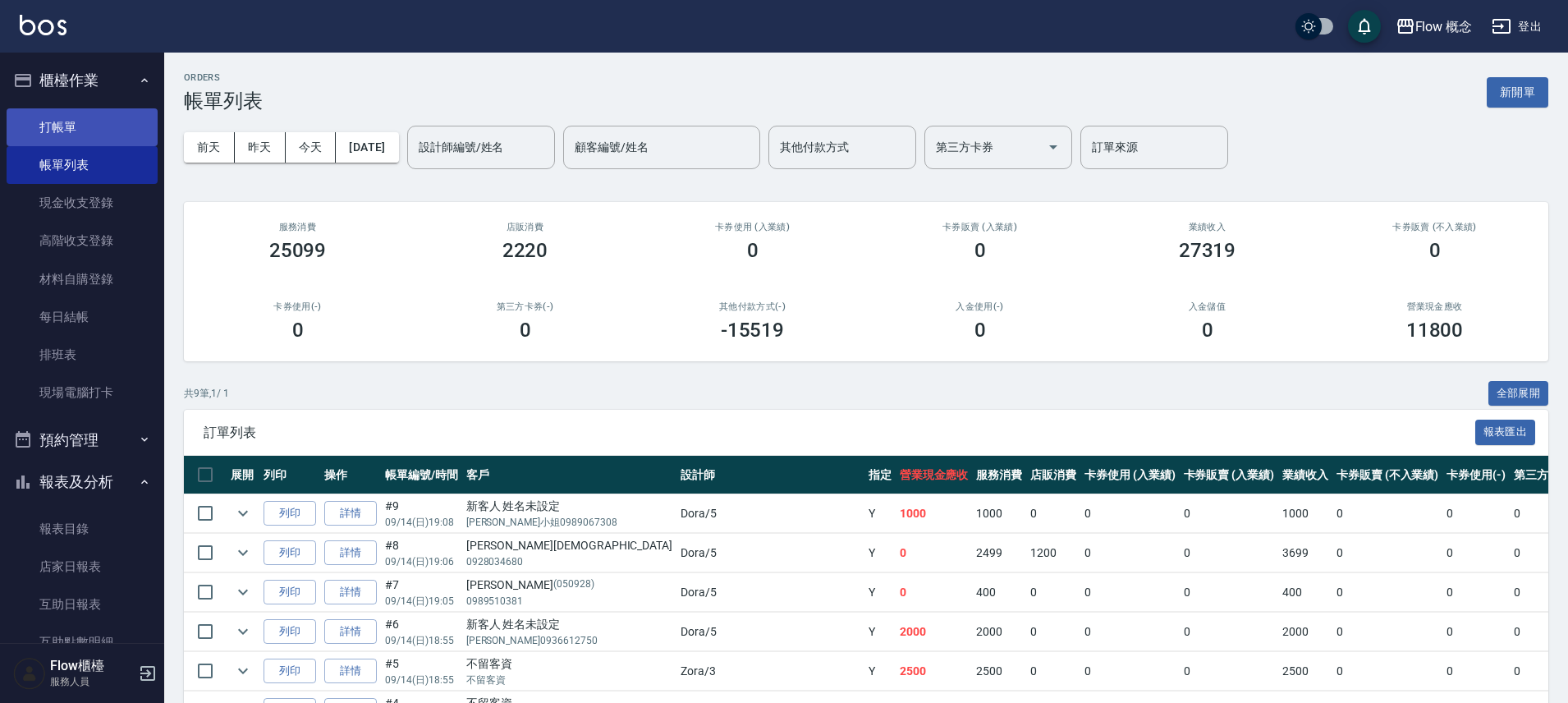
click at [80, 139] on link "打帳單" at bounding box center [82, 127] width 151 height 38
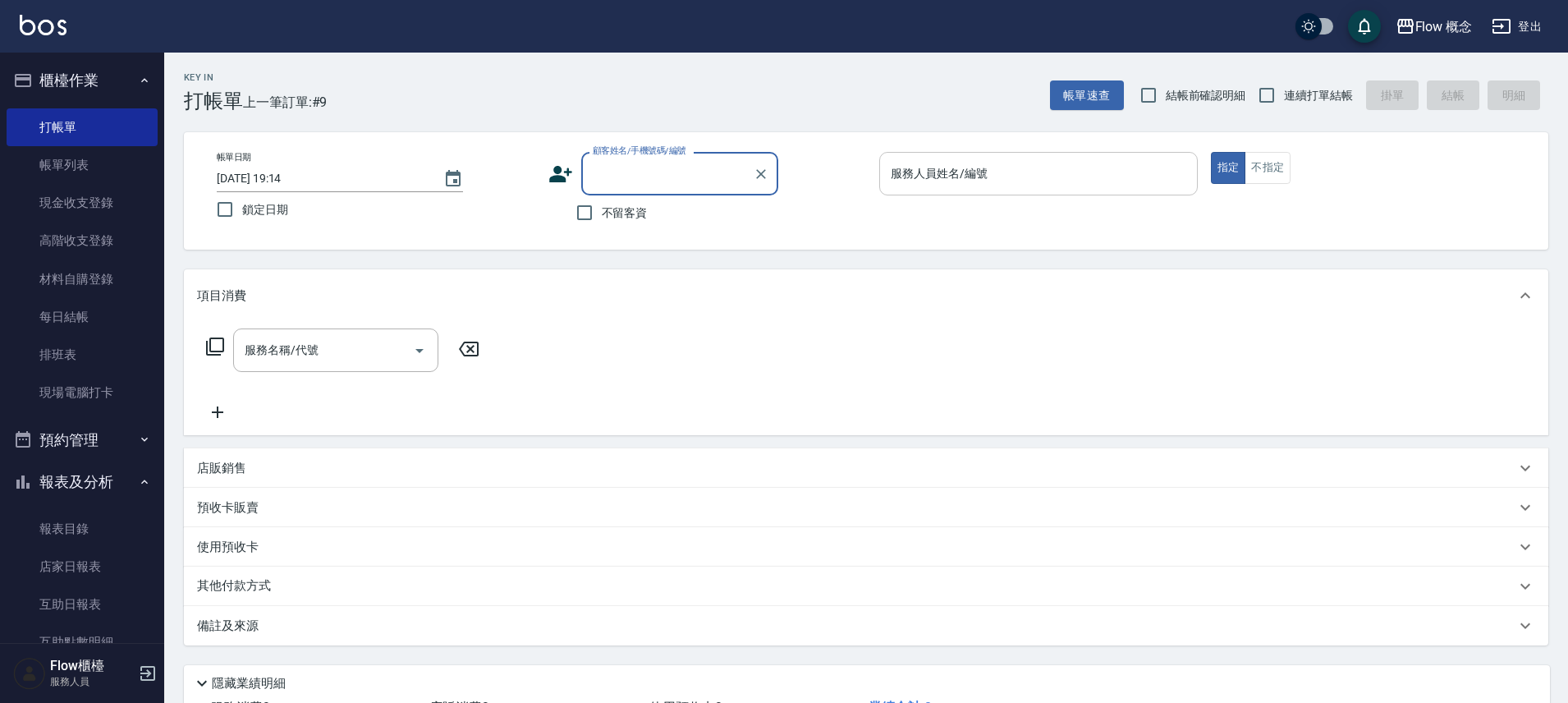
click at [931, 175] on input "服務人員姓名/編號" at bounding box center [1038, 173] width 304 height 29
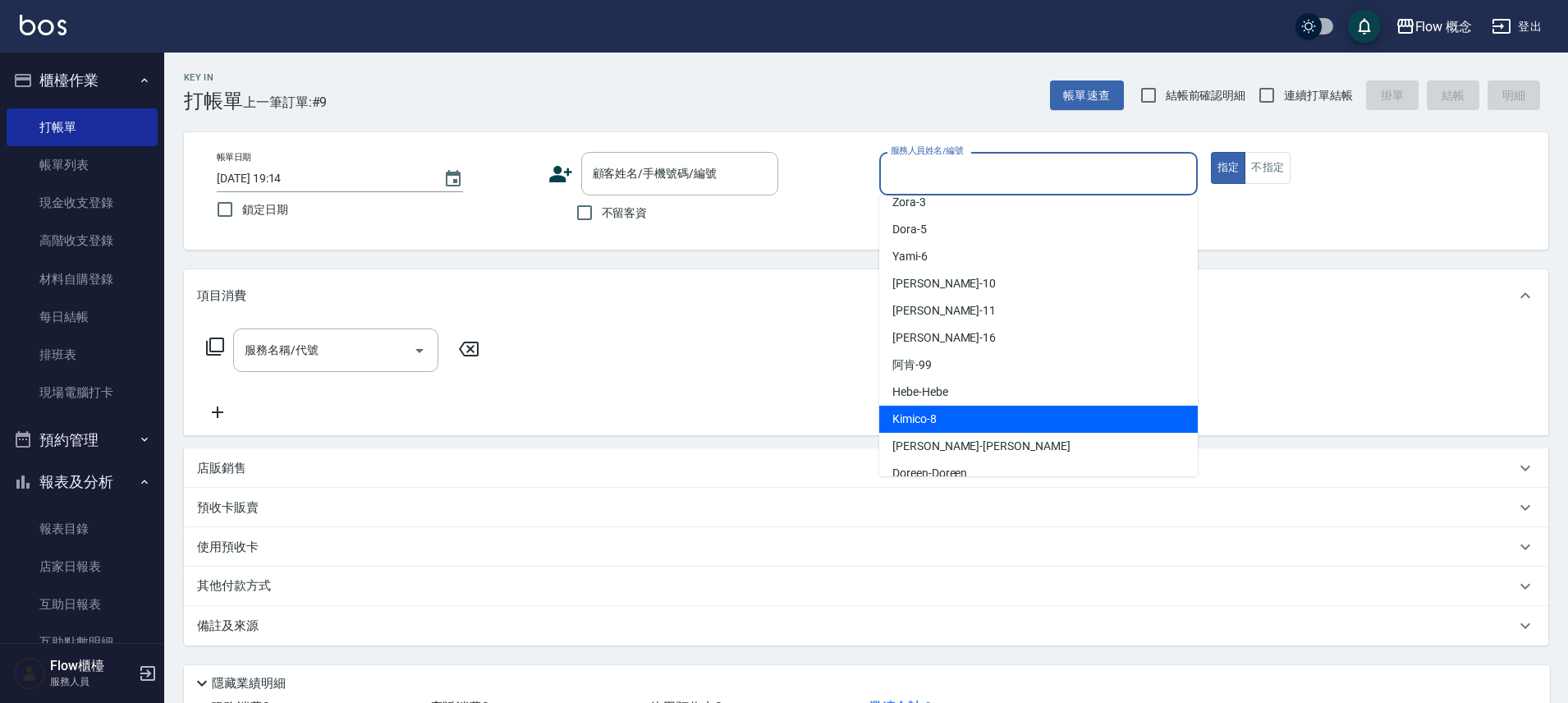
scroll to position [25, 0]
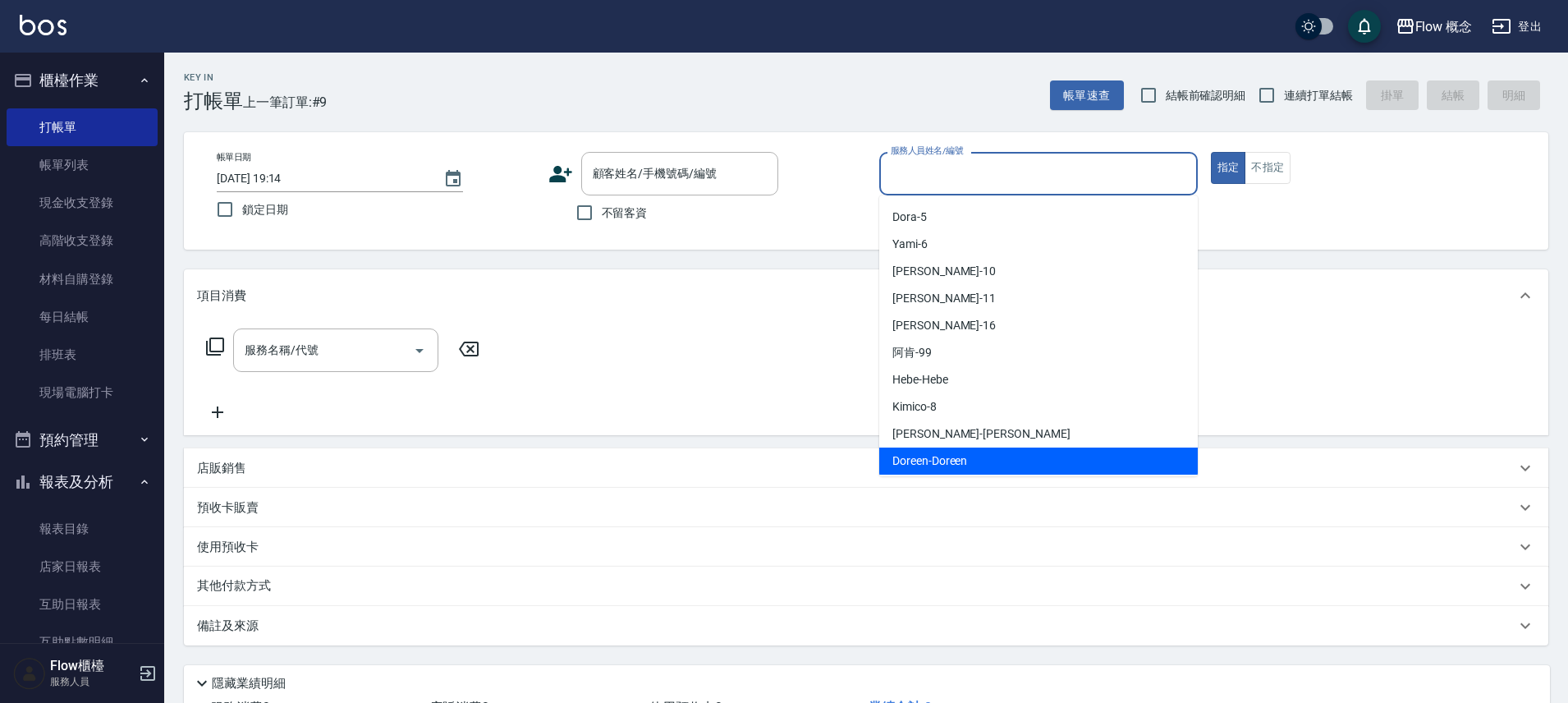
click at [949, 461] on span "Doreen -Doreen" at bounding box center [930, 461] width 75 height 17
type input "Doreen-Doreen"
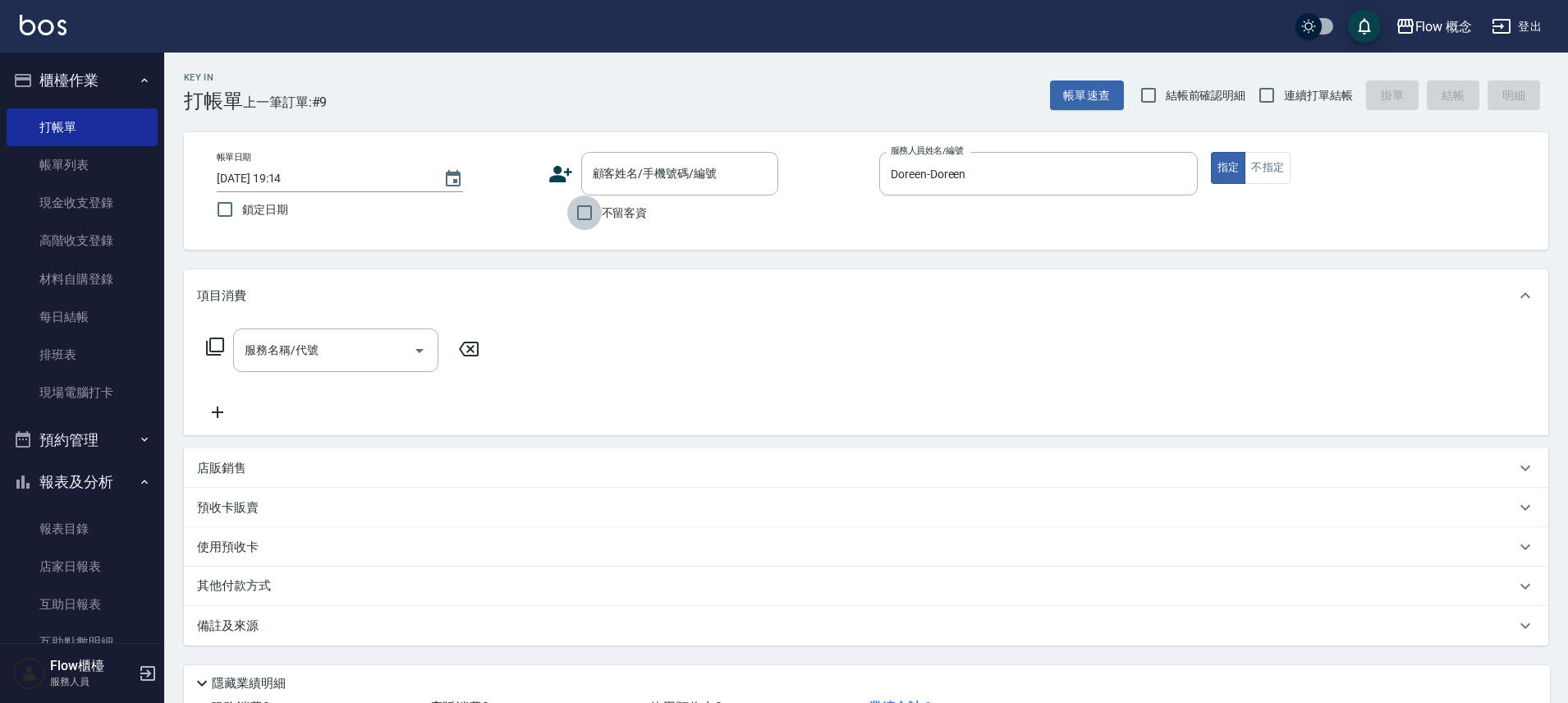
click at [595, 217] on input "不留客資" at bounding box center [585, 212] width 35 height 35
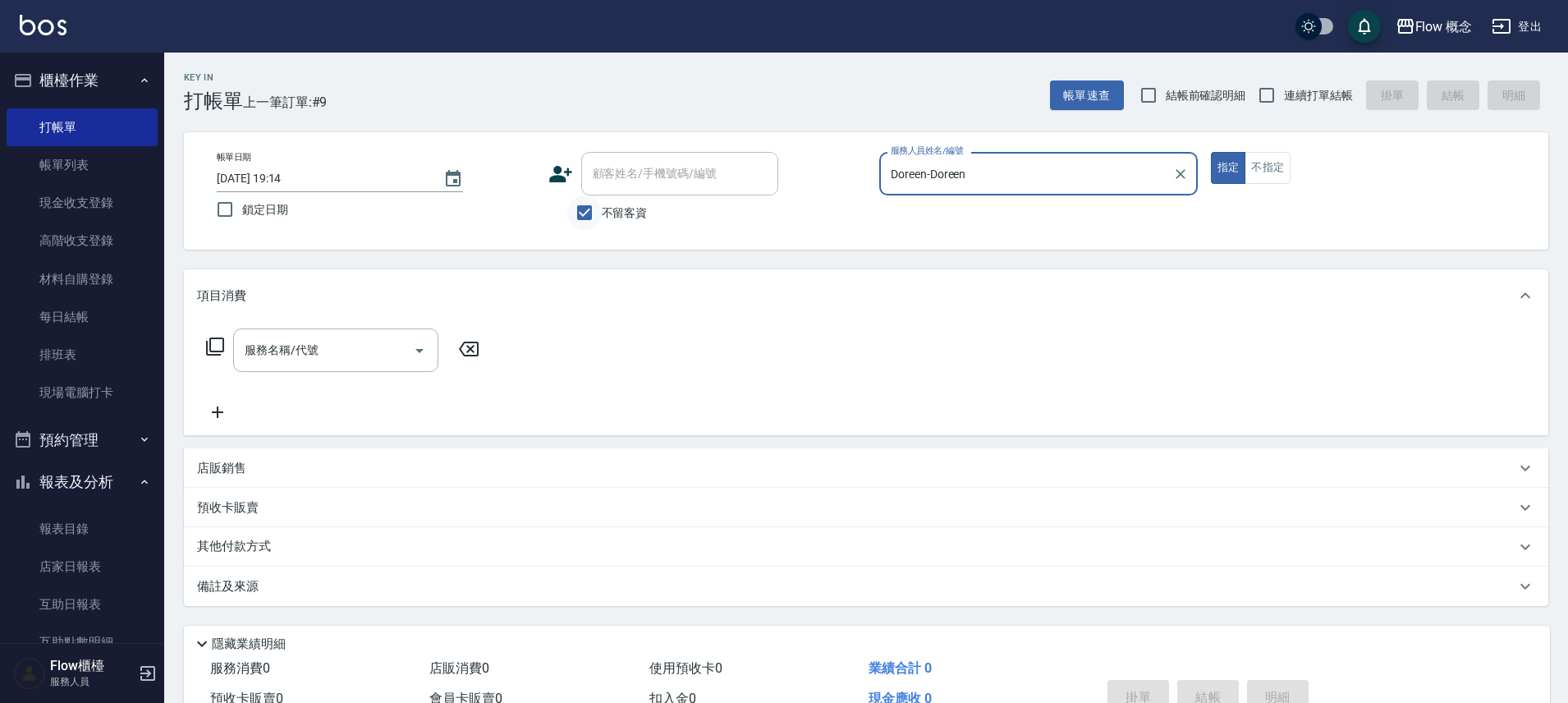
click at [597, 215] on input "不留客資" at bounding box center [585, 212] width 35 height 35
checkbox input "false"
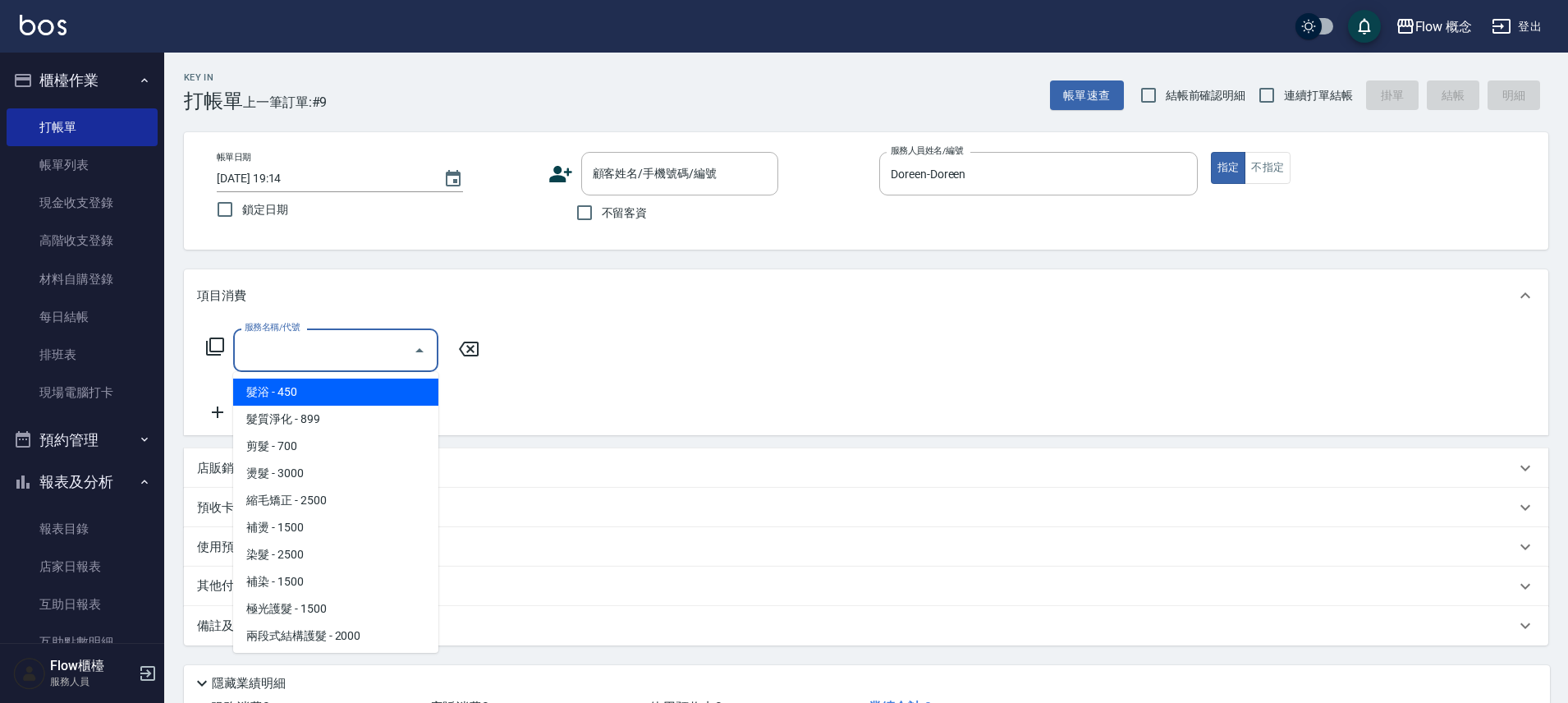
click at [266, 355] on input "服務名稱/代號" at bounding box center [323, 349] width 166 height 29
click at [282, 393] on span "髮浴 - 450" at bounding box center [335, 392] width 205 height 27
type input "髮浴 (101)"
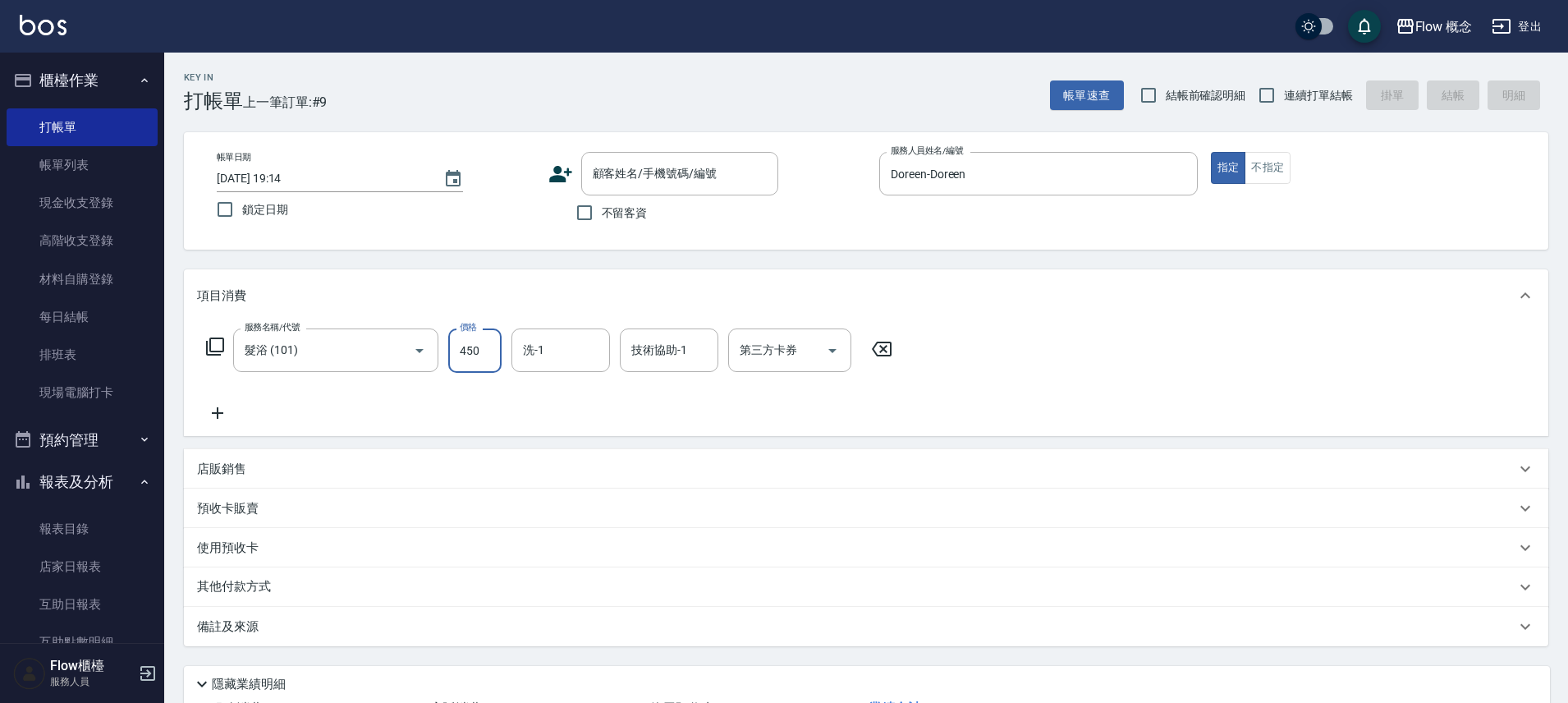
click at [464, 357] on input "450" at bounding box center [475, 350] width 54 height 44
type input "400"
click at [1040, 412] on div "服務名稱/代號 髮浴 (101) 服務名稱/代號 價格 400 價格 洗-1 洗-1 技術協助-1 技術協助-1 第三方卡券 第三方卡券" at bounding box center [866, 379] width 1364 height 114
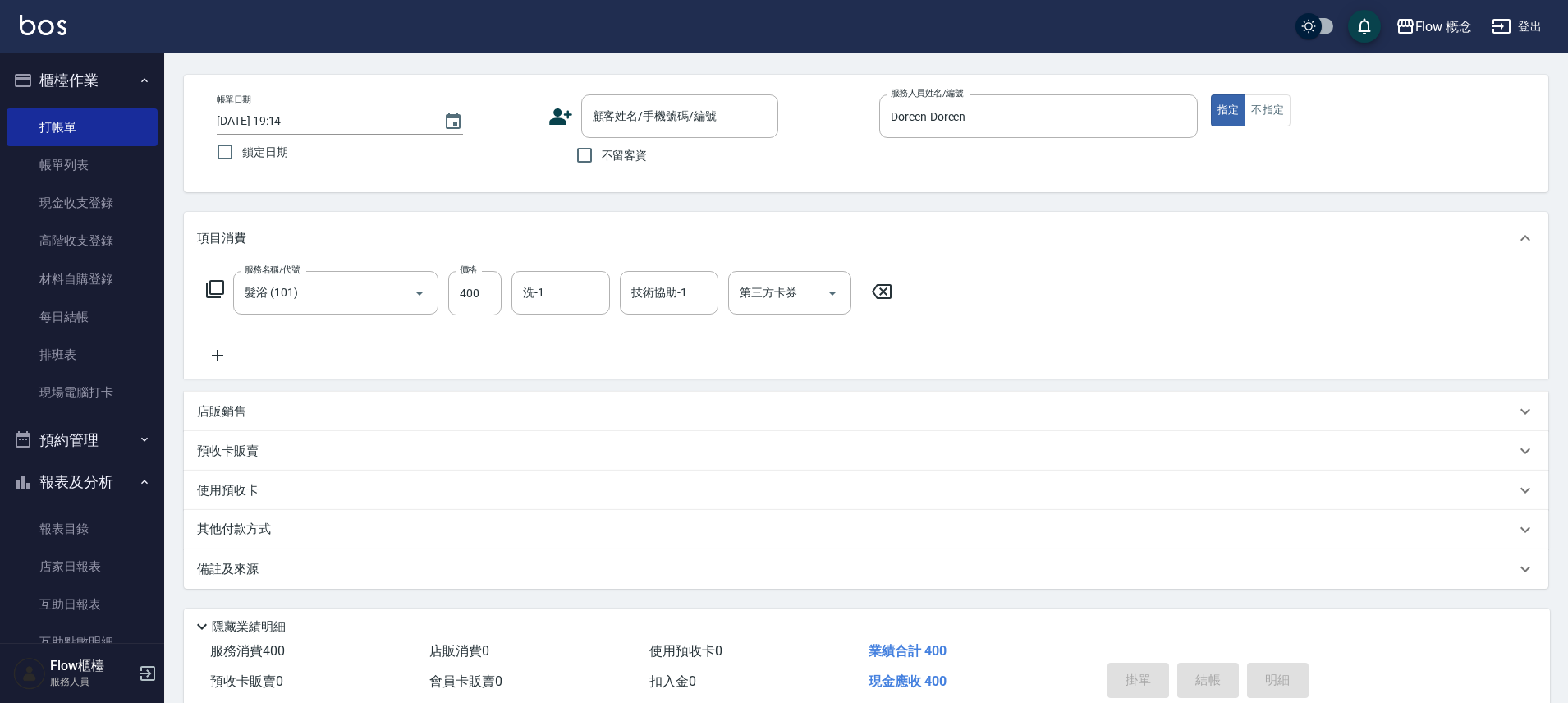
scroll to position [86, 0]
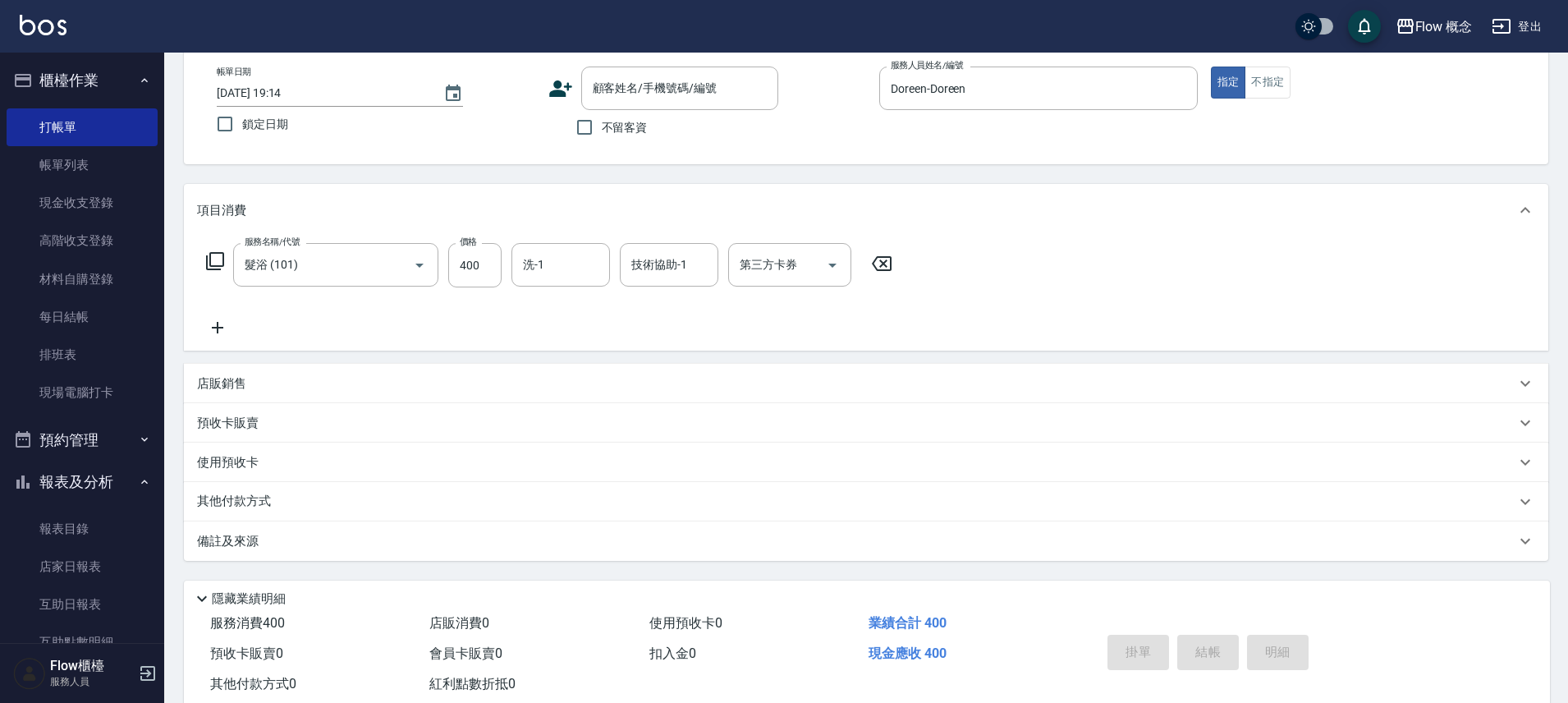
click at [362, 553] on div "備註及來源" at bounding box center [866, 541] width 1364 height 39
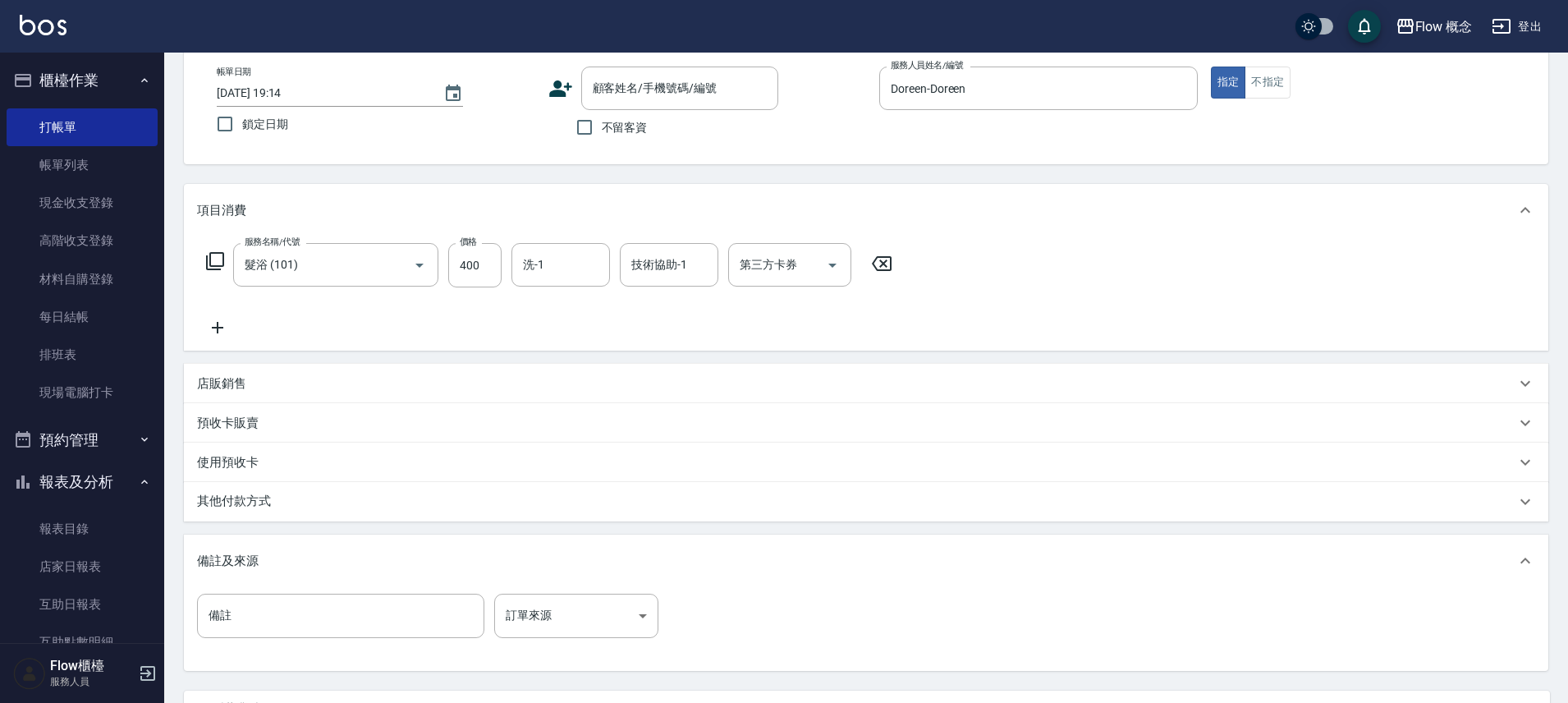
click at [1084, 621] on div "備註 備註 訂單來源 ​ 訂單來源" at bounding box center [866, 626] width 1338 height 64
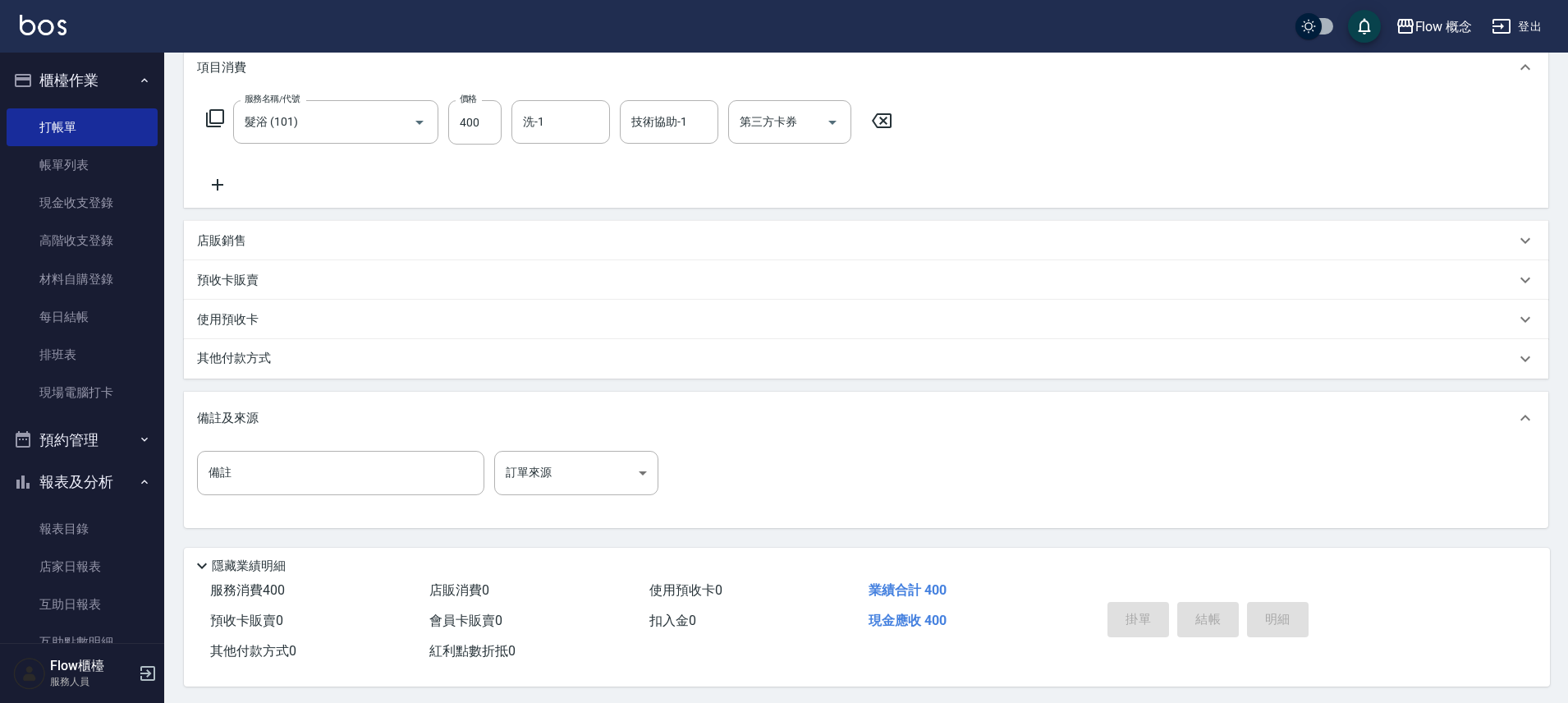
scroll to position [0, 0]
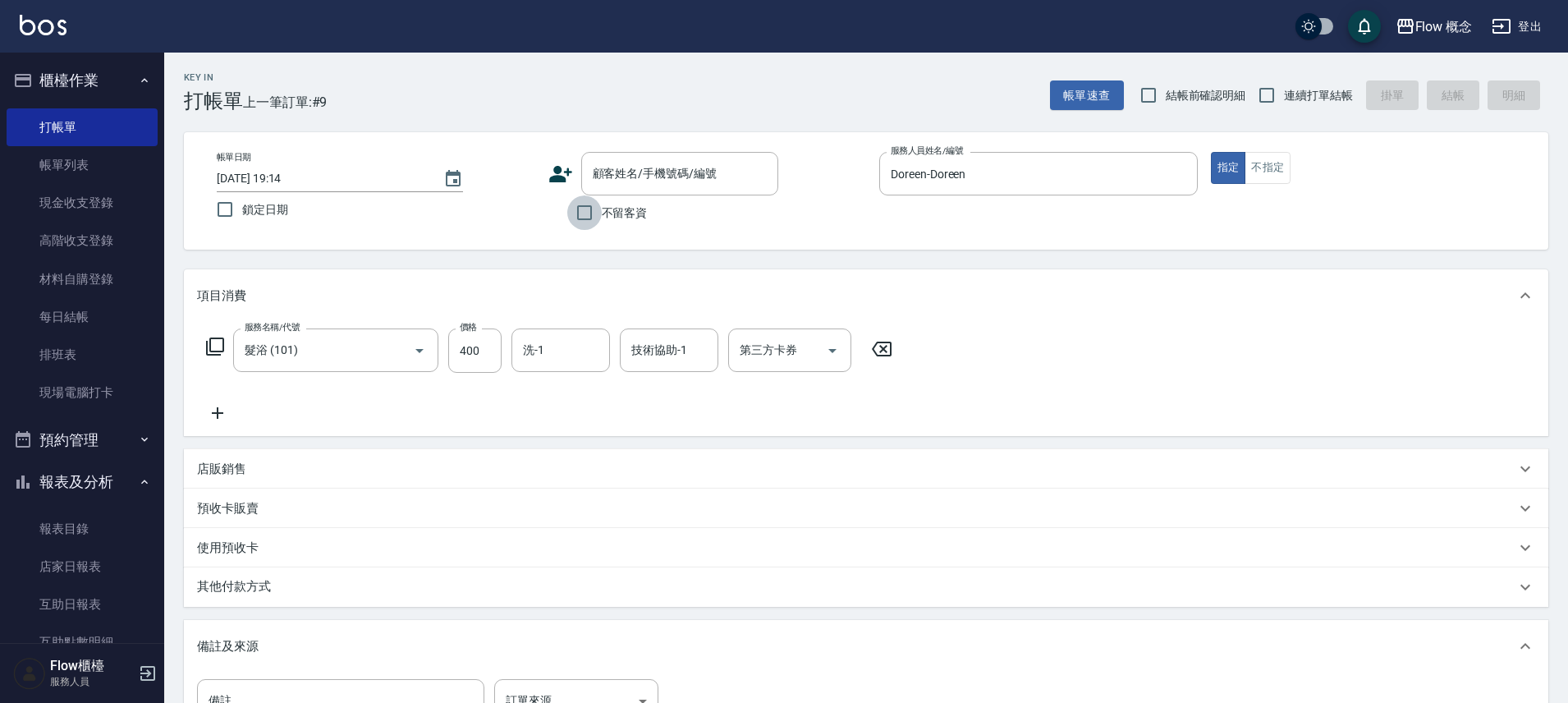
click at [583, 221] on input "不留客資" at bounding box center [585, 212] width 35 height 35
checkbox input "true"
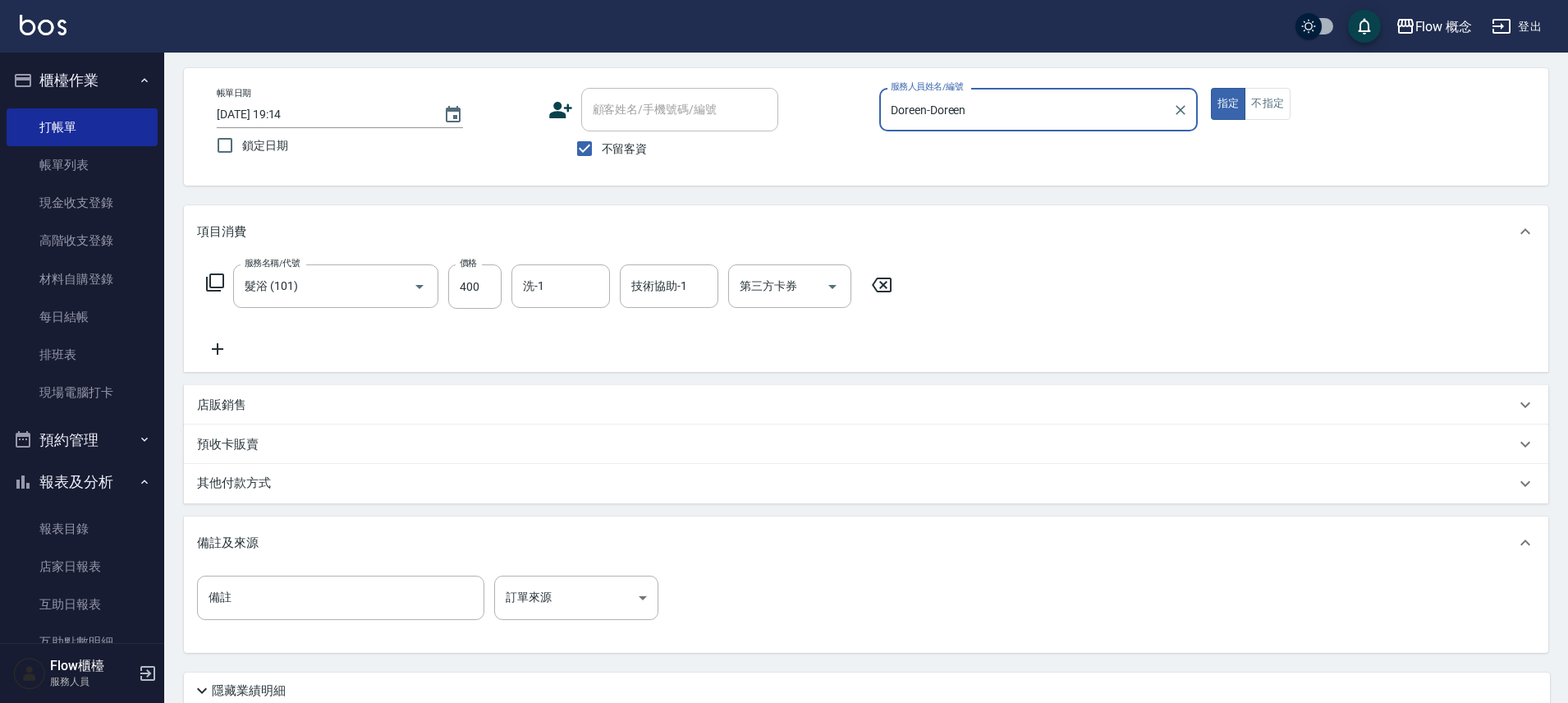
scroll to position [139, 0]
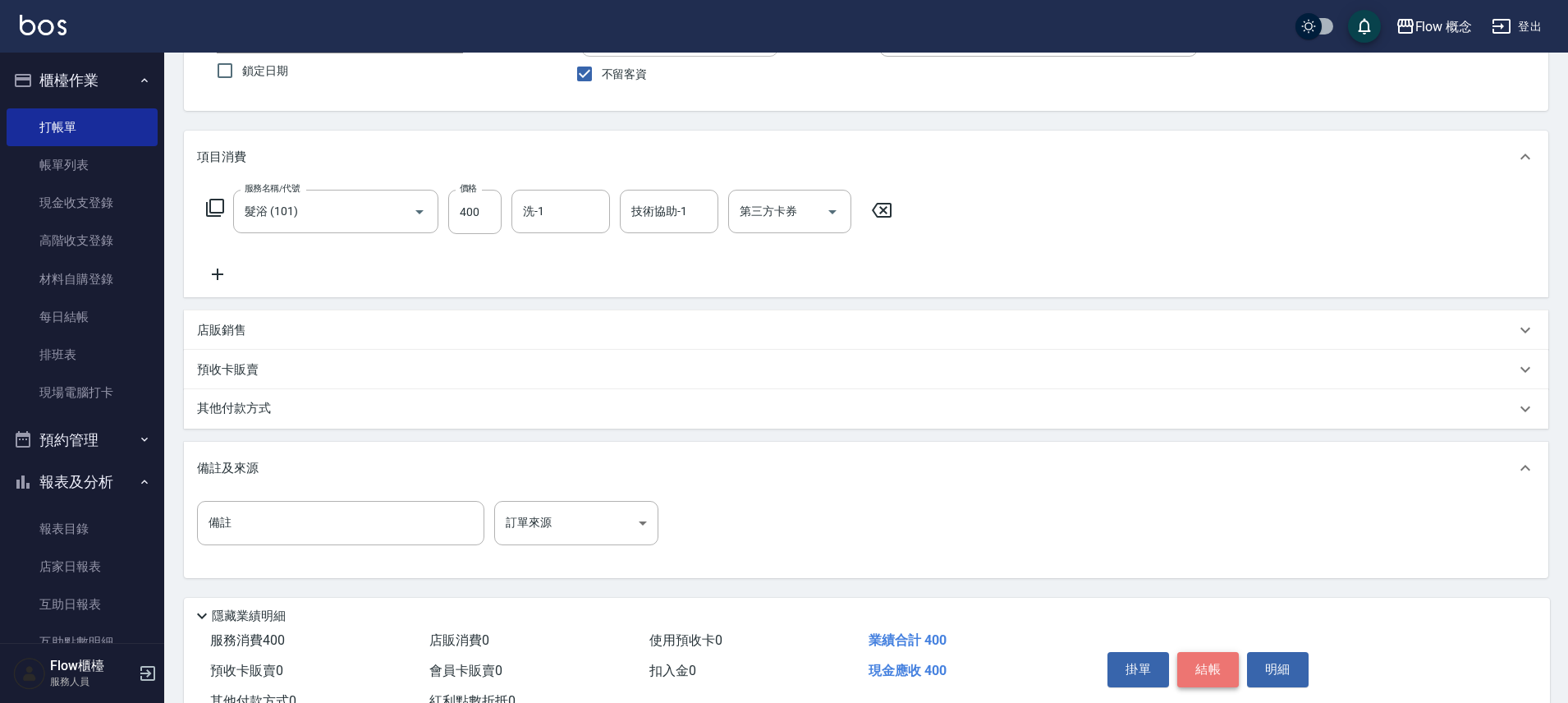
click at [1219, 664] on button "結帳" at bounding box center [1207, 669] width 62 height 35
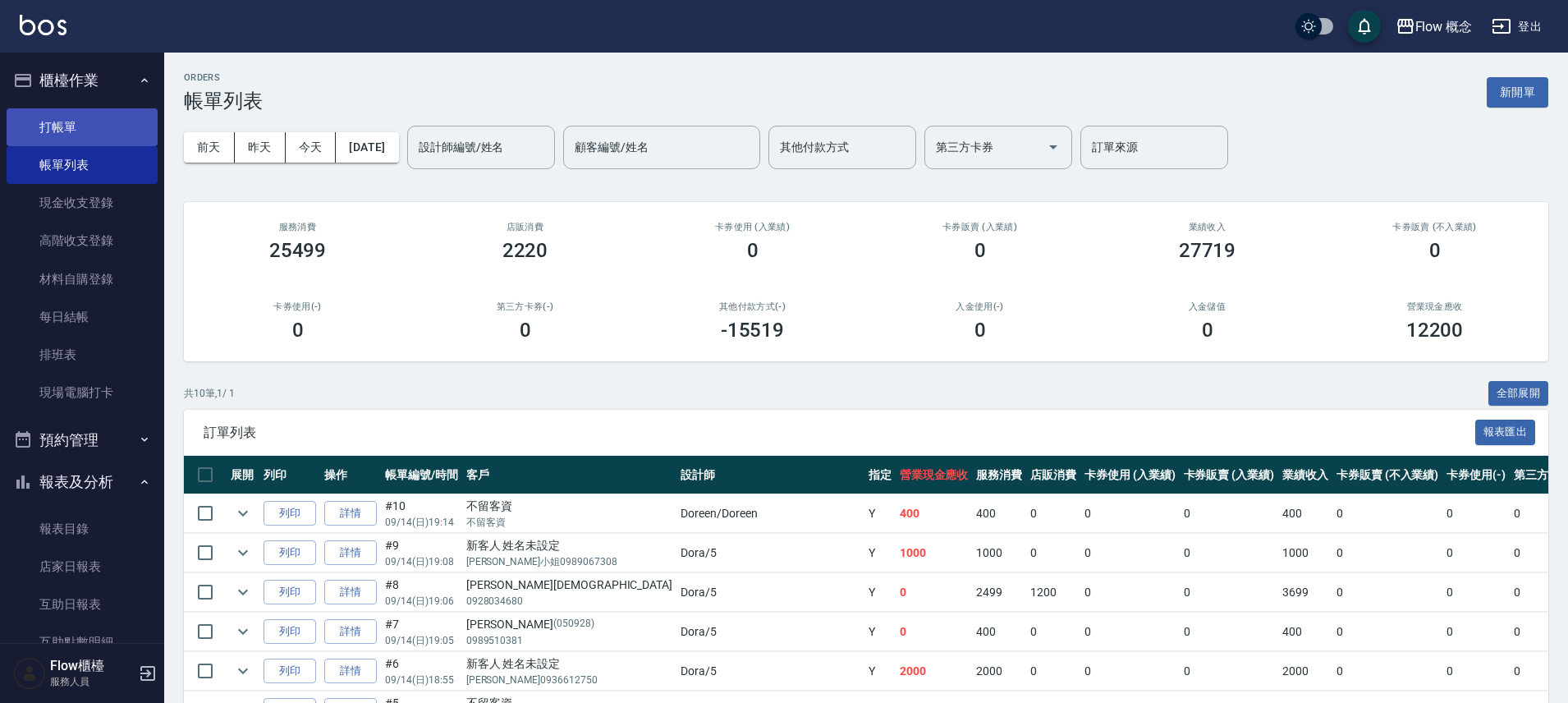
click at [68, 126] on link "打帳單" at bounding box center [82, 127] width 151 height 38
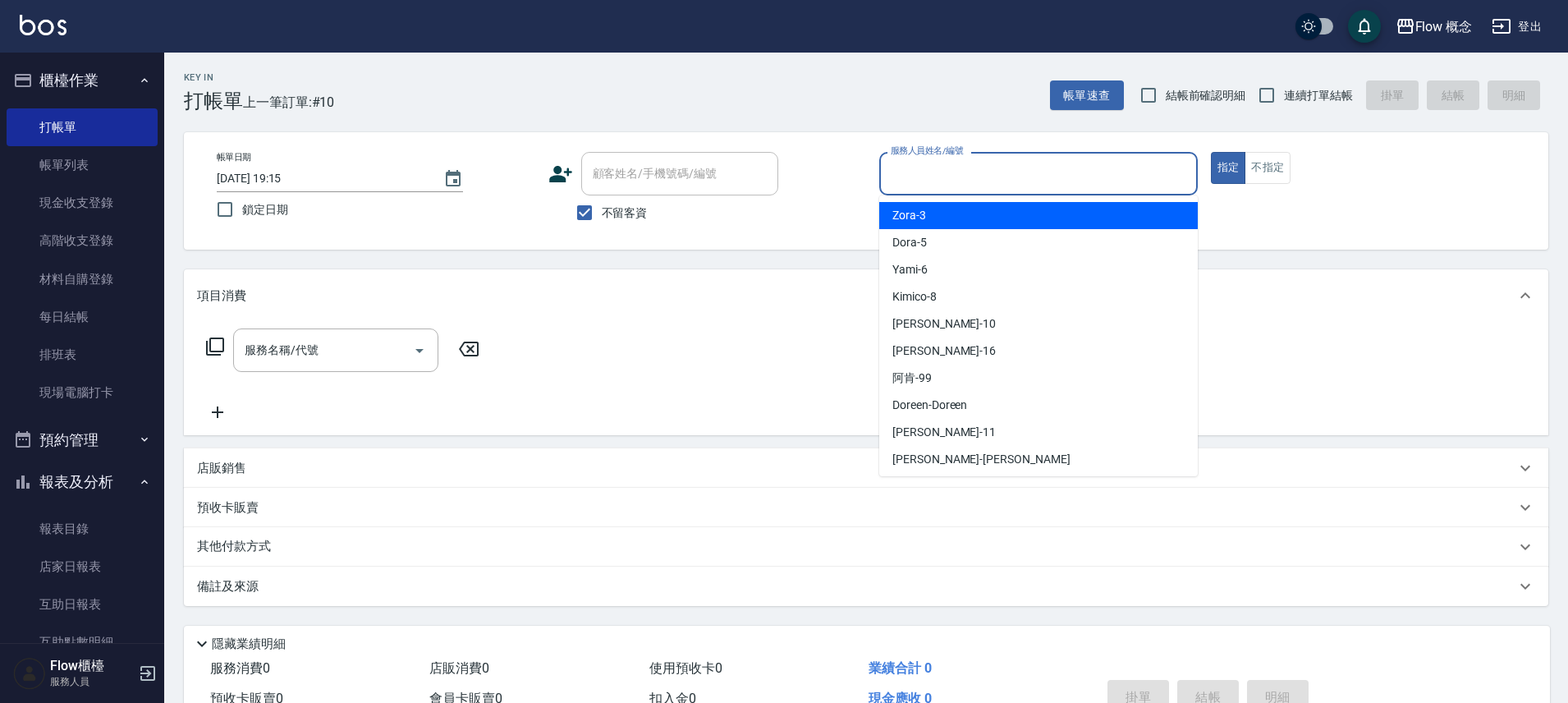
click at [941, 184] on input "服務人員姓名/編號" at bounding box center [1038, 173] width 304 height 29
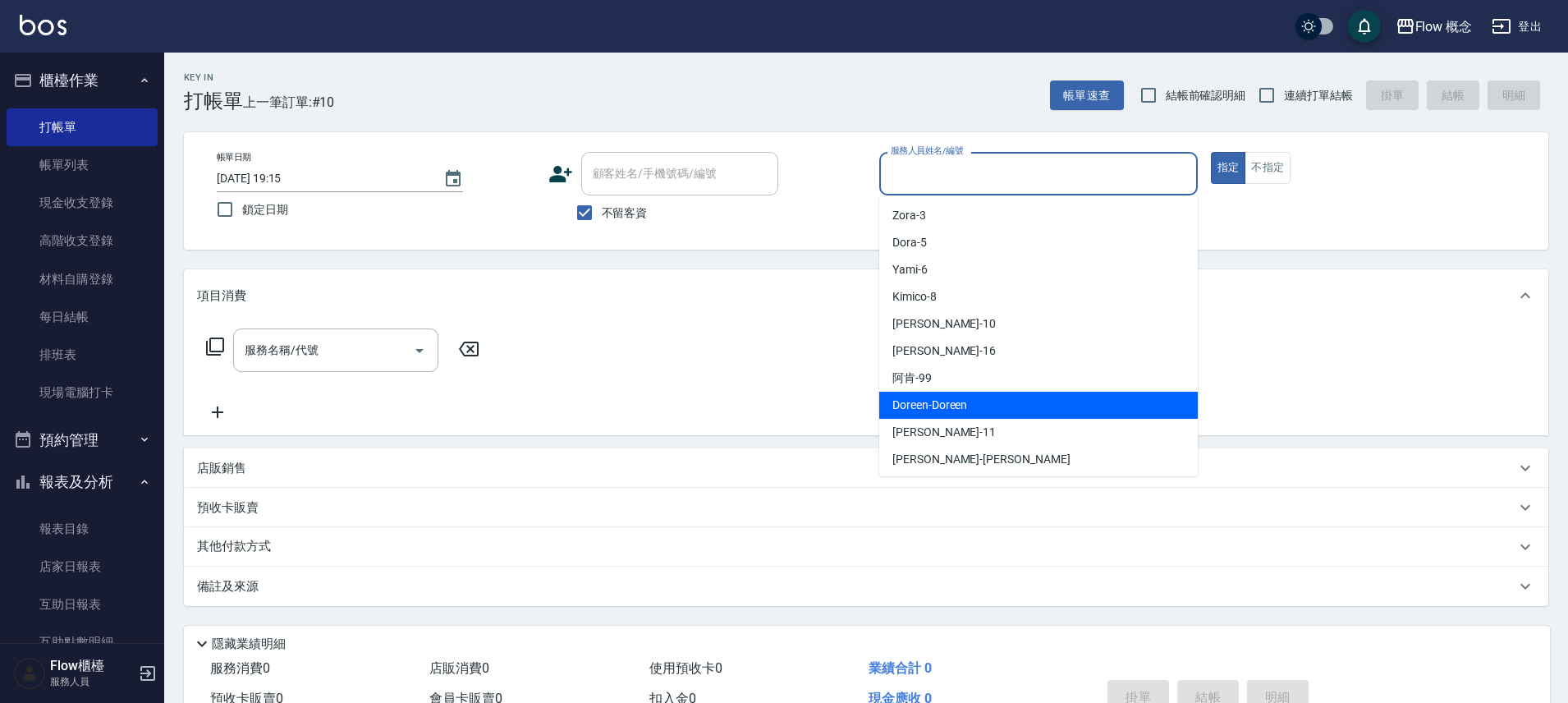
click at [950, 402] on span "Doreen -Doreen" at bounding box center [930, 406] width 75 height 17
type input "Doreen-Doreen"
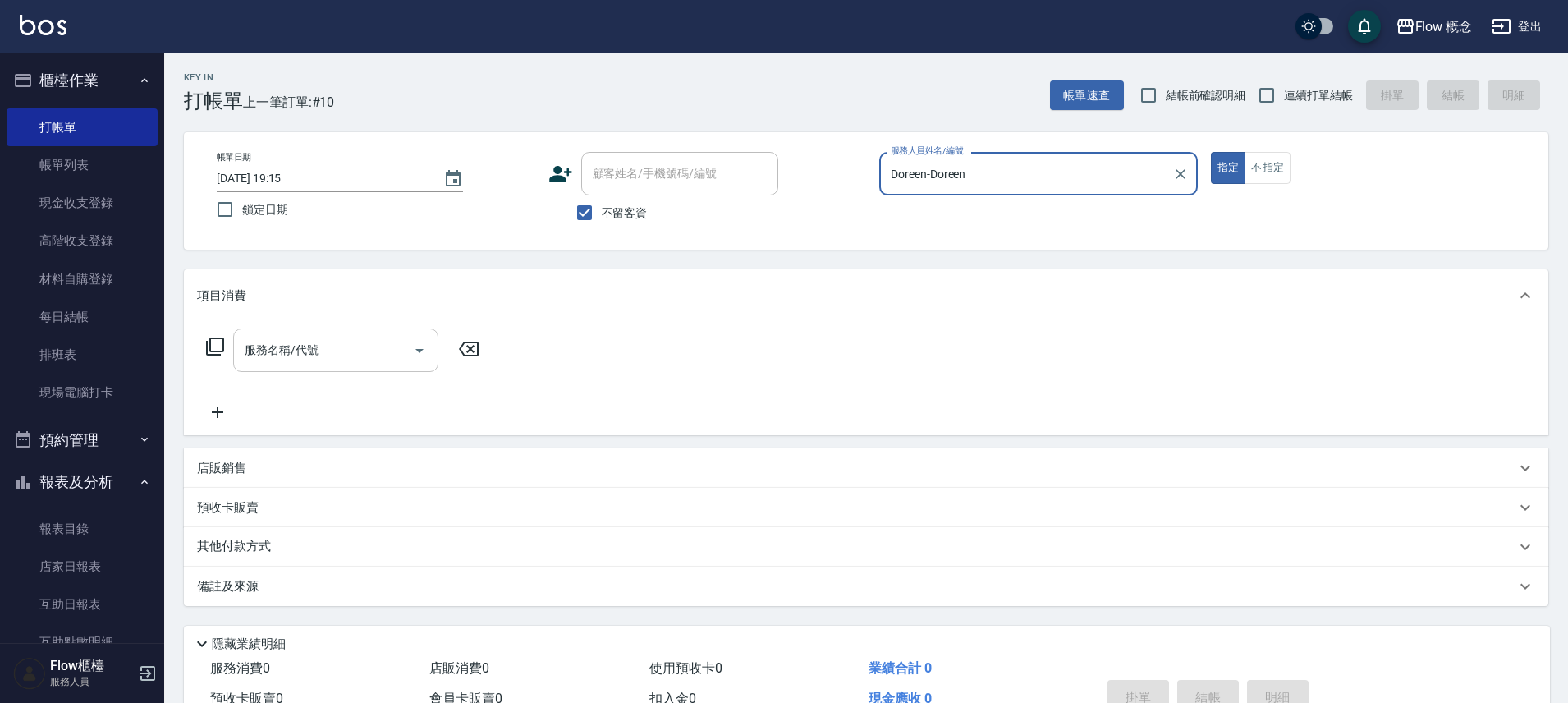
click at [334, 333] on div "服務名稱/代號" at bounding box center [335, 350] width 205 height 43
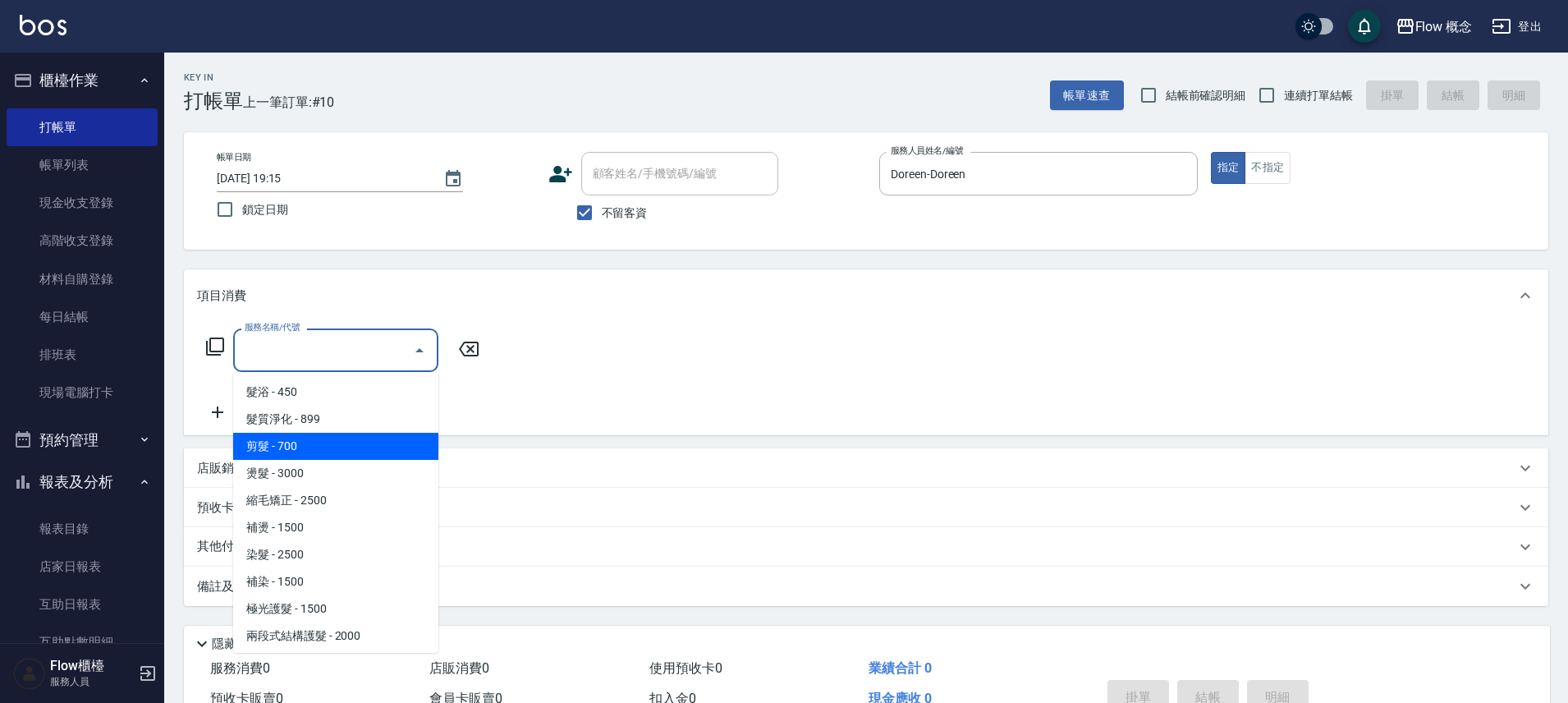
click at [291, 439] on span "剪髮 - 700" at bounding box center [335, 446] width 205 height 27
type input "剪髮(201)"
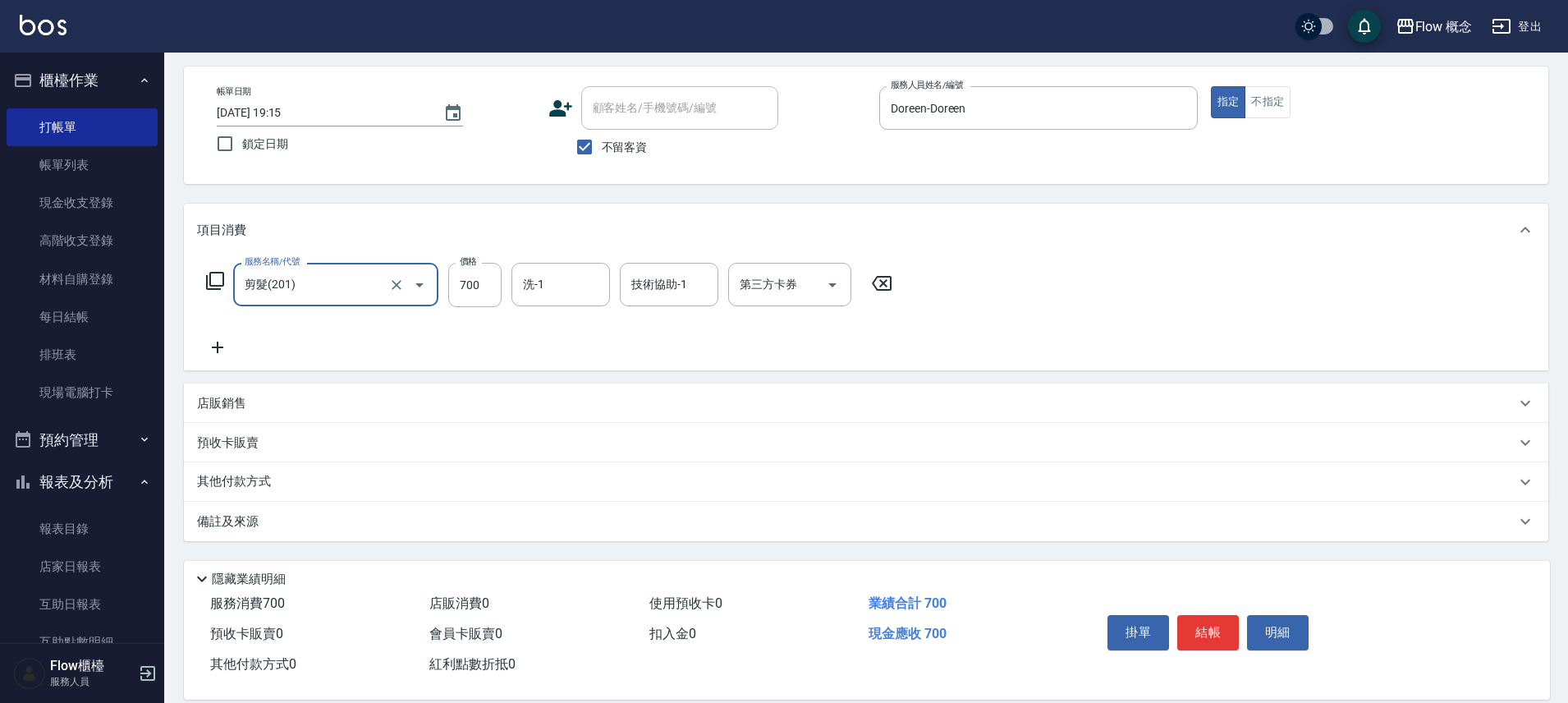
scroll to position [89, 0]
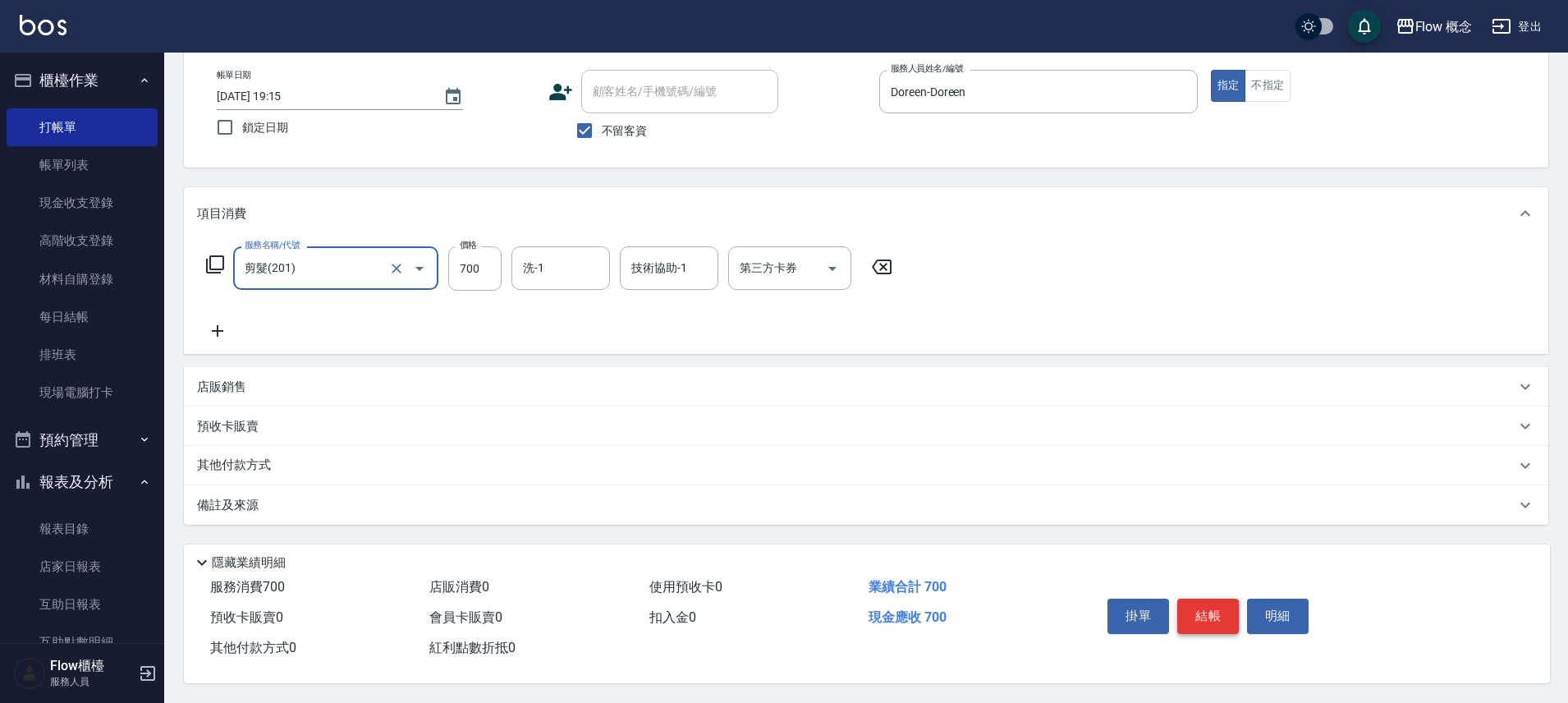
click at [1201, 603] on button "結帳" at bounding box center [1207, 616] width 62 height 35
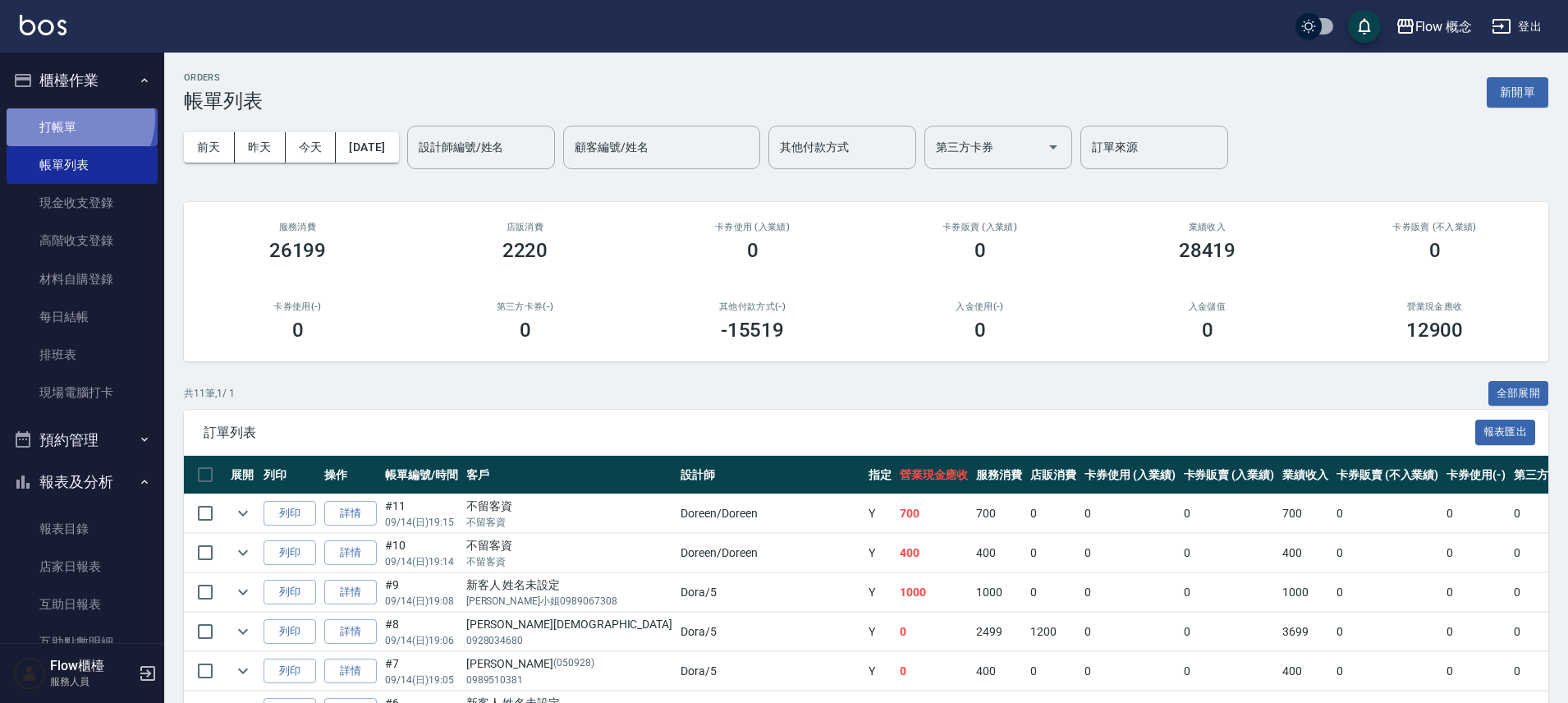
click at [72, 119] on link "打帳單" at bounding box center [82, 127] width 151 height 38
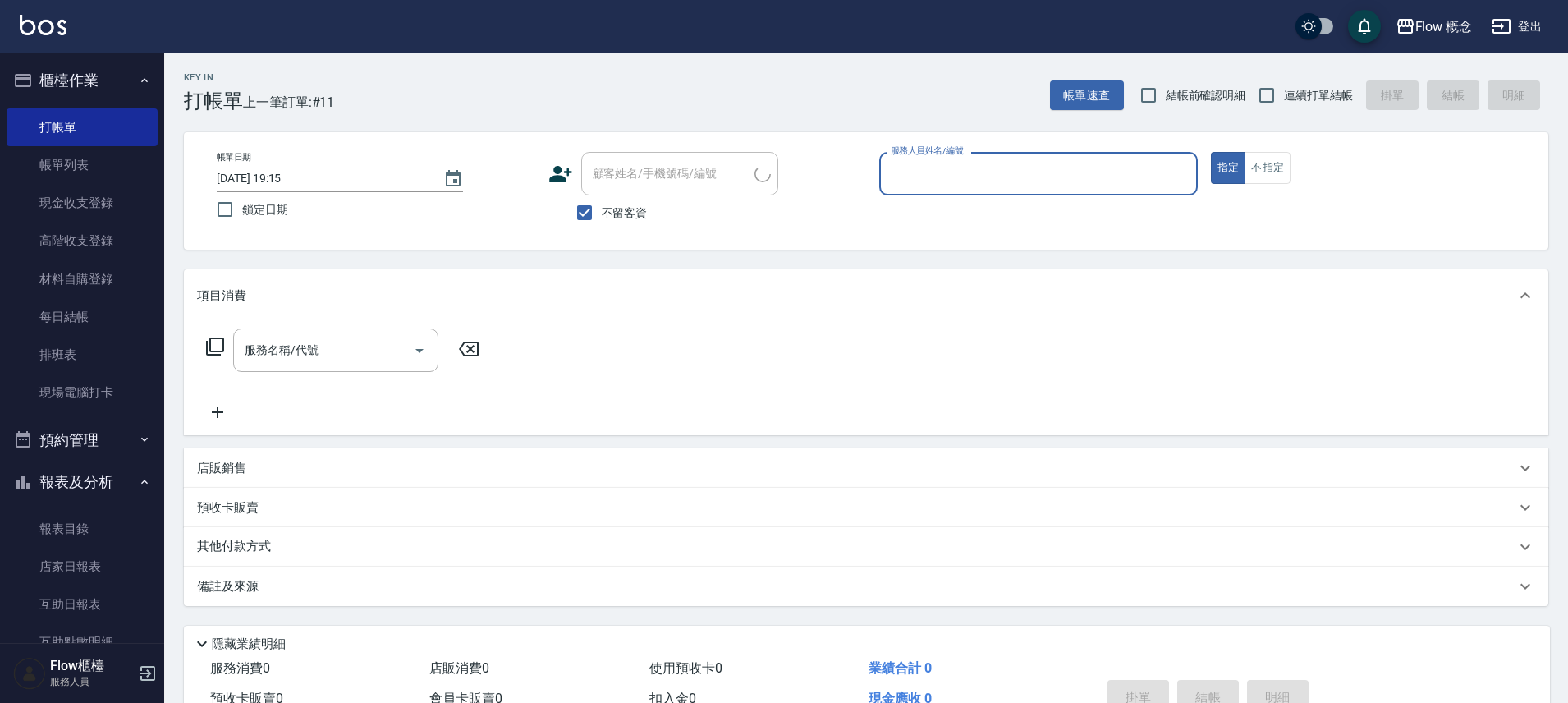
click at [992, 172] on input "服務人員姓名/編號" at bounding box center [1038, 173] width 304 height 29
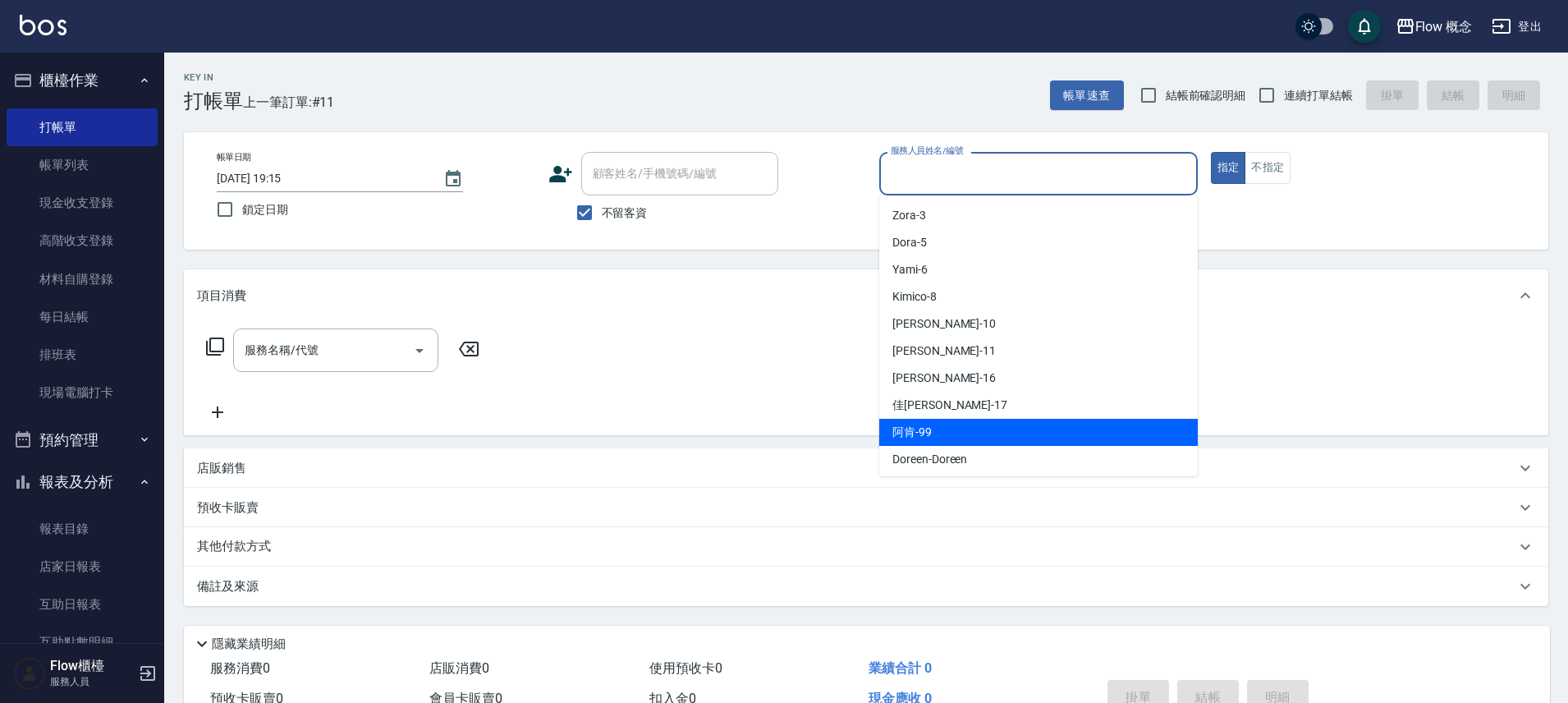
scroll to position [3, 0]
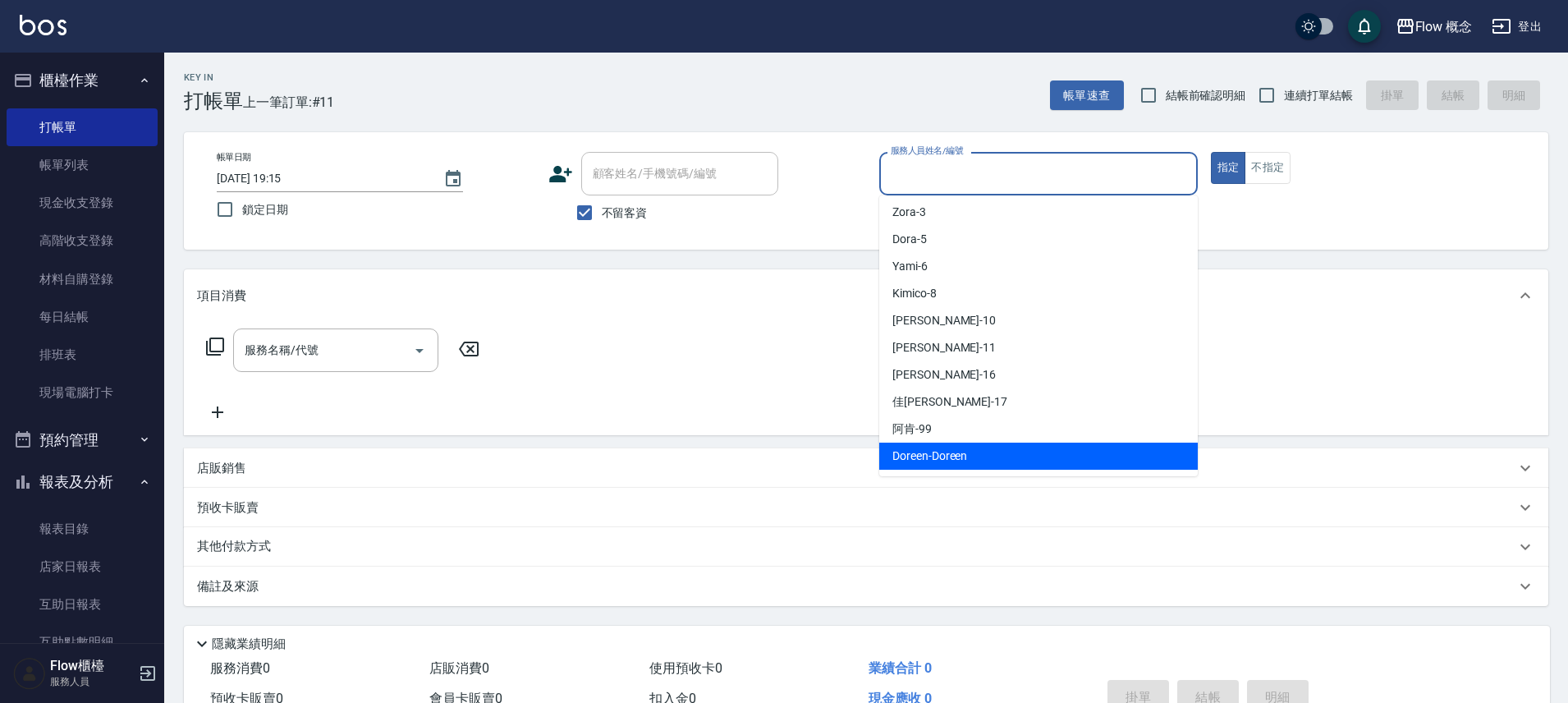
click at [978, 456] on div "Doreen -Doreen" at bounding box center [1039, 456] width 319 height 27
type input "Doreen-Doreen"
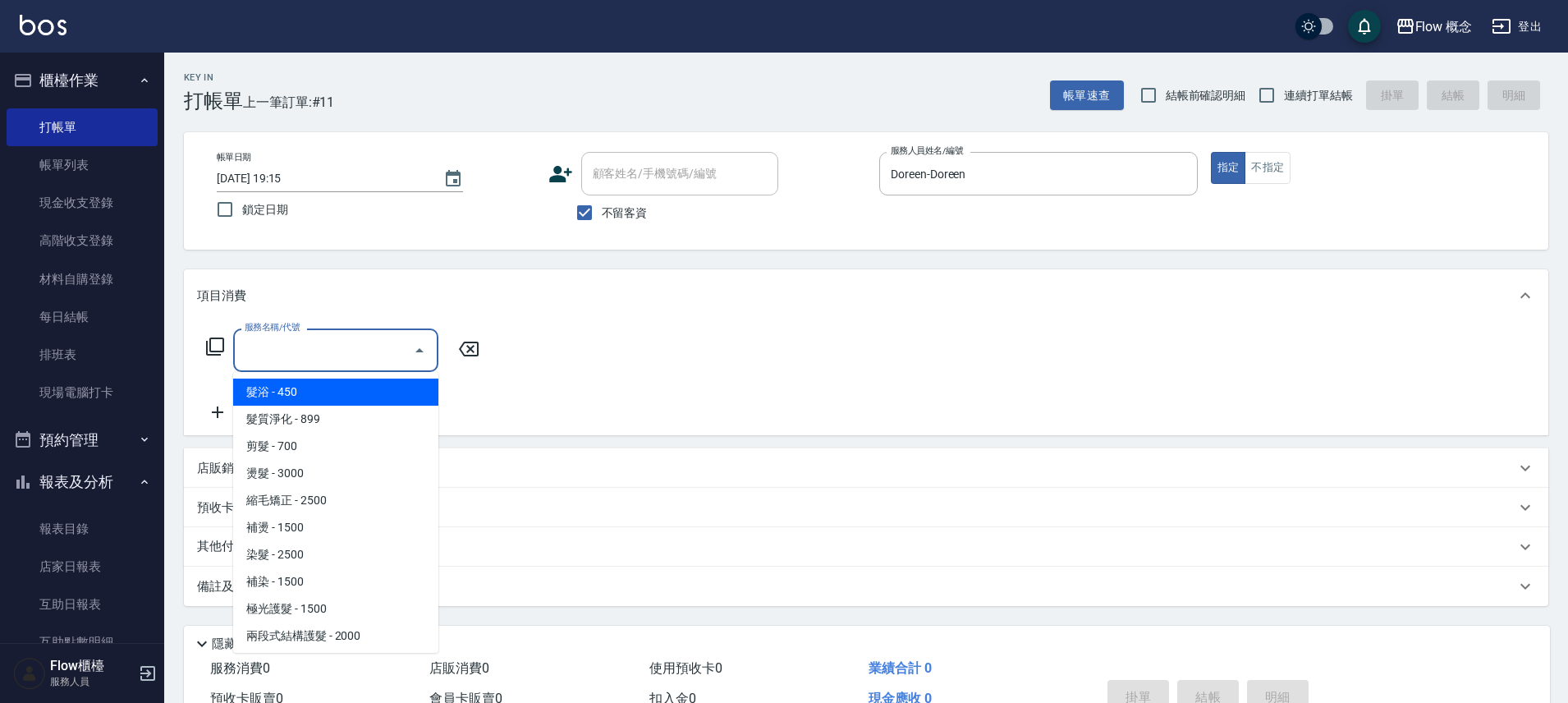
click at [325, 335] on input "服務名稱/代號" at bounding box center [323, 349] width 166 height 29
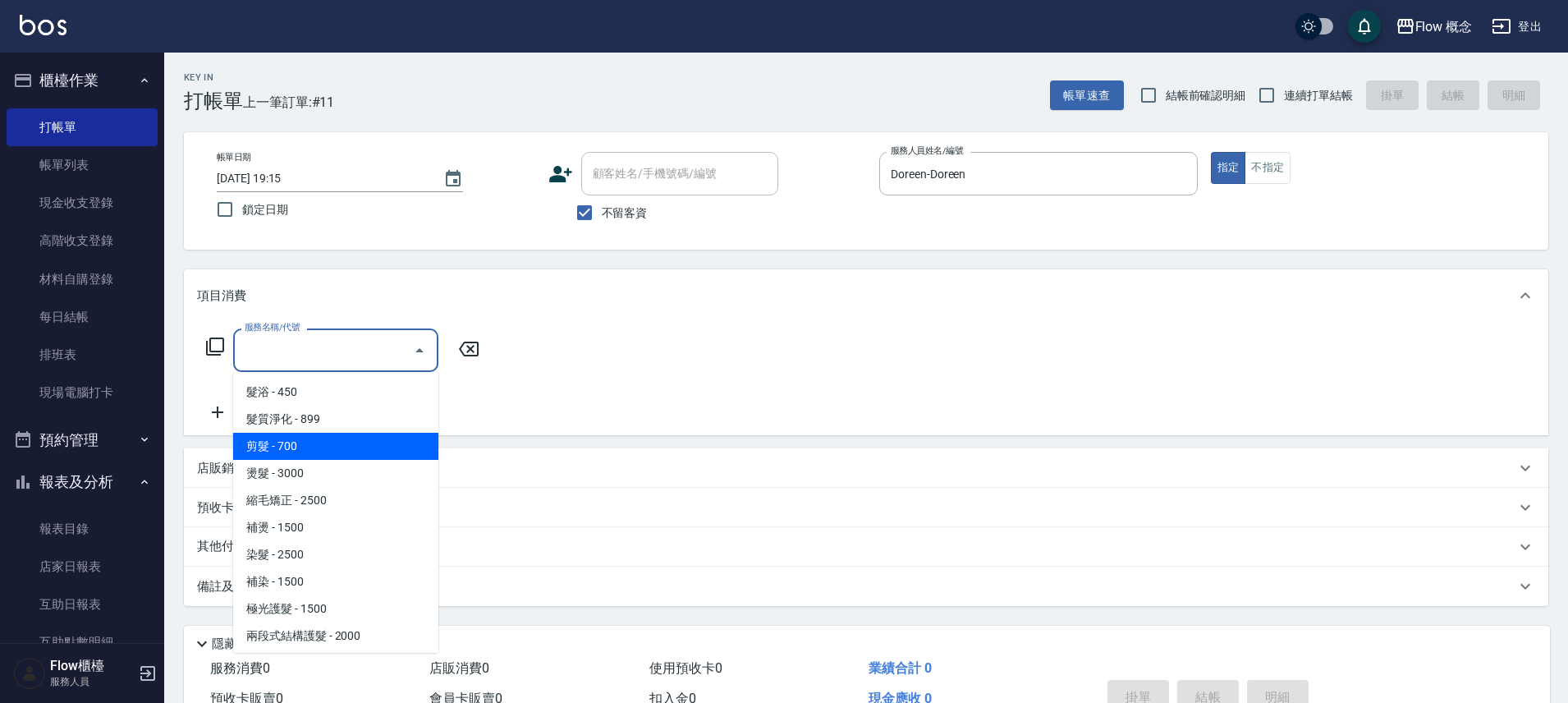
click at [294, 444] on span "剪髮 - 700" at bounding box center [335, 446] width 205 height 27
type input "剪髮(201)"
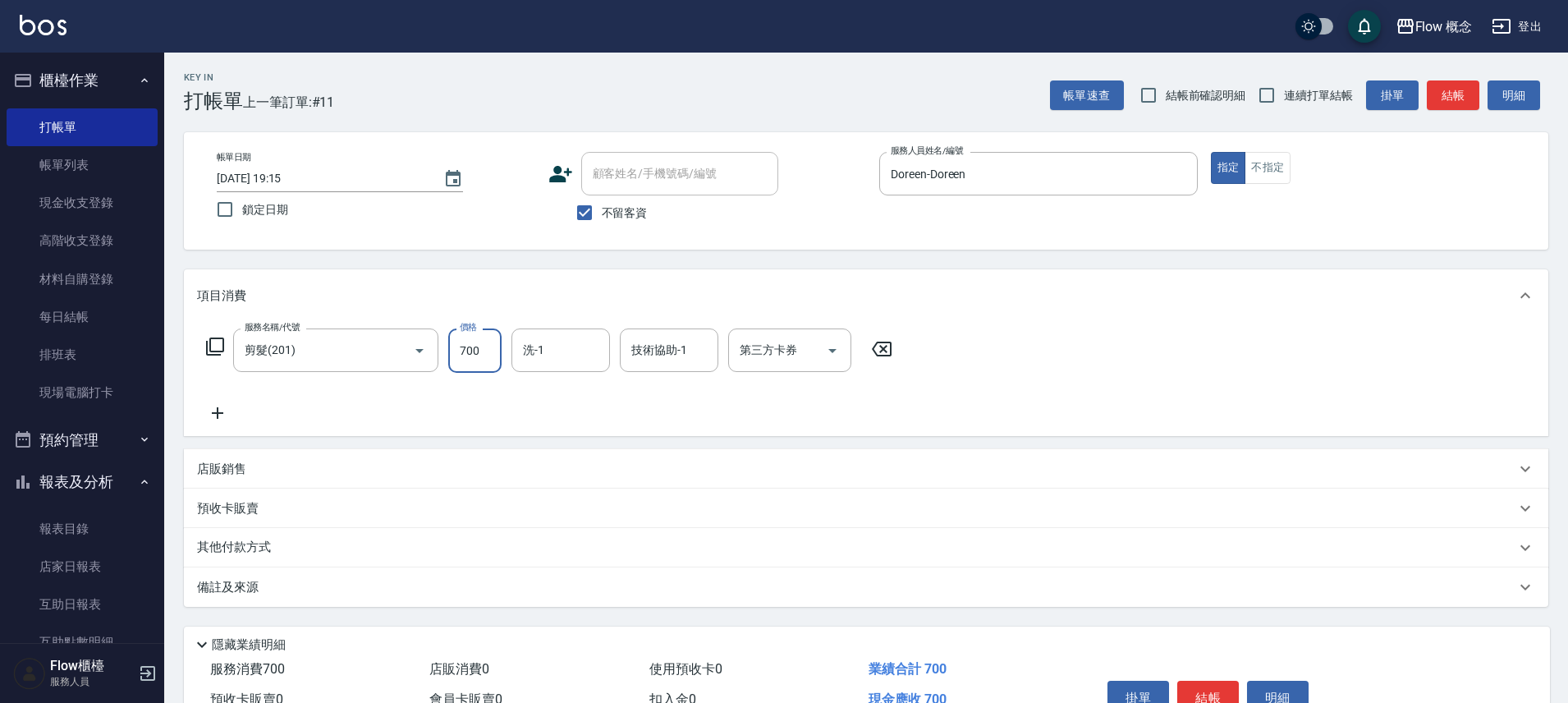
click at [460, 349] on input "700" at bounding box center [475, 350] width 54 height 44
click at [463, 355] on input "700" at bounding box center [475, 350] width 54 height 44
click at [463, 356] on input "700" at bounding box center [475, 350] width 54 height 44
type input "800"
click at [1083, 400] on div "服務名稱/代號 剪髮(201) 服務名稱/代號 價格 800 價格 洗-1 洗-1 技術協助-1 技術協助-1 第三方卡券 第三方卡券" at bounding box center [866, 379] width 1364 height 114
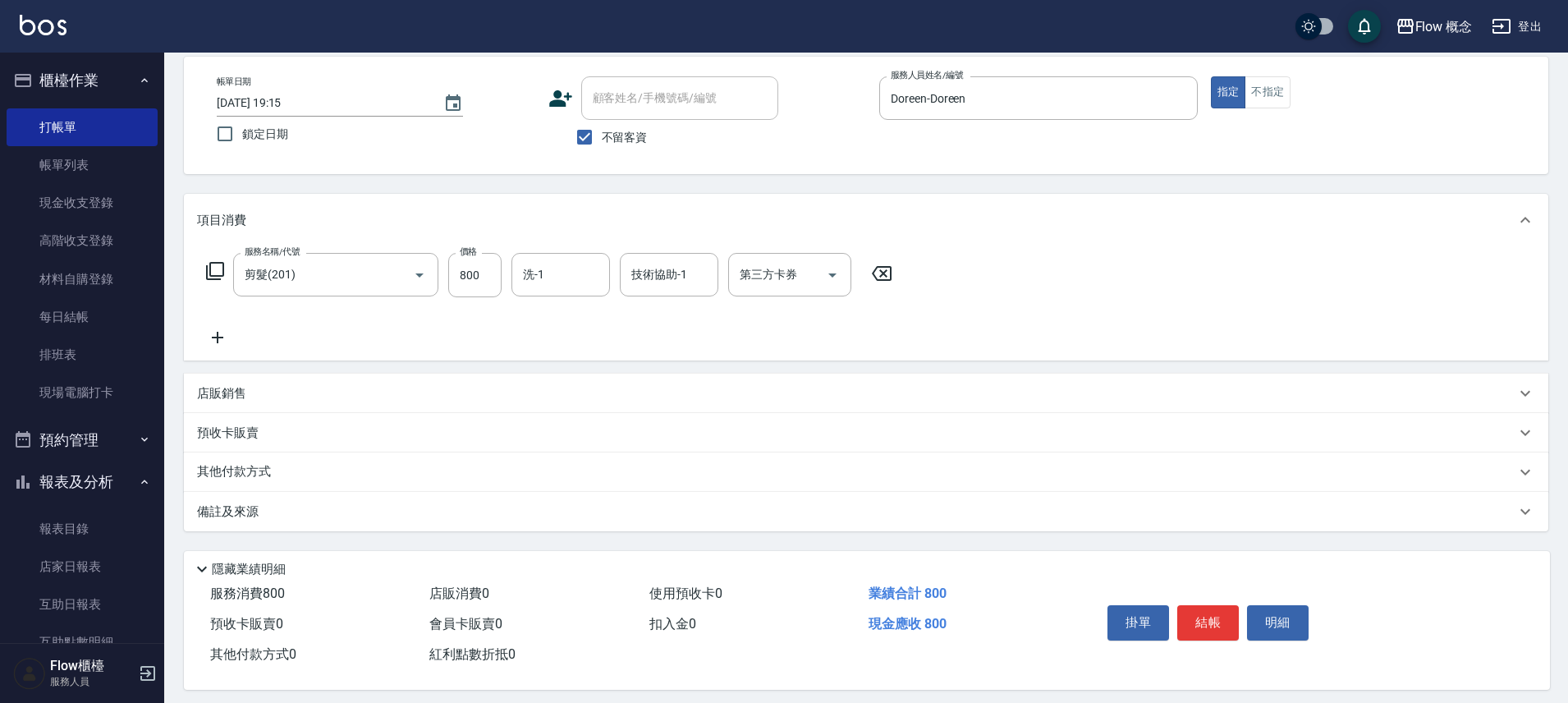
scroll to position [89, 0]
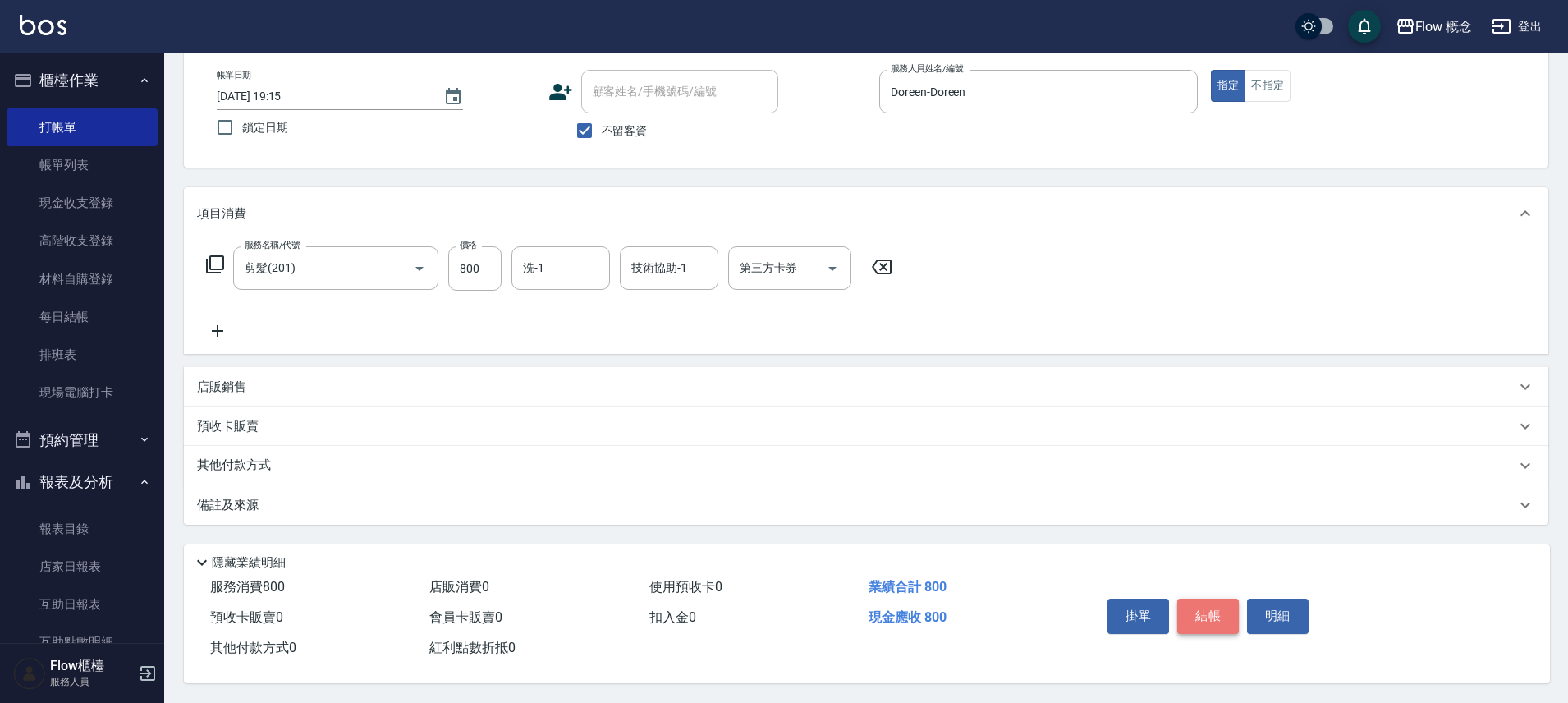
click at [1216, 605] on button "結帳" at bounding box center [1207, 616] width 62 height 35
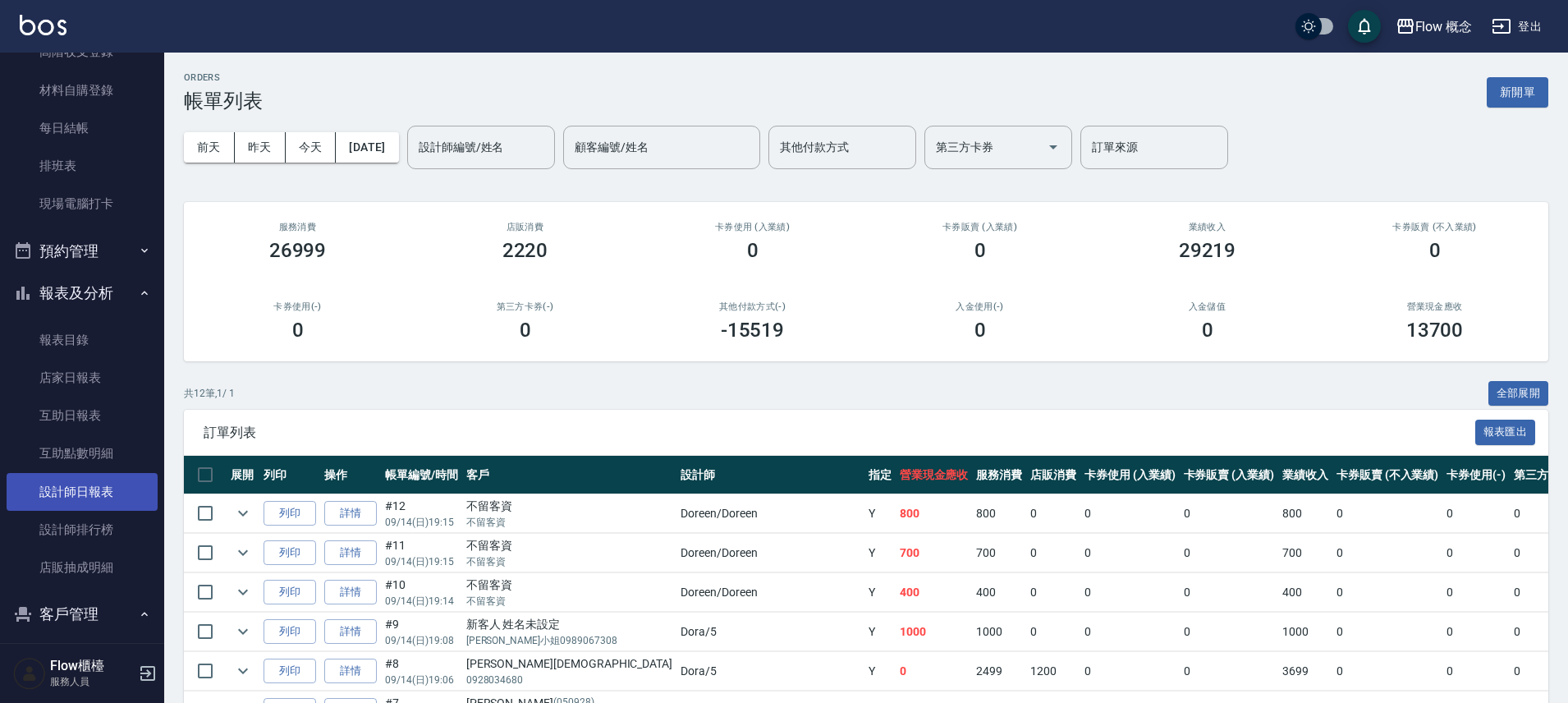
scroll to position [246, 0]
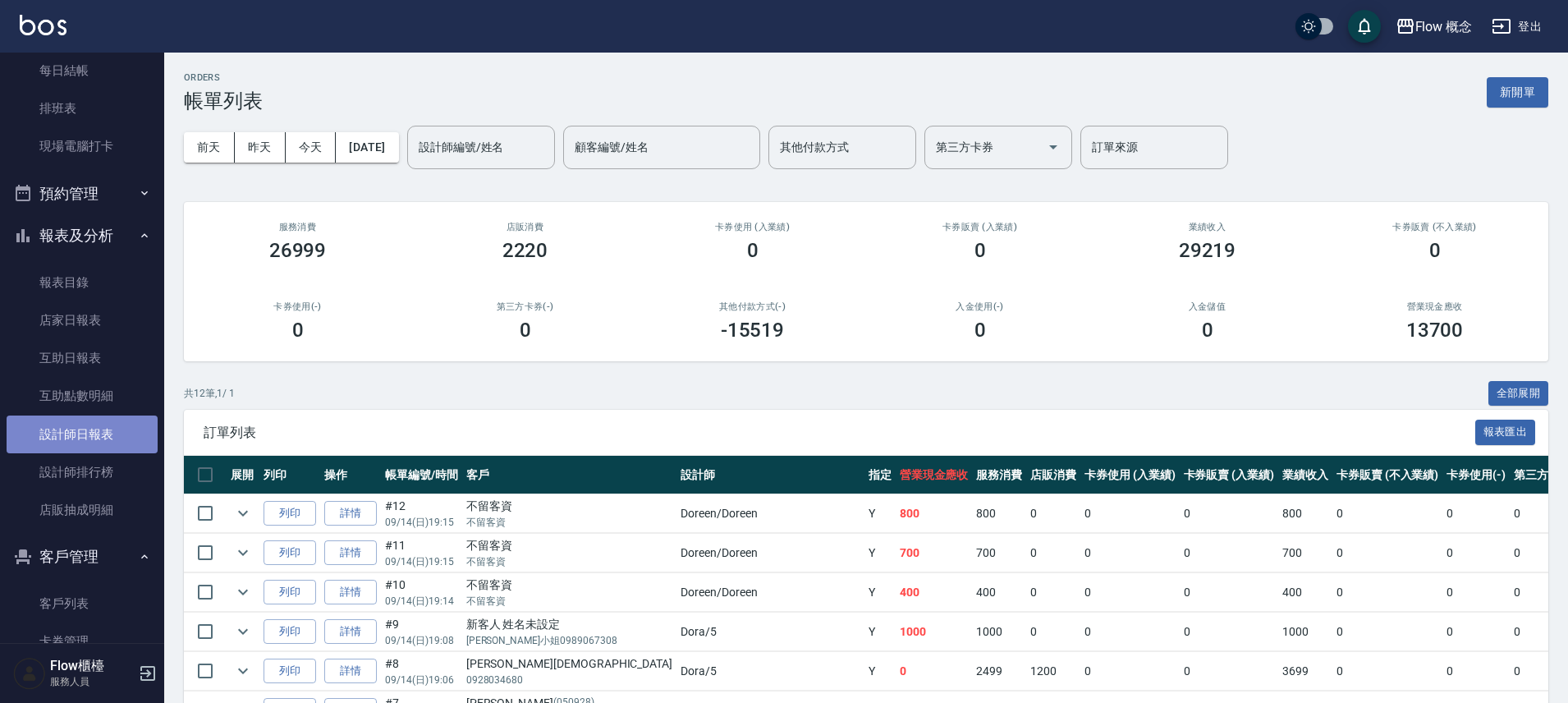
click at [113, 427] on link "設計師日報表" at bounding box center [82, 434] width 151 height 38
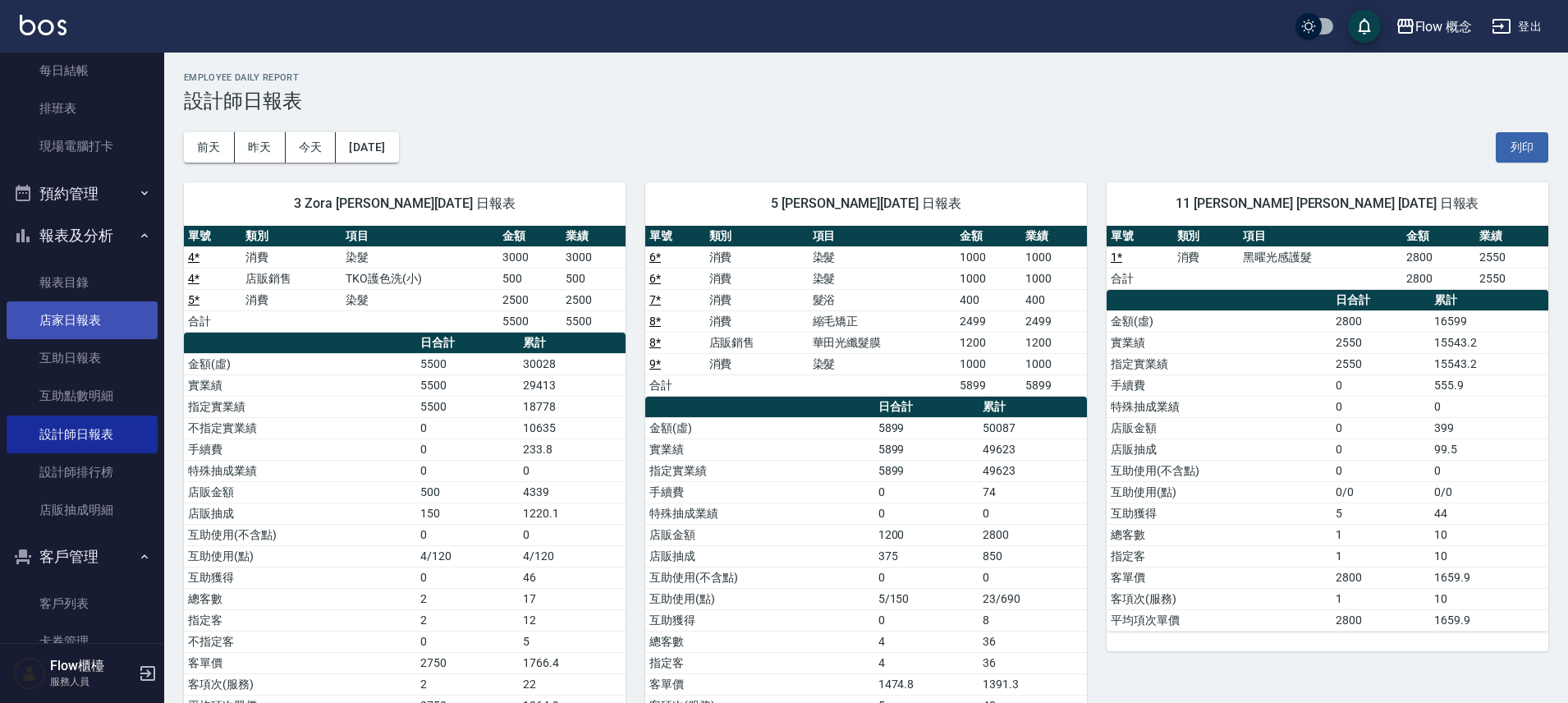
click at [98, 322] on link "店家日報表" at bounding box center [82, 321] width 151 height 38
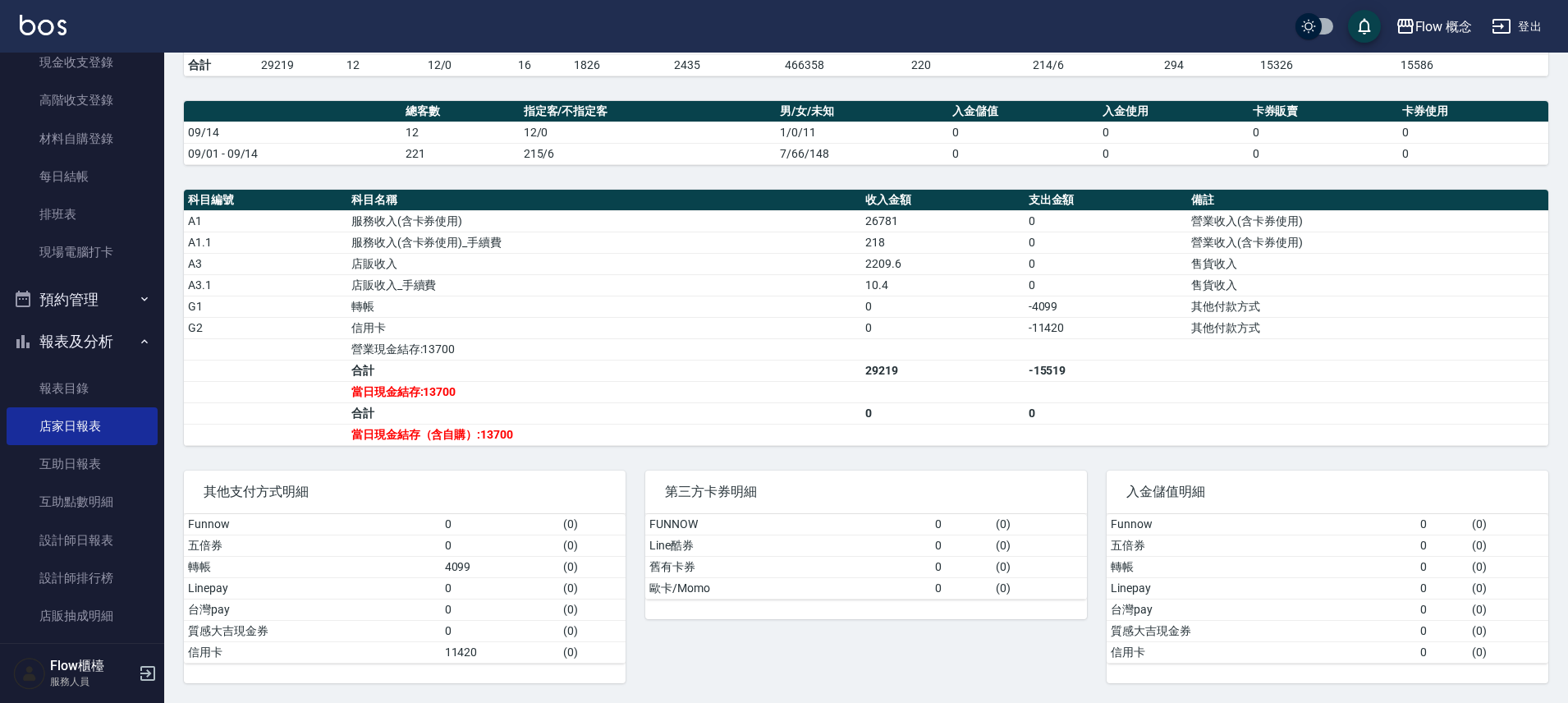
scroll to position [142, 0]
click at [98, 540] on link "設計師日報表" at bounding box center [82, 539] width 151 height 38
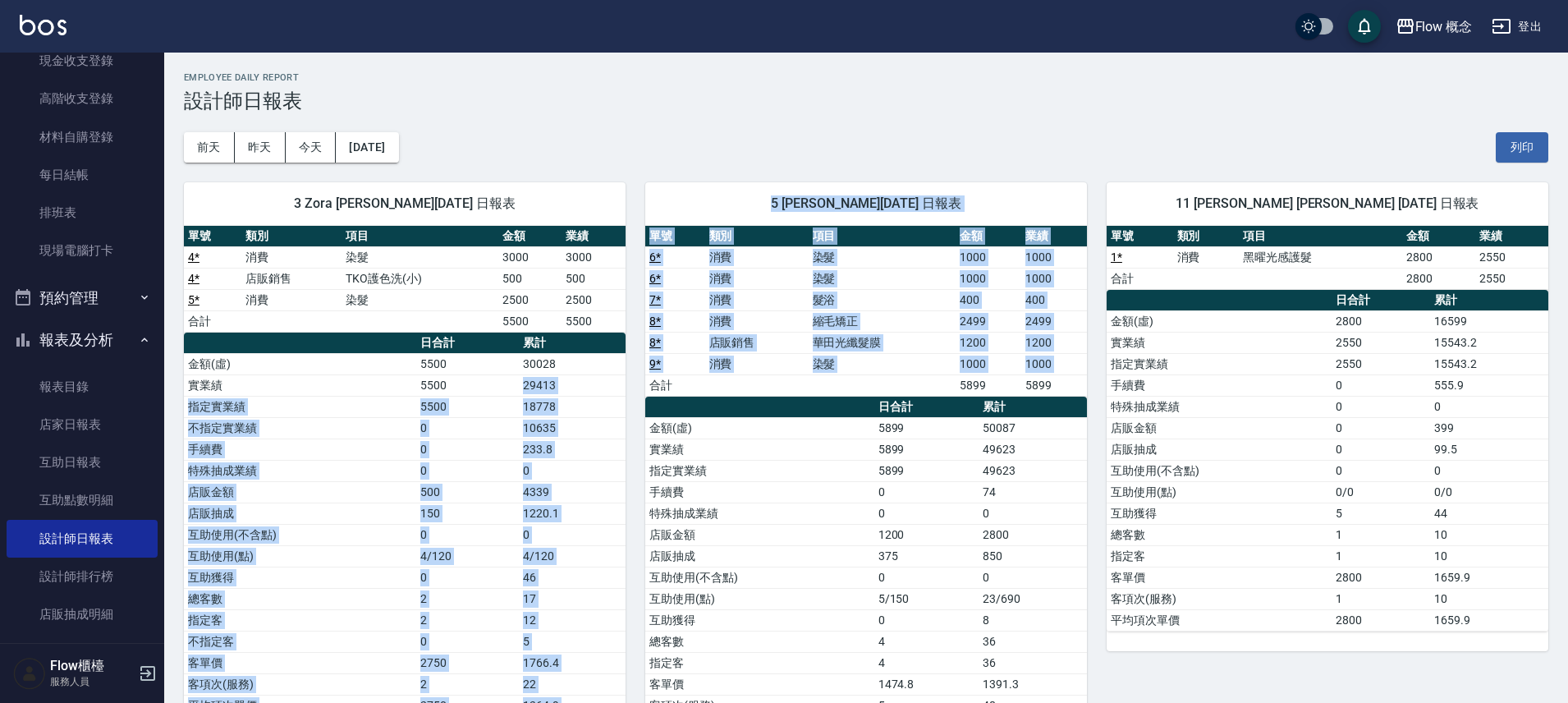
drag, startPoint x: 521, startPoint y: 387, endPoint x: 646, endPoint y: 394, distance: 125.2
click at [586, 394] on td "29413" at bounding box center [572, 385] width 107 height 22
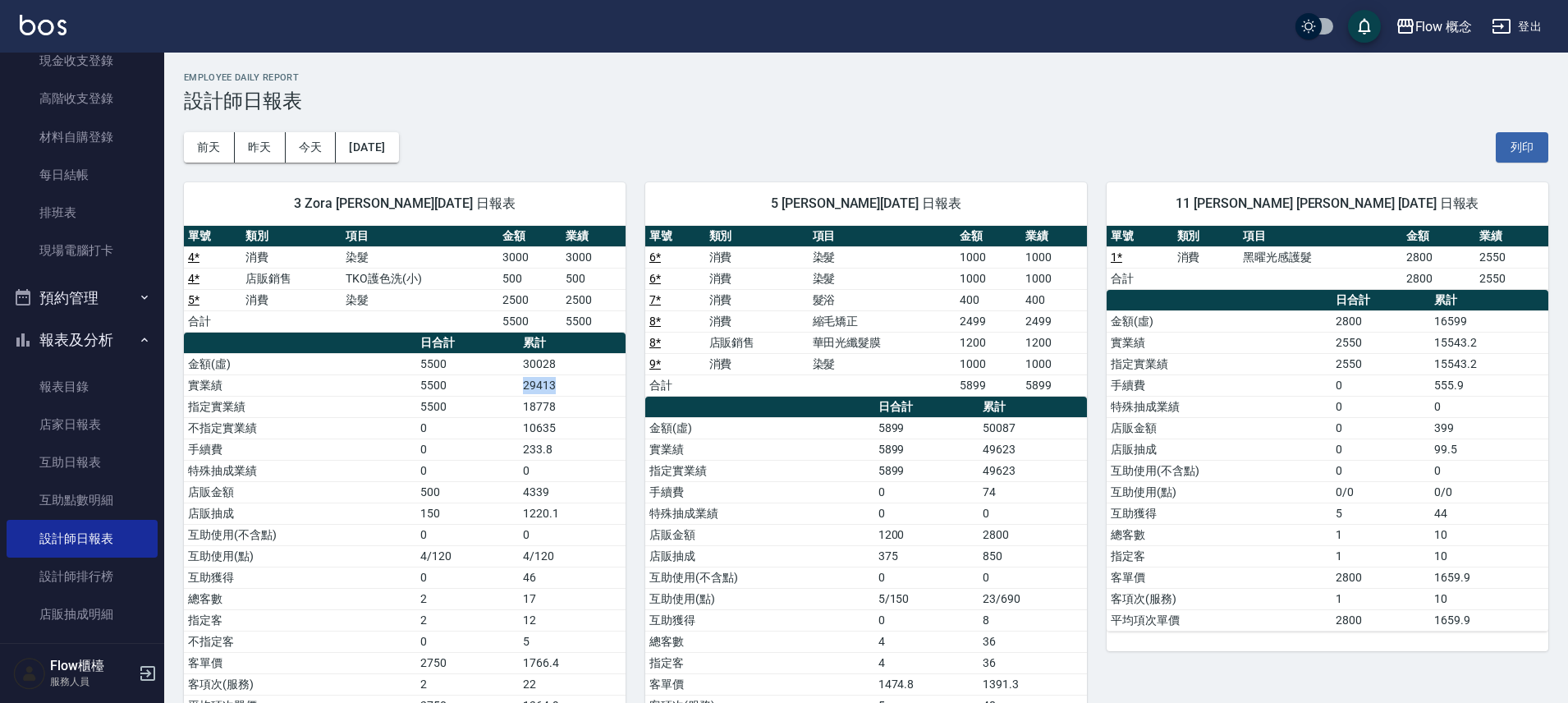
drag, startPoint x: 583, startPoint y: 387, endPoint x: 472, endPoint y: 378, distance: 111.4
click at [472, 378] on tr "實業績 5500 29413" at bounding box center [405, 385] width 442 height 22
click at [472, 378] on td "5500" at bounding box center [467, 385] width 102 height 22
drag, startPoint x: 505, startPoint y: 413, endPoint x: 554, endPoint y: 411, distance: 49.0
click at [553, 411] on tbody "金額(虛) 5500 30028 實業績 5500 29413 指定實業績 5500 18778 不指定實業績 0 10635 手續費 0 233.8 特殊抽…" at bounding box center [405, 534] width 442 height 363
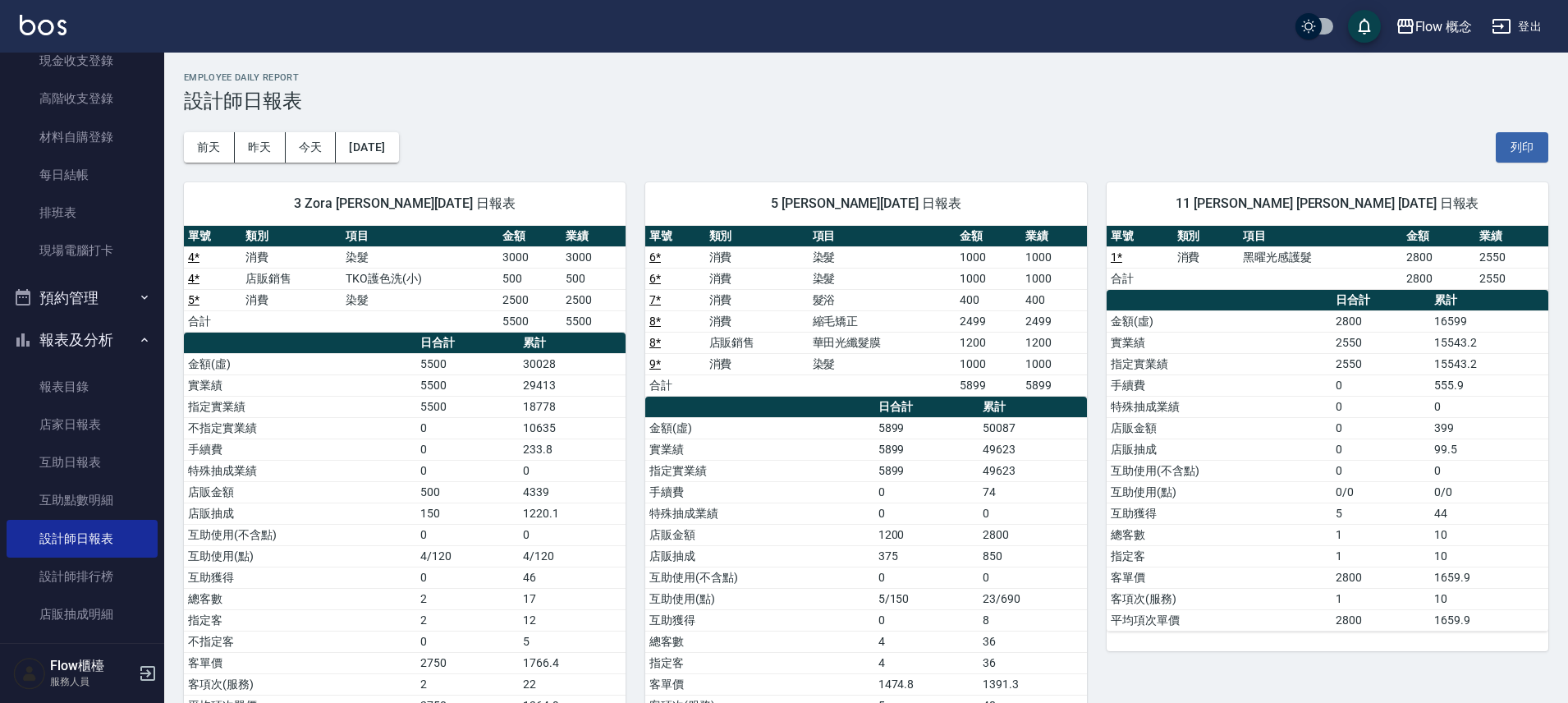
click at [552, 413] on td "18778" at bounding box center [572, 407] width 107 height 22
drag, startPoint x: 566, startPoint y: 397, endPoint x: 418, endPoint y: 382, distance: 148.8
click at [407, 389] on tbody "金額(虛) 5500 30028 實業績 5500 29413 指定實業績 5500 18778 不指定實業績 0 10635 手續費 0 233.8 特殊抽…" at bounding box center [405, 534] width 442 height 363
drag, startPoint x: 532, startPoint y: 494, endPoint x: 595, endPoint y: 505, distance: 64.0
click at [536, 495] on td "4339" at bounding box center [572, 491] width 107 height 22
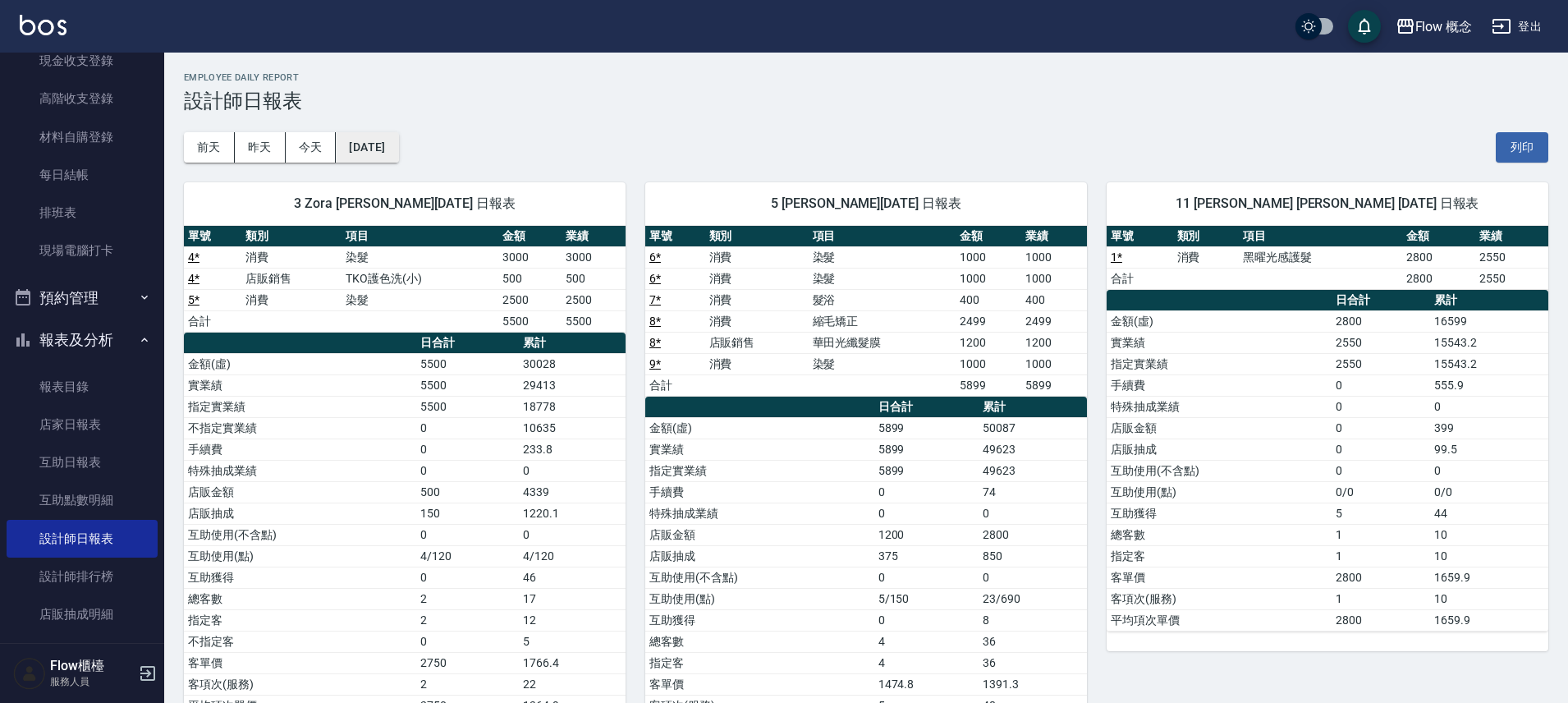
click at [381, 141] on button "[DATE]" at bounding box center [367, 147] width 62 height 30
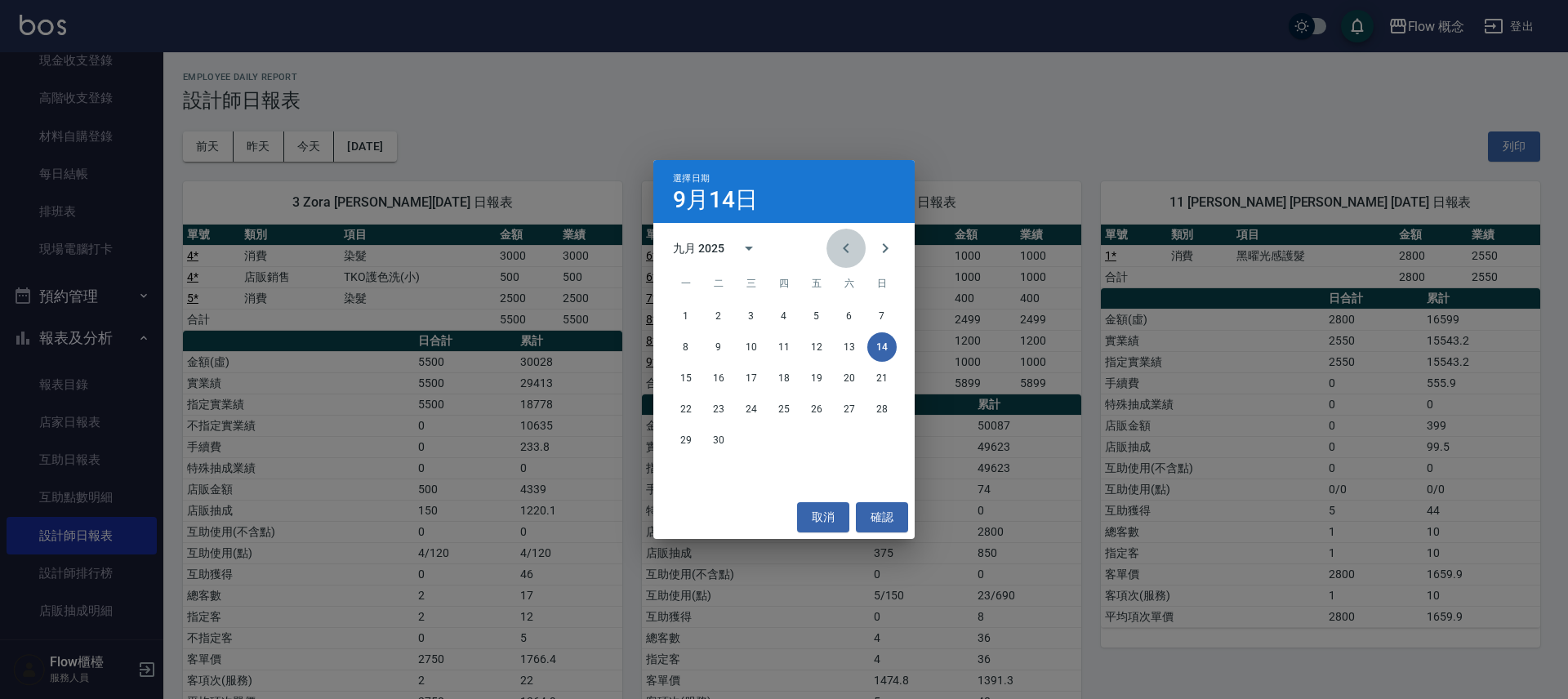
click at [846, 241] on icon "Previous month" at bounding box center [846, 248] width 20 height 20
click at [778, 371] on button "14" at bounding box center [784, 378] width 29 height 29
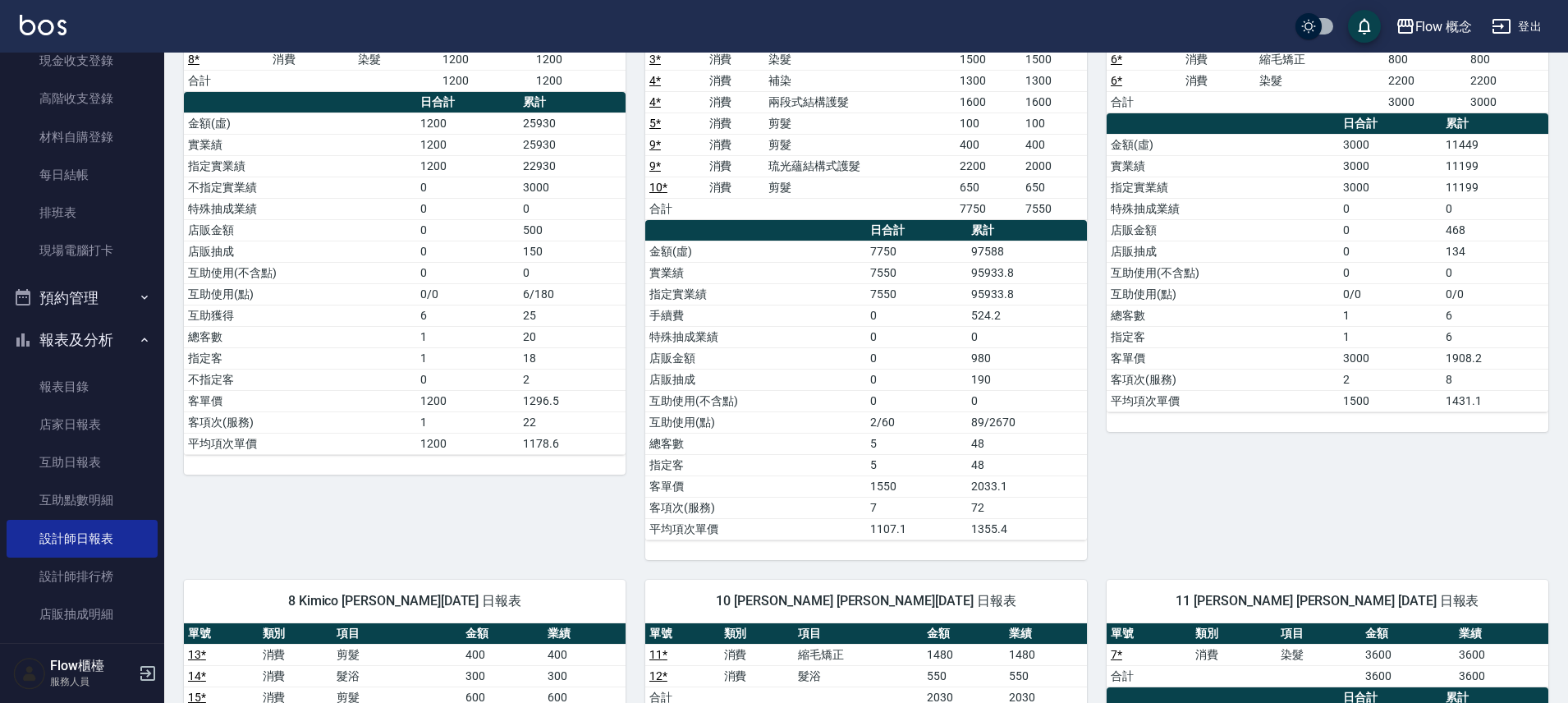
scroll to position [537, 0]
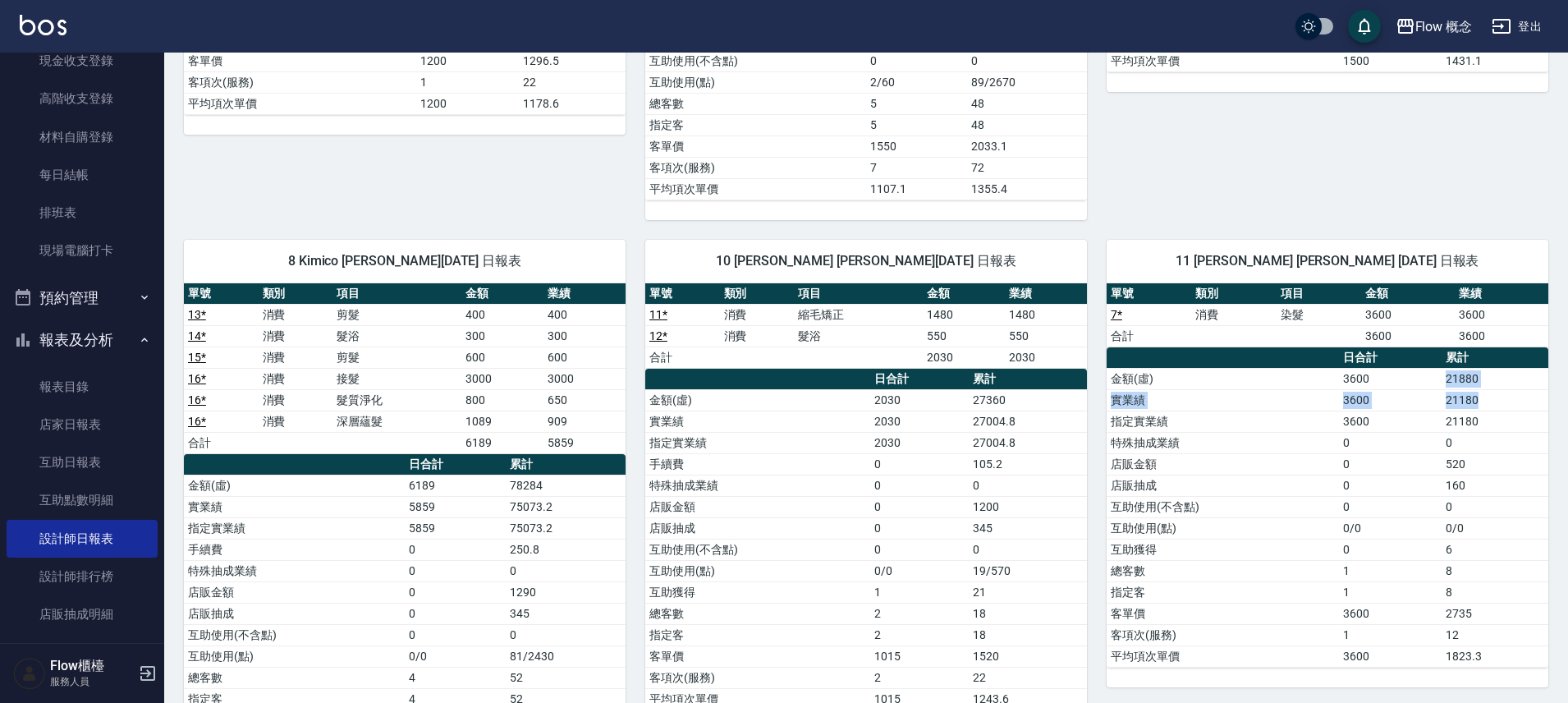
drag, startPoint x: 1408, startPoint y: 380, endPoint x: 1373, endPoint y: 379, distance: 35.0
click at [1375, 375] on tbody "金額(虛) 3600 21880 實業績 3600 21180 指定實業績 3600 21180 特殊抽成業績 0 0 店販金額 0 520 店販抽成 0 1…" at bounding box center [1328, 517] width 442 height 299
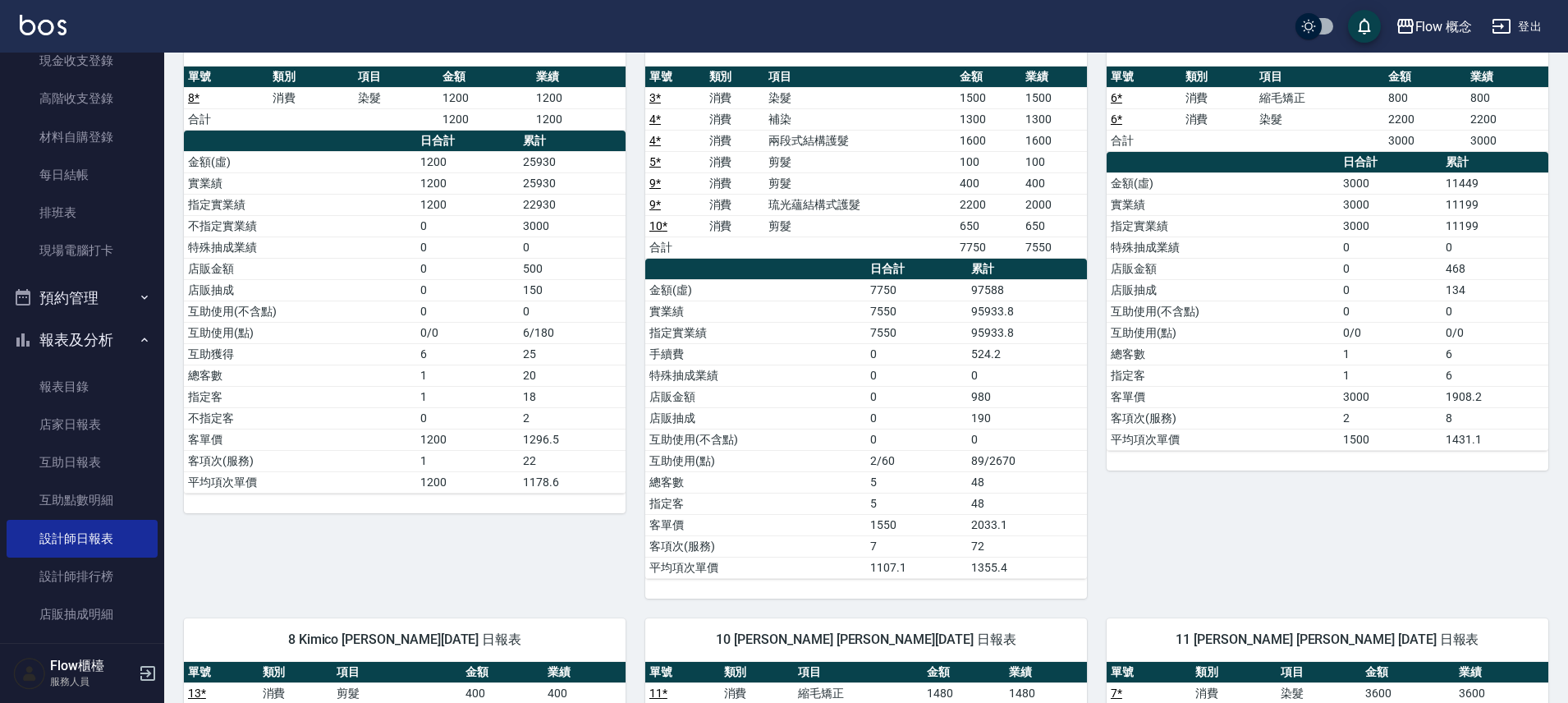
scroll to position [0, 0]
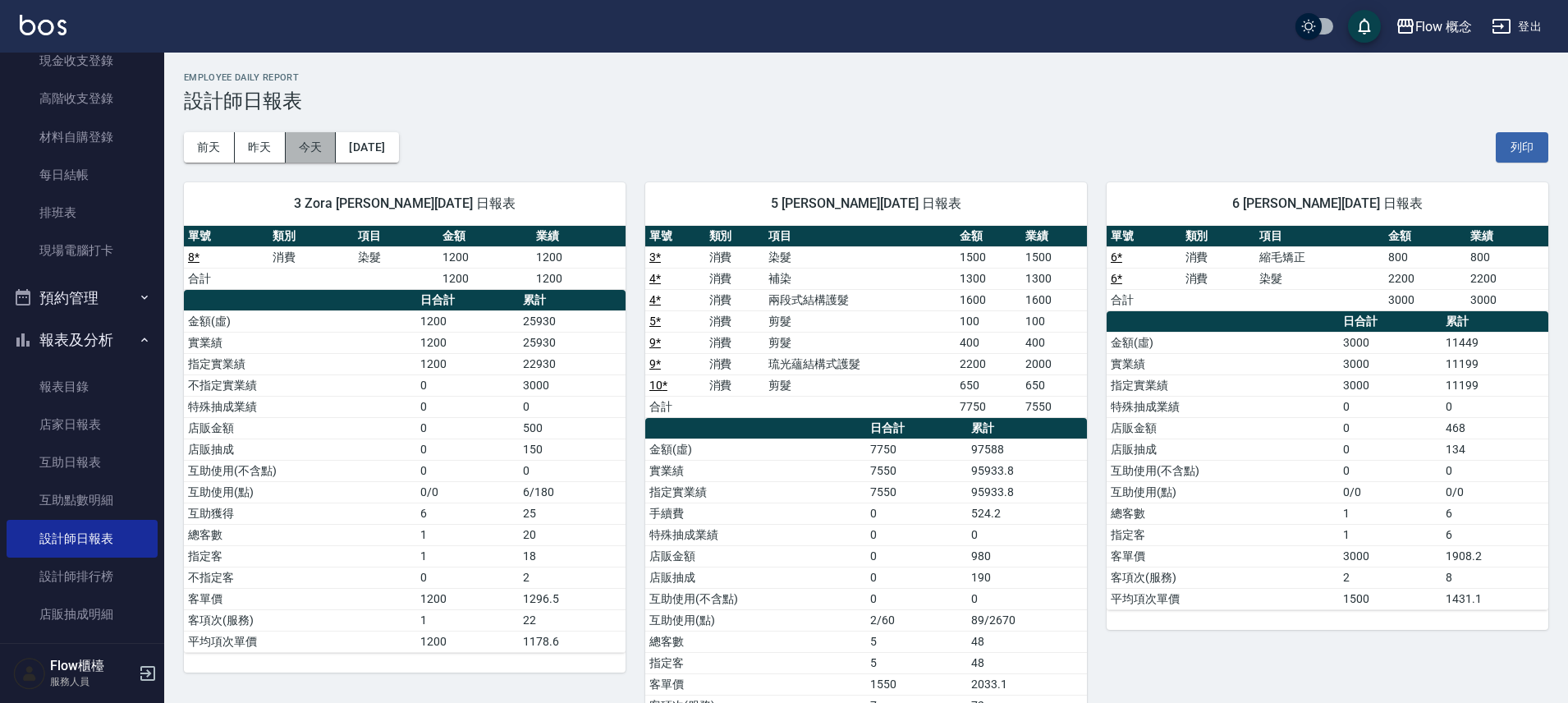
click at [294, 150] on button "今天" at bounding box center [311, 147] width 51 height 30
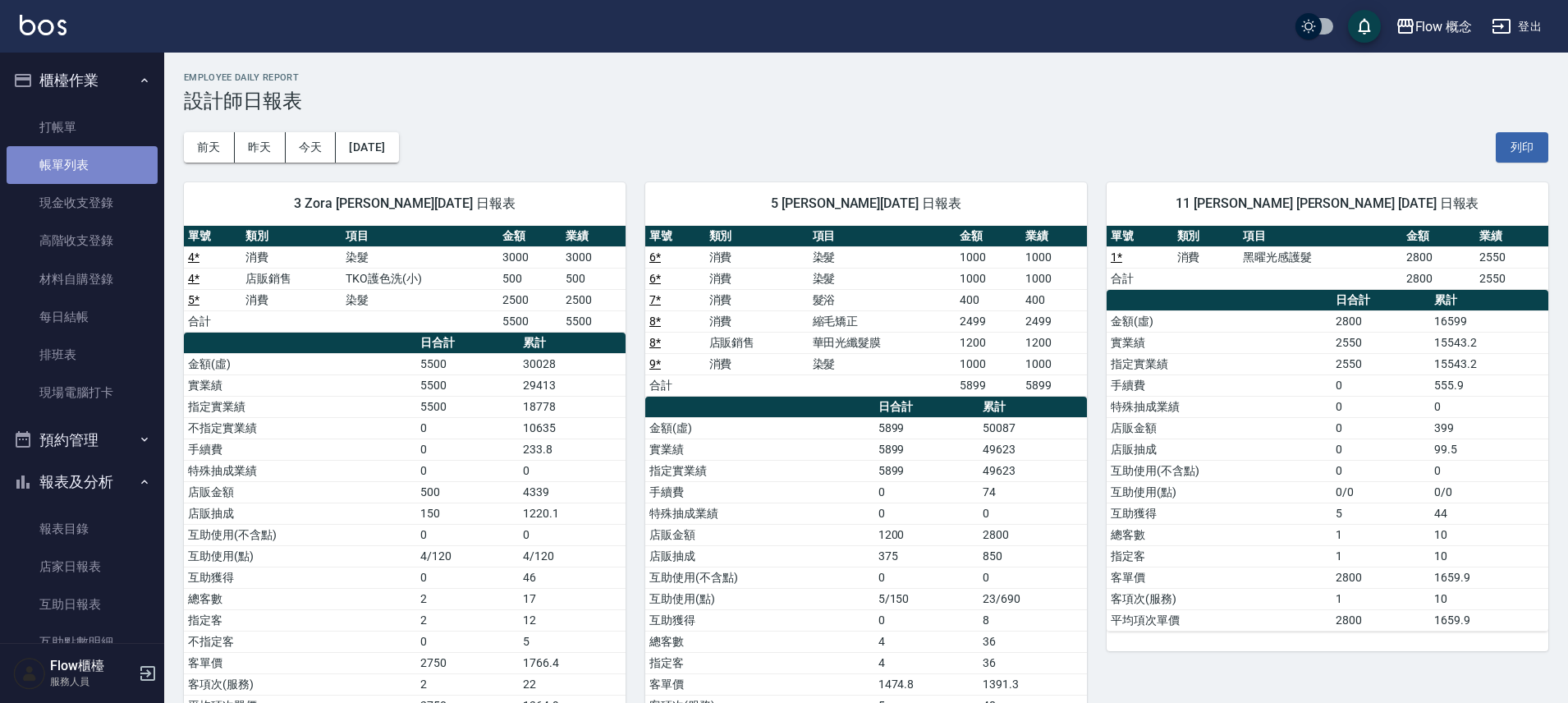
click at [88, 161] on link "帳單列表" at bounding box center [82, 166] width 151 height 38
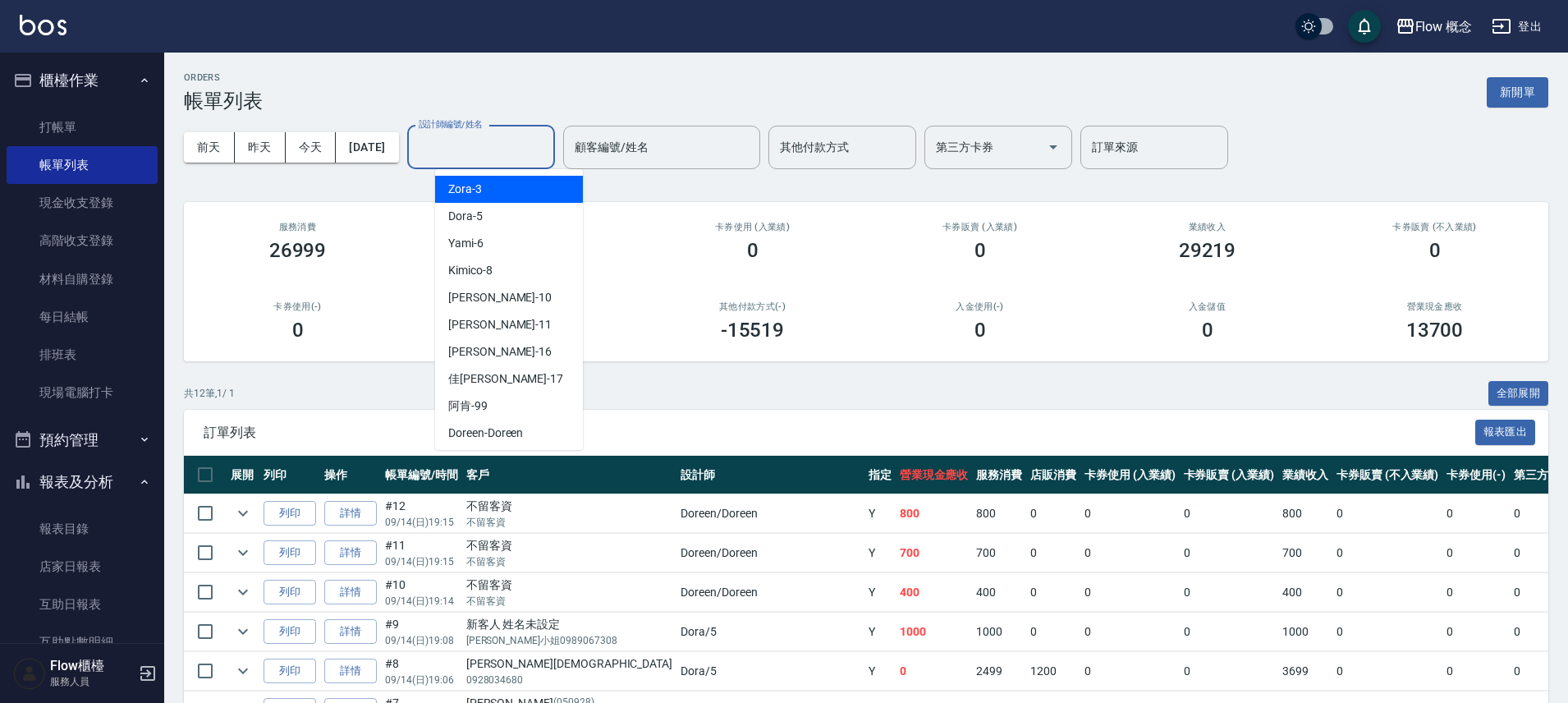
click at [480, 139] on input "設計師編號/姓名" at bounding box center [480, 146] width 133 height 29
click at [485, 227] on div "Dora -5" at bounding box center [509, 216] width 148 height 27
type input "Dora-5"
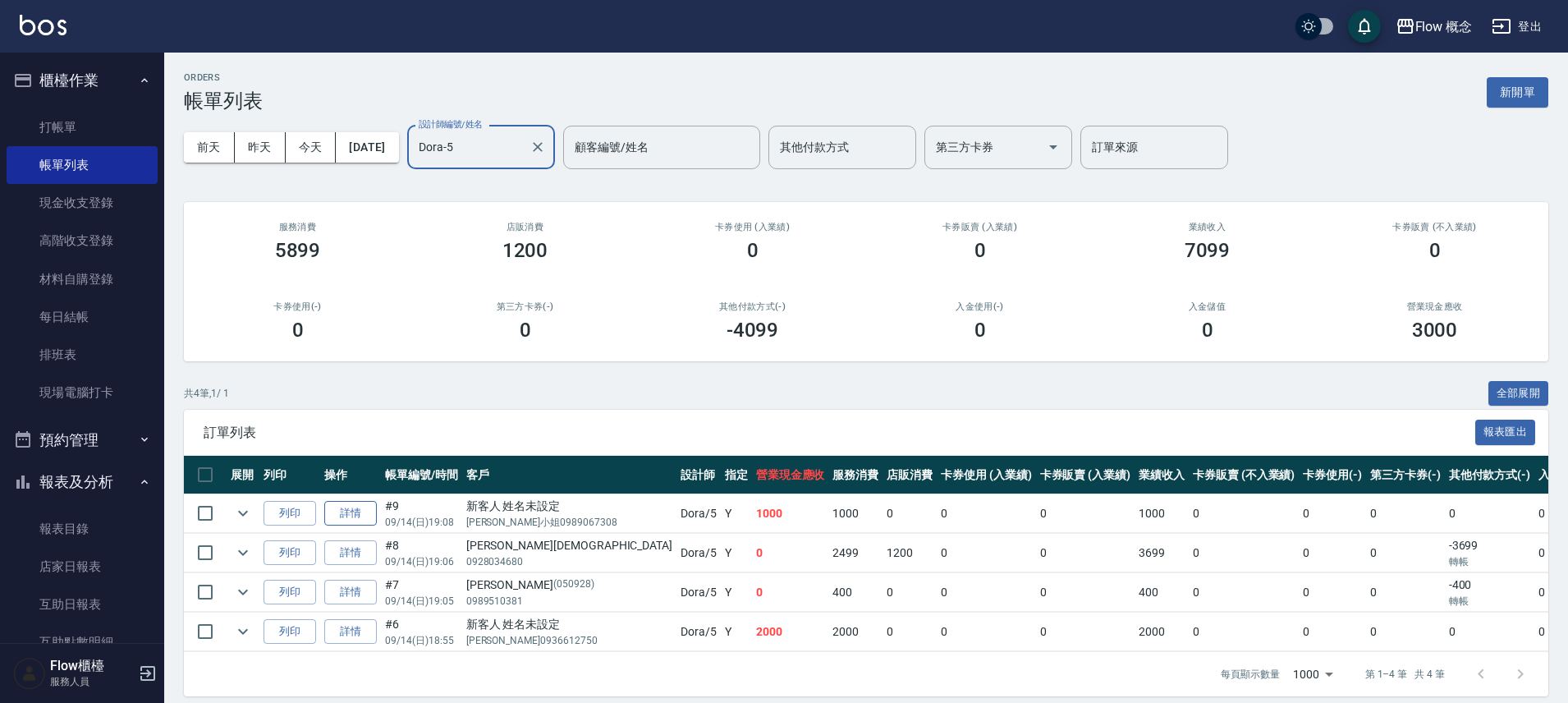
click at [335, 507] on link "詳情" at bounding box center [350, 513] width 53 height 25
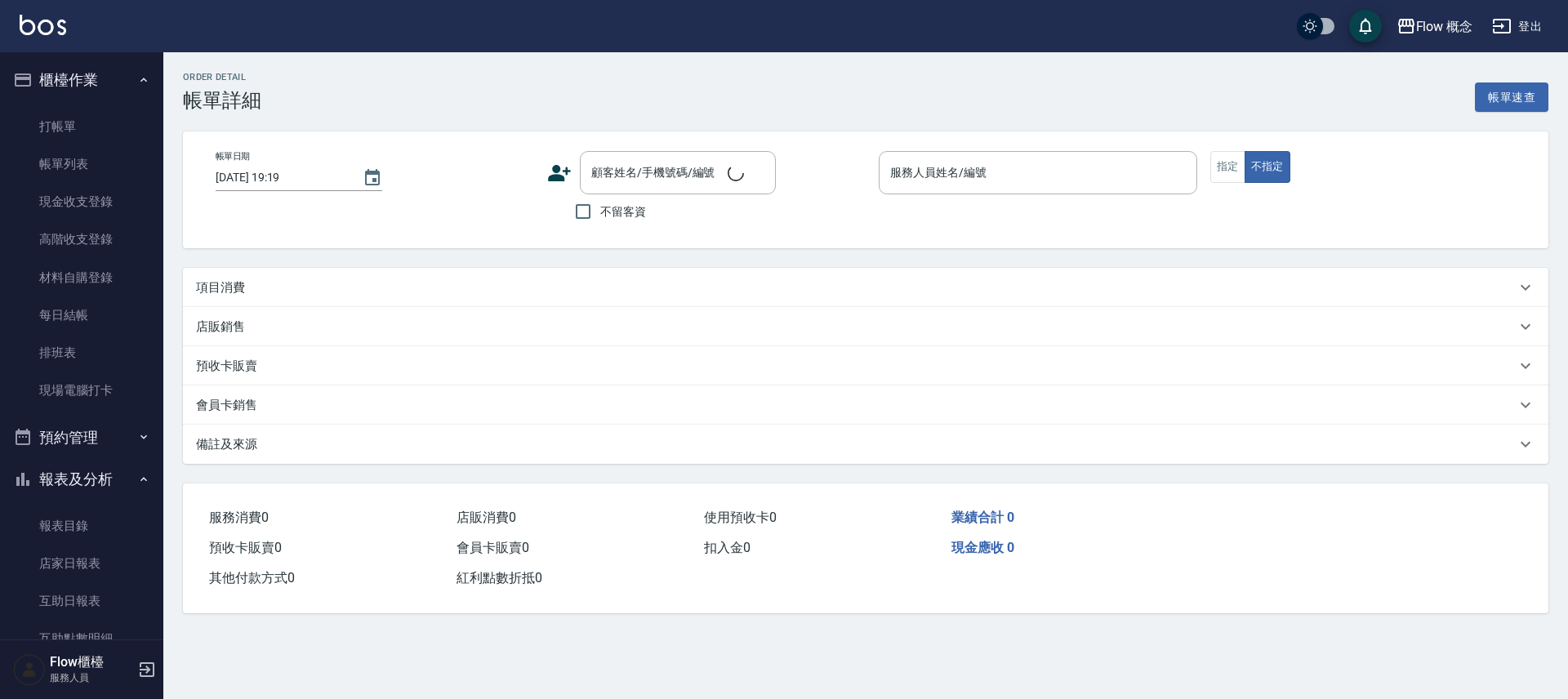
type input "[DATE] 19:08"
type input "Dora-5"
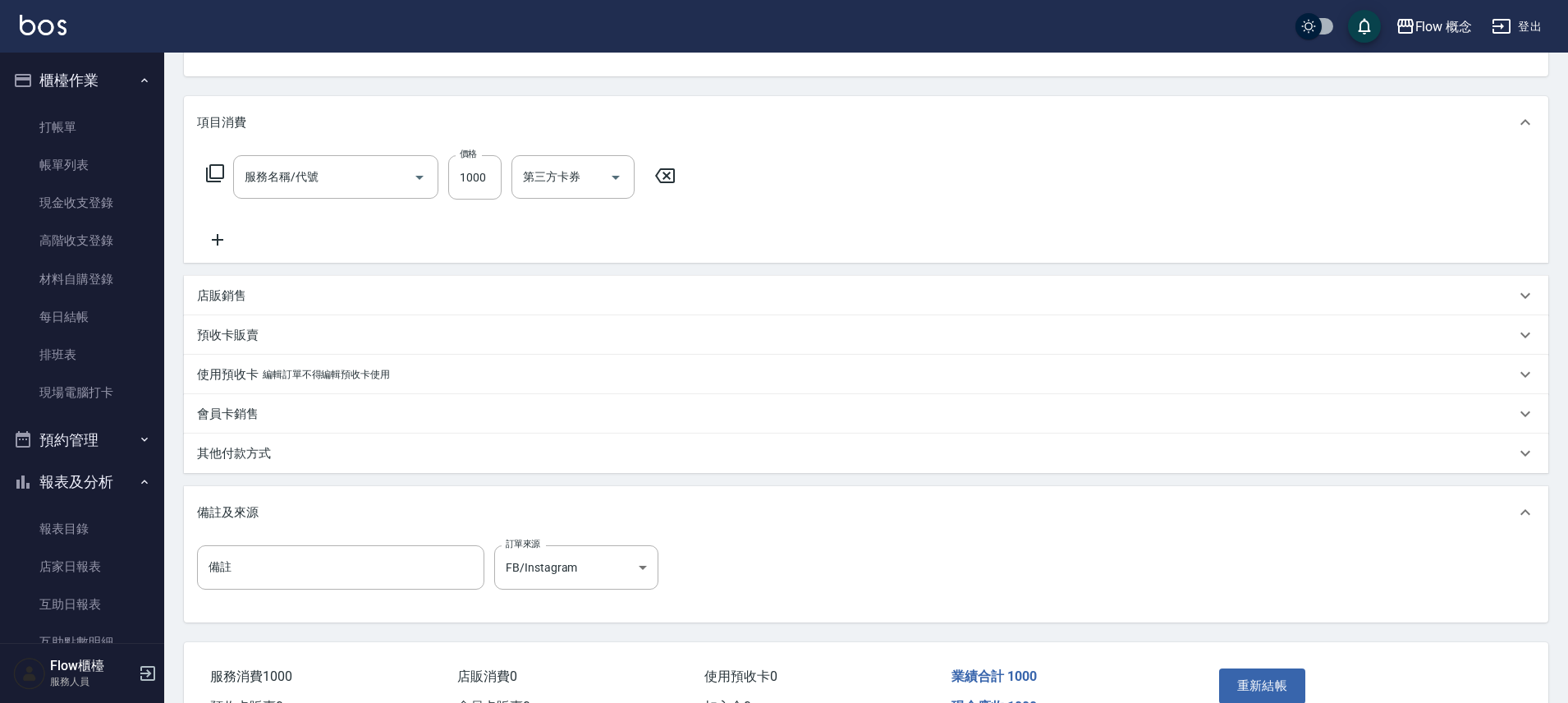
type input "新客人 姓名未設定/[PERSON_NAME]0989067308/null"
type input "染髮(401)"
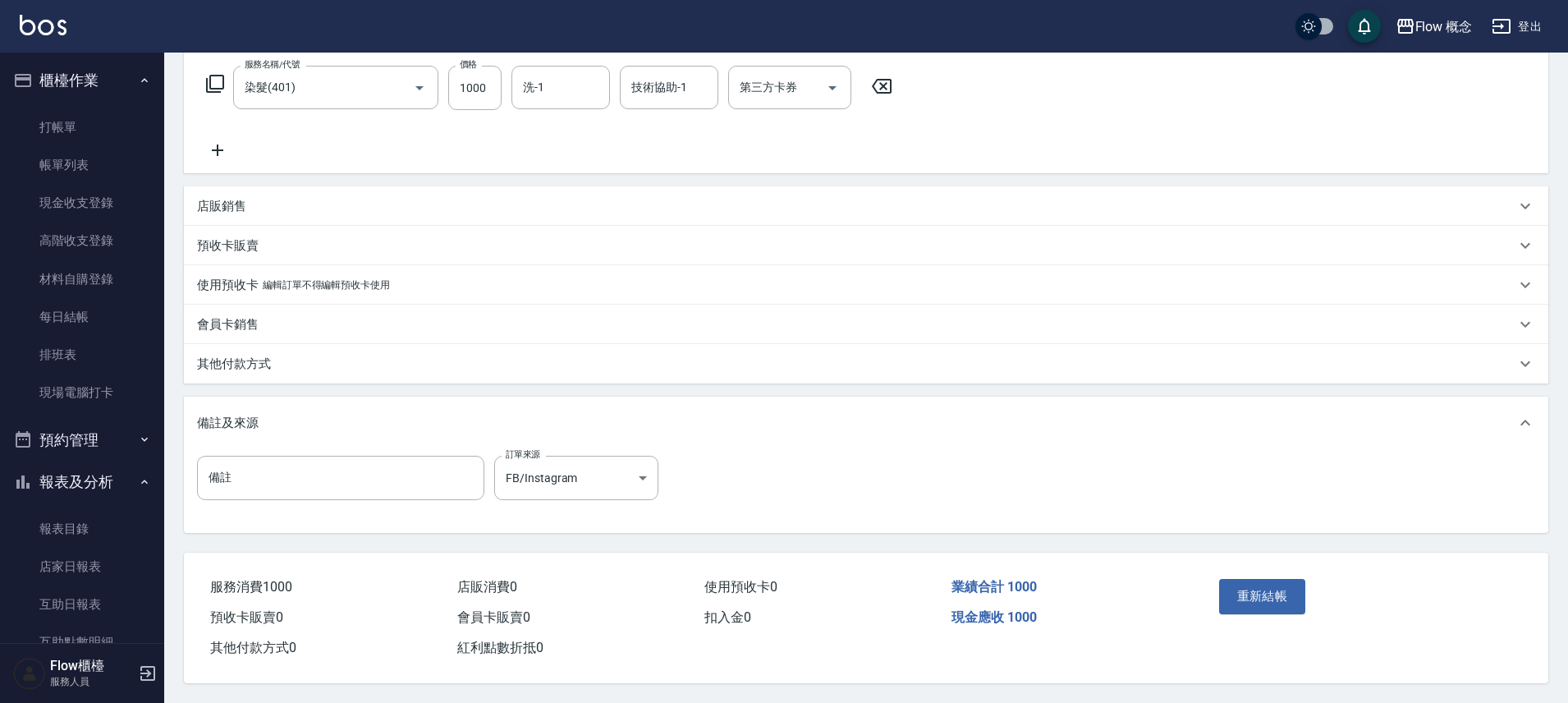
drag, startPoint x: 329, startPoint y: 346, endPoint x: 314, endPoint y: 348, distance: 15.1
click at [329, 346] on div "其他付款方式" at bounding box center [866, 363] width 1364 height 39
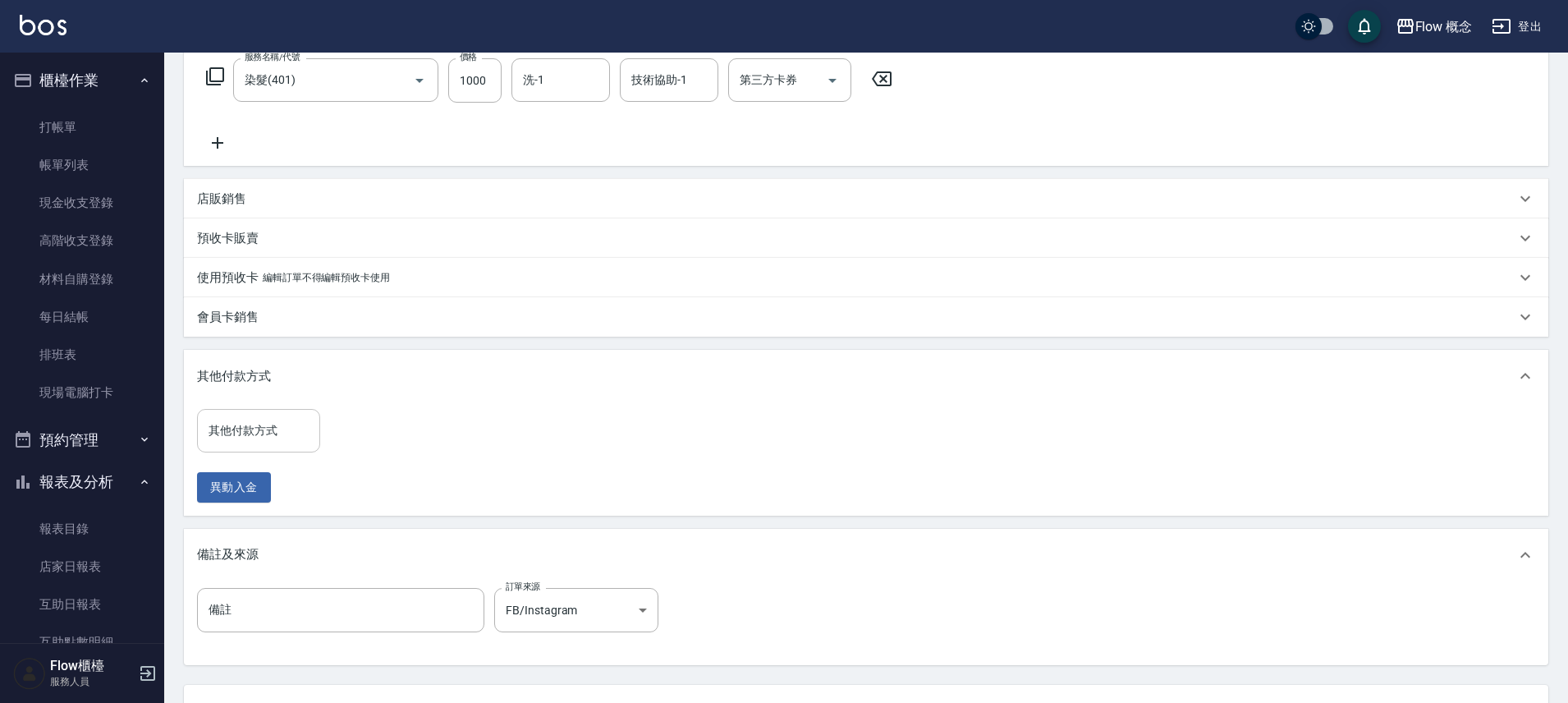
click at [265, 433] on input "其他付款方式" at bounding box center [258, 430] width 108 height 29
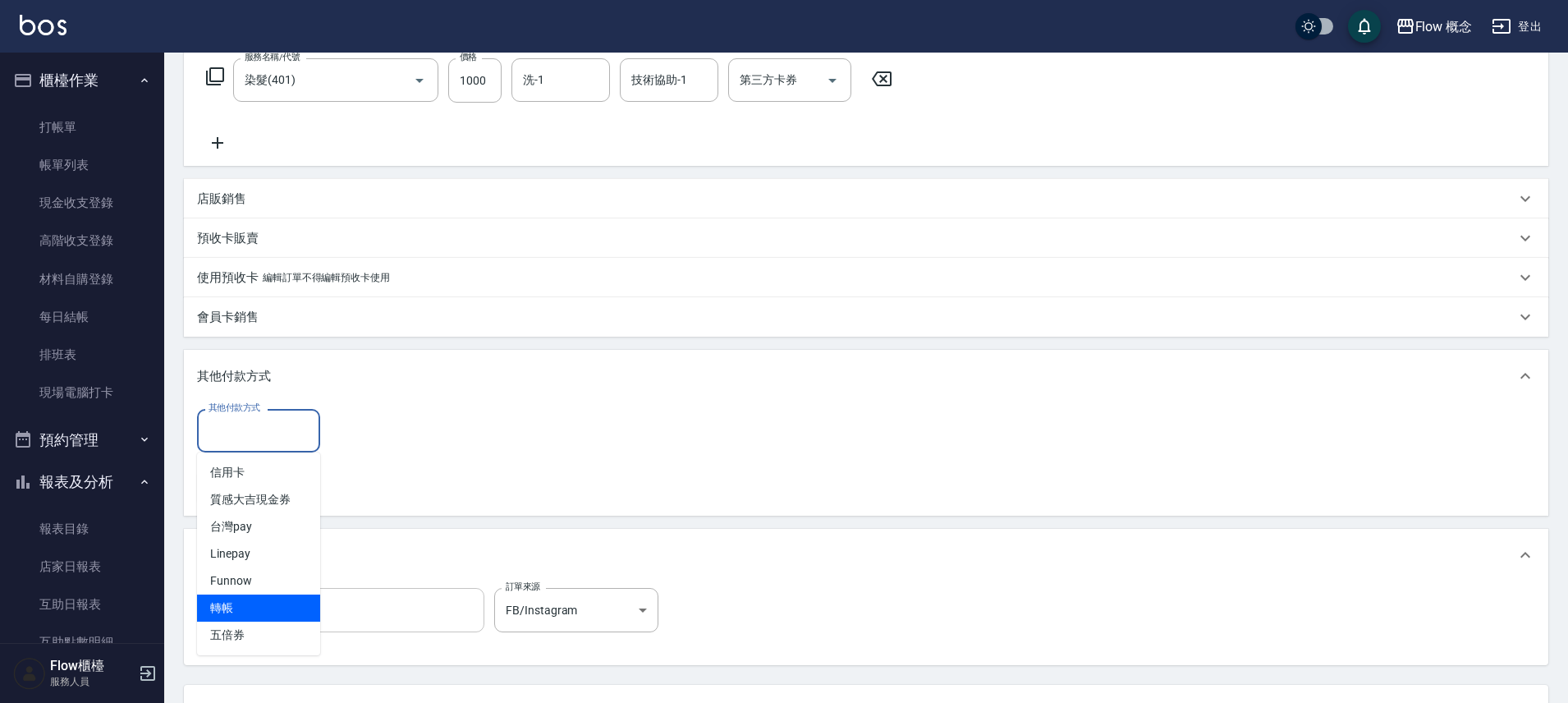
click at [239, 603] on span "轉帳" at bounding box center [258, 608] width 123 height 27
type input "轉帳"
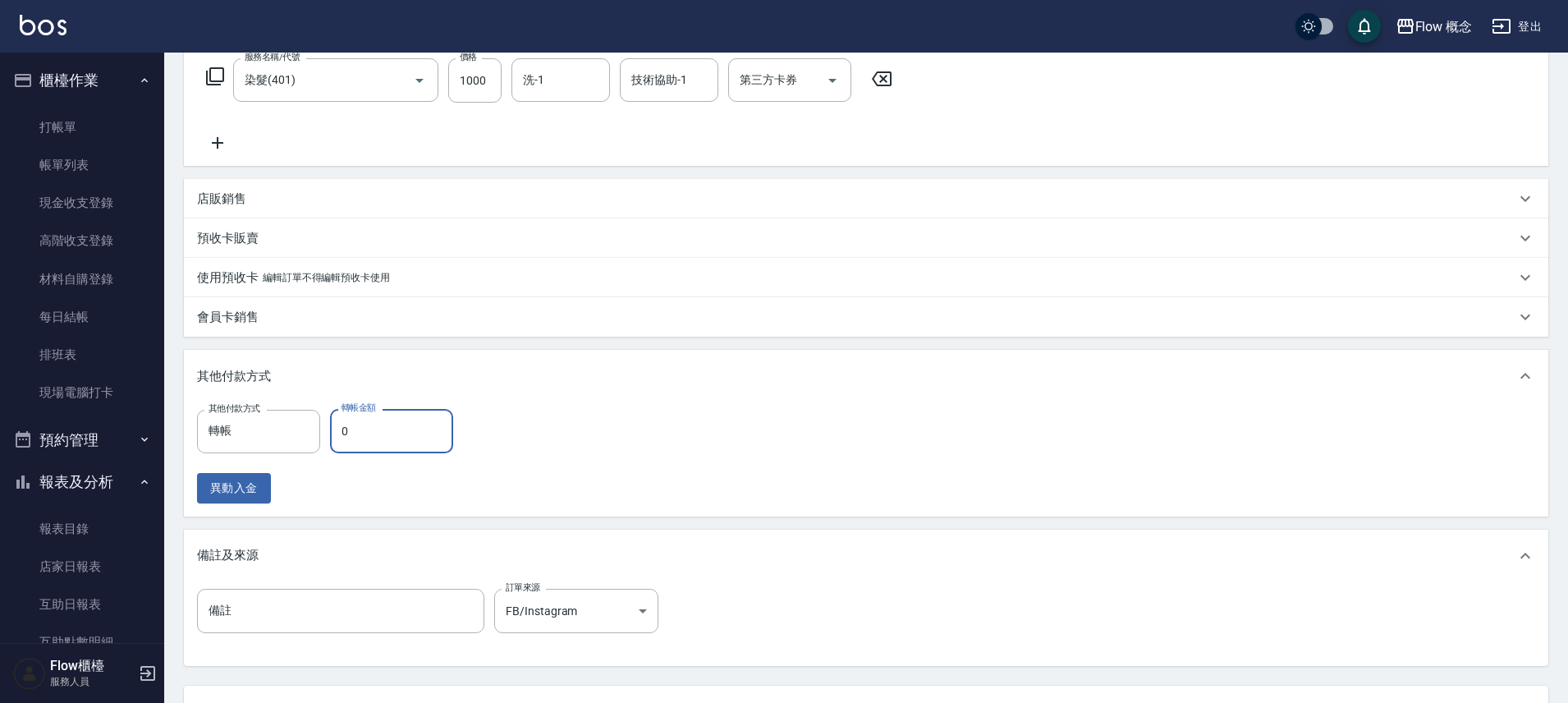
click at [421, 433] on input "0" at bounding box center [392, 431] width 123 height 44
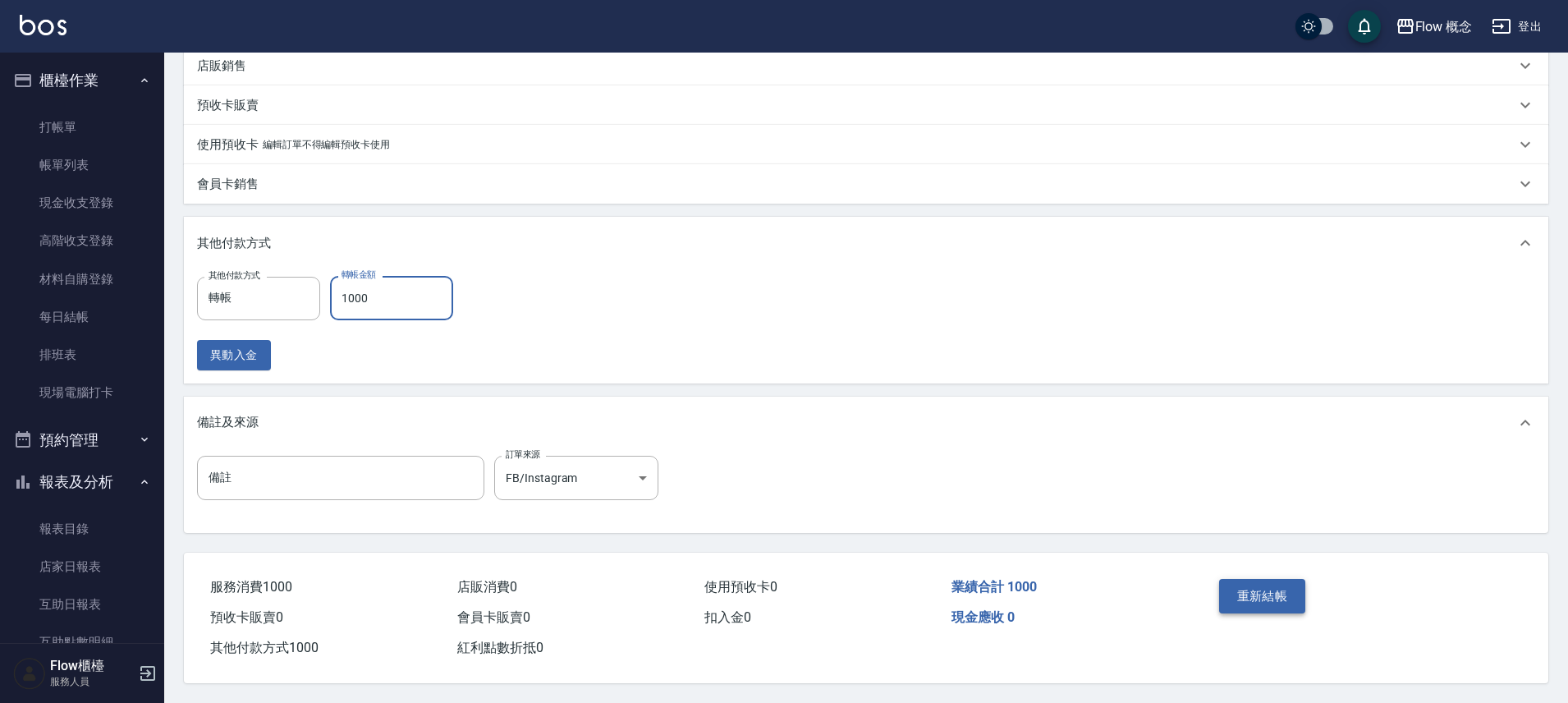
type input "1000"
click at [1271, 602] on button "重新結帳" at bounding box center [1263, 596] width 87 height 35
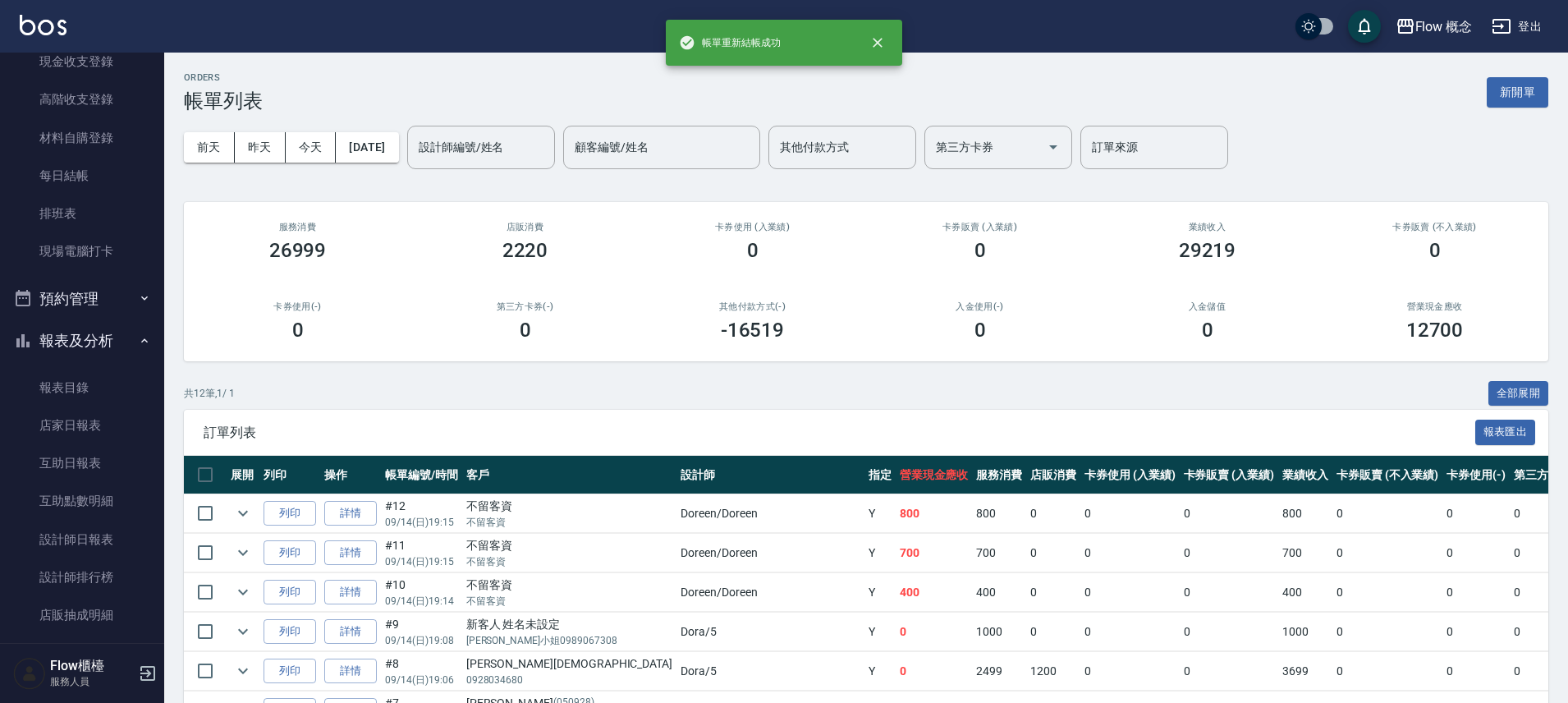
scroll to position [316, 0]
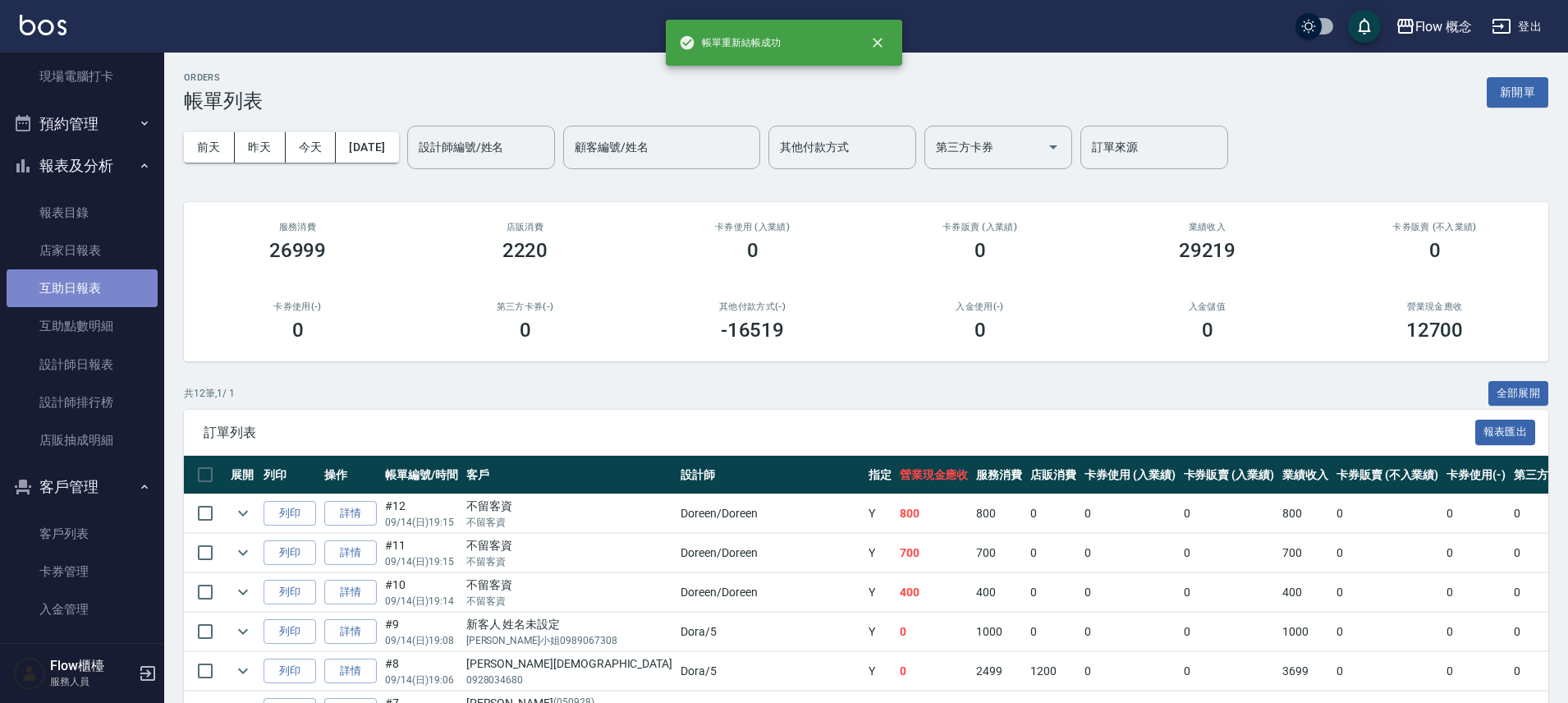
click at [107, 296] on link "互助日報表" at bounding box center [82, 289] width 151 height 38
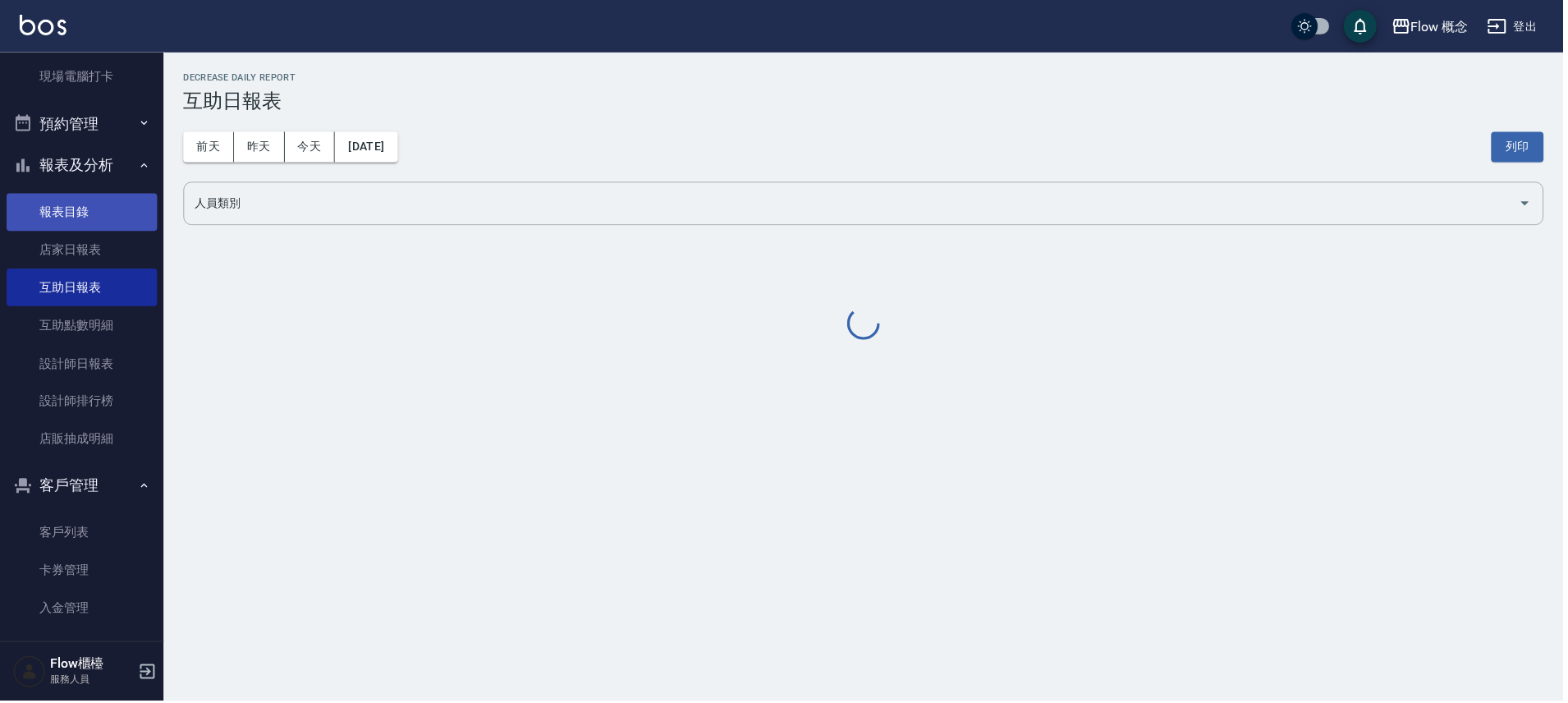
click at [70, 223] on link "報表目錄" at bounding box center [82, 213] width 151 height 38
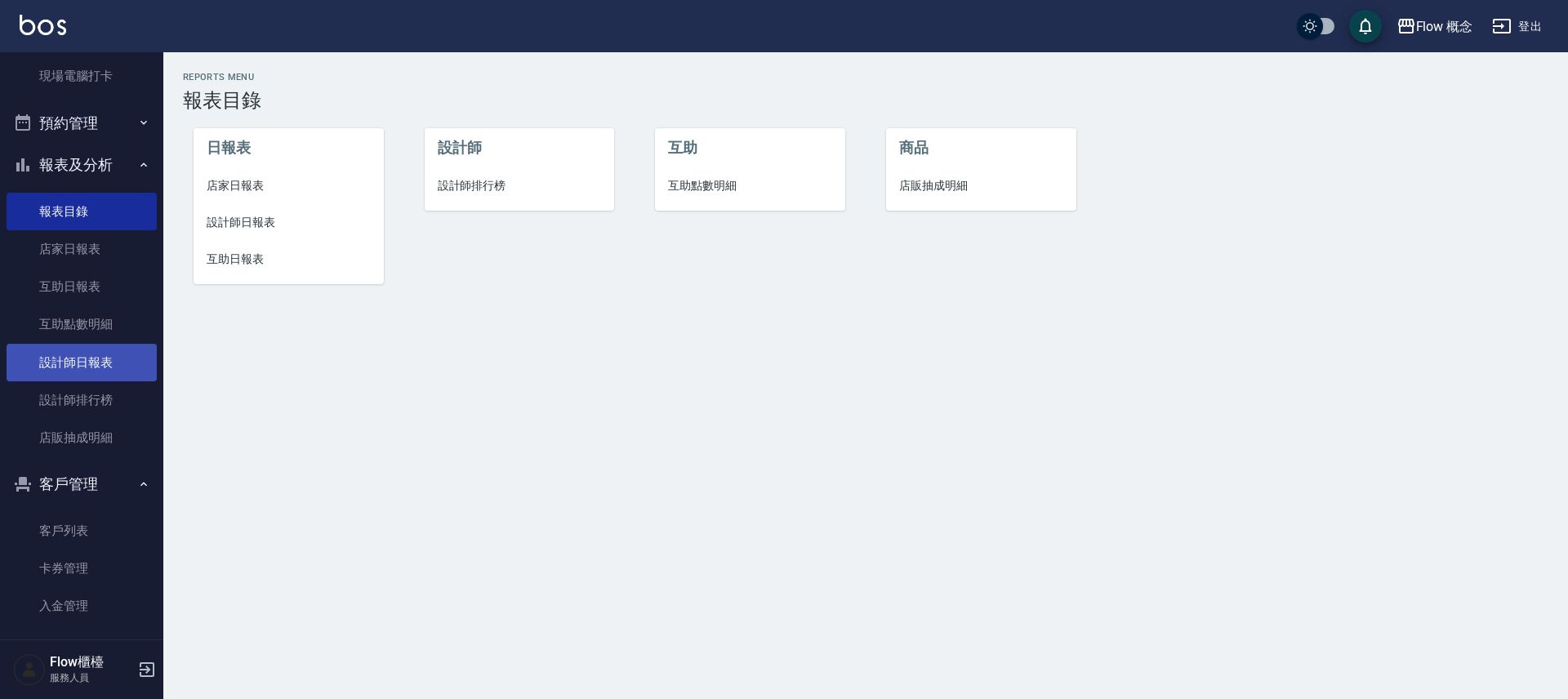
click at [66, 376] on link "設計師日報表" at bounding box center [82, 363] width 150 height 38
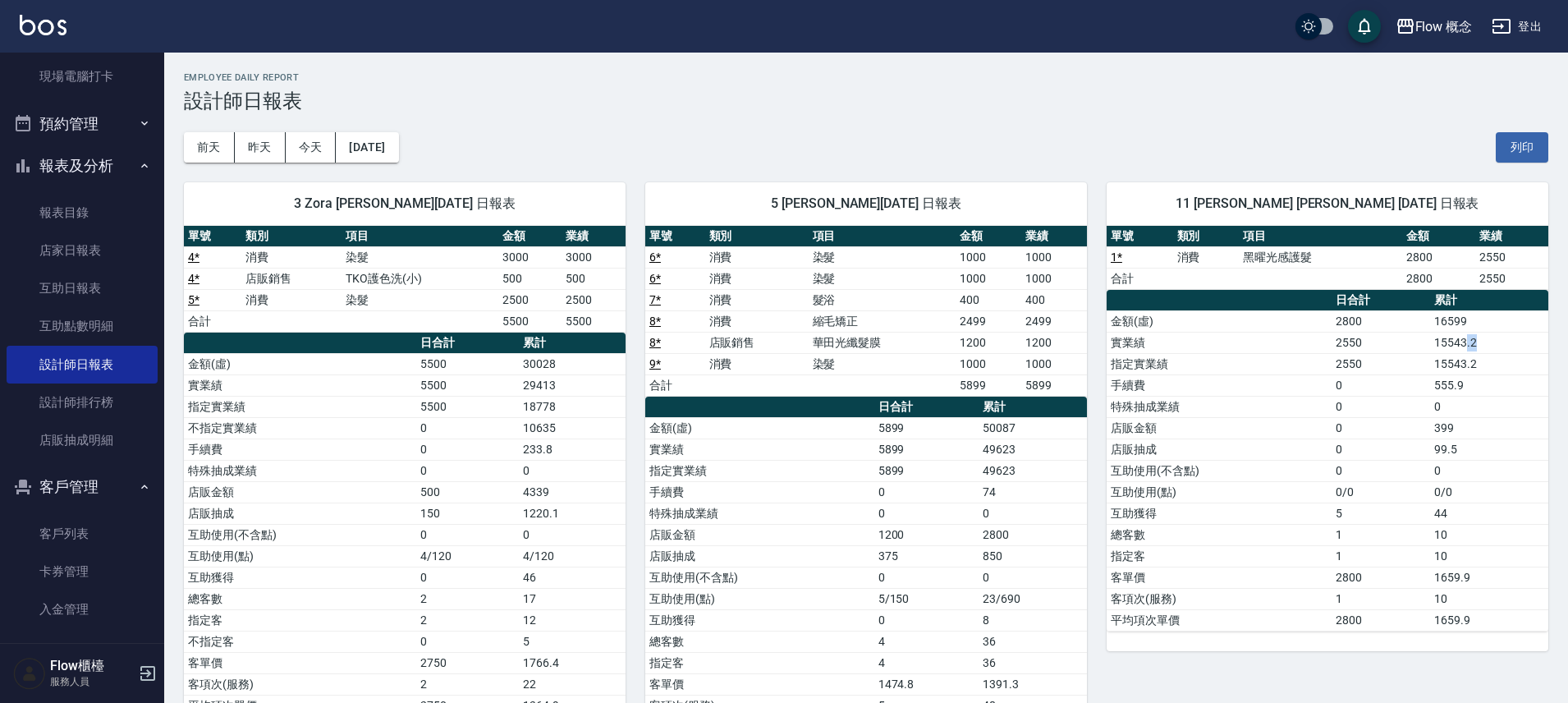
drag, startPoint x: 1499, startPoint y: 341, endPoint x: 1466, endPoint y: 336, distance: 33.4
click at [1466, 336] on td "15543.2" at bounding box center [1489, 342] width 118 height 22
drag, startPoint x: 1483, startPoint y: 413, endPoint x: 1478, endPoint y: 445, distance: 32.4
click at [1482, 414] on td "0" at bounding box center [1489, 407] width 118 height 22
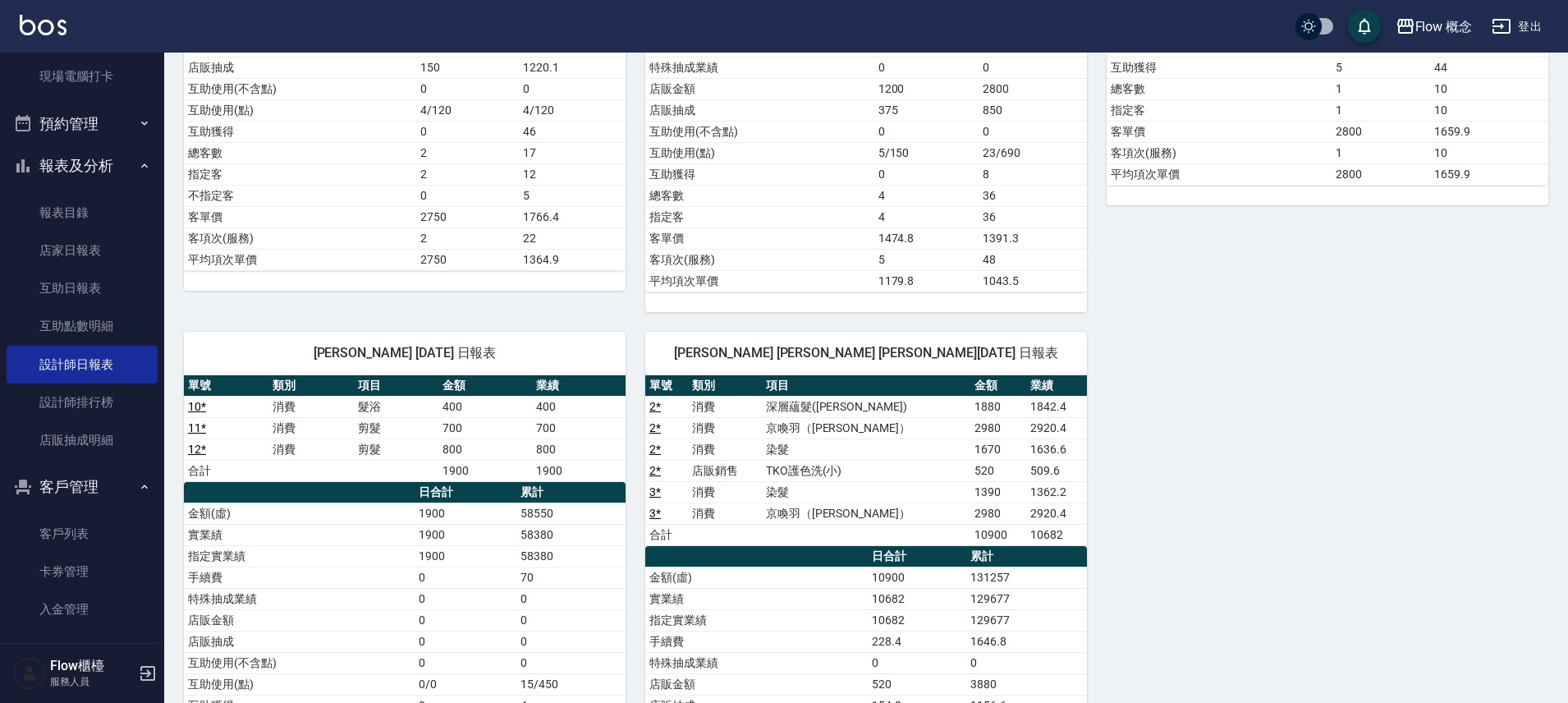
scroll to position [103, 0]
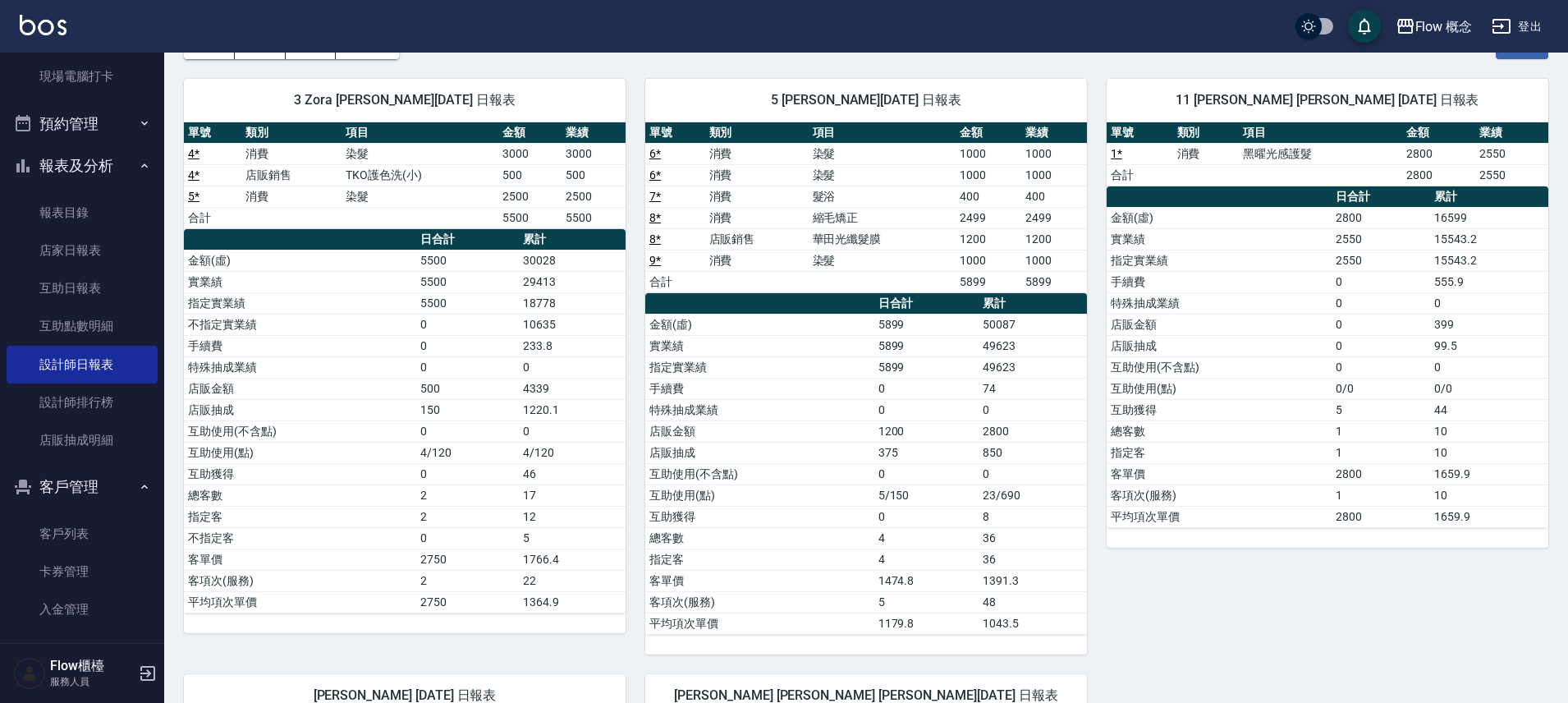
click at [1461, 192] on th "累計" at bounding box center [1489, 197] width 118 height 22
drag, startPoint x: 1271, startPoint y: 101, endPoint x: 1364, endPoint y: 104, distance: 93.0
click at [1364, 104] on span "11 [PERSON_NAME] [PERSON_NAME] [DATE] 日報表" at bounding box center [1328, 100] width 402 height 16
click at [1370, 107] on span "11 [PERSON_NAME] [PERSON_NAME] [DATE] 日報表" at bounding box center [1328, 100] width 402 height 16
drag, startPoint x: 565, startPoint y: 407, endPoint x: 504, endPoint y: 418, distance: 62.0
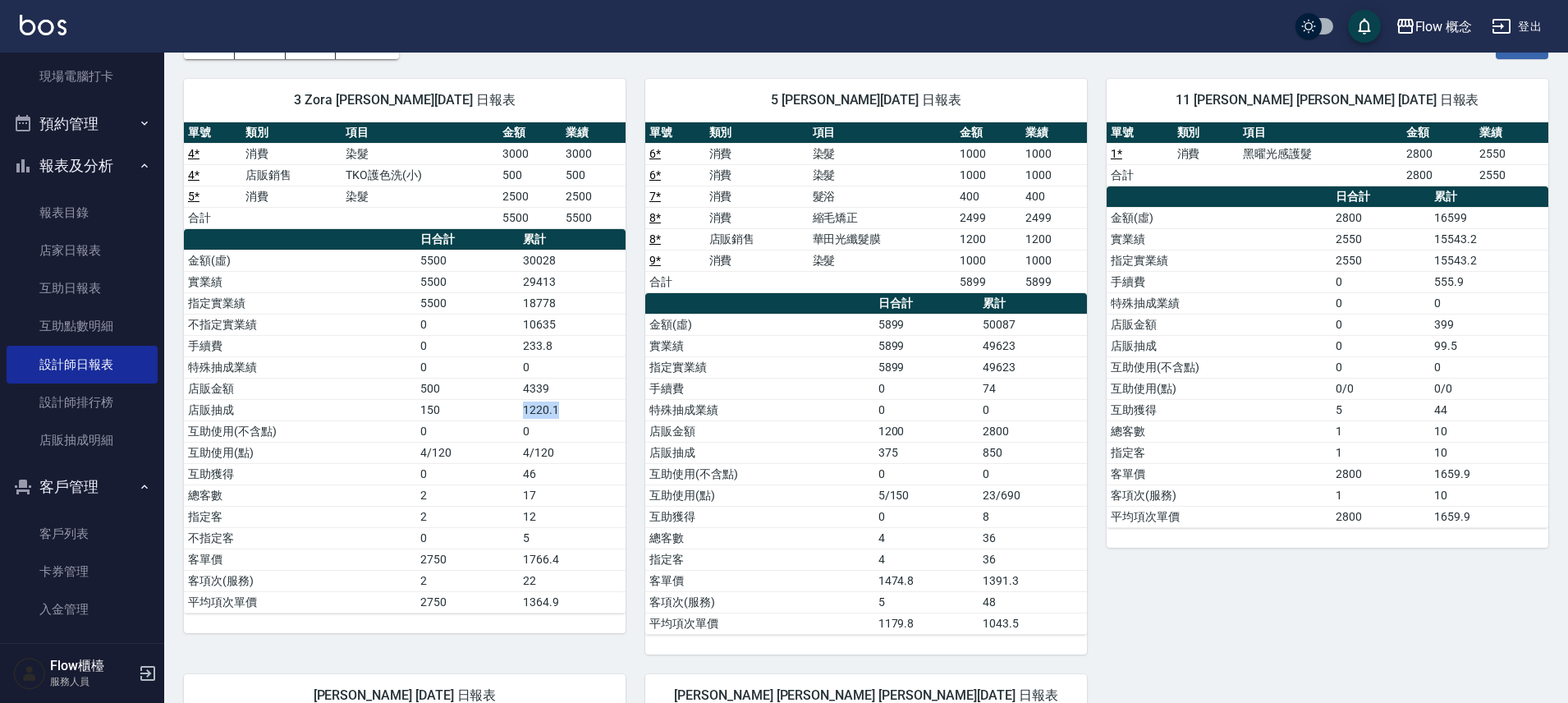
click at [504, 418] on tr "店販抽成 150 1220.1" at bounding box center [405, 409] width 442 height 22
click at [504, 418] on td "150" at bounding box center [467, 409] width 102 height 22
drag, startPoint x: 374, startPoint y: 374, endPoint x: 584, endPoint y: 408, distance: 212.7
click at [584, 408] on tbody "金額(虛) 5500 30028 實業績 5500 29413 指定實業績 5500 18778 不指定實業績 0 10635 手續費 0 233.8 特殊抽…" at bounding box center [405, 431] width 442 height 363
click at [585, 409] on td "1220.1" at bounding box center [572, 409] width 107 height 22
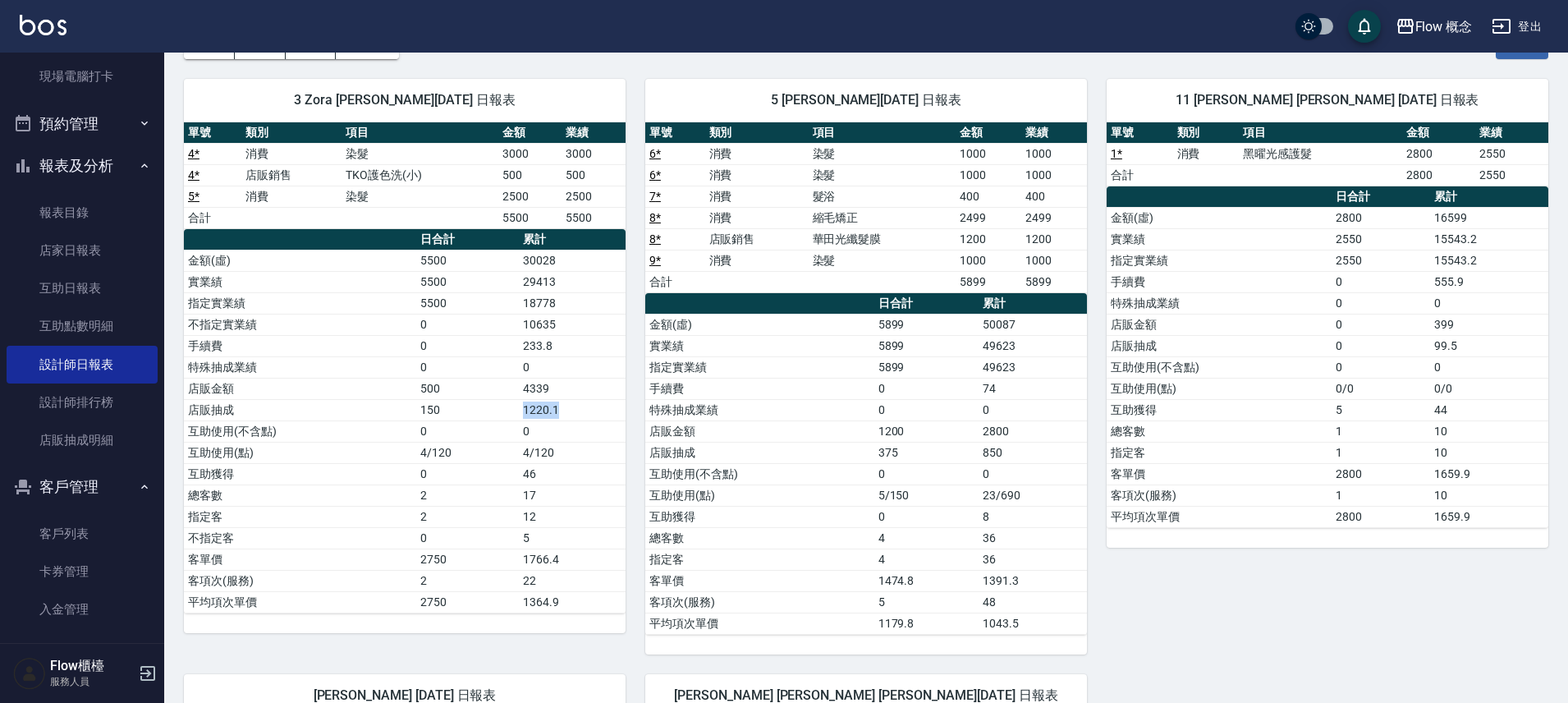
drag, startPoint x: 587, startPoint y: 409, endPoint x: 453, endPoint y: 412, distance: 134.0
click at [453, 412] on tr "店販抽成 150 1220.1" at bounding box center [405, 409] width 442 height 22
drag, startPoint x: 312, startPoint y: 467, endPoint x: 609, endPoint y: 435, distance: 298.7
click at [600, 434] on tbody "金額(虛) 5500 30028 實業績 5500 29413 指定實業績 5500 18778 不指定實業績 0 10635 手續費 0 233.8 特殊抽…" at bounding box center [405, 431] width 442 height 363
click at [609, 435] on td "0" at bounding box center [572, 431] width 107 height 22
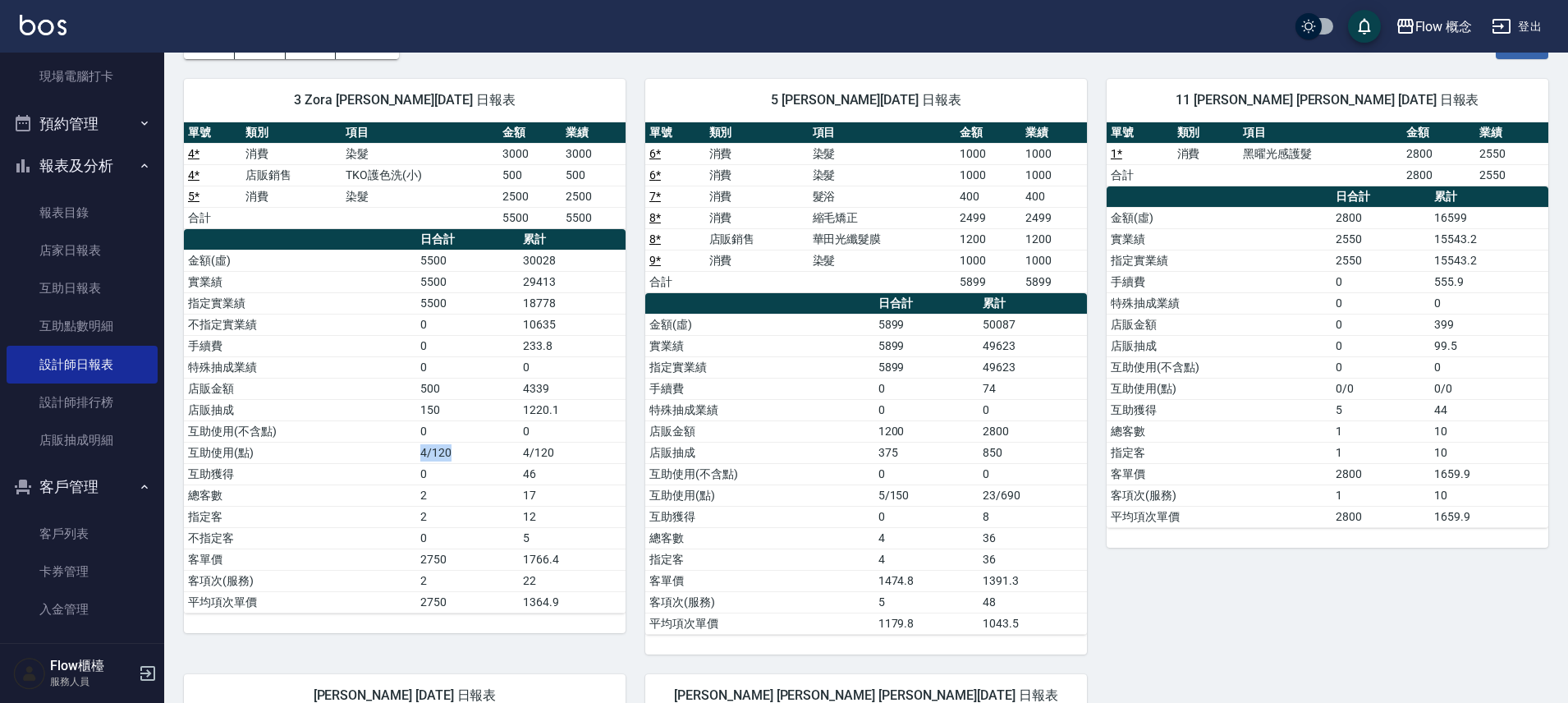
drag, startPoint x: 490, startPoint y: 447, endPoint x: 469, endPoint y: 463, distance: 26.4
click at [374, 452] on tr "互助使用(點) 4/120 4/120" at bounding box center [405, 452] width 442 height 22
click at [554, 472] on td "46" at bounding box center [572, 473] width 107 height 22
drag, startPoint x: 564, startPoint y: 384, endPoint x: 576, endPoint y: 401, distance: 20.8
click at [576, 401] on tbody "金額(虛) 5500 30028 實業績 5500 29413 指定實業績 5500 18778 不指定實業績 0 10635 手續費 0 233.8 特殊抽…" at bounding box center [405, 431] width 442 height 363
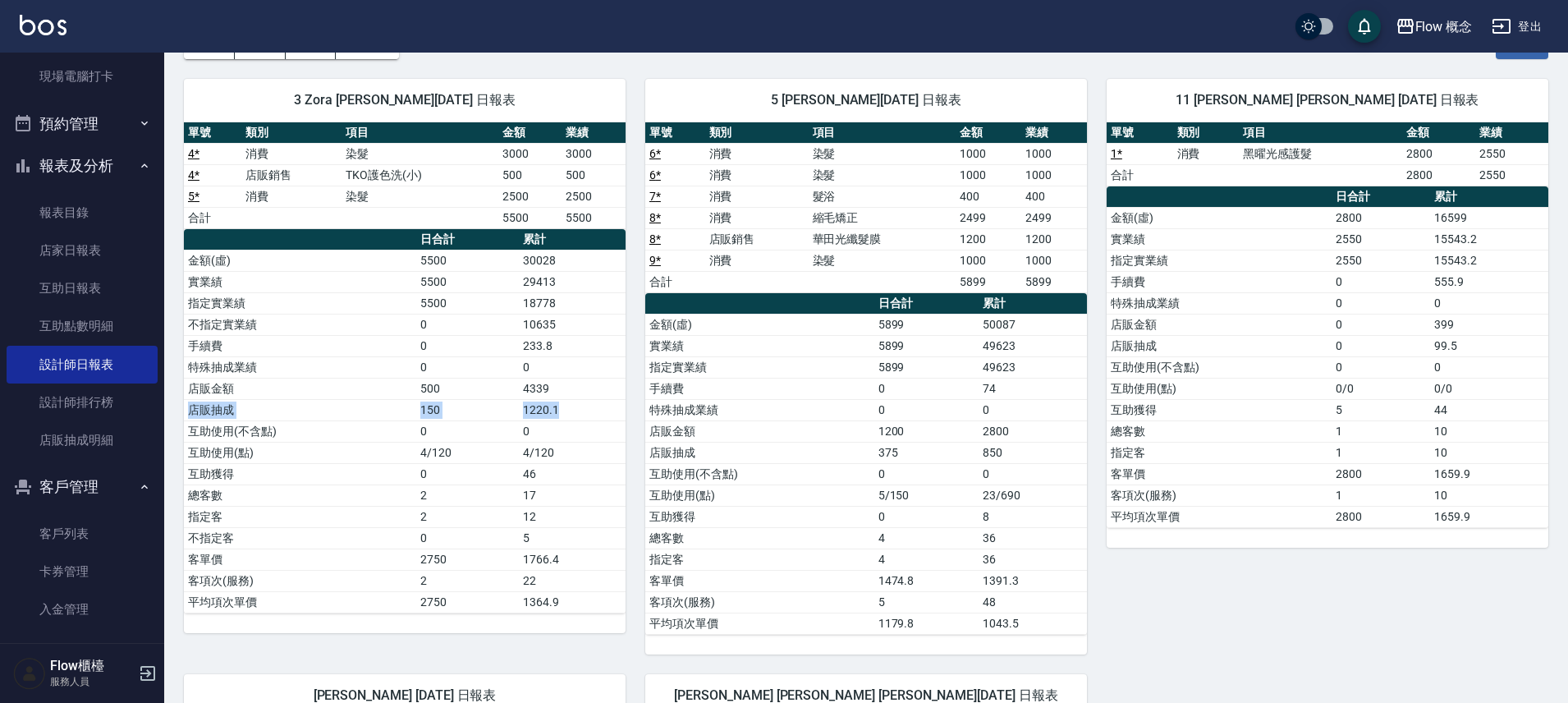
drag, startPoint x: 576, startPoint y: 402, endPoint x: 580, endPoint y: 418, distance: 16.5
click at [578, 411] on td "1220.1" at bounding box center [572, 409] width 107 height 22
drag, startPoint x: 580, startPoint y: 396, endPoint x: 401, endPoint y: 373, distance: 180.5
click at [401, 373] on tbody "金額(虛) 5500 30028 實業績 5500 29413 指定實業績 5500 18778 不指定實業績 0 10635 手續費 0 233.8 特殊抽…" at bounding box center [405, 431] width 442 height 363
drag, startPoint x: 488, startPoint y: 394, endPoint x: 526, endPoint y: 418, distance: 44.9
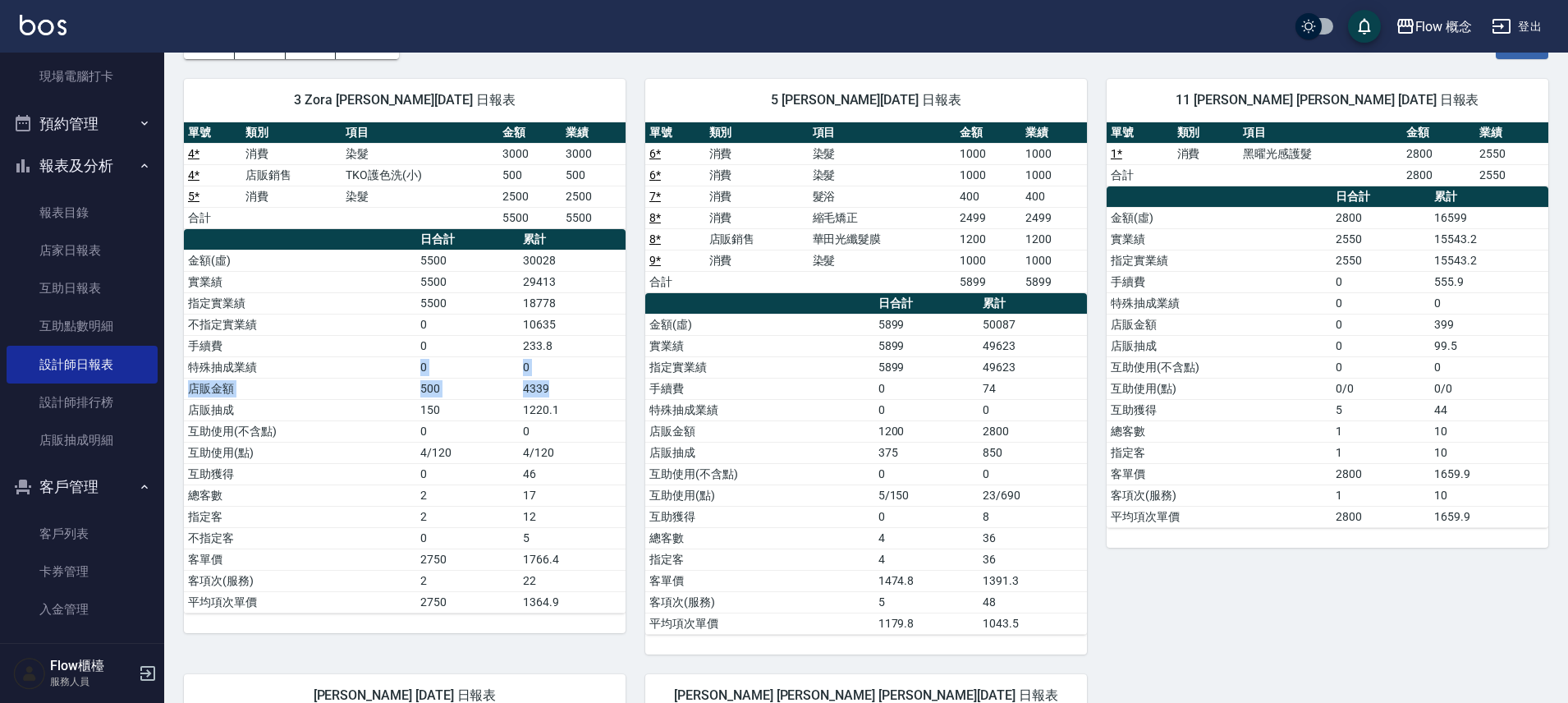
click at [488, 394] on td "500" at bounding box center [467, 388] width 102 height 22
drag, startPoint x: 519, startPoint y: 472, endPoint x: 537, endPoint y: 397, distance: 77.1
click at [443, 458] on tbody "金額(虛) 5500 30028 實業績 5500 29413 指定實業績 5500 18778 不指定實業績 0 10635 手續費 0 233.8 特殊抽…" at bounding box center [405, 431] width 442 height 363
drag, startPoint x: 378, startPoint y: 467, endPoint x: 457, endPoint y: 465, distance: 79.0
click at [457, 465] on tr "互助獲得 0 46" at bounding box center [405, 473] width 442 height 22
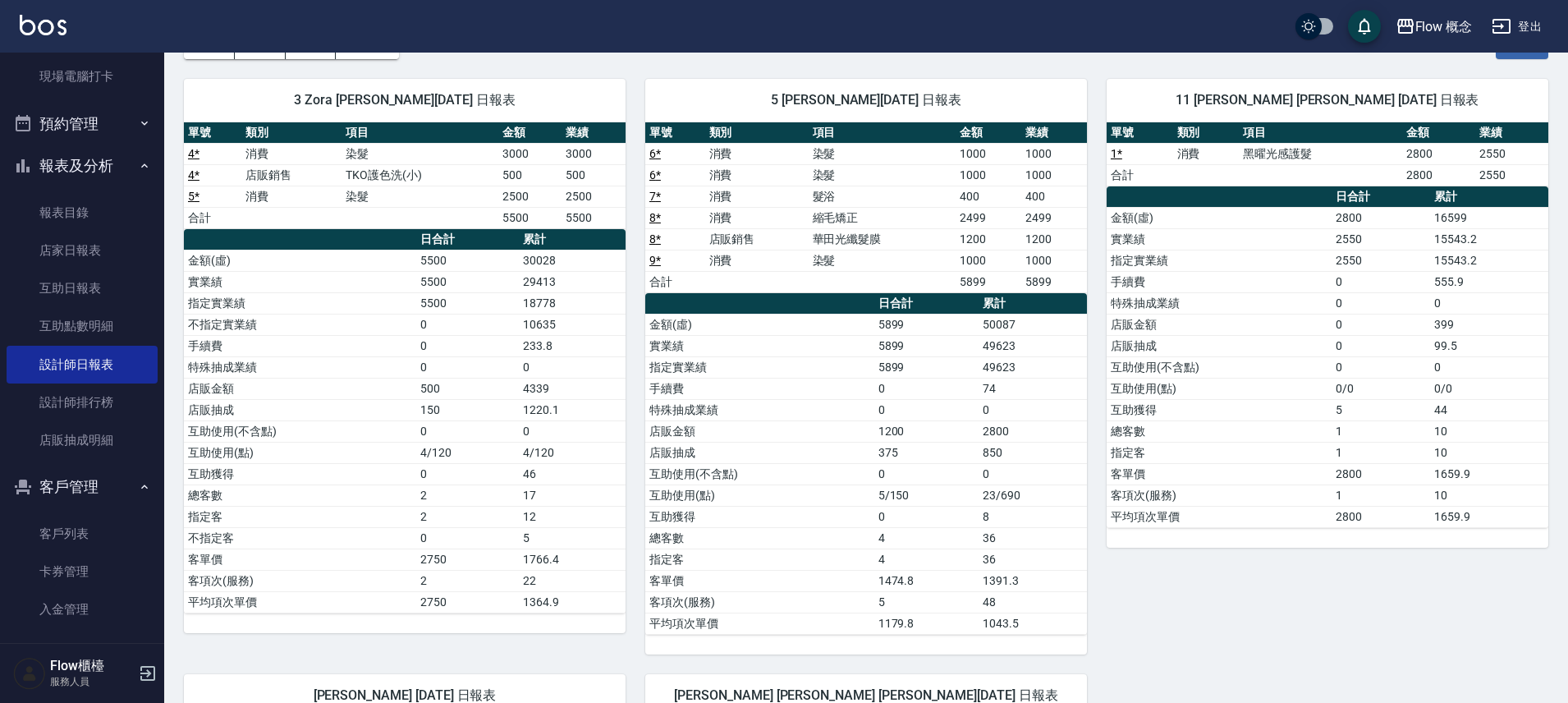
click at [457, 466] on td "0" at bounding box center [467, 473] width 102 height 22
drag, startPoint x: 474, startPoint y: 467, endPoint x: 357, endPoint y: 481, distance: 117.8
click at [357, 481] on tbody "金額(虛) 5500 30028 實業績 5500 29413 指定實業績 5500 18778 不指定實業績 0 10635 手續費 0 233.8 特殊抽…" at bounding box center [405, 431] width 442 height 363
click at [370, 464] on td "互助獲得" at bounding box center [300, 473] width 232 height 22
drag, startPoint x: 398, startPoint y: 436, endPoint x: 542, endPoint y: 465, distance: 146.9
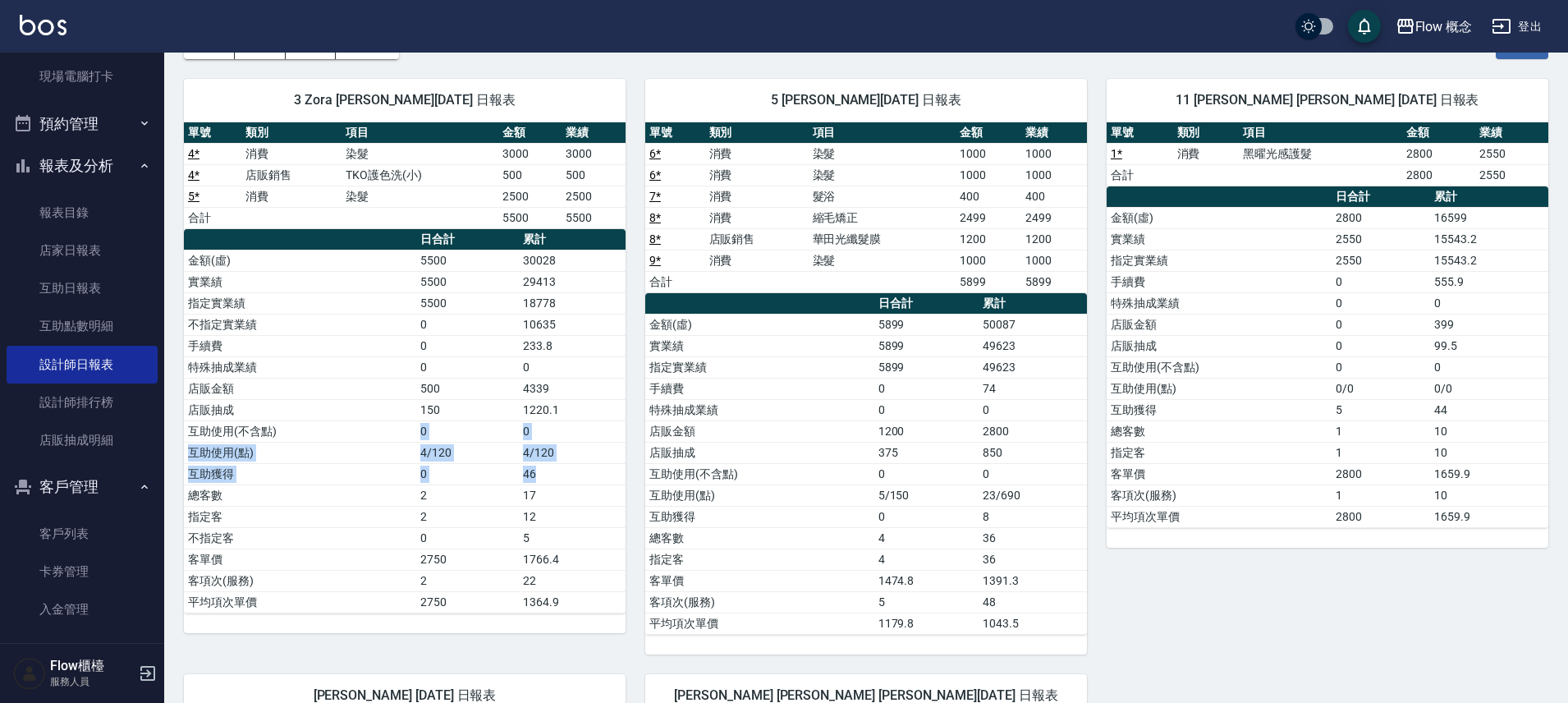
click at [542, 465] on tbody "金額(虛) 5500 30028 實業績 5500 29413 指定實業績 5500 18778 不指定實業績 0 10635 手續費 0 233.8 特殊抽…" at bounding box center [405, 431] width 442 height 363
drag, startPoint x: 542, startPoint y: 467, endPoint x: 563, endPoint y: 397, distance: 73.1
click at [543, 466] on td "46" at bounding box center [572, 473] width 107 height 22
drag, startPoint x: 375, startPoint y: 468, endPoint x: 559, endPoint y: 481, distance: 184.5
click at [559, 481] on tr "互助獲得 0 46" at bounding box center [405, 473] width 442 height 22
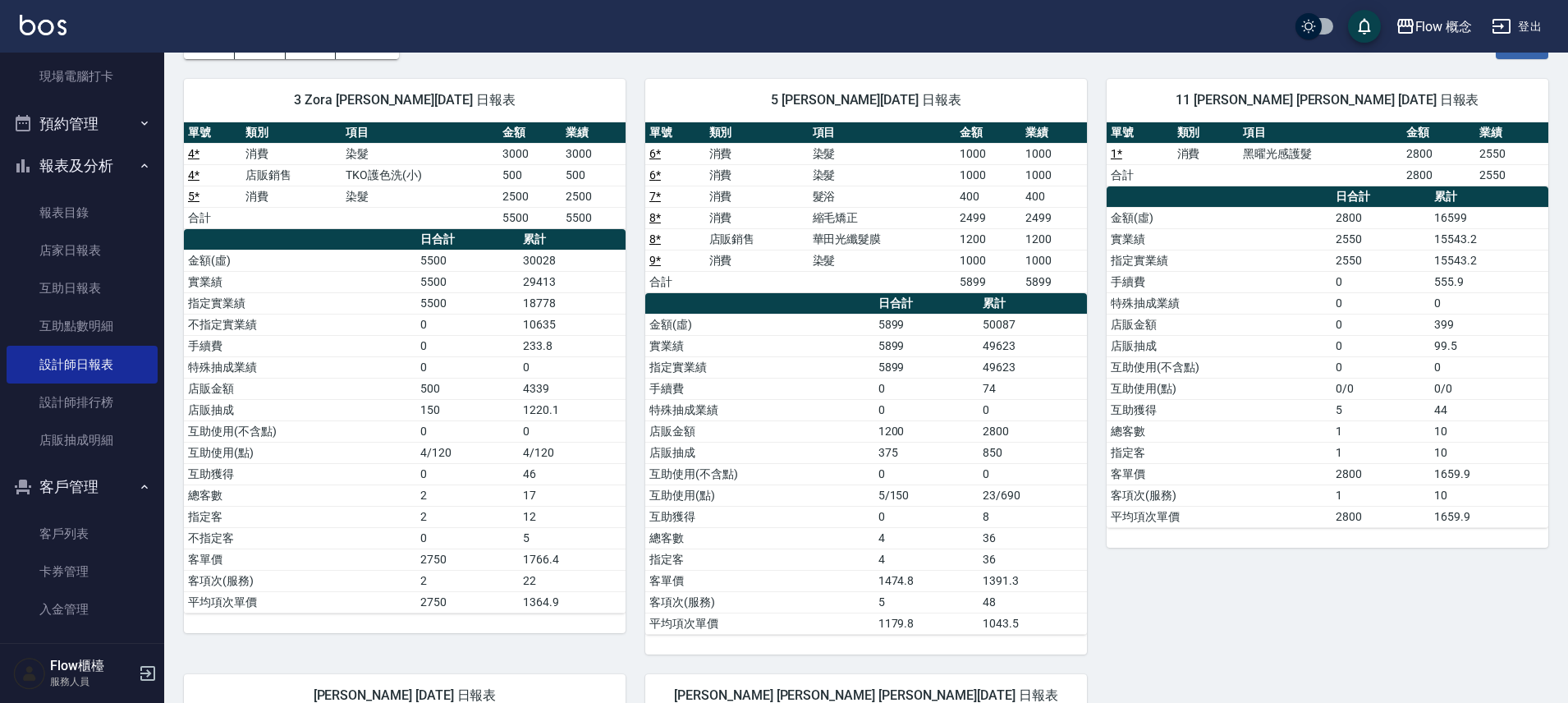
click at [559, 485] on td "17" at bounding box center [572, 495] width 107 height 22
drag, startPoint x: 525, startPoint y: 433, endPoint x: 382, endPoint y: 453, distance: 144.4
click at [382, 453] on tbody "金額(虛) 5500 30028 實業績 5500 29413 指定實業績 5500 18778 不指定實業績 0 10635 手續費 0 233.8 特殊抽…" at bounding box center [405, 431] width 442 height 363
click at [403, 424] on td "互助使用(不含點)" at bounding box center [300, 431] width 232 height 22
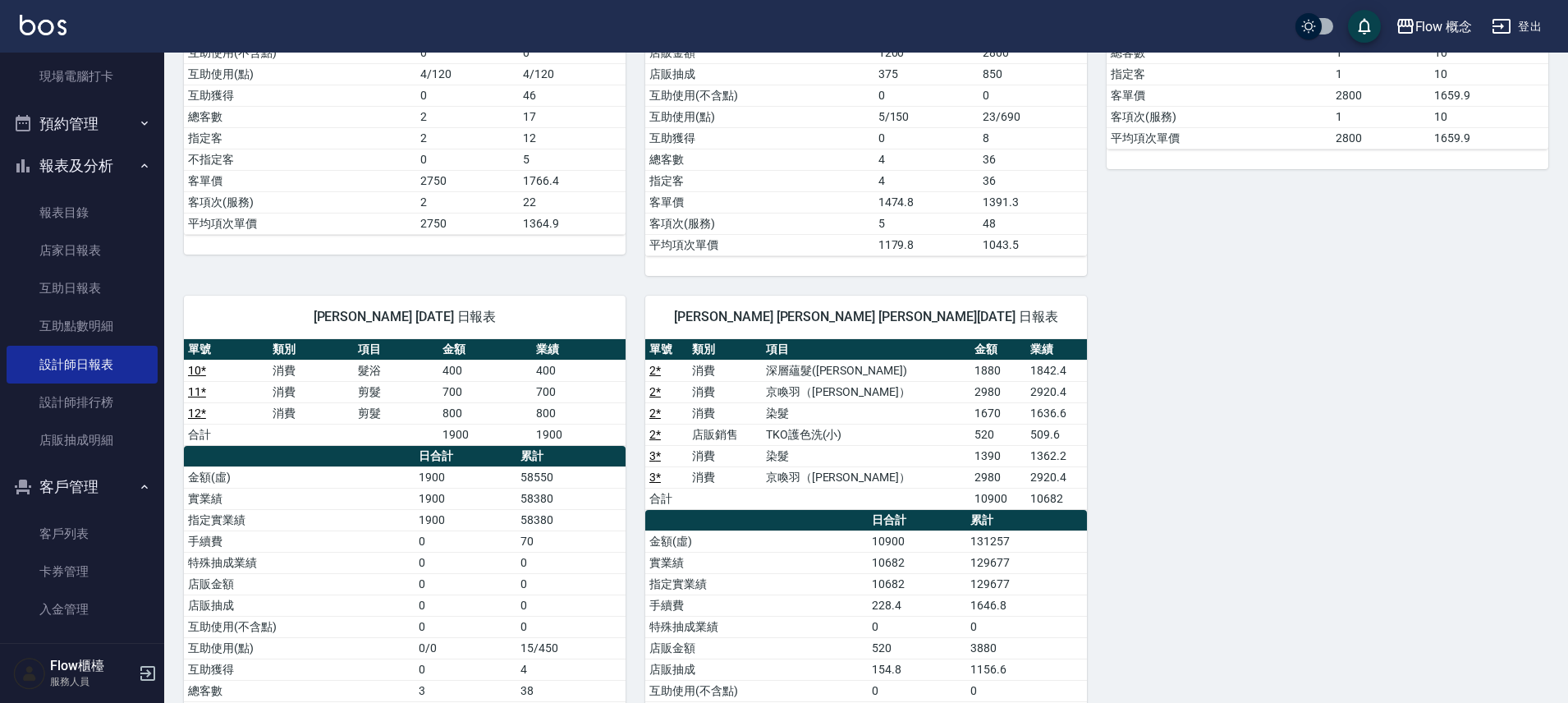
scroll to position [512, 0]
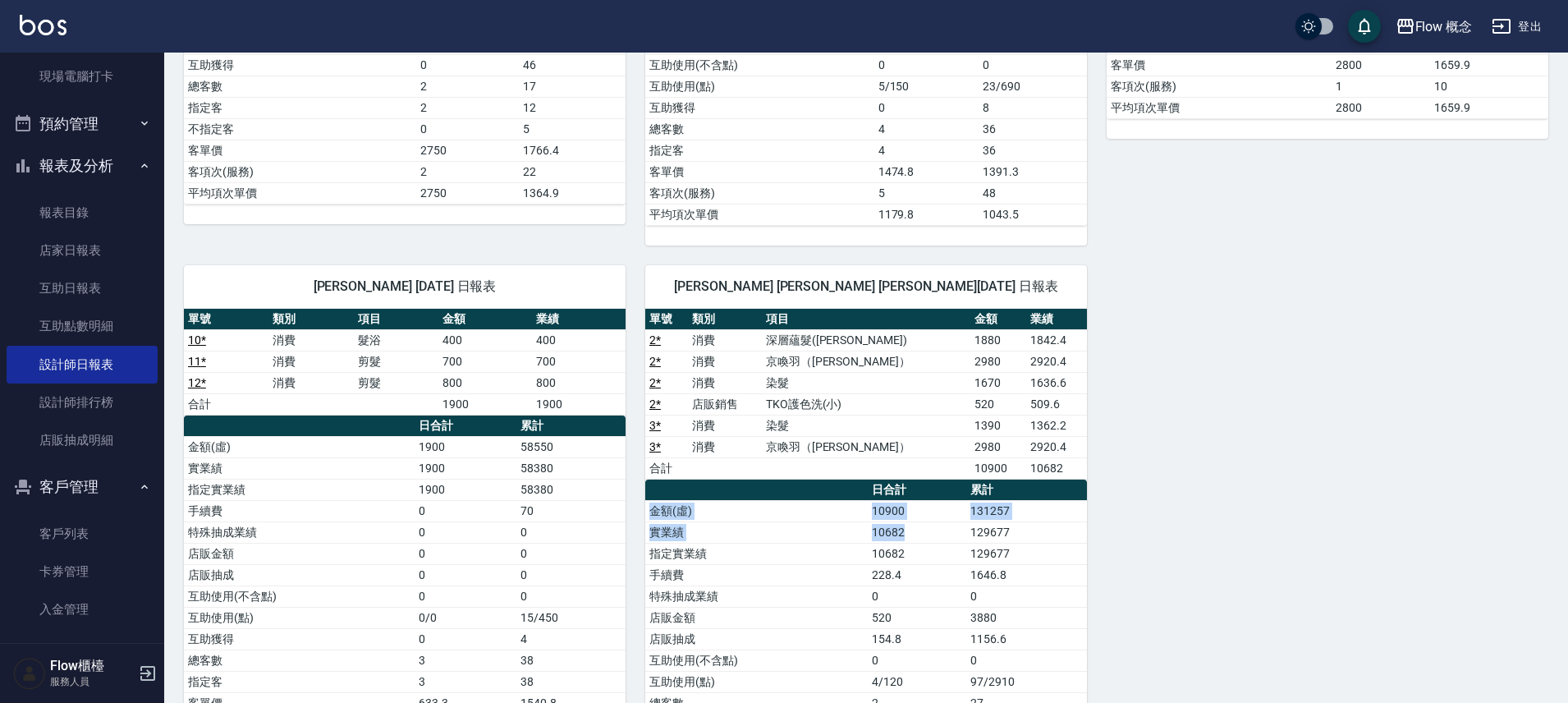
drag, startPoint x: 1039, startPoint y: 498, endPoint x: 913, endPoint y: 534, distance: 131.0
click at [918, 536] on table "日合計 累計 金額(虛) 10900 131257 實業績 10682 129677 指定實業績 10682 129677 手續費 228.4 1646.8 …" at bounding box center [867, 639] width 442 height 320
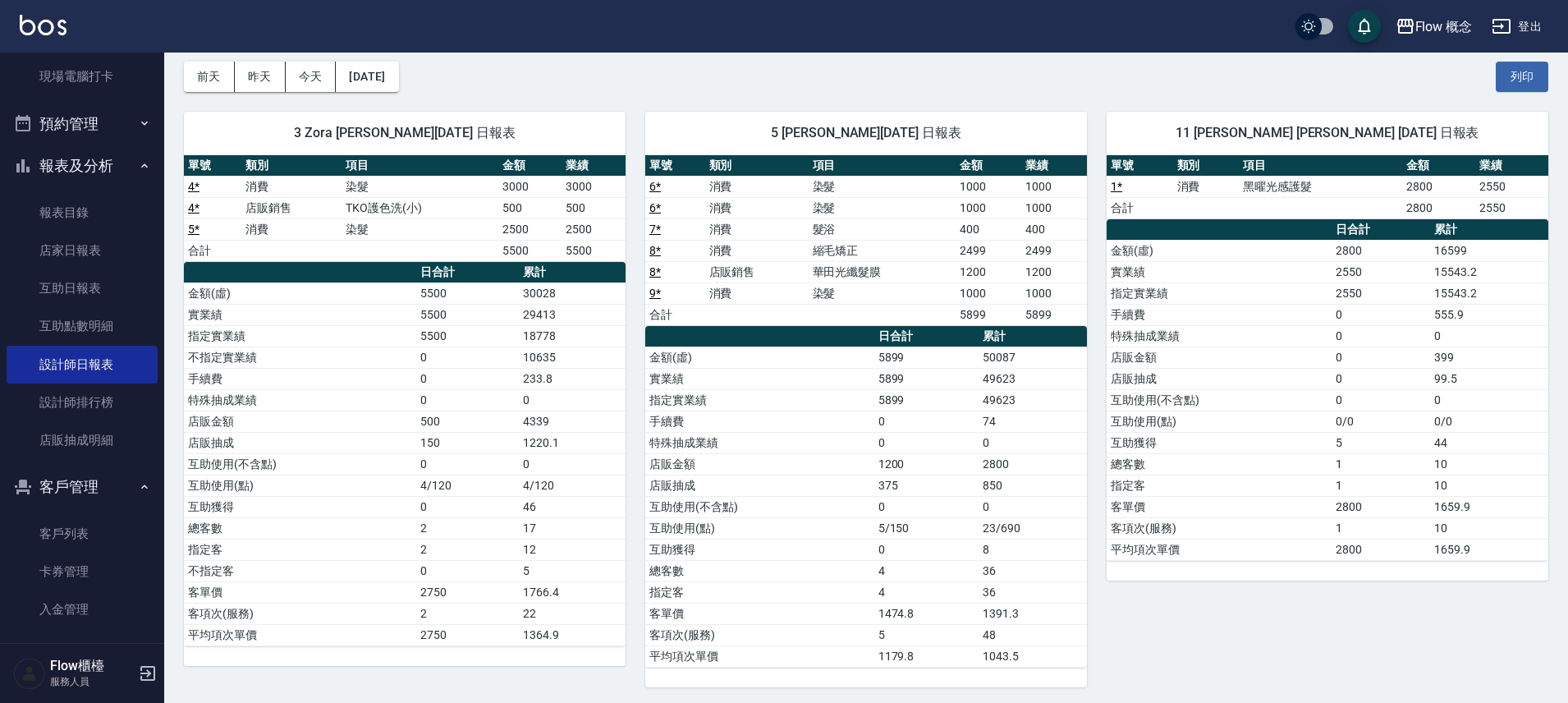
scroll to position [0, 0]
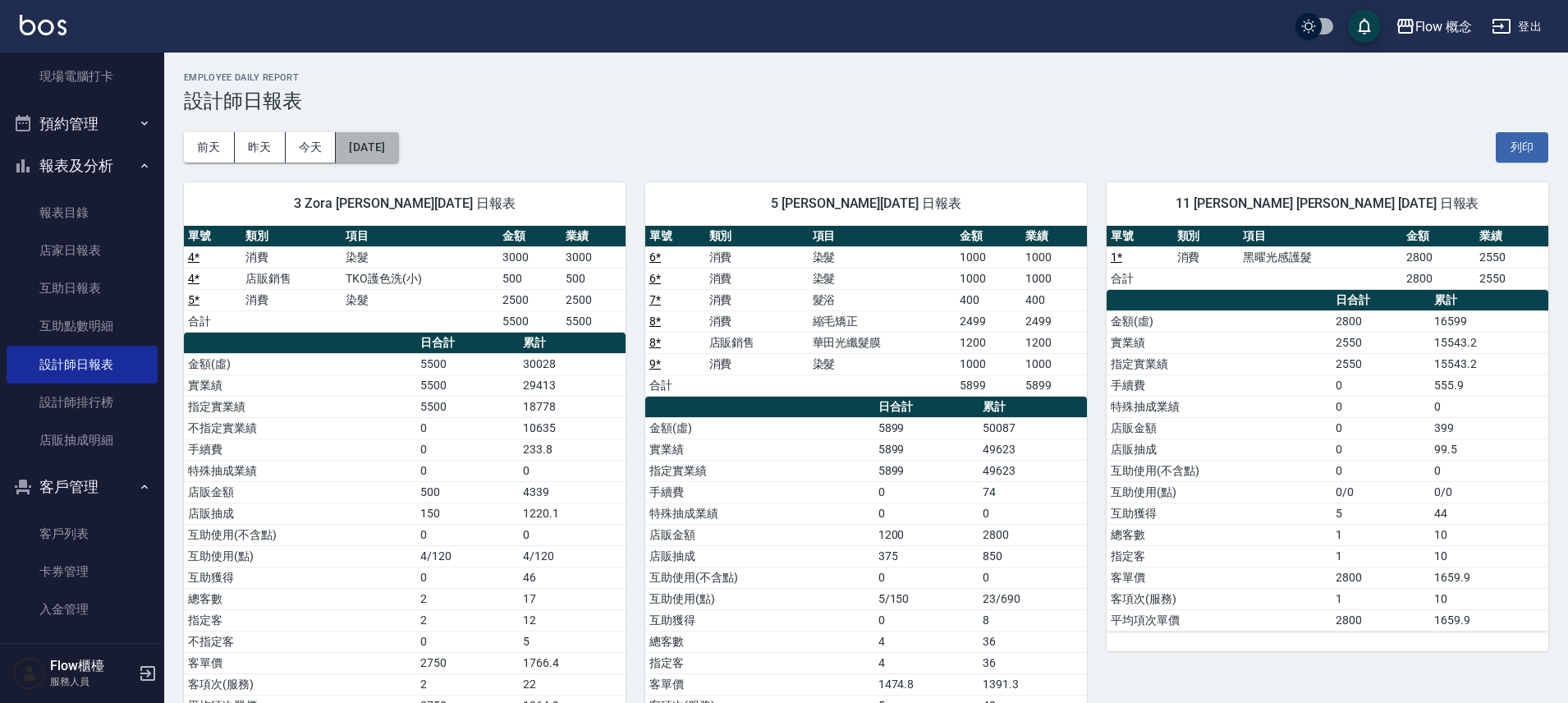
click at [398, 143] on button "[DATE]" at bounding box center [367, 147] width 62 height 30
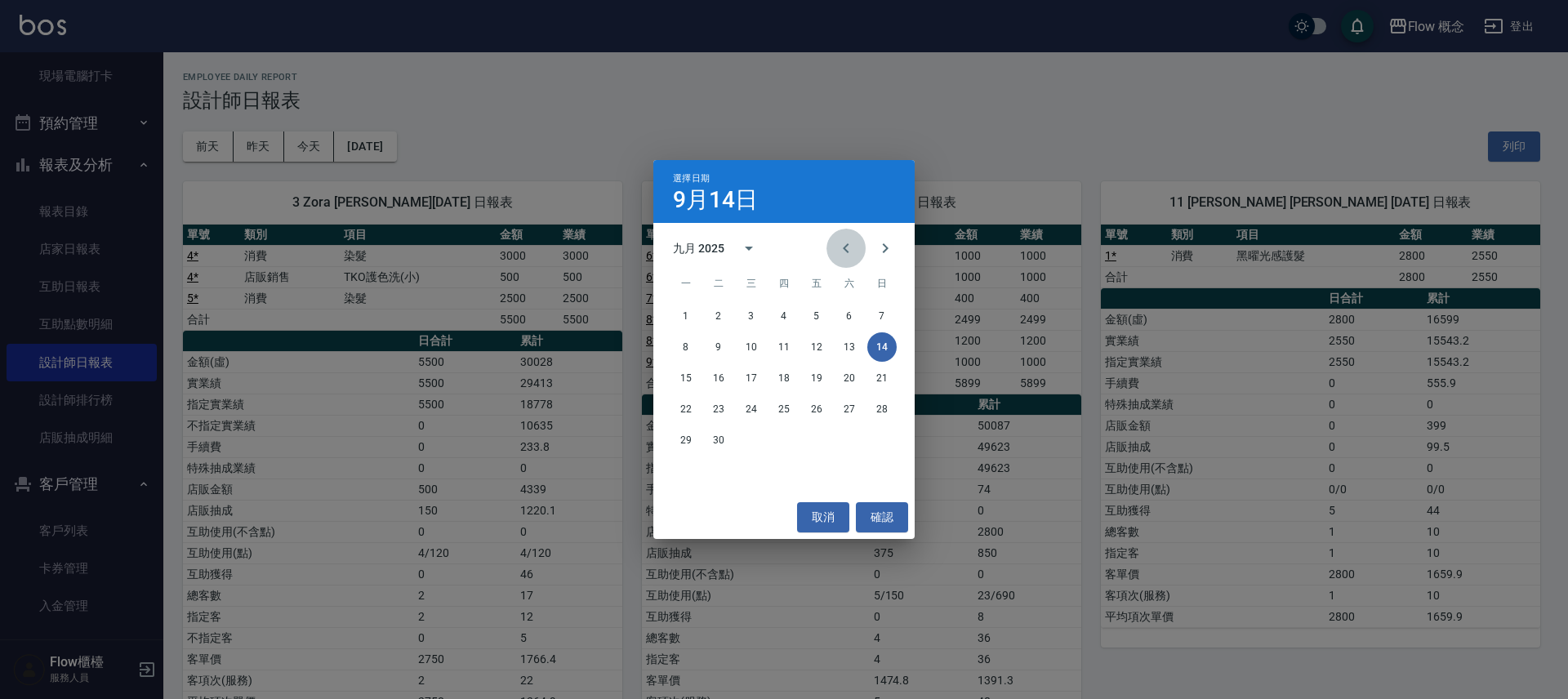
drag, startPoint x: 839, startPoint y: 248, endPoint x: 850, endPoint y: 260, distance: 16.3
click at [840, 249] on icon "Previous month" at bounding box center [846, 248] width 20 height 20
click at [784, 380] on button "14" at bounding box center [784, 378] width 29 height 29
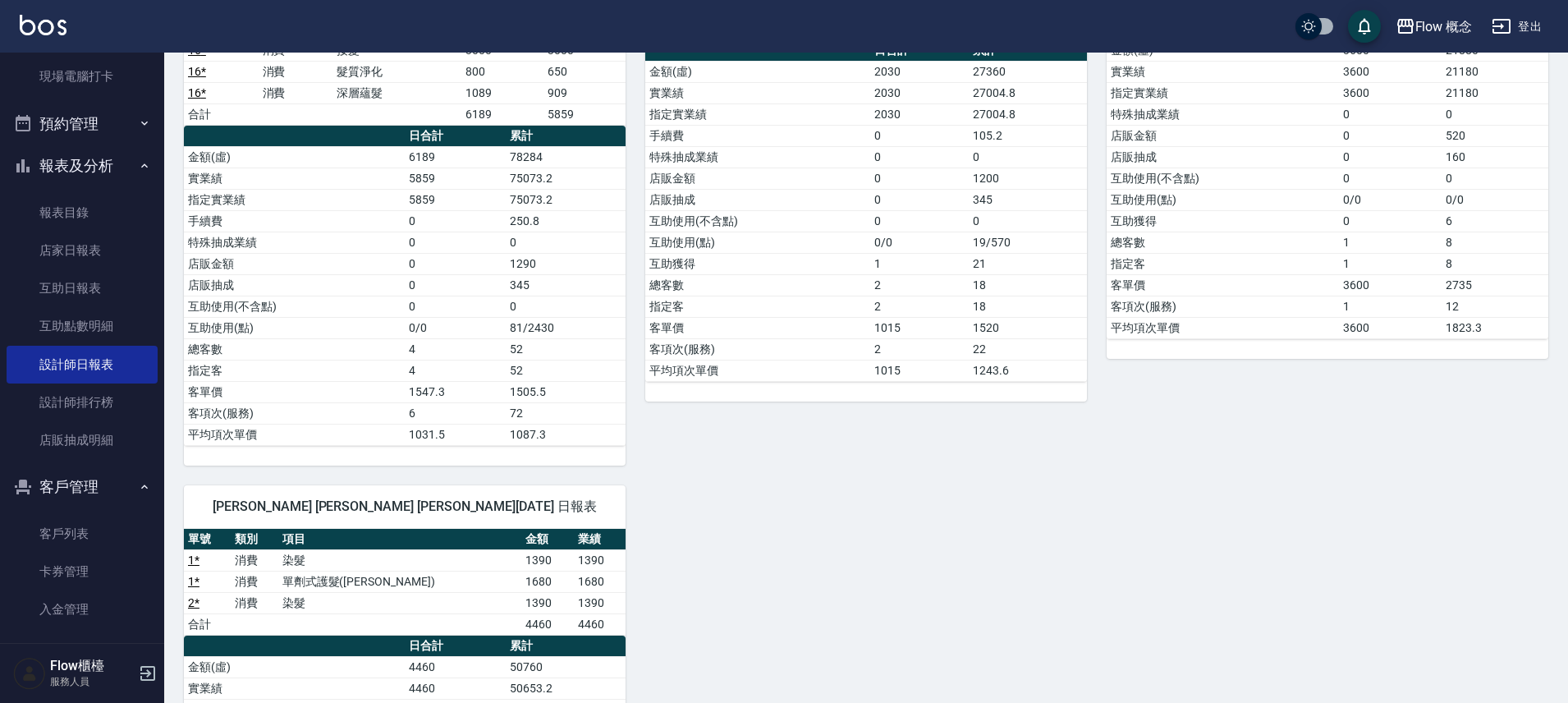
scroll to position [949, 0]
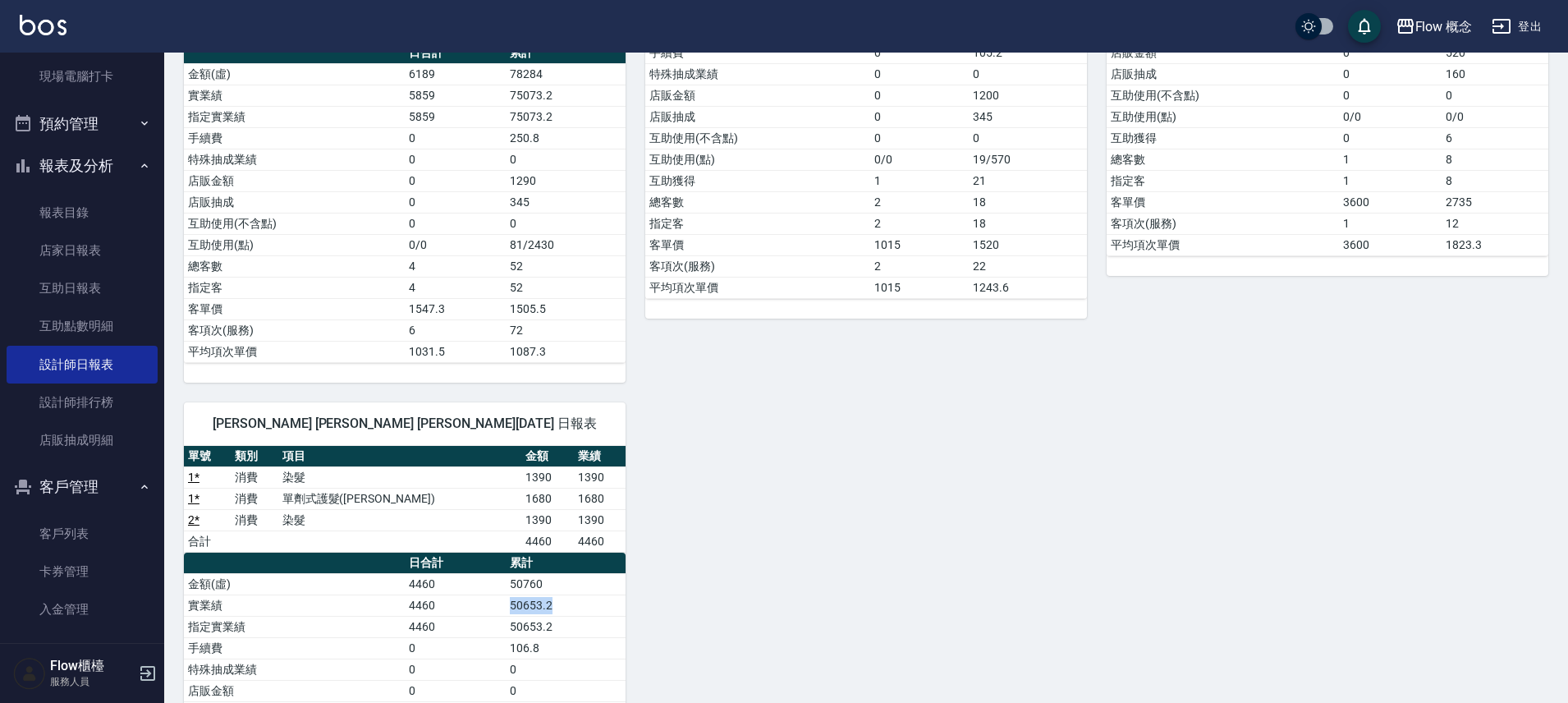
drag, startPoint x: 556, startPoint y: 600, endPoint x: 429, endPoint y: 614, distance: 127.8
click at [421, 615] on tr "實業績 4460 50653.2" at bounding box center [405, 605] width 442 height 22
click at [432, 615] on td "4460" at bounding box center [455, 626] width 101 height 22
drag, startPoint x: 506, startPoint y: 597, endPoint x: 584, endPoint y: 595, distance: 78.0
click at [582, 595] on td "50653.2" at bounding box center [566, 605] width 120 height 22
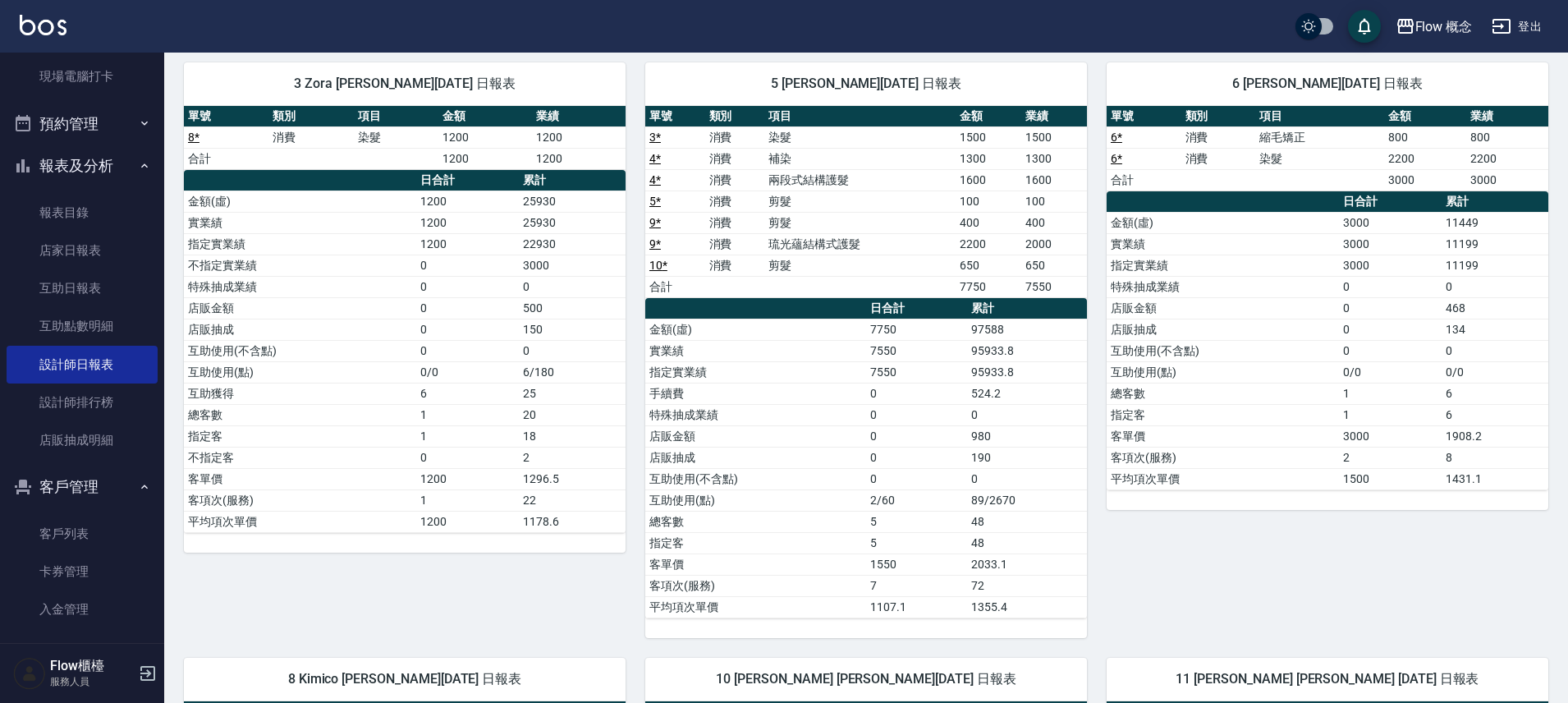
scroll to position [0, 0]
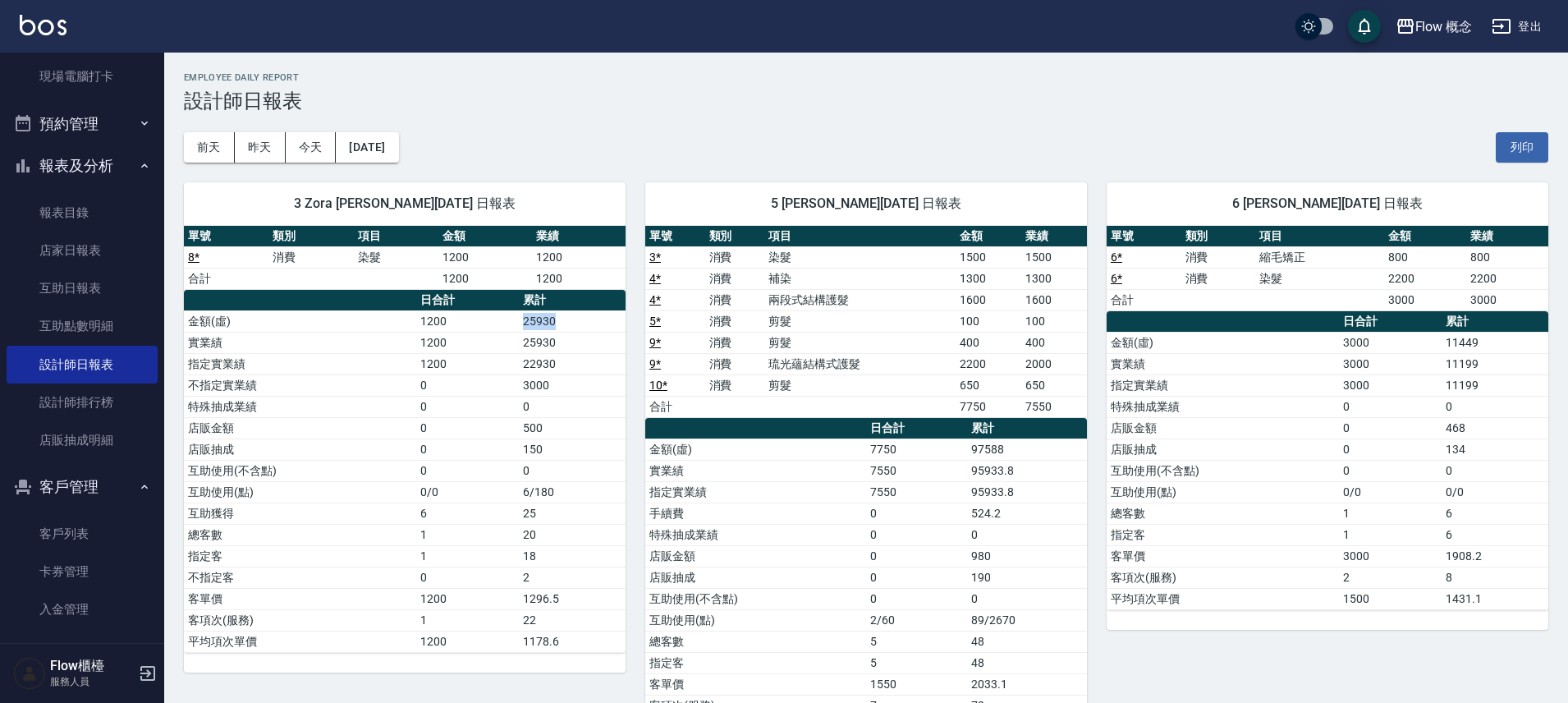
drag, startPoint x: 562, startPoint y: 330, endPoint x: 485, endPoint y: 330, distance: 77.0
click at [485, 330] on tr "金額(虛) 1200 25930" at bounding box center [405, 321] width 442 height 22
click at [485, 330] on td "1200" at bounding box center [467, 321] width 102 height 22
drag, startPoint x: 569, startPoint y: 335, endPoint x: 518, endPoint y: 335, distance: 51.0
click at [518, 335] on tr "實業績 1200 25930" at bounding box center [405, 342] width 442 height 22
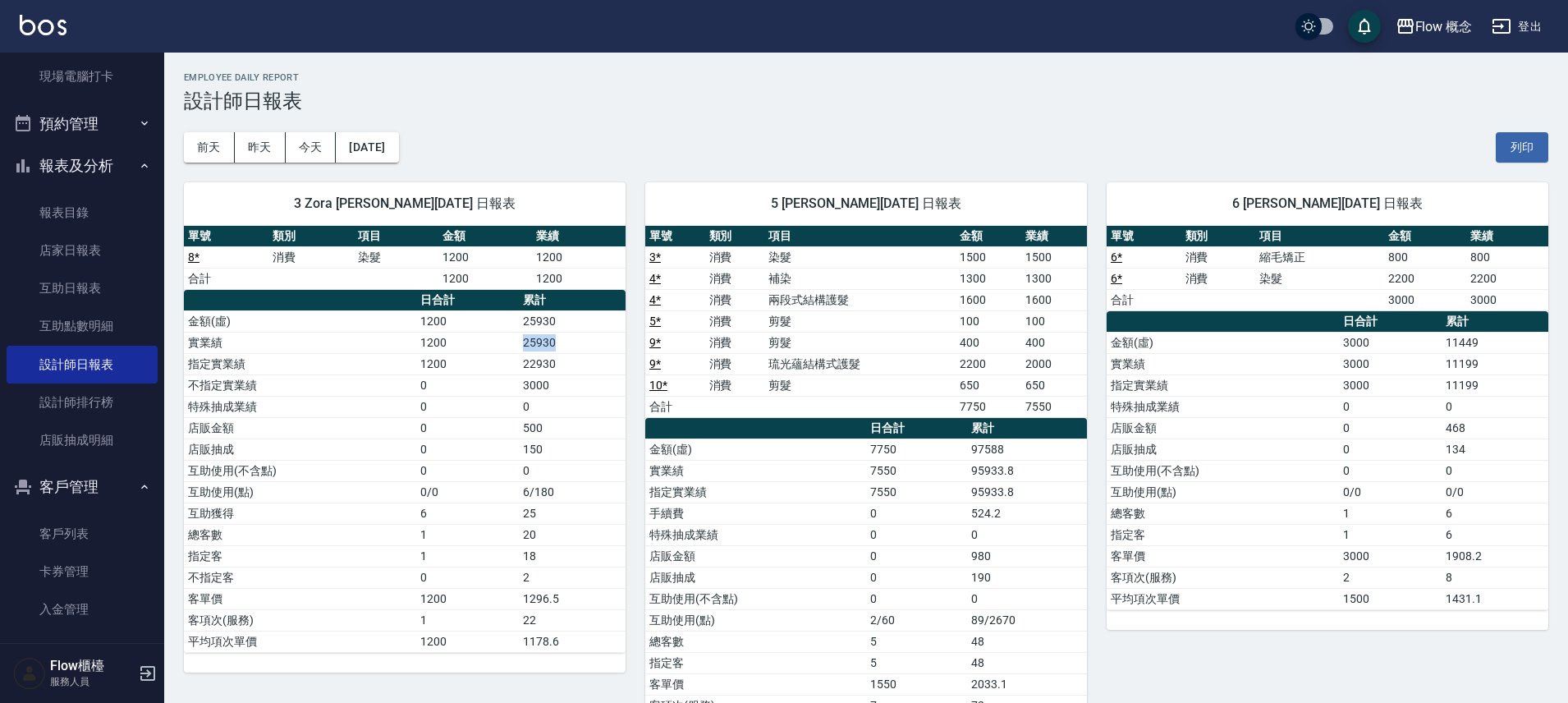
click at [517, 335] on td "1200" at bounding box center [467, 342] width 102 height 22
click at [329, 146] on button "今天" at bounding box center [311, 147] width 51 height 30
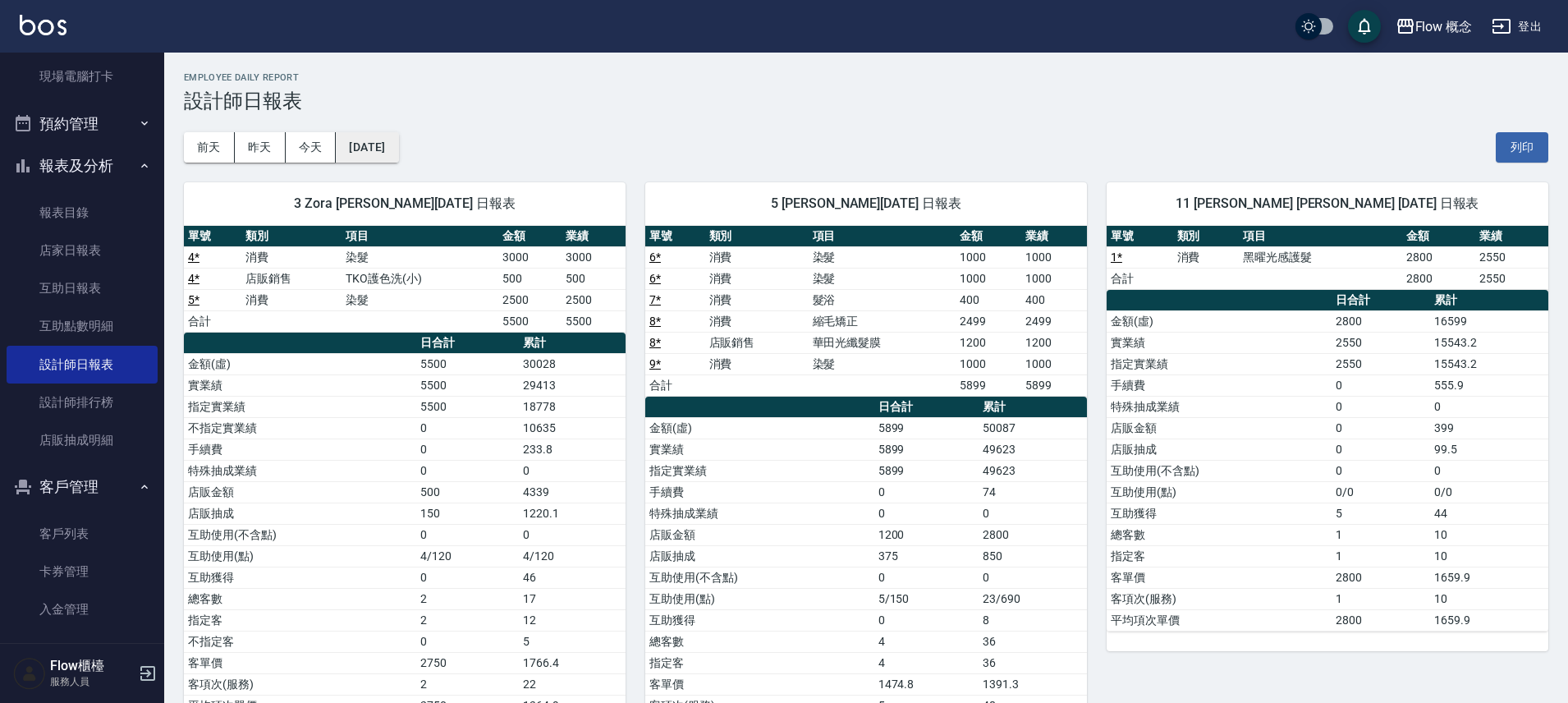
click at [374, 148] on button "[DATE]" at bounding box center [367, 147] width 62 height 30
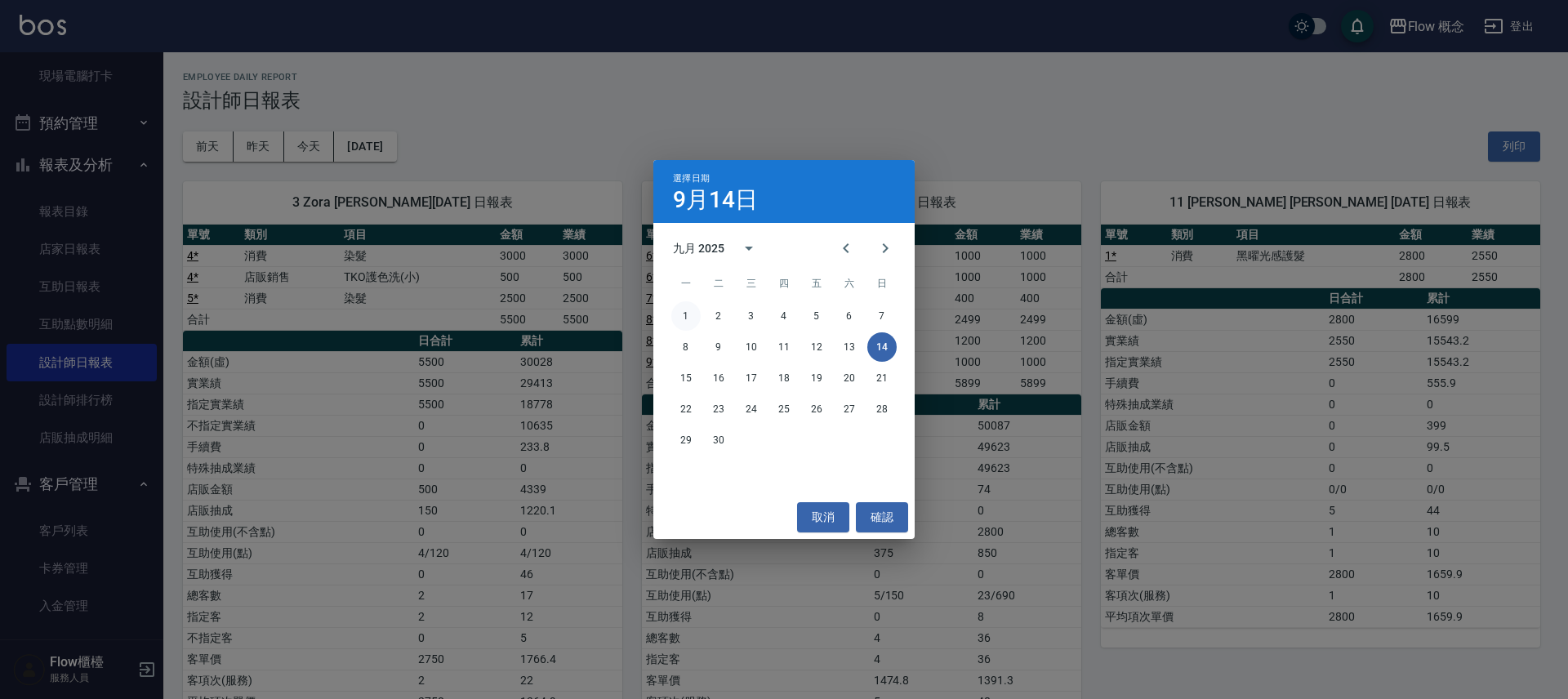
click at [688, 315] on button "1" at bounding box center [686, 316] width 29 height 29
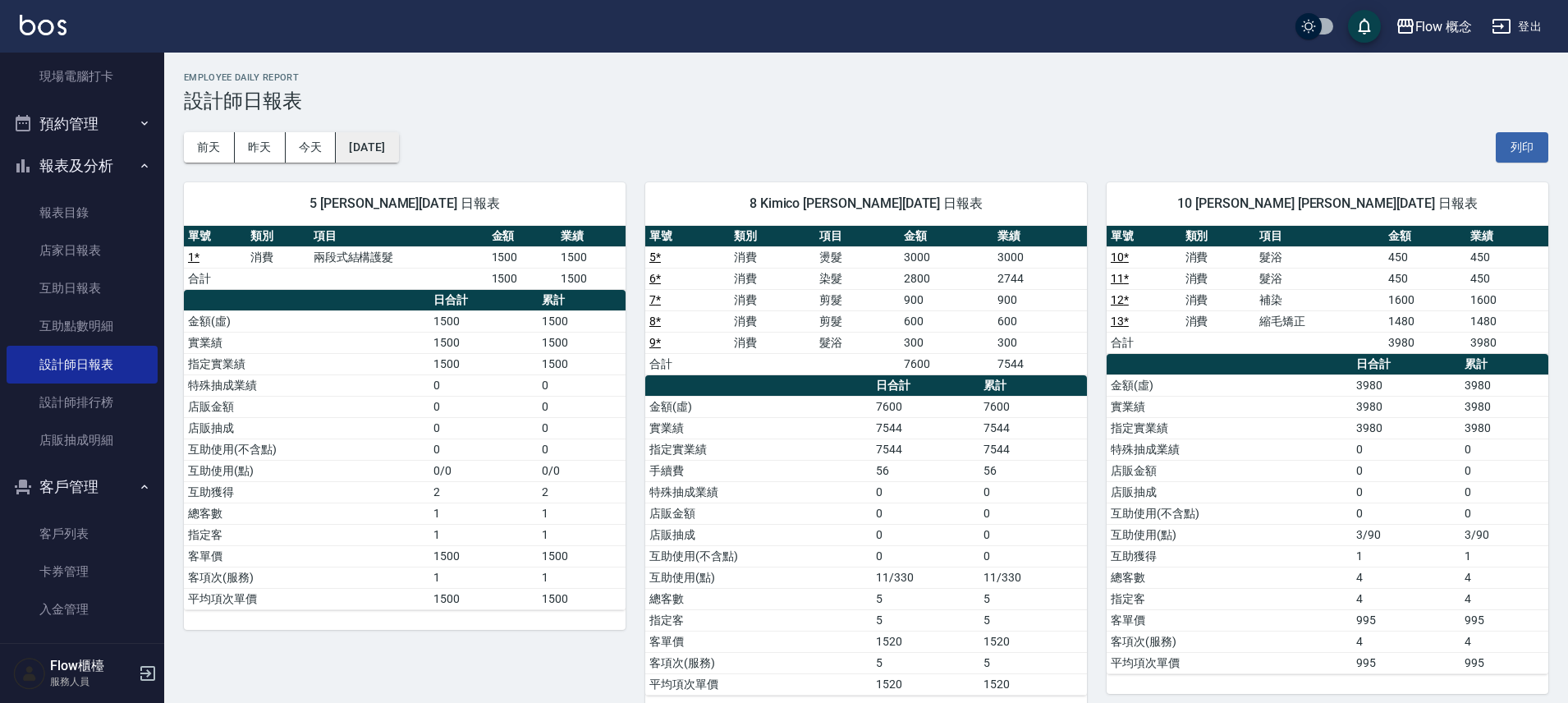
click at [398, 157] on button "[DATE]" at bounding box center [367, 147] width 62 height 30
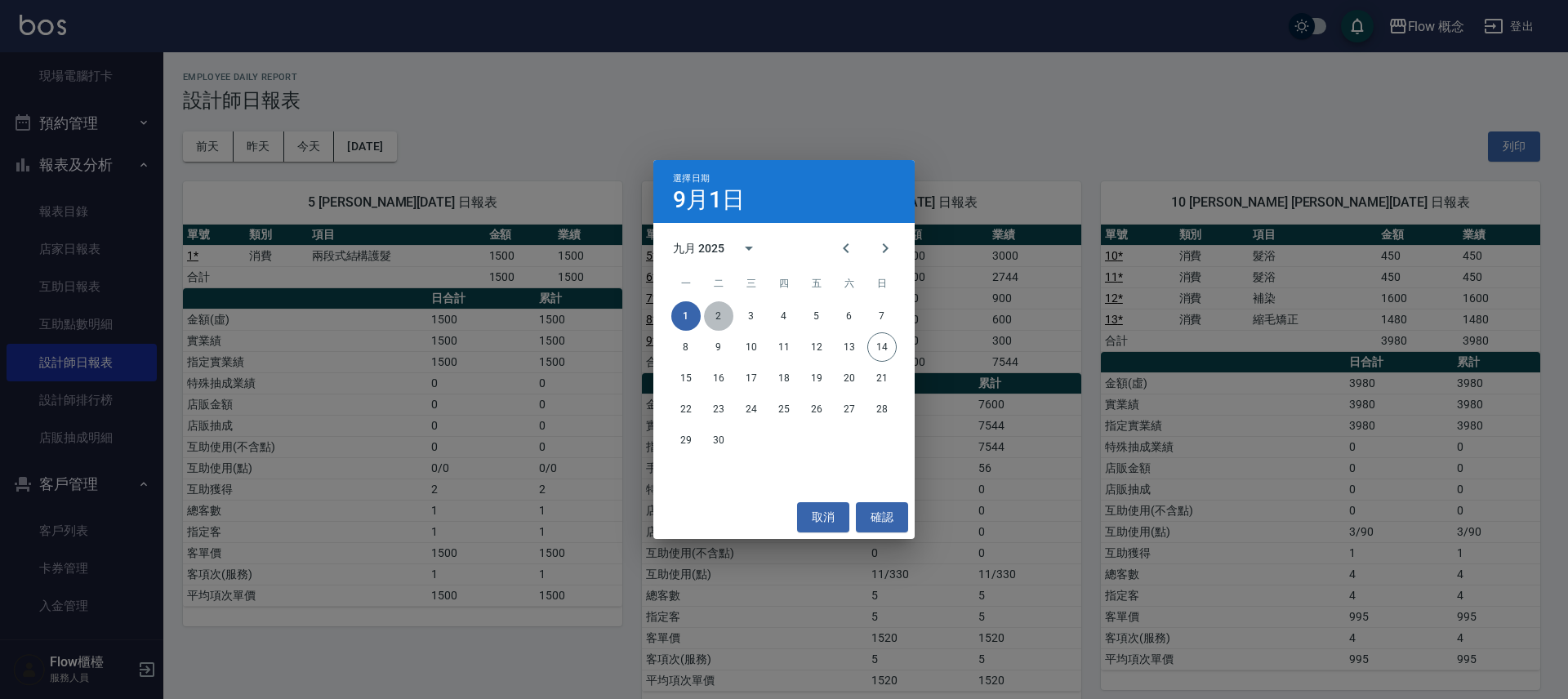
click at [723, 312] on button "2" at bounding box center [719, 316] width 29 height 29
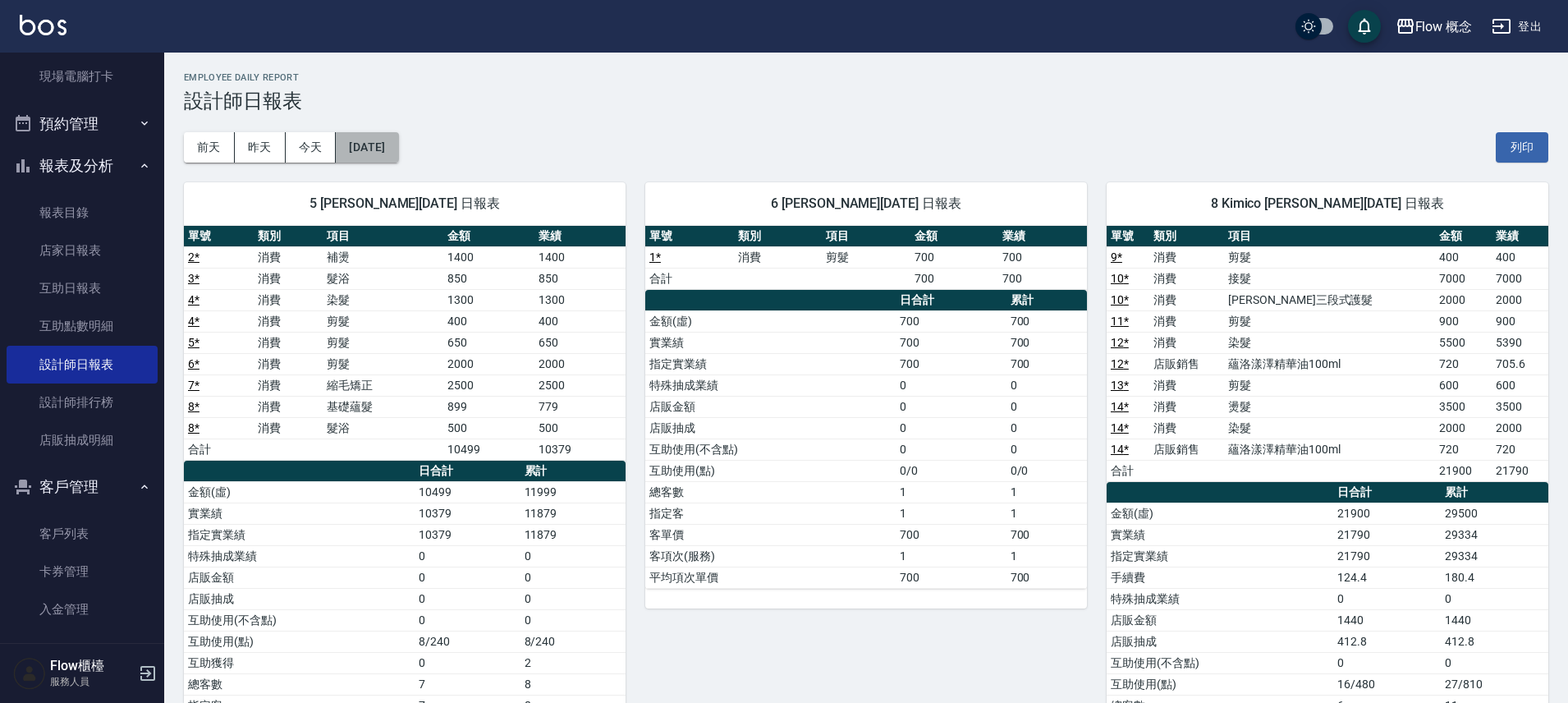
click at [382, 147] on button "[DATE]" at bounding box center [367, 147] width 62 height 30
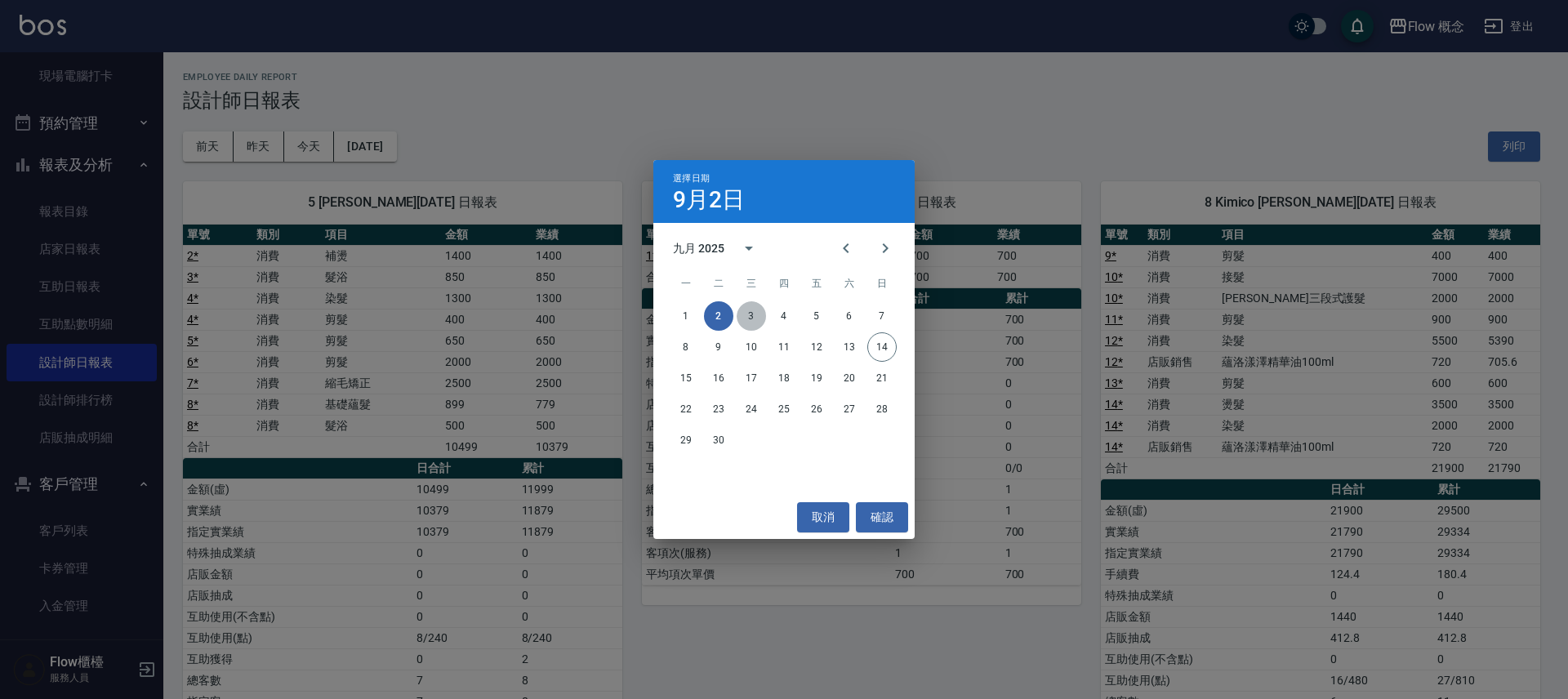
click at [740, 318] on button "3" at bounding box center [751, 316] width 29 height 29
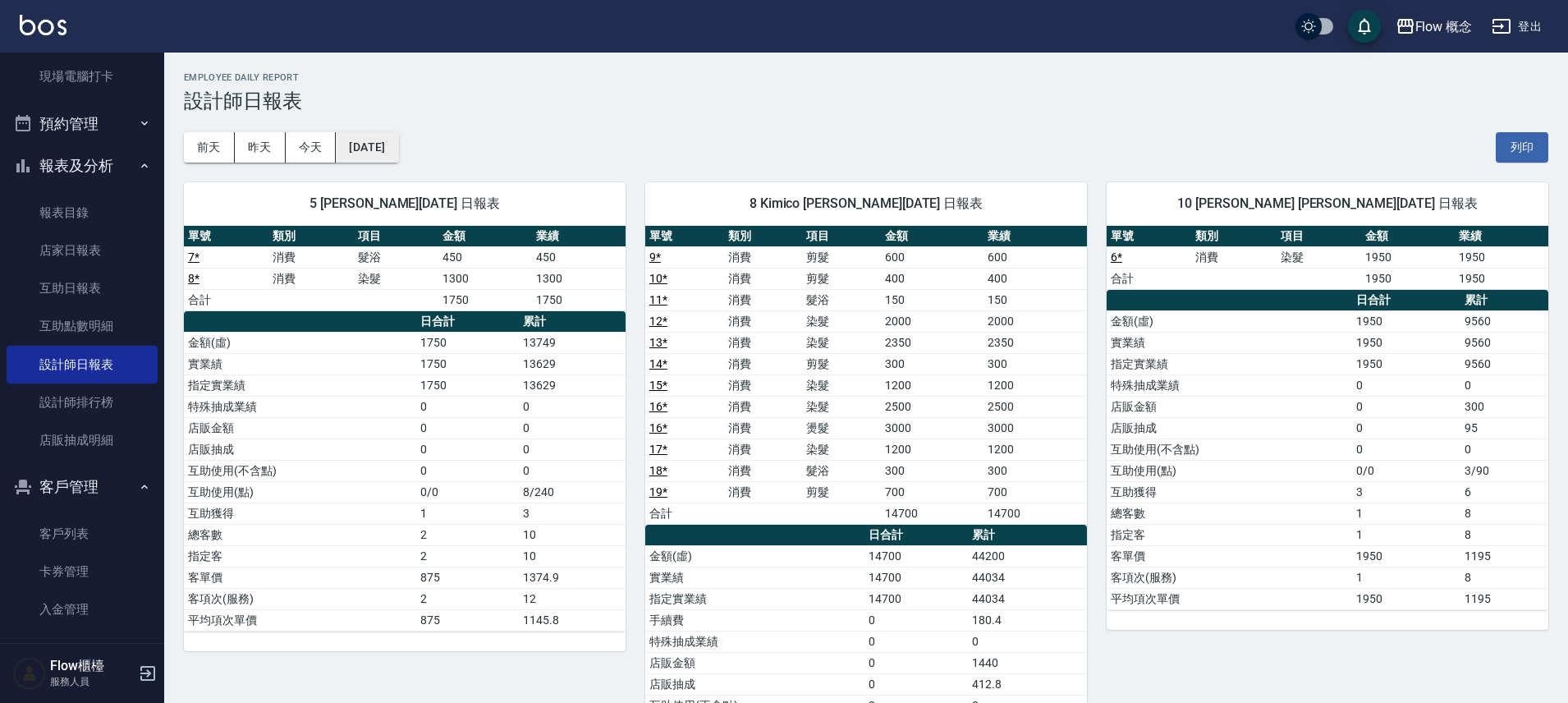
click at [398, 153] on button "[DATE]" at bounding box center [367, 147] width 62 height 30
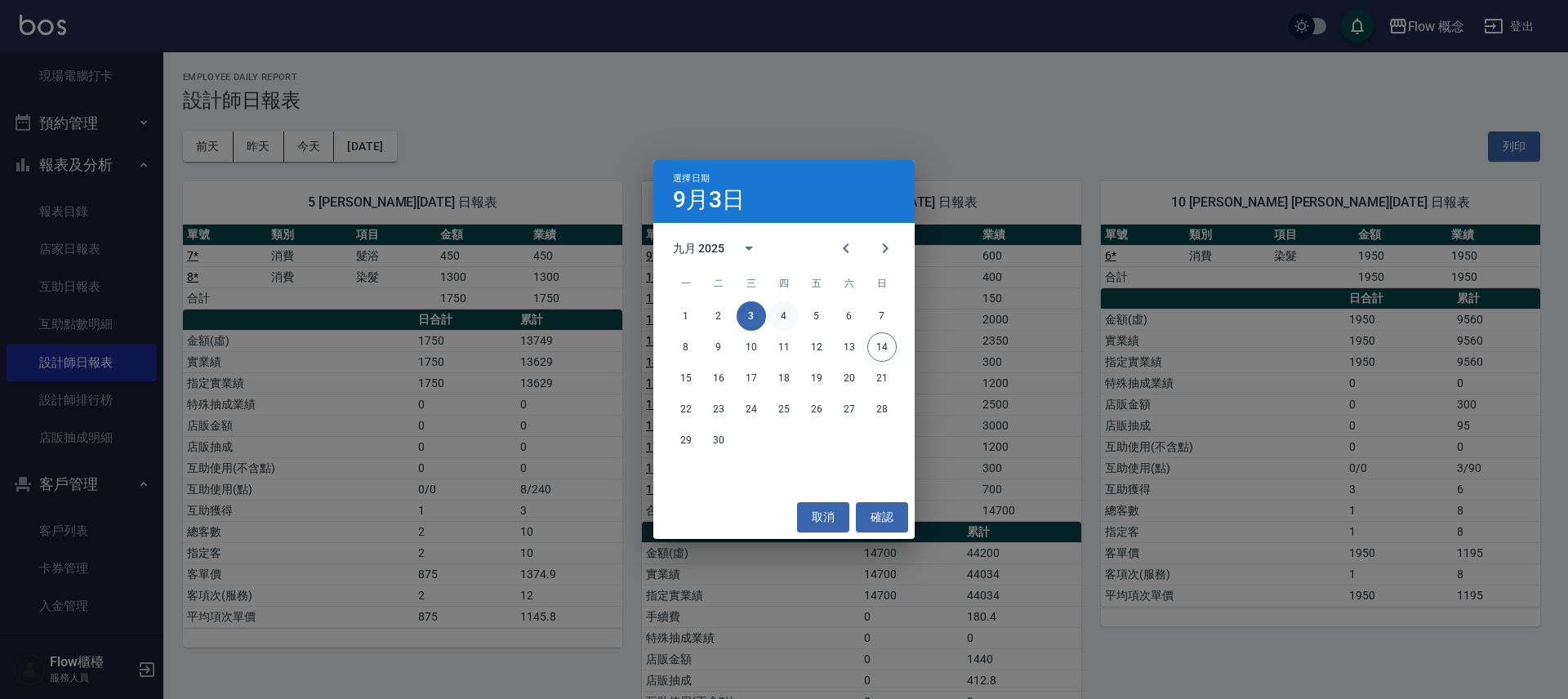
click at [778, 311] on button "4" at bounding box center [784, 316] width 29 height 29
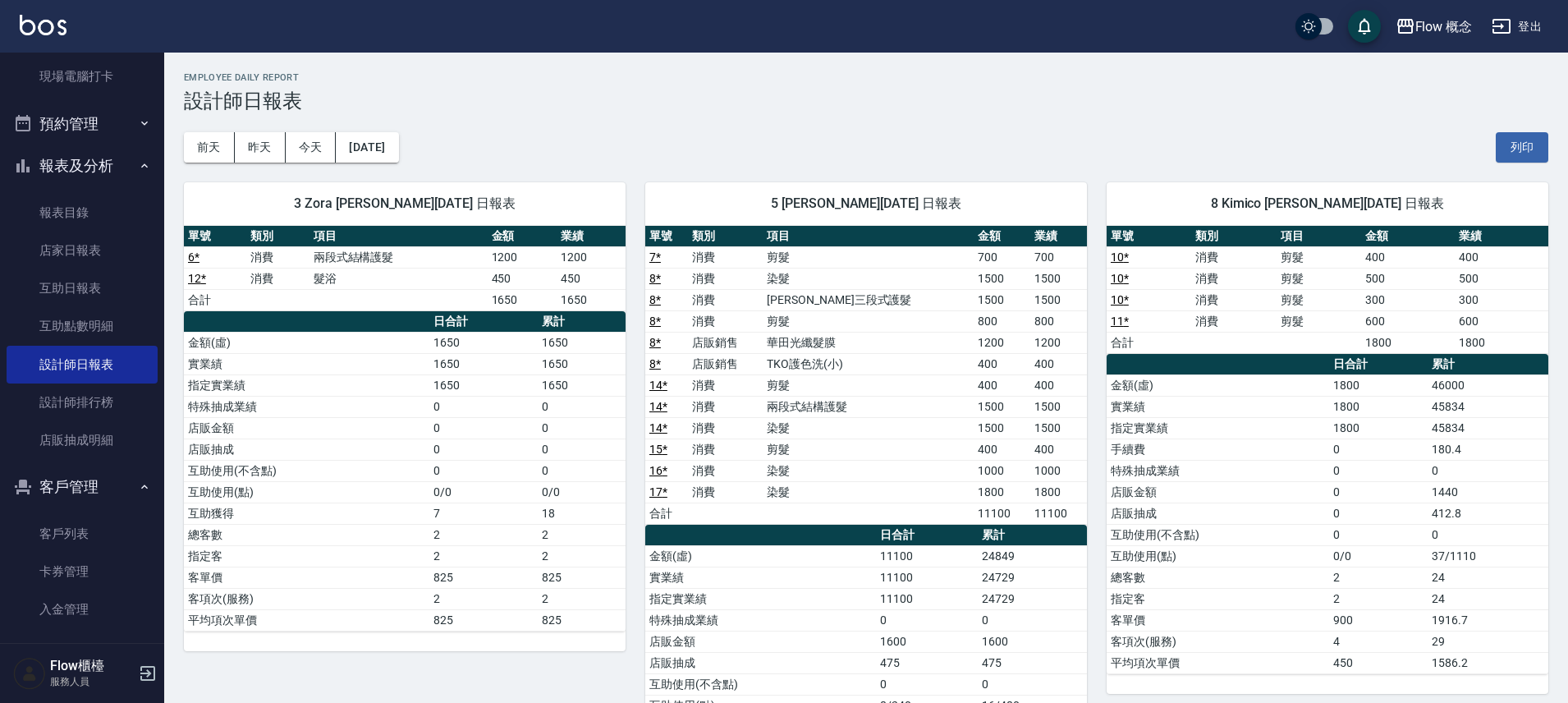
click at [1049, 522] on td "11100" at bounding box center [1058, 513] width 56 height 22
click at [398, 148] on button "[DATE]" at bounding box center [367, 147] width 62 height 30
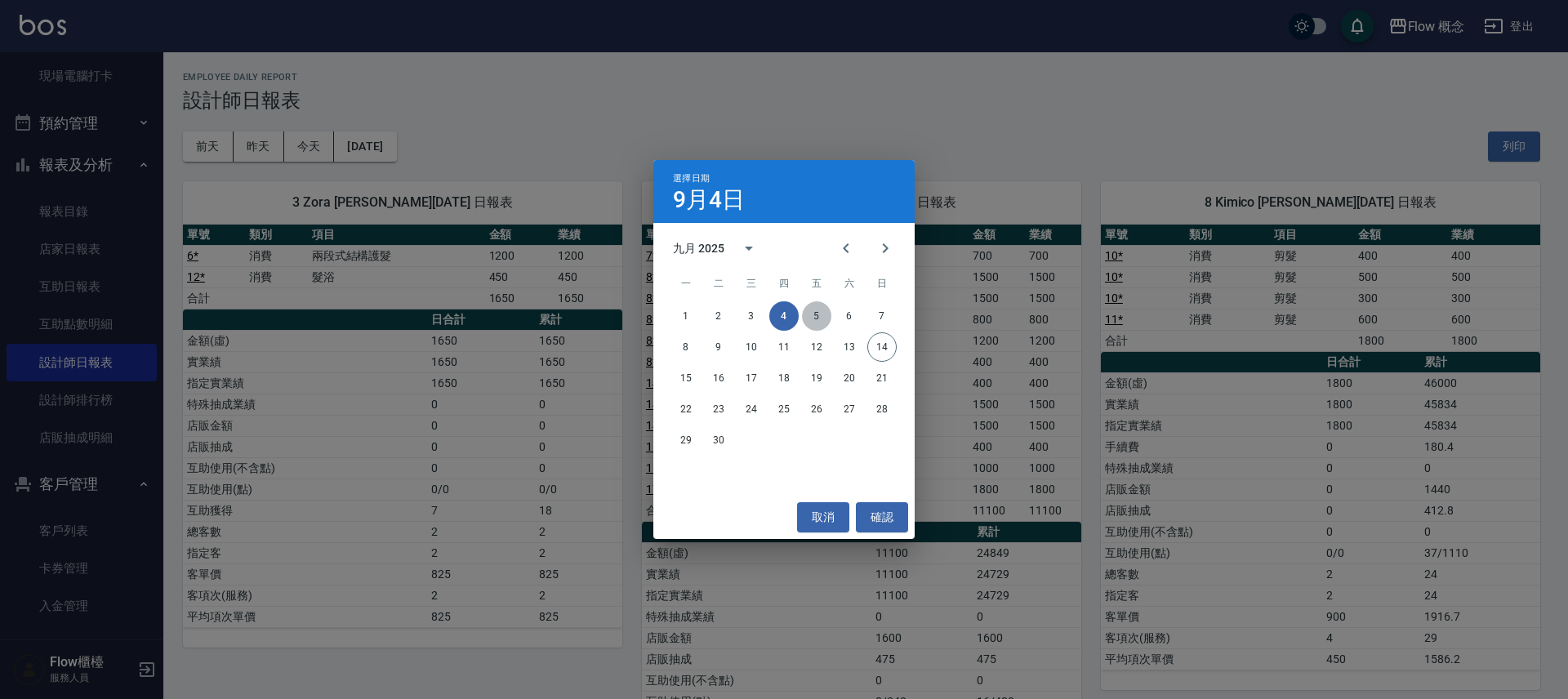
click at [811, 315] on button "5" at bounding box center [816, 316] width 29 height 29
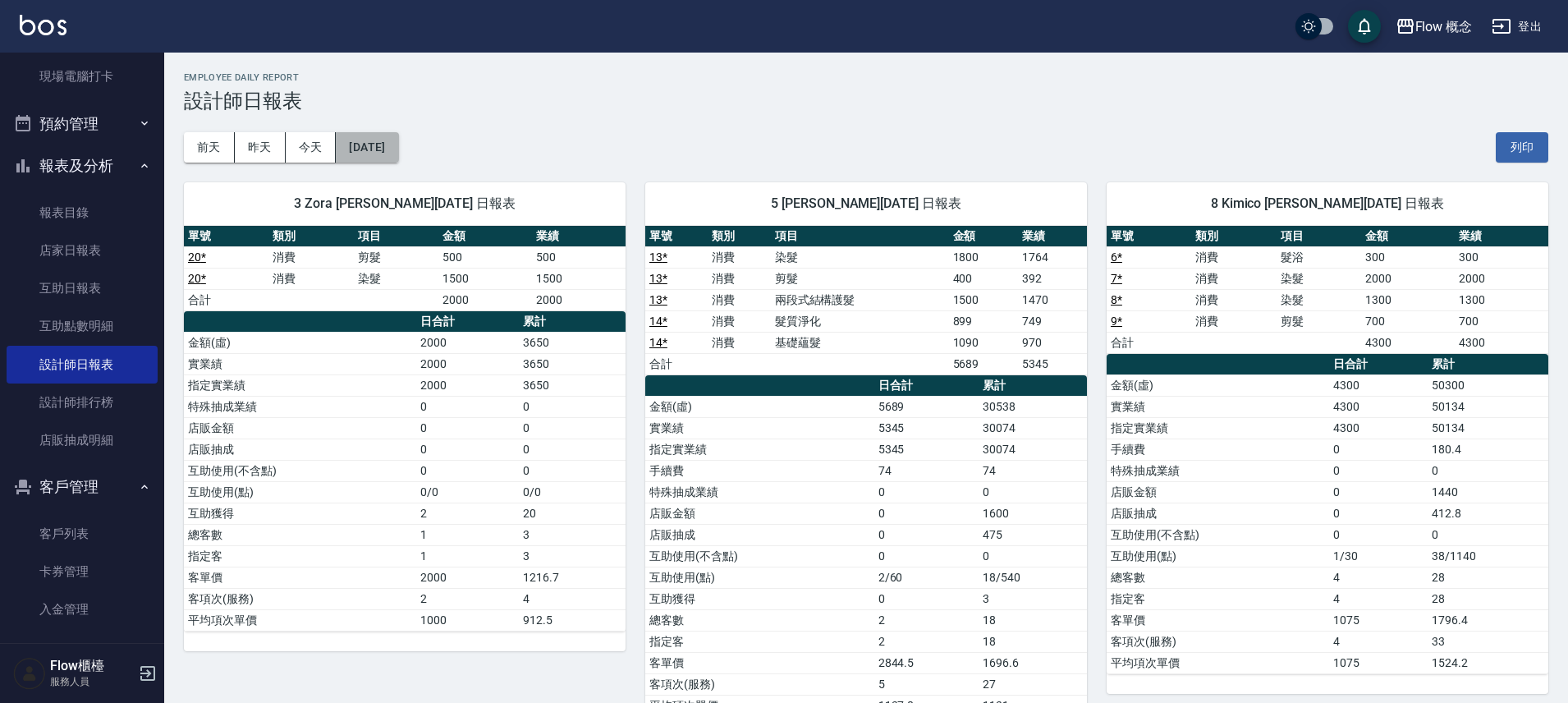
click at [398, 146] on button "[DATE]" at bounding box center [367, 147] width 62 height 30
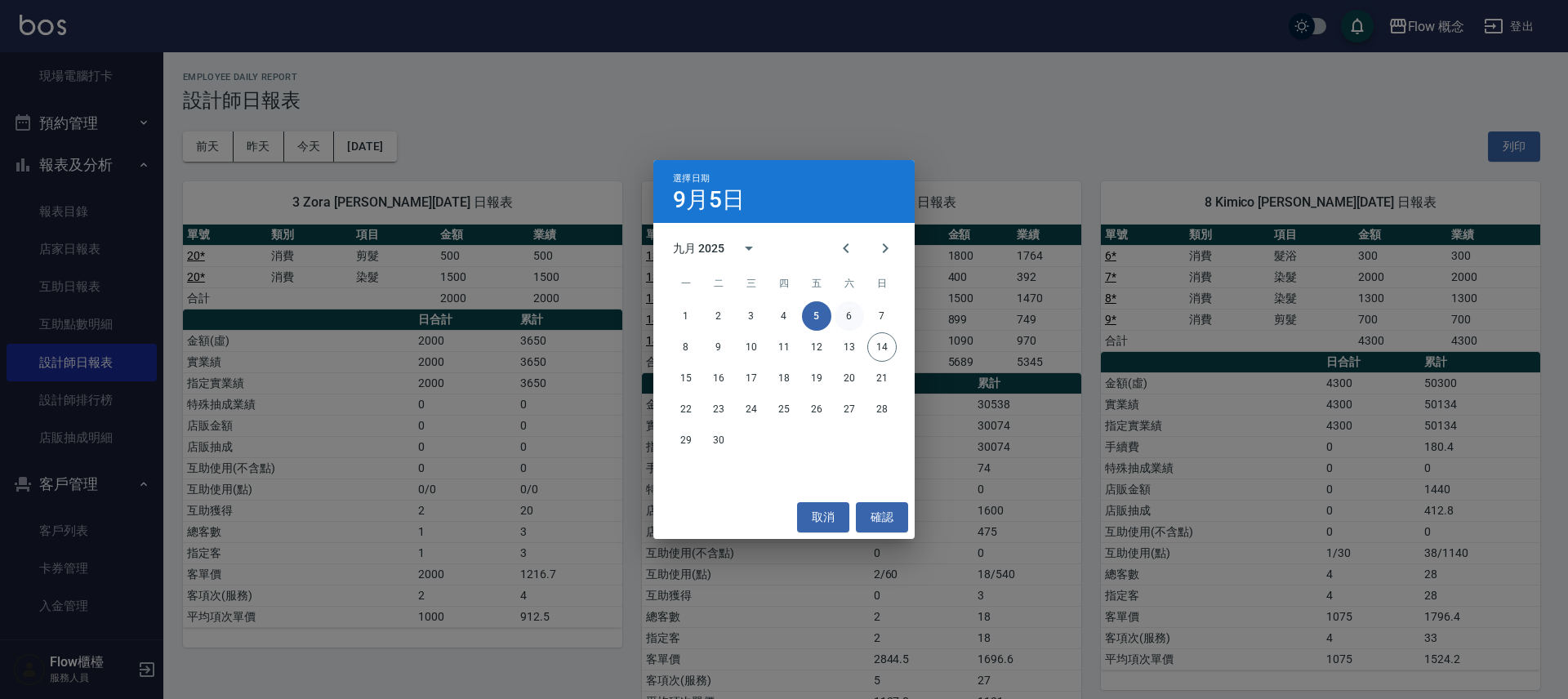
click at [855, 310] on button "6" at bounding box center [849, 316] width 29 height 29
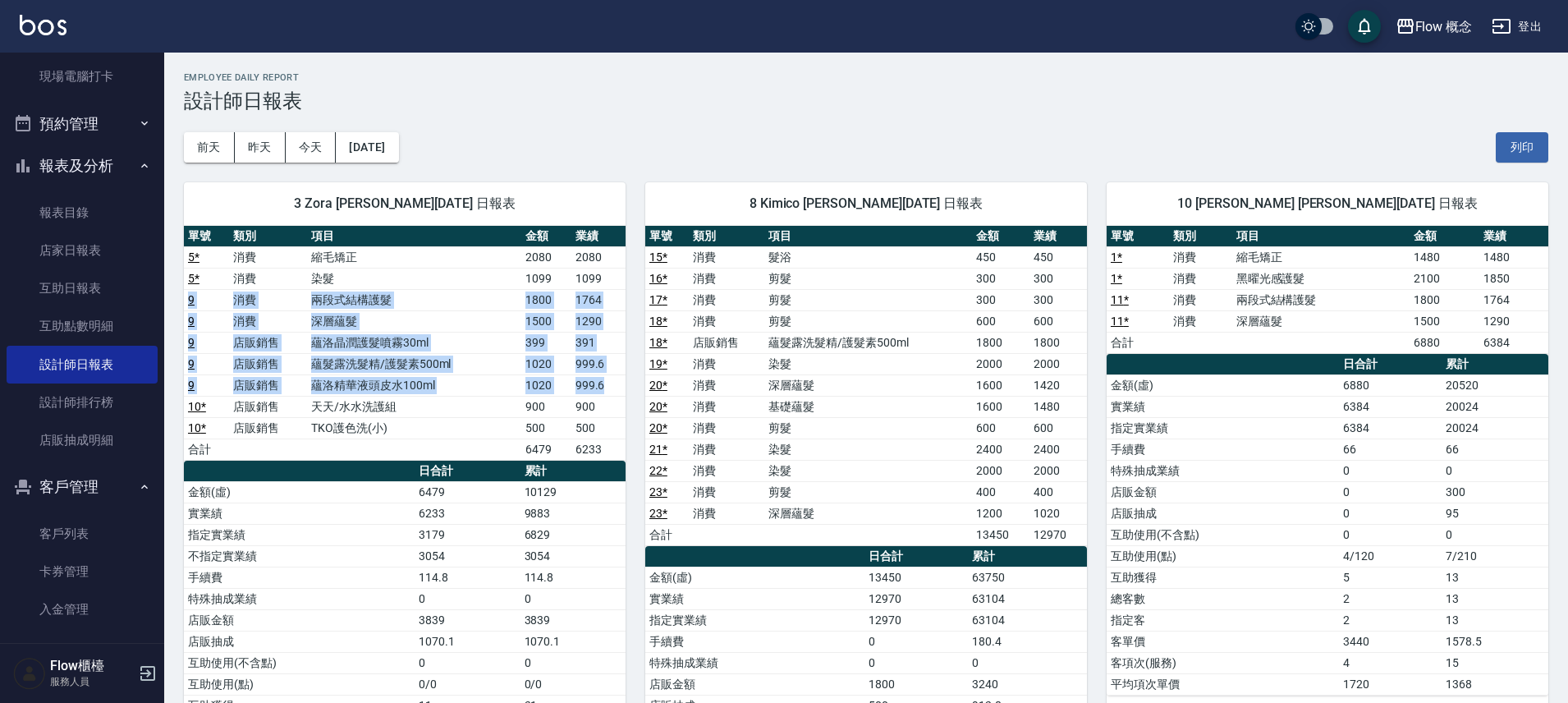
drag, startPoint x: 185, startPoint y: 298, endPoint x: 610, endPoint y: 388, distance: 434.4
click at [610, 388] on tbody "5 * 消費 縮毛矯正 2080 2080 5 * 消費 染髮 1099 1099 9 消費 兩段式結構護髮 1800 1764 9 消費 深層蘊髮 1500…" at bounding box center [405, 353] width 442 height 213
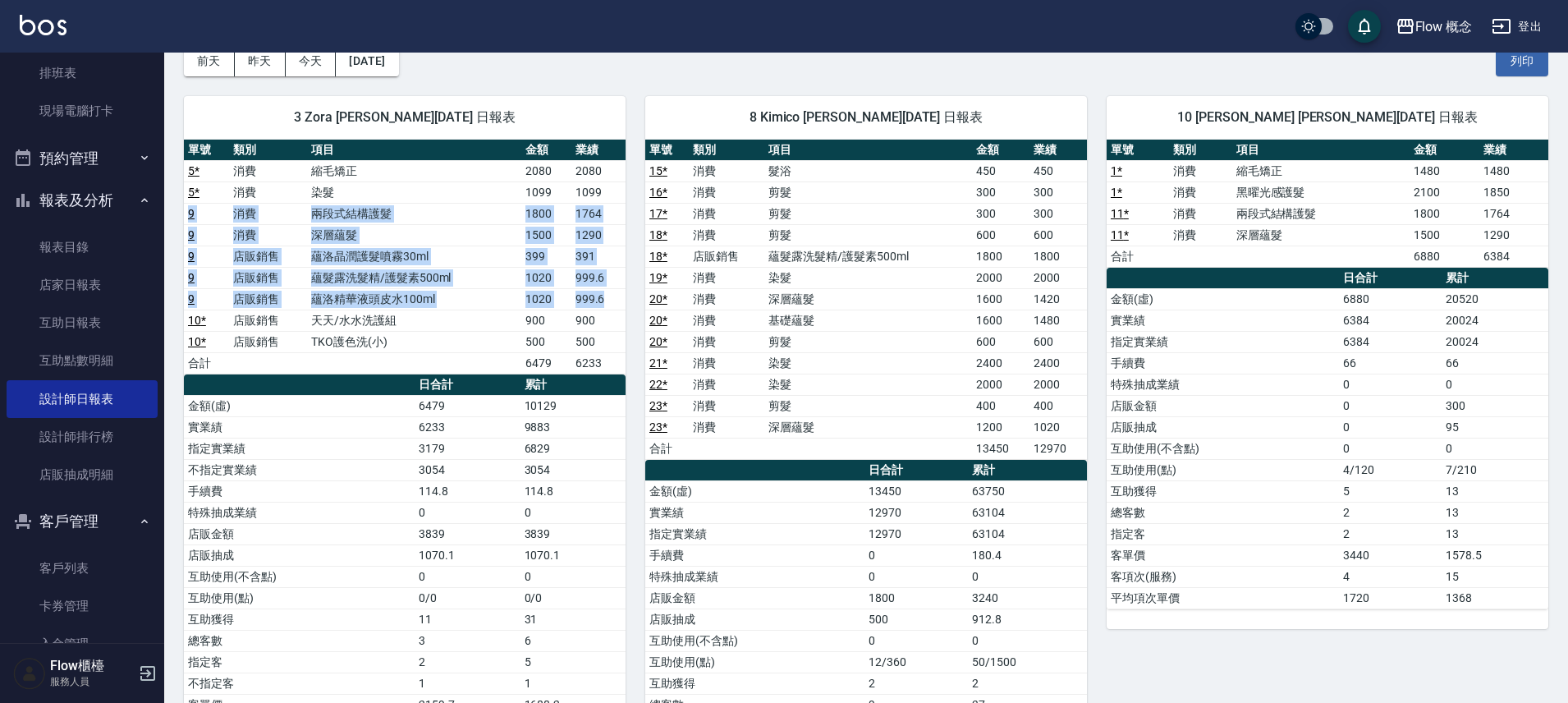
scroll to position [273, 0]
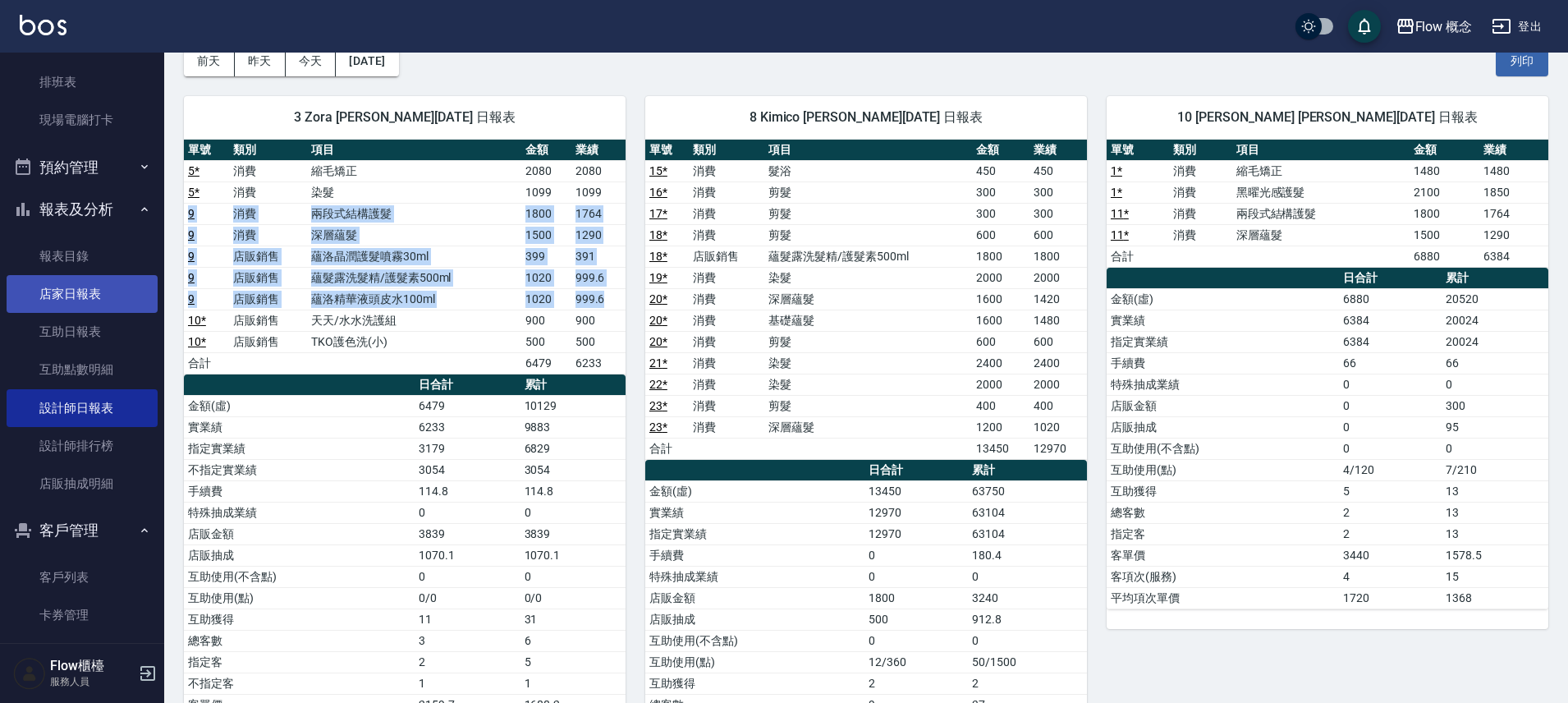
click at [81, 288] on link "店家日報表" at bounding box center [82, 294] width 151 height 38
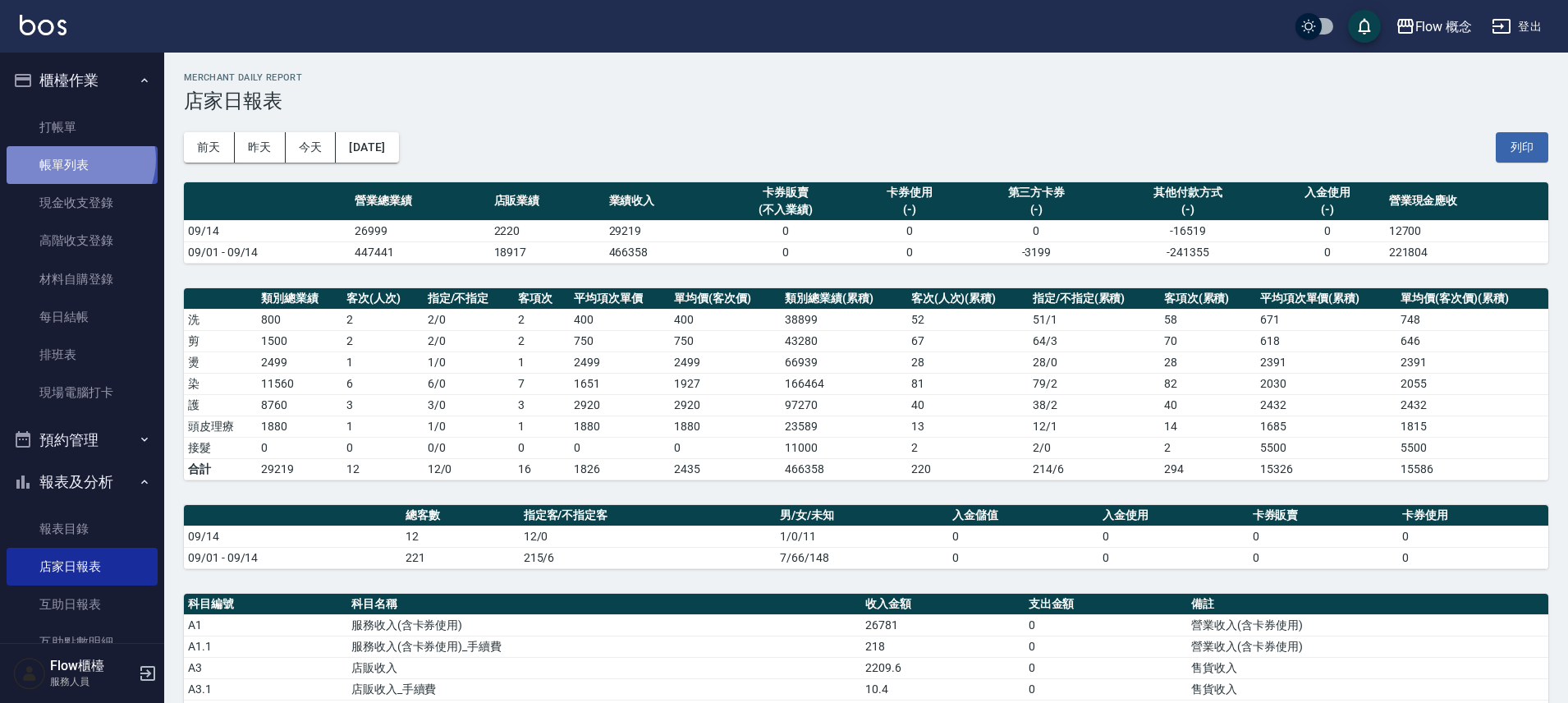
click at [79, 159] on link "帳單列表" at bounding box center [82, 166] width 151 height 38
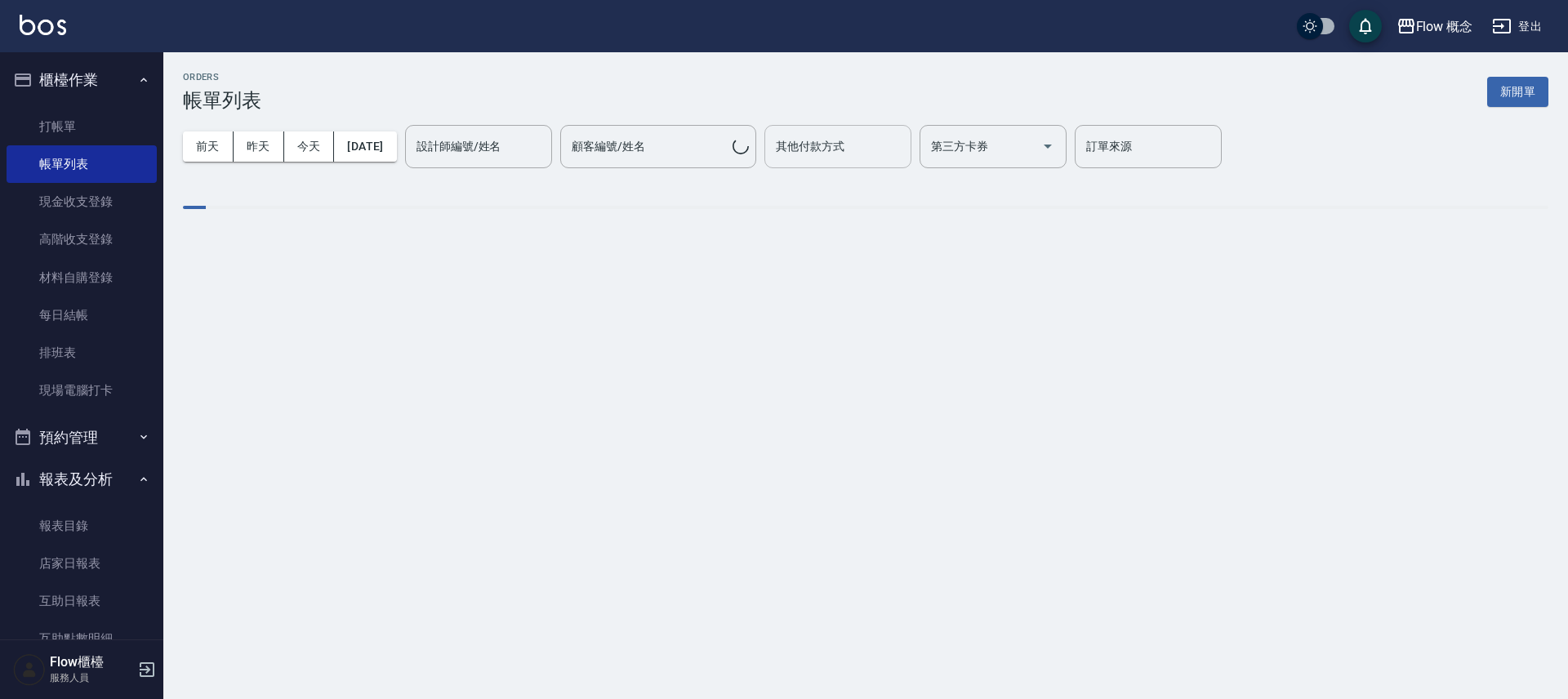
click at [634, 136] on input "顧客編號/姓名" at bounding box center [649, 146] width 165 height 28
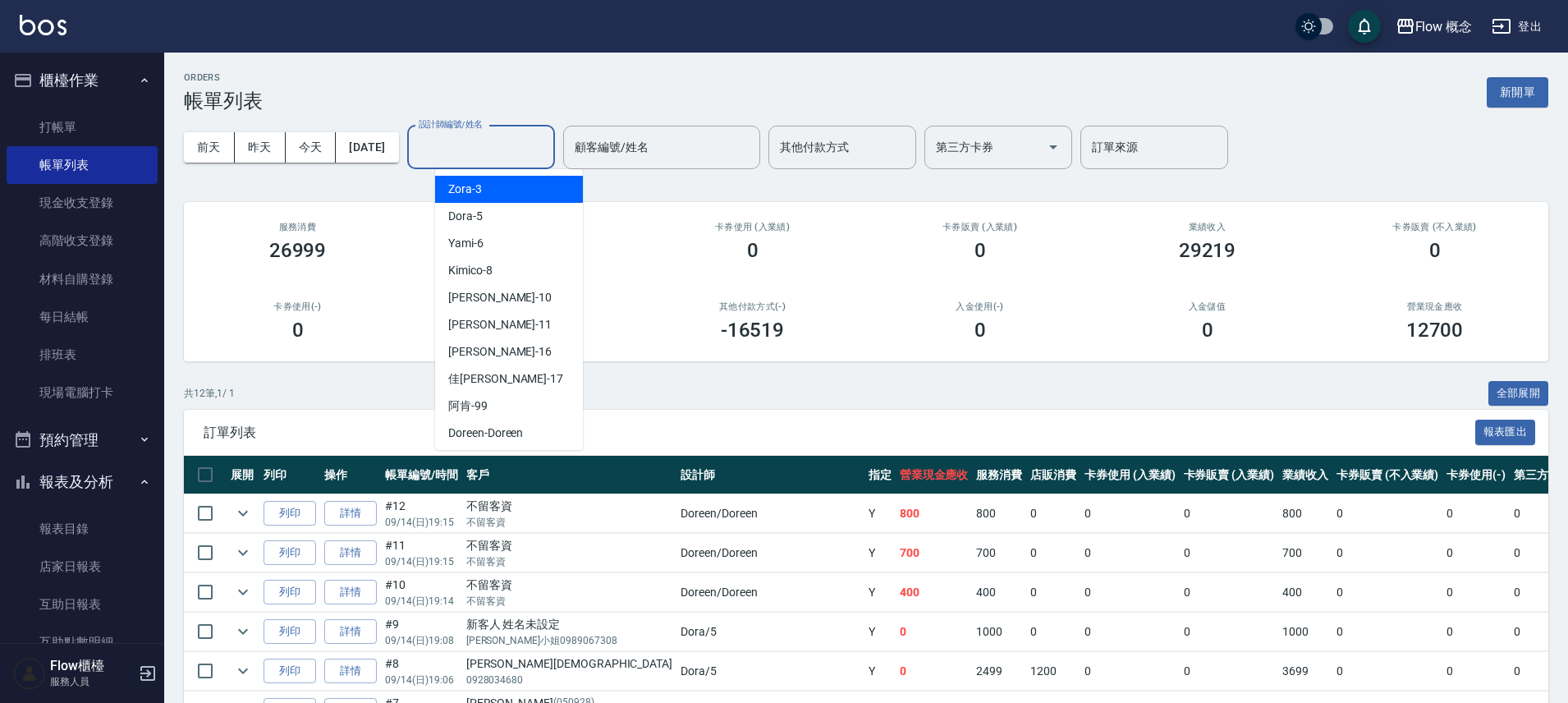
click at [492, 133] on input "設計師編號/姓名" at bounding box center [480, 146] width 133 height 29
click at [868, 162] on div "其他付款方式" at bounding box center [843, 147] width 148 height 43
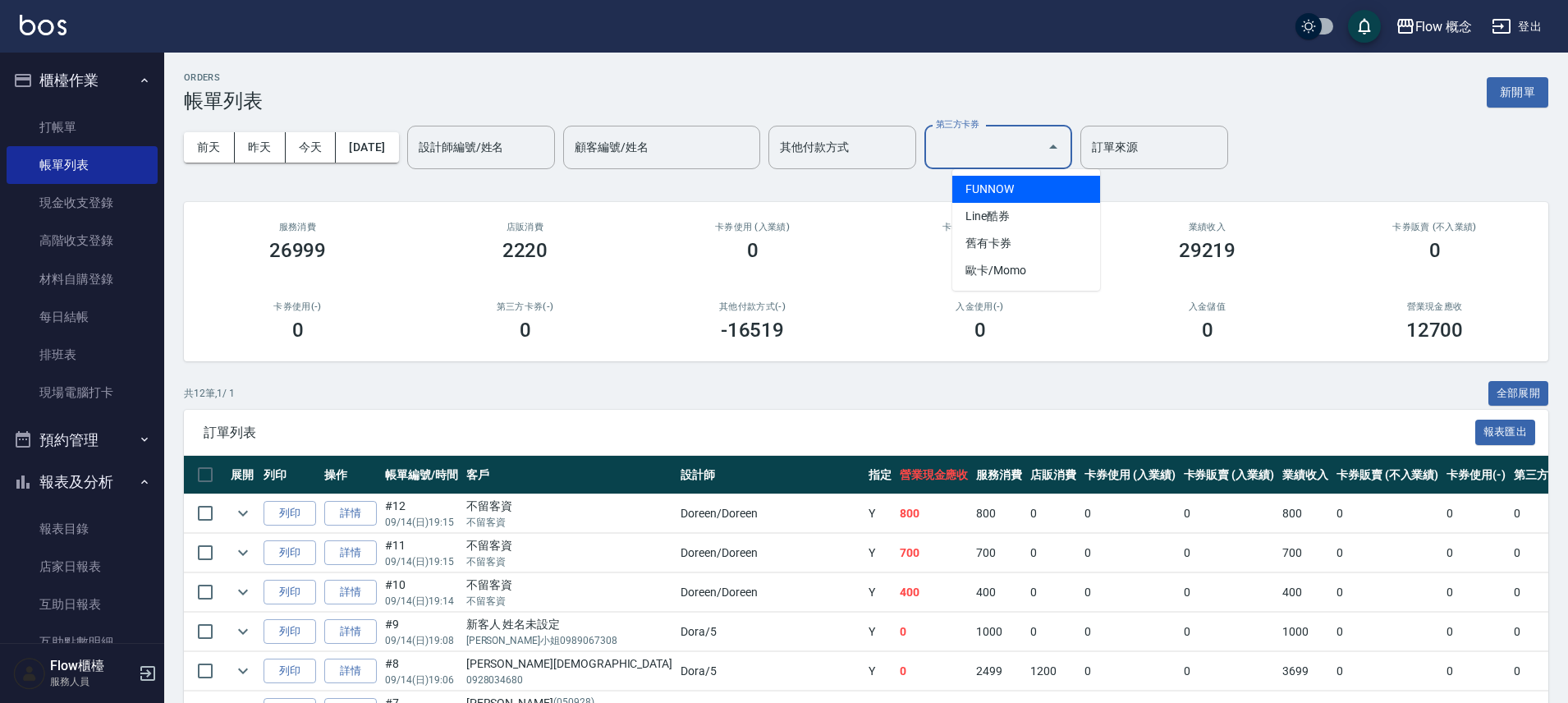
click at [1002, 156] on input "第三方卡券" at bounding box center [986, 146] width 108 height 29
click at [873, 140] on input "其他付款方式" at bounding box center [842, 146] width 133 height 29
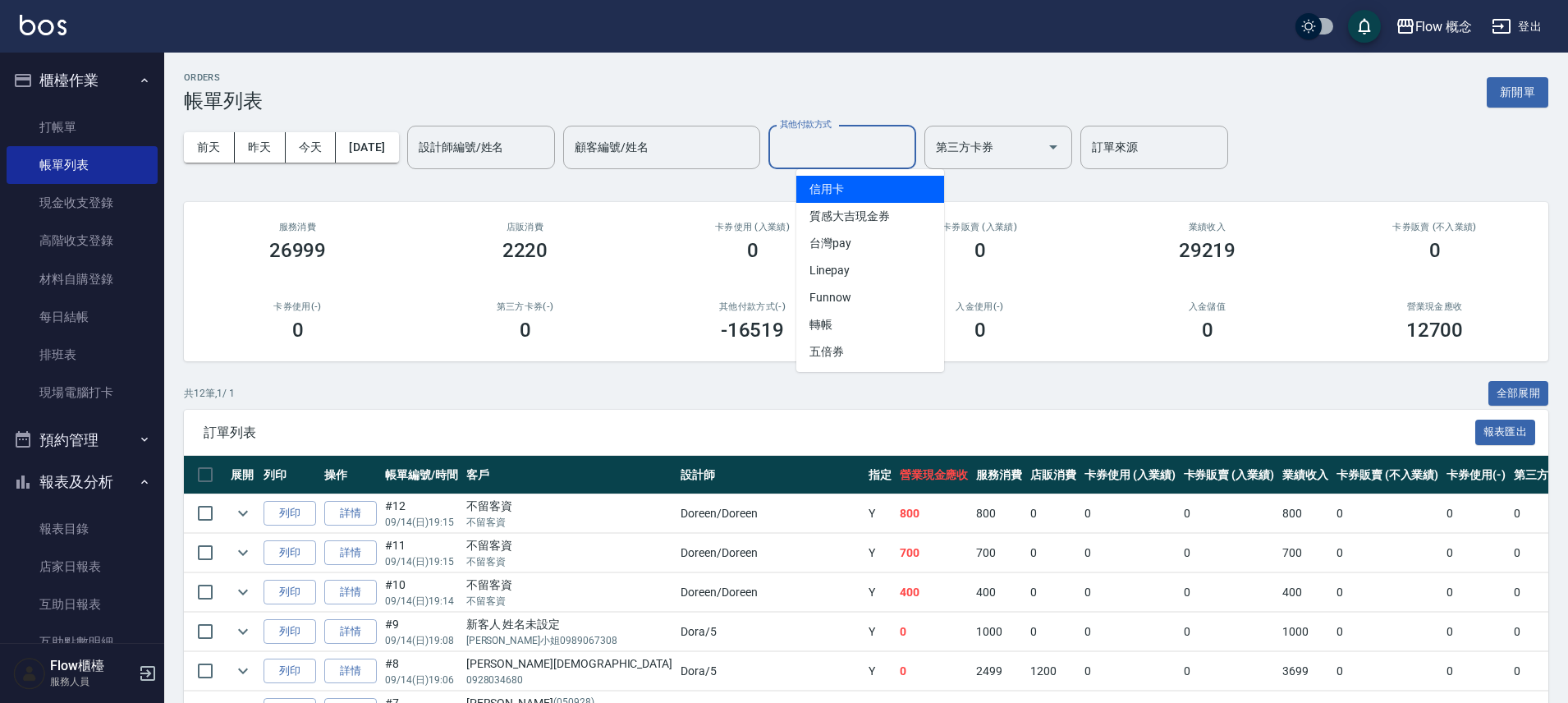
click at [849, 192] on span "信用卡" at bounding box center [870, 189] width 148 height 27
type input "信用卡"
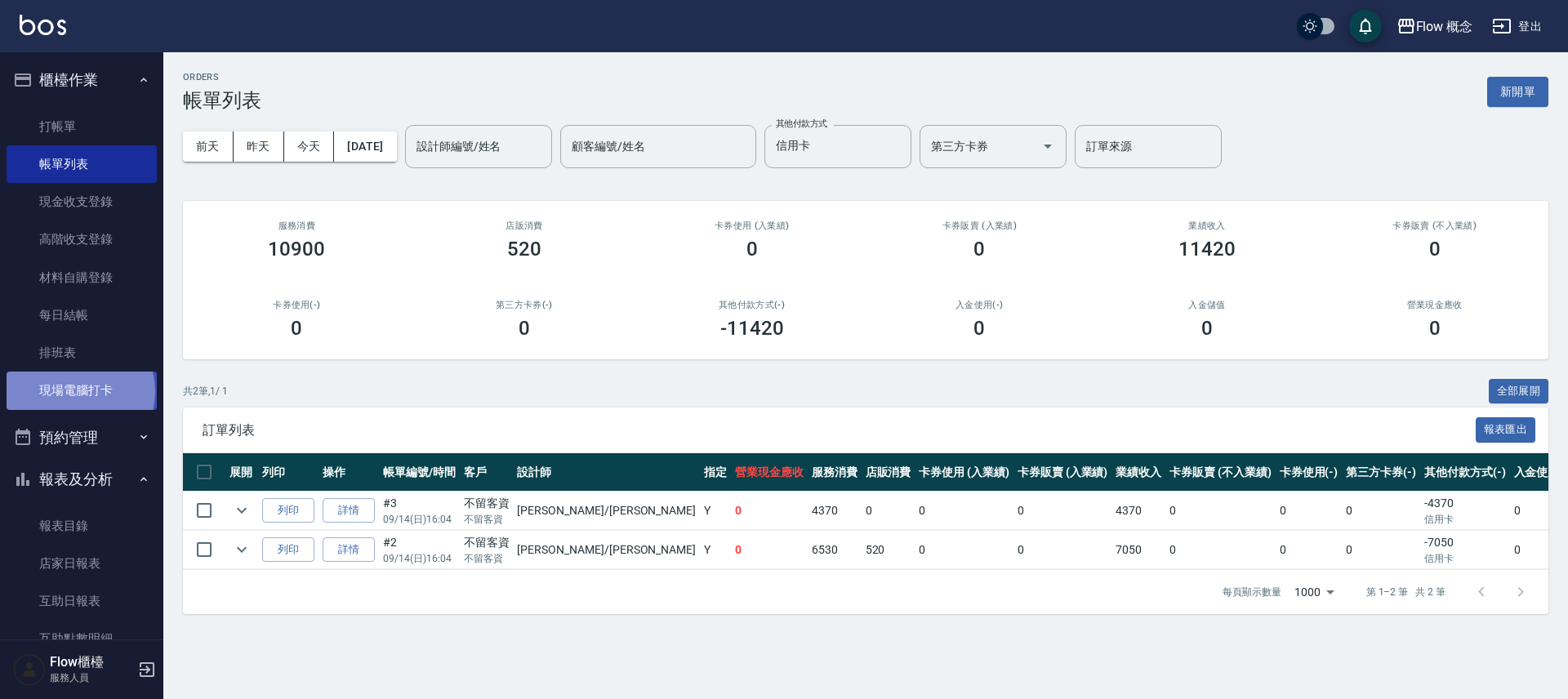
click at [79, 391] on link "現場電腦打卡" at bounding box center [82, 390] width 150 height 38
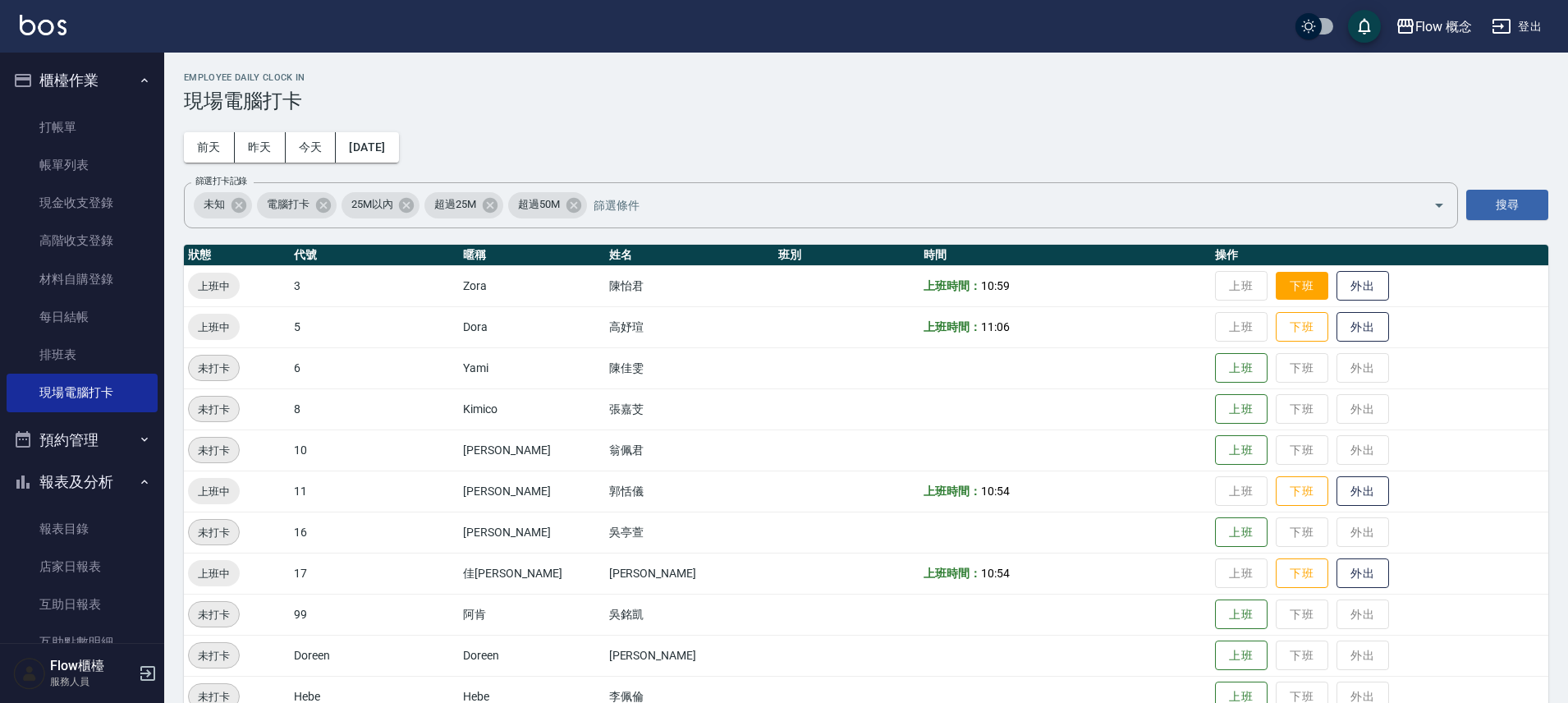
click at [1276, 282] on button "下班" at bounding box center [1302, 286] width 53 height 29
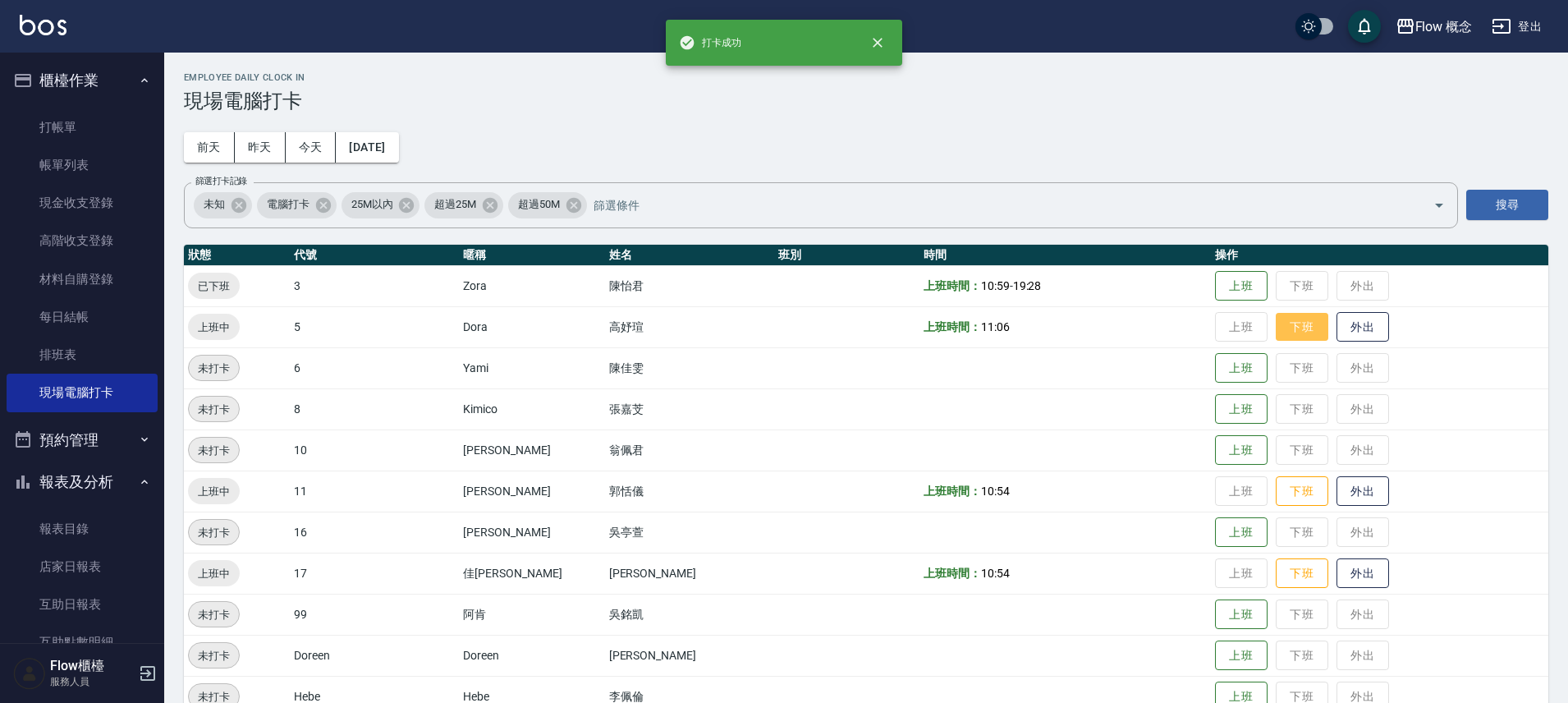
click at [1276, 327] on button "下班" at bounding box center [1302, 327] width 53 height 29
click at [1276, 485] on button "下班" at bounding box center [1302, 491] width 53 height 29
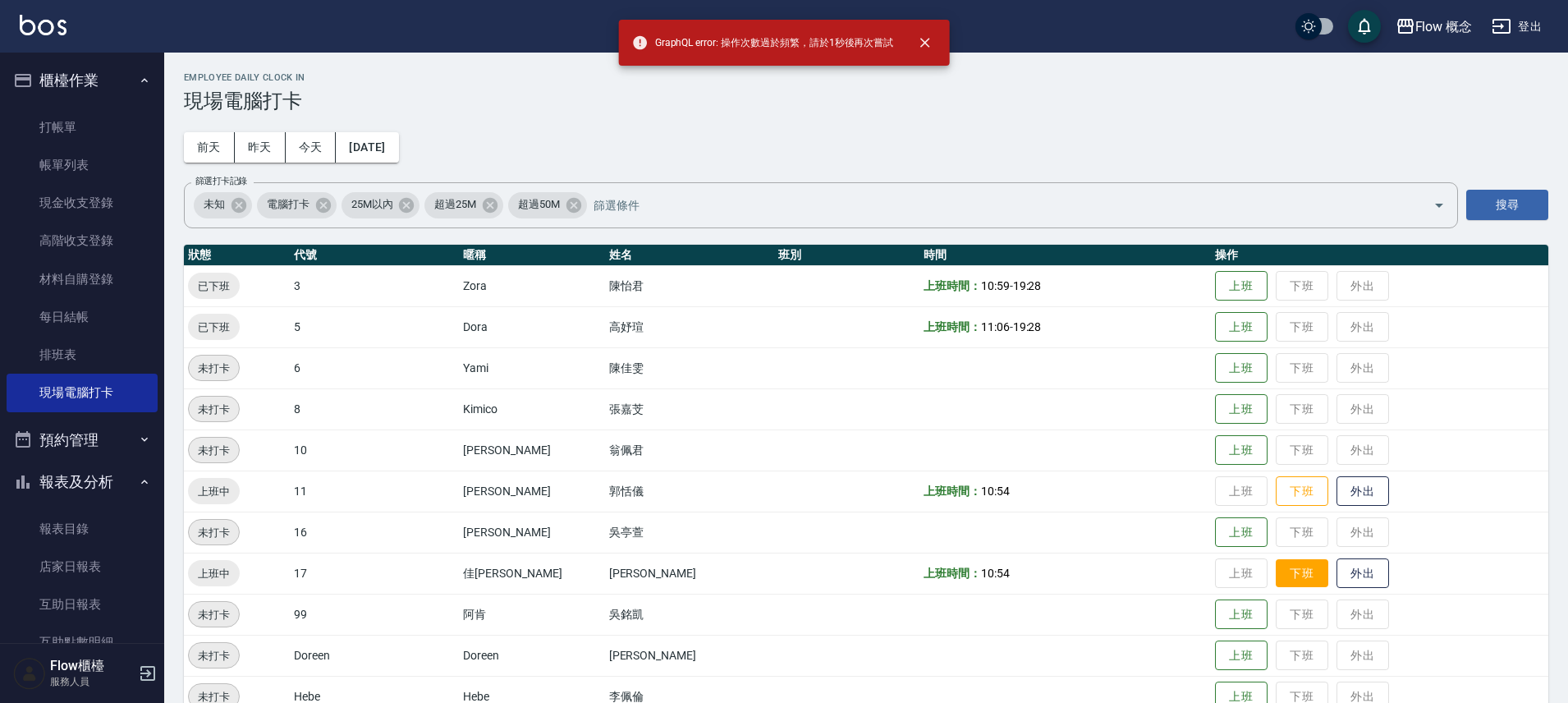
click at [1276, 569] on button "下班" at bounding box center [1302, 573] width 53 height 29
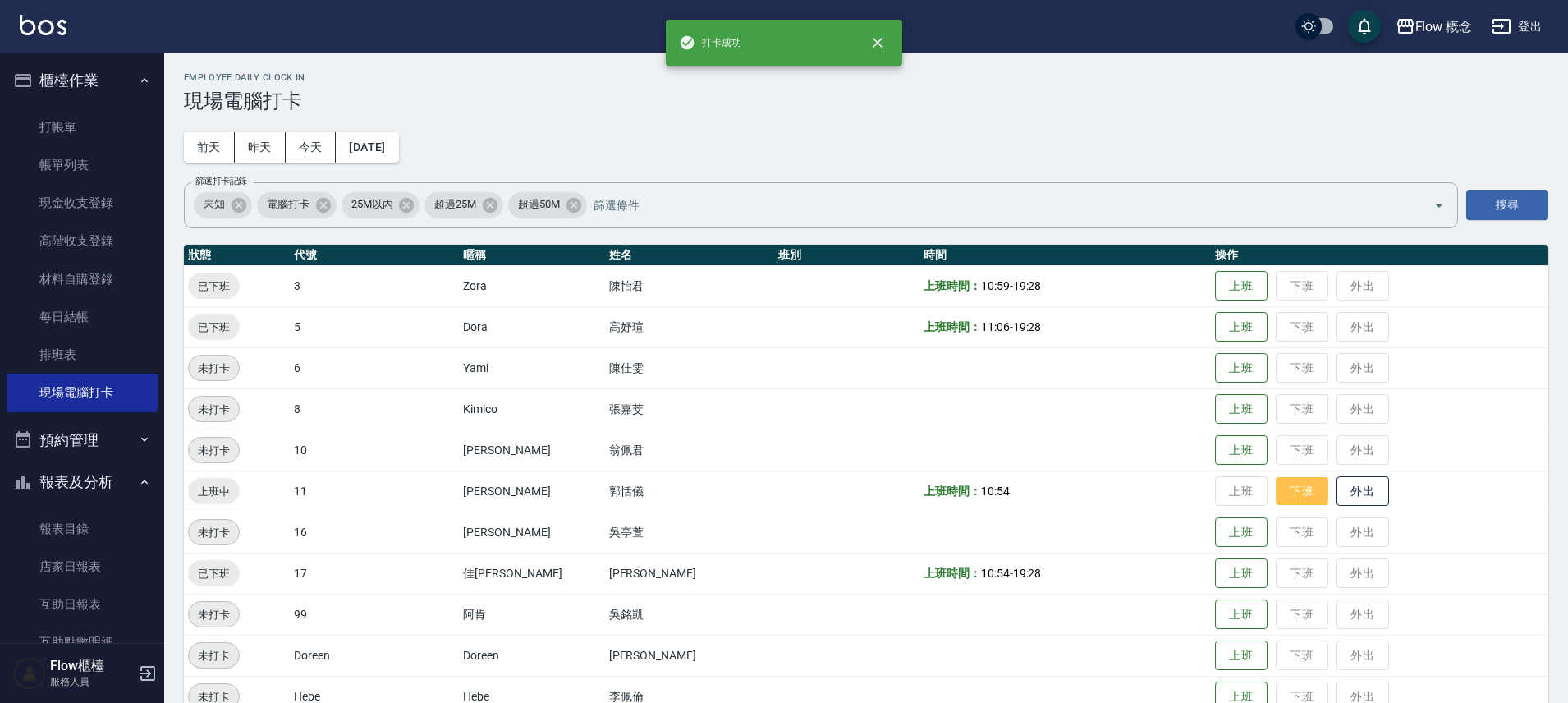
click at [1276, 497] on button "下班" at bounding box center [1302, 491] width 53 height 29
